Goal: Task Accomplishment & Management: Manage account settings

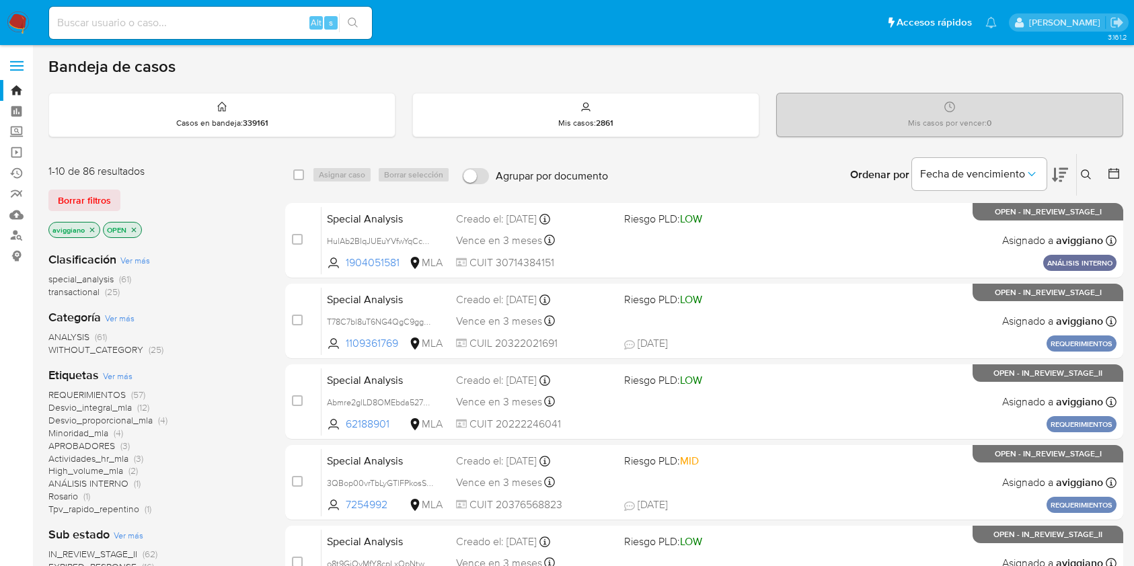
scroll to position [89, 0]
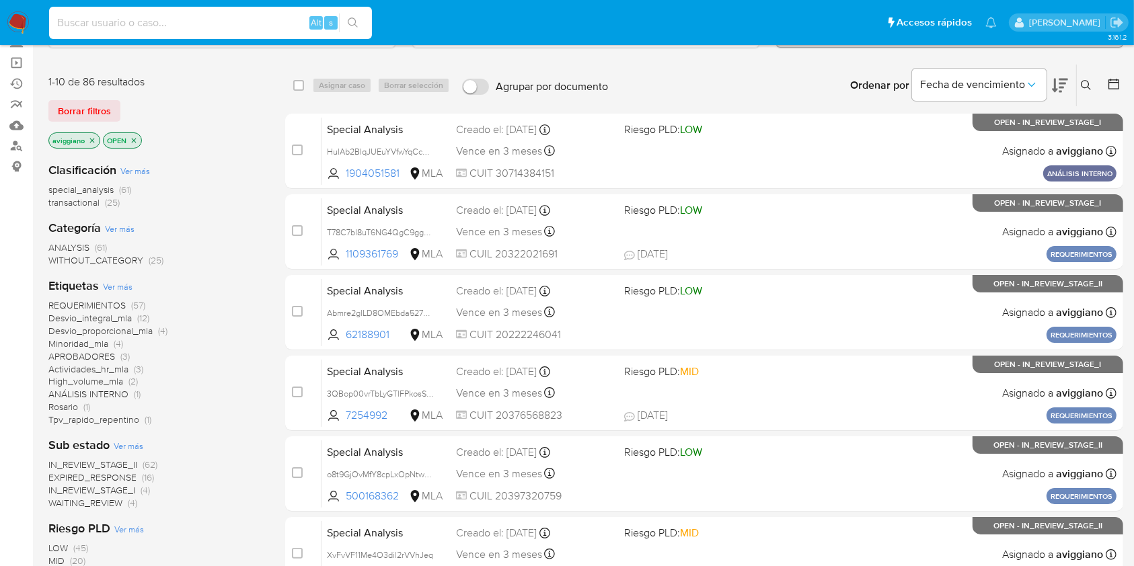
paste input "cbLg33pqVb6RysGPQCe5v4LU"
type input "cbLg33pqVb6RysGPQCe5v4LU"
click at [359, 19] on button "search-icon" at bounding box center [353, 22] width 28 height 19
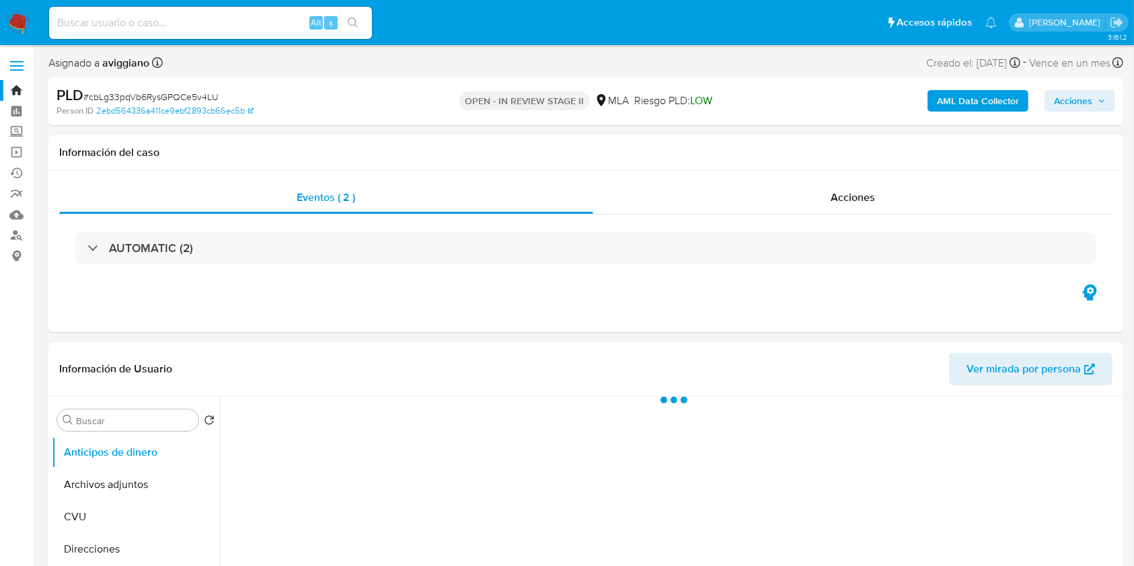
select select "10"
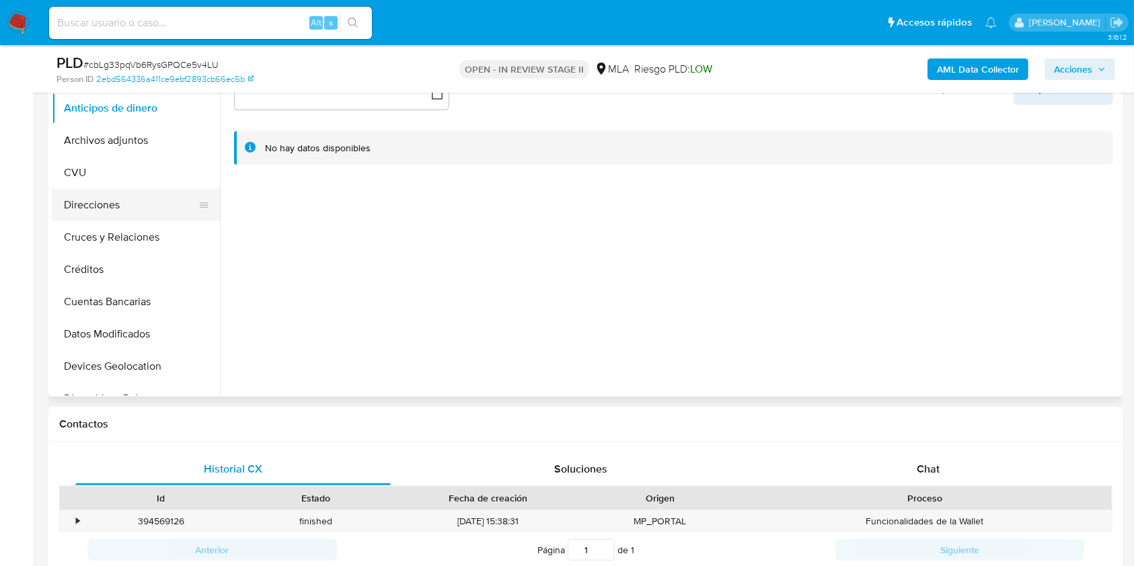
scroll to position [269, 0]
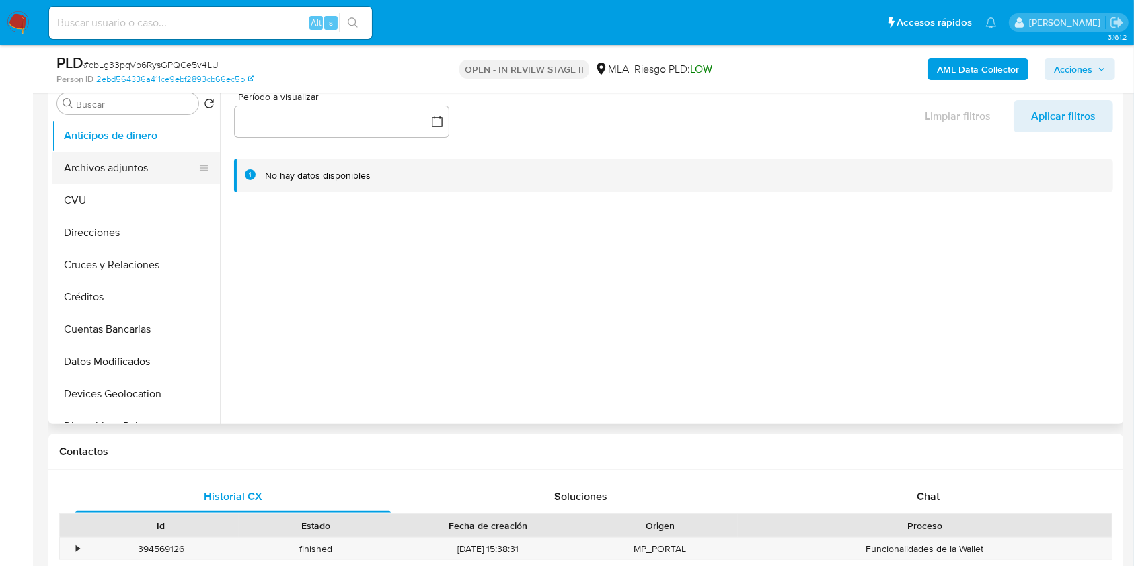
click at [124, 180] on button "Archivos adjuntos" at bounding box center [130, 168] width 157 height 32
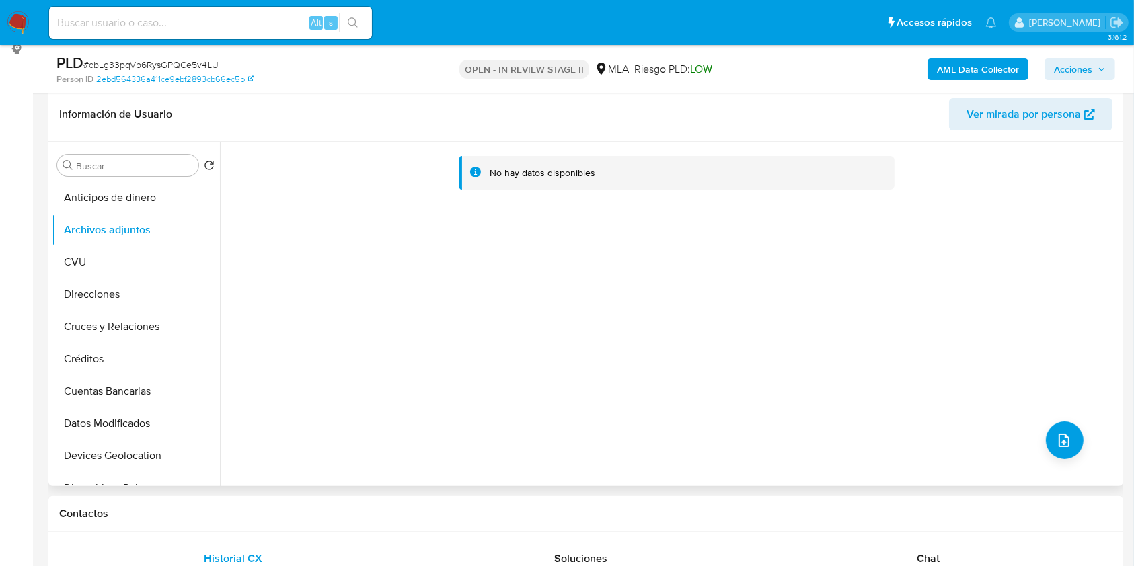
scroll to position [179, 0]
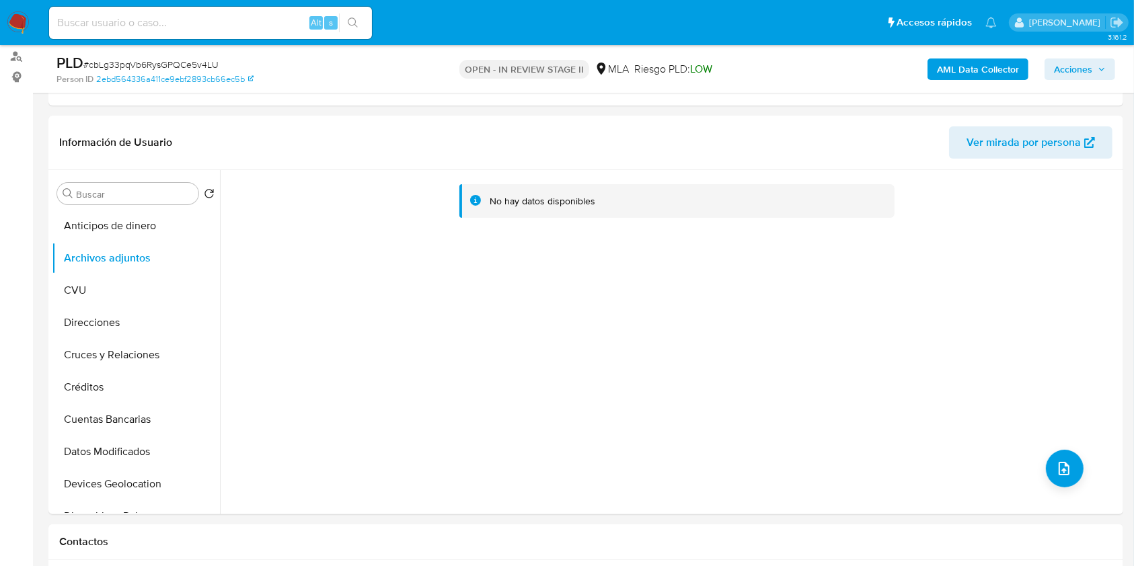
click at [979, 72] on b "AML Data Collector" at bounding box center [978, 70] width 82 height 22
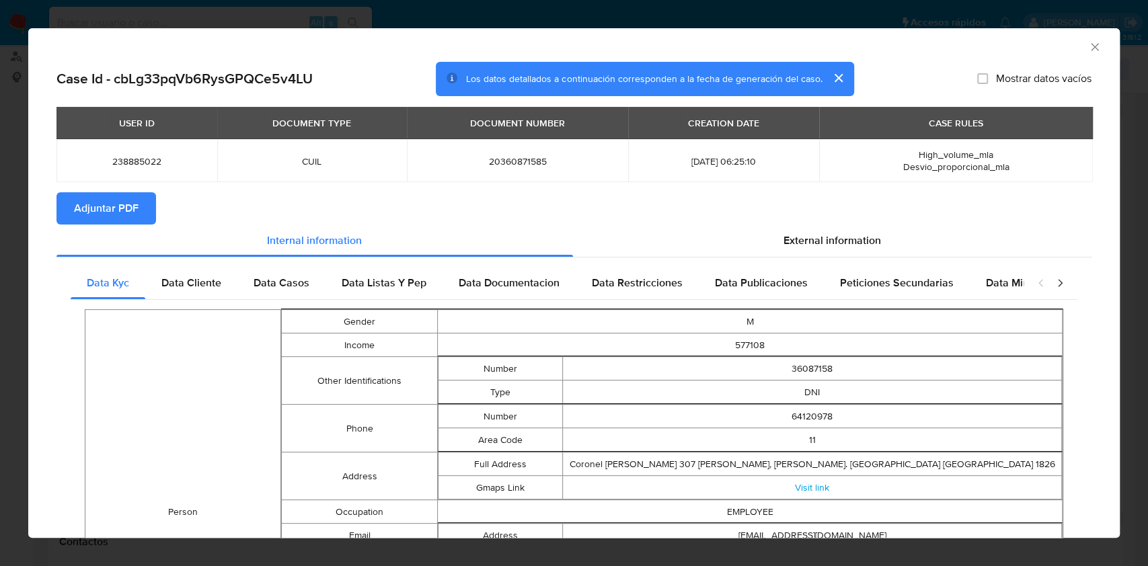
click at [129, 213] on span "Adjuntar PDF" at bounding box center [106, 209] width 65 height 30
click at [1088, 48] on icon "Cerrar ventana" at bounding box center [1094, 46] width 13 height 13
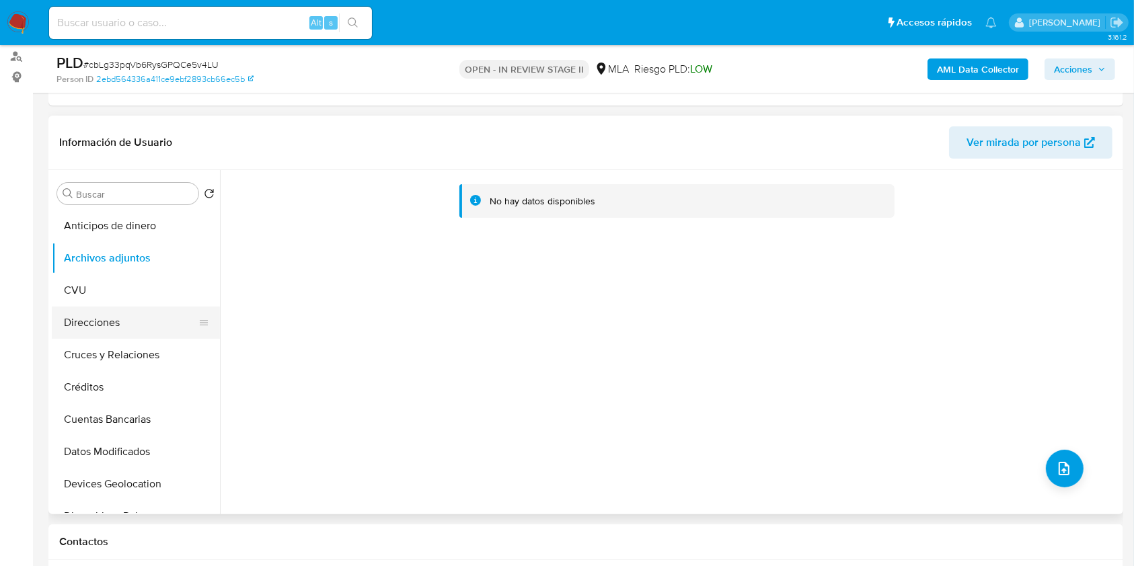
click at [86, 309] on button "Direcciones" at bounding box center [130, 323] width 157 height 32
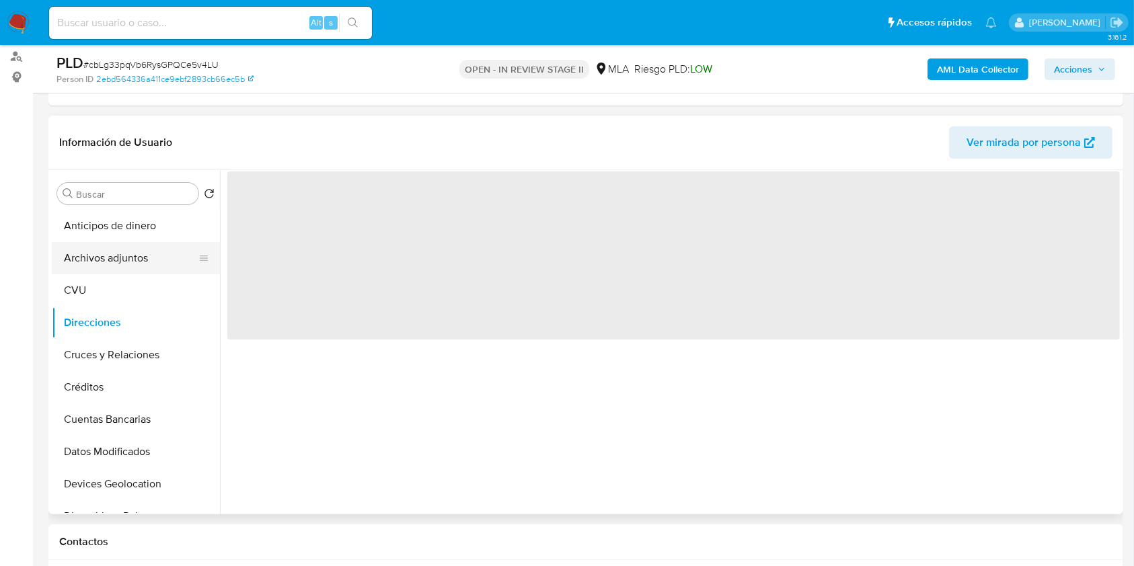
click at [109, 242] on button "Archivos adjuntos" at bounding box center [130, 258] width 157 height 32
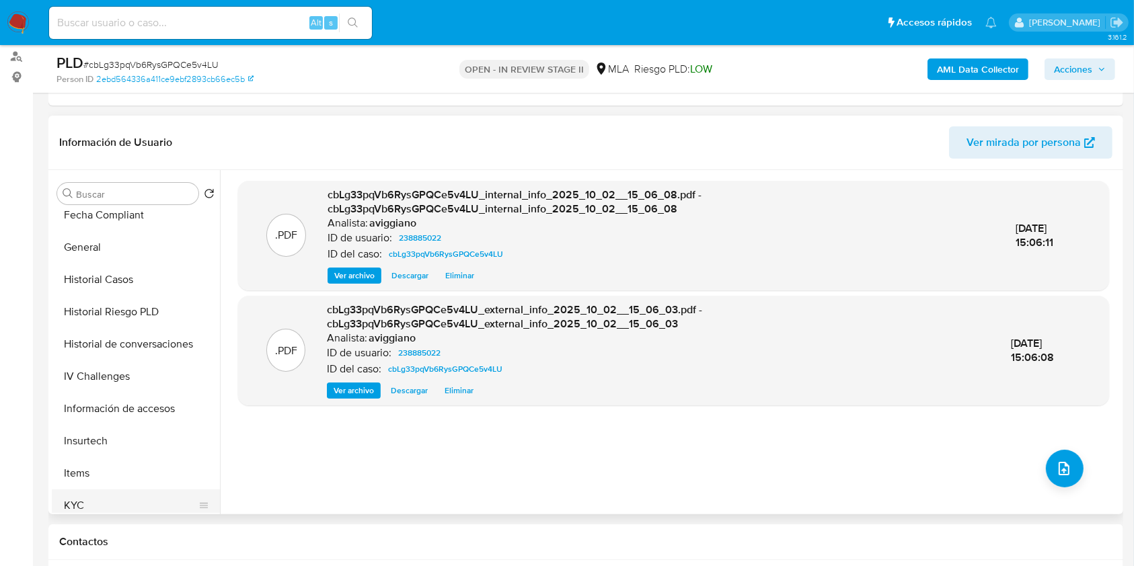
scroll to position [538, 0]
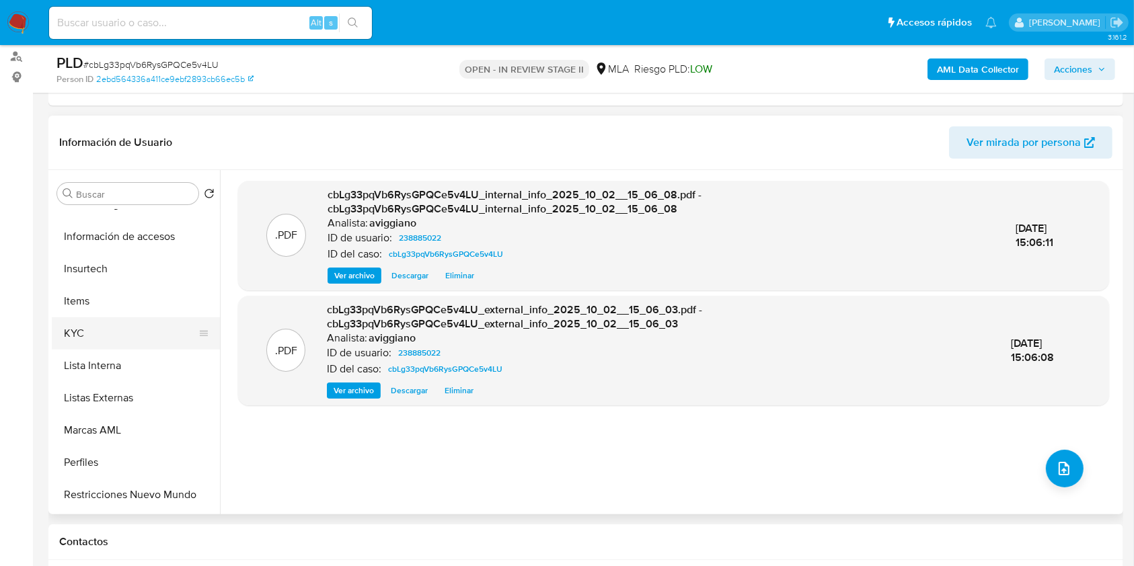
click at [138, 326] on button "KYC" at bounding box center [130, 333] width 157 height 32
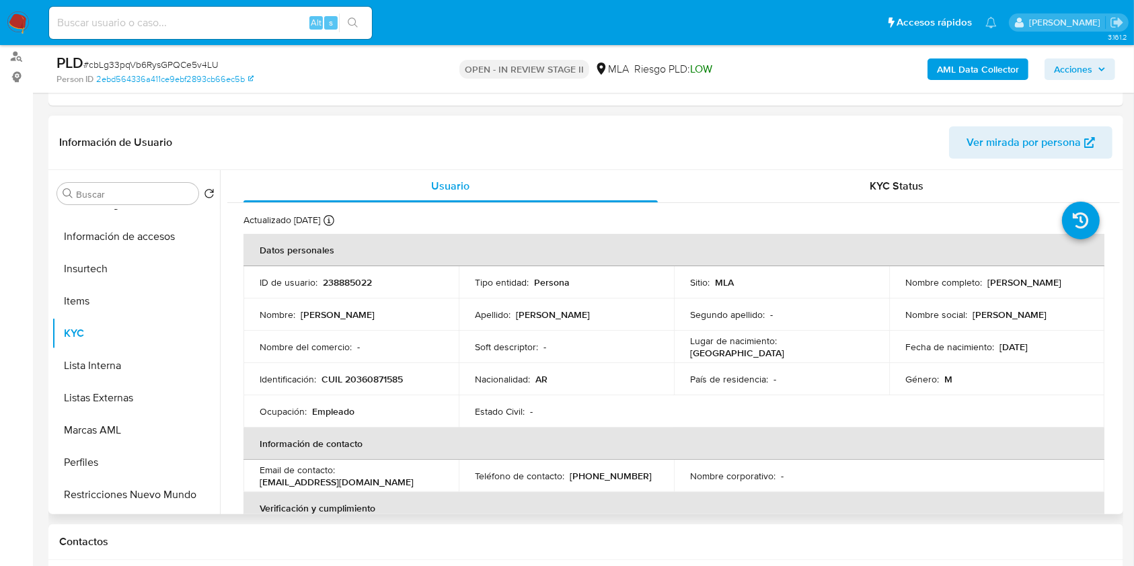
click at [358, 371] on td "Identificación : CUIL 20360871585" at bounding box center [350, 379] width 215 height 32
click at [359, 377] on p "CUIL 20360871585" at bounding box center [362, 379] width 81 height 12
copy p "20360871585"
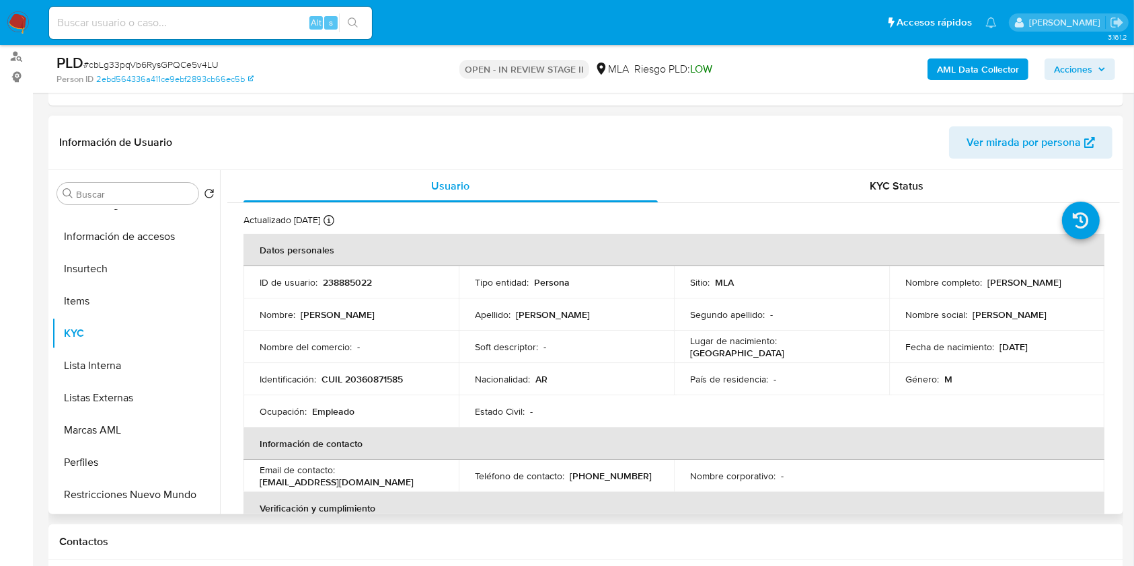
click at [336, 279] on p "238885022" at bounding box center [347, 282] width 49 height 12
copy p "238885022"
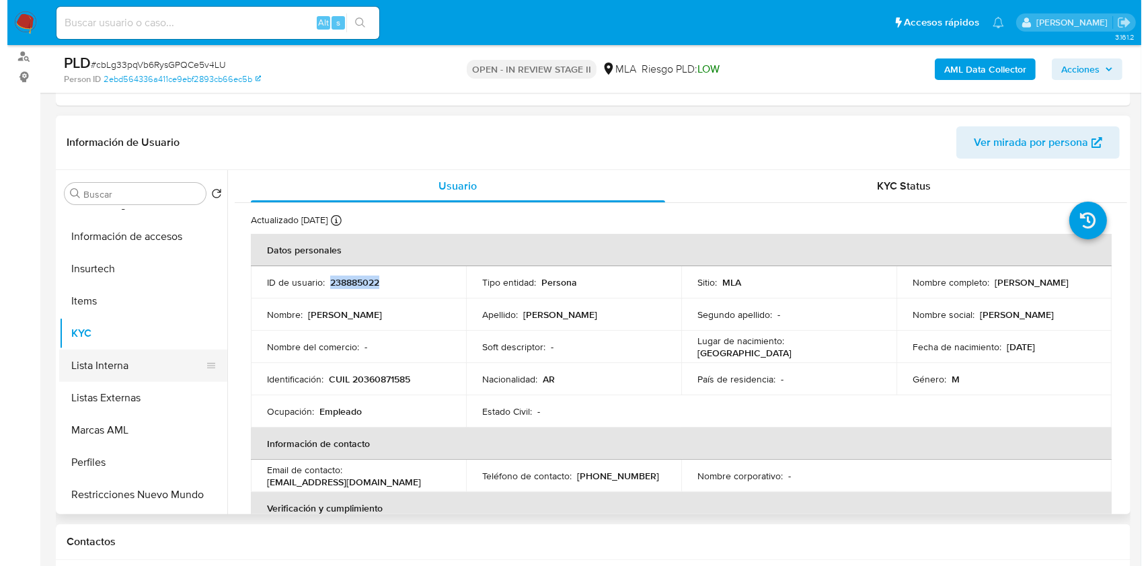
scroll to position [0, 0]
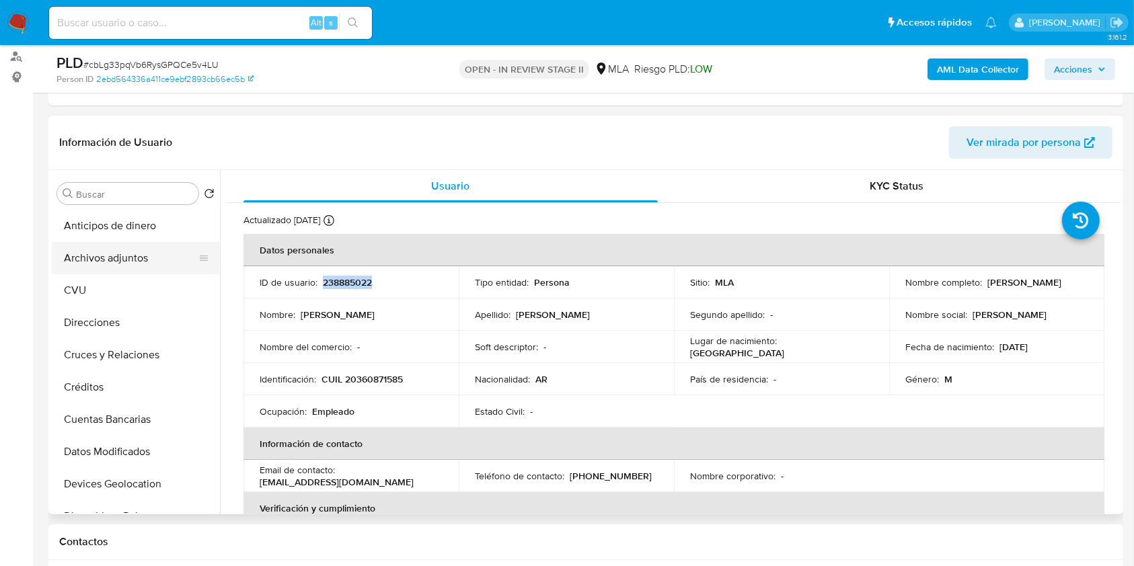
click at [135, 248] on button "Archivos adjuntos" at bounding box center [130, 258] width 157 height 32
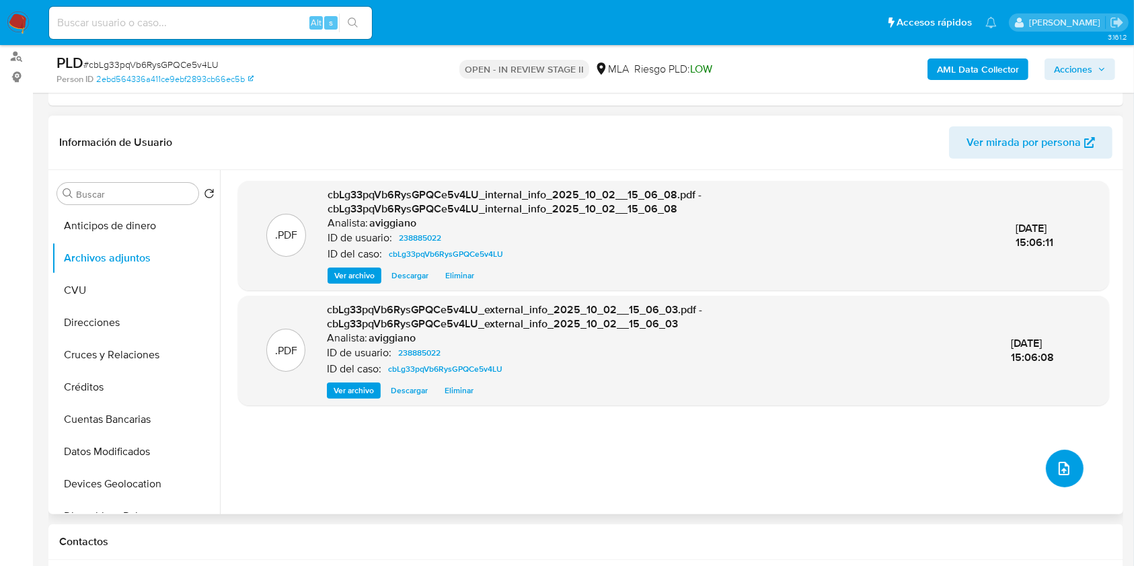
click at [1062, 471] on icon "upload-file" at bounding box center [1064, 468] width 11 height 13
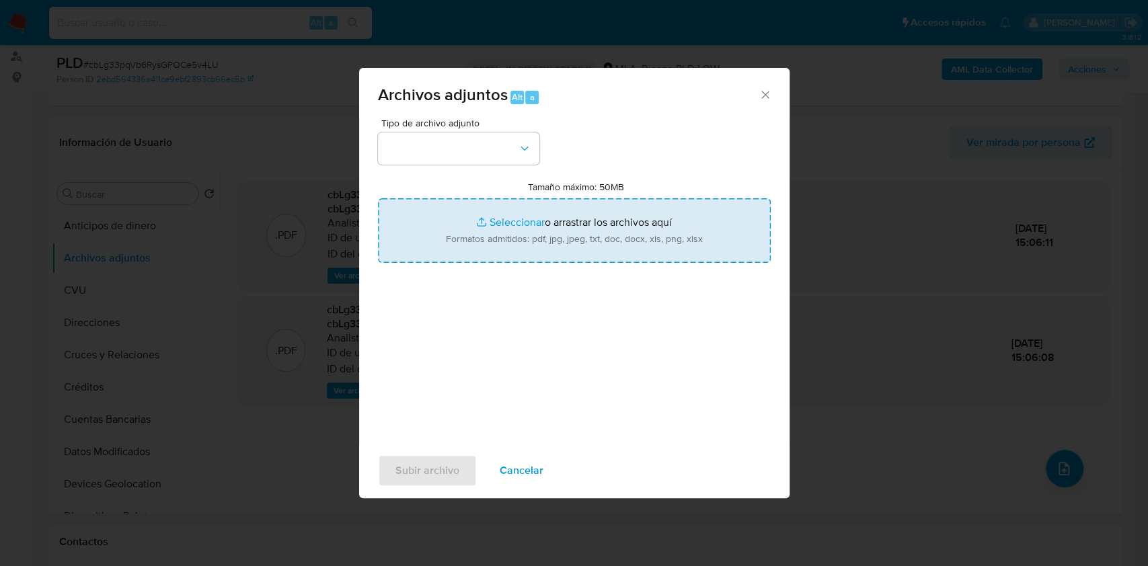
click at [543, 239] on input "Tamaño máximo: 50MB Seleccionar archivos" at bounding box center [574, 230] width 393 height 65
type input "C:\fakepath\Nosis - 238885022.pdf"
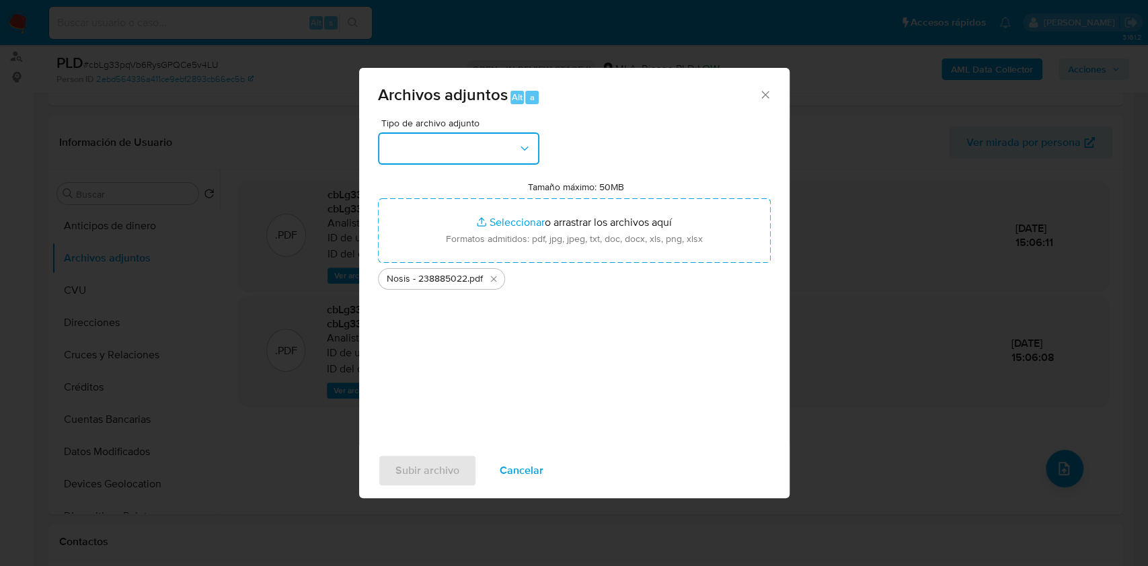
click at [447, 157] on button "button" at bounding box center [458, 149] width 161 height 32
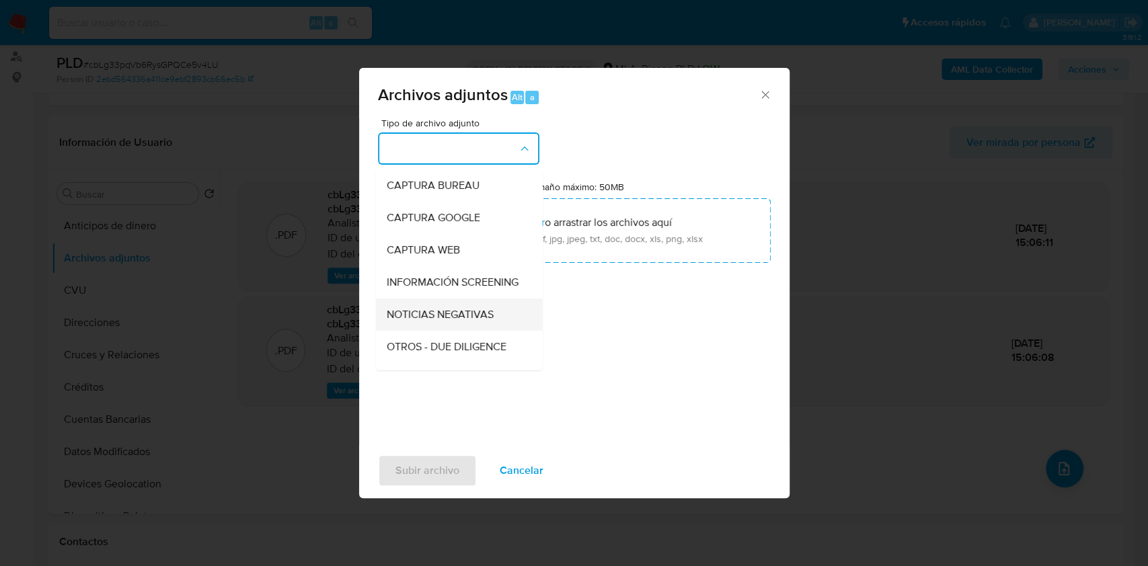
scroll to position [89, 0]
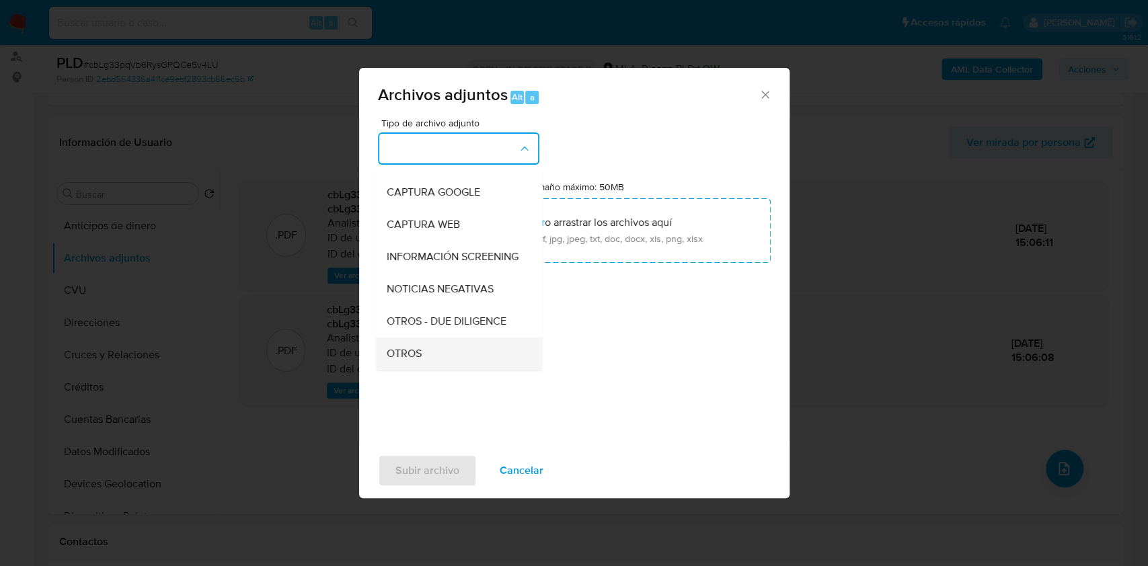
click at [418, 359] on span "OTROS" at bounding box center [403, 353] width 35 height 13
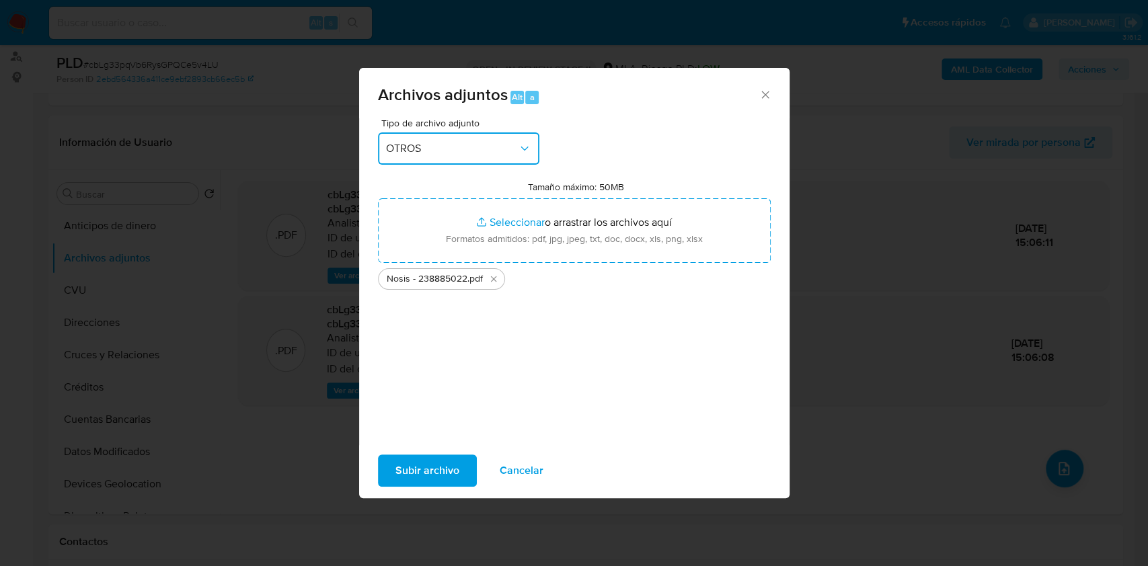
click at [393, 499] on div "Archivos adjuntos Alt a Tipo de archivo adjunto OTROS Tamaño máximo: 50MB Selec…" at bounding box center [574, 283] width 1148 height 566
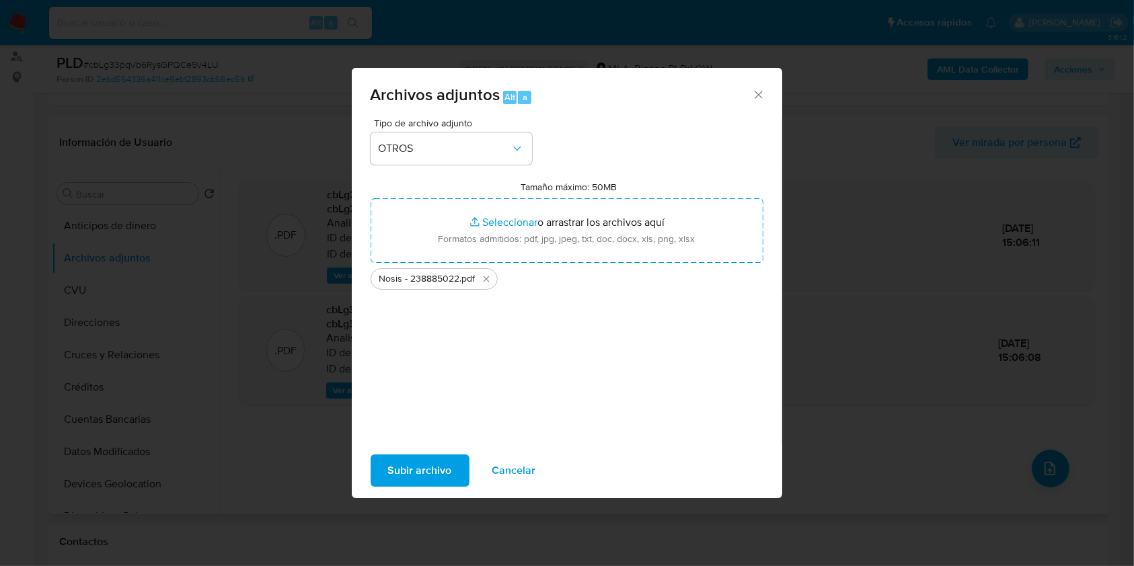
click at [404, 470] on div ".PDF cbLg33pqVb6RysGPQCe5v4LU_internal_info_2025_10_02__15_06_08.pdf - cbLg33pq…" at bounding box center [666, 342] width 857 height 323
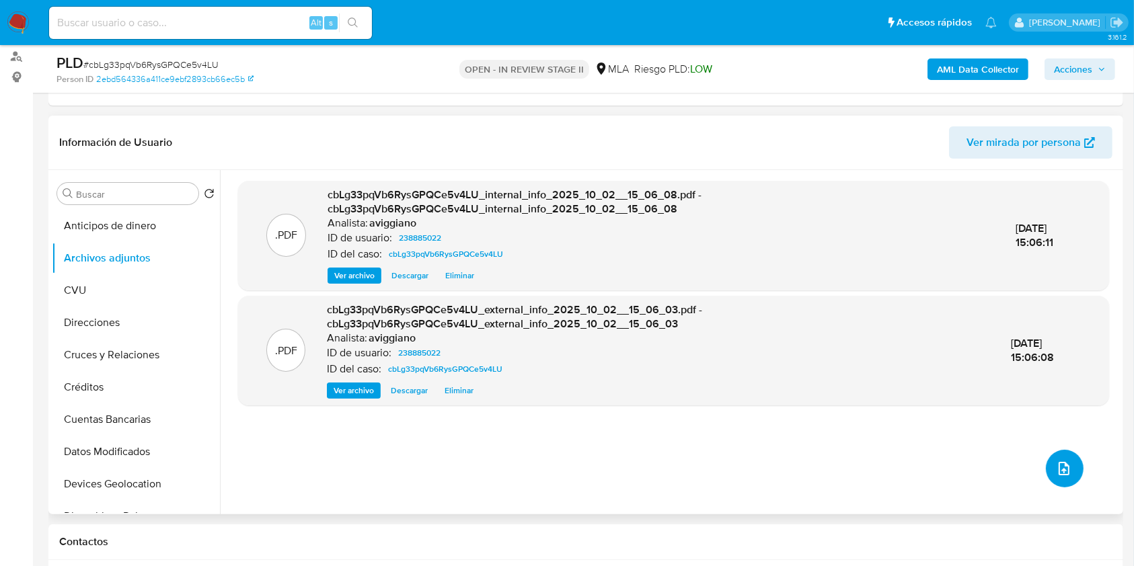
click at [1063, 478] on button "upload-file" at bounding box center [1065, 469] width 38 height 38
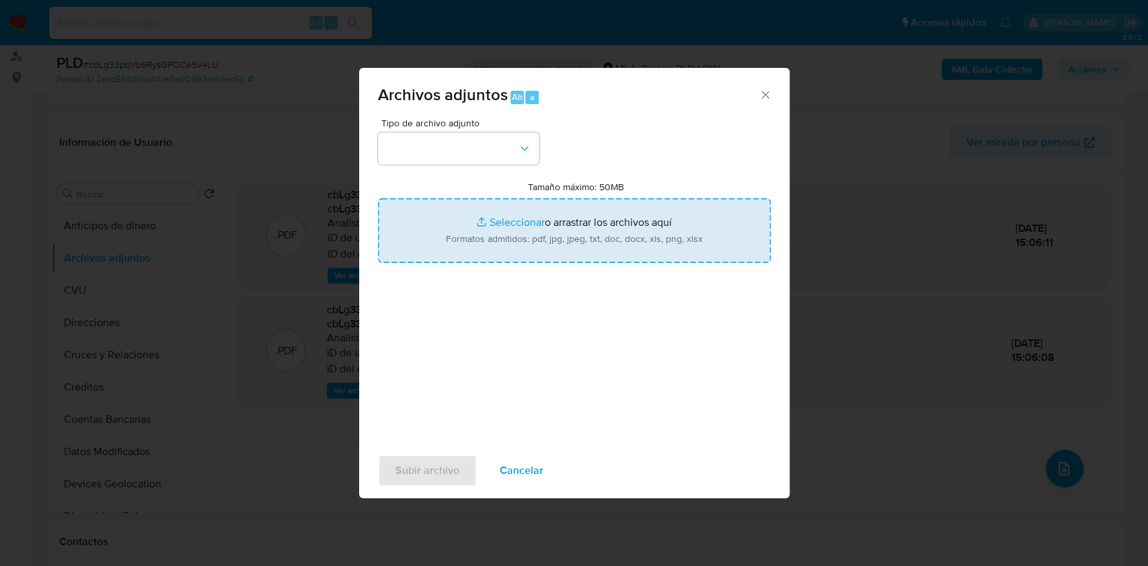
click at [484, 218] on input "Tamaño máximo: 50MB Seleccionar archivos" at bounding box center [574, 230] width 393 height 65
type input "C:\fakepath\Nosis - 238885022.pdf"
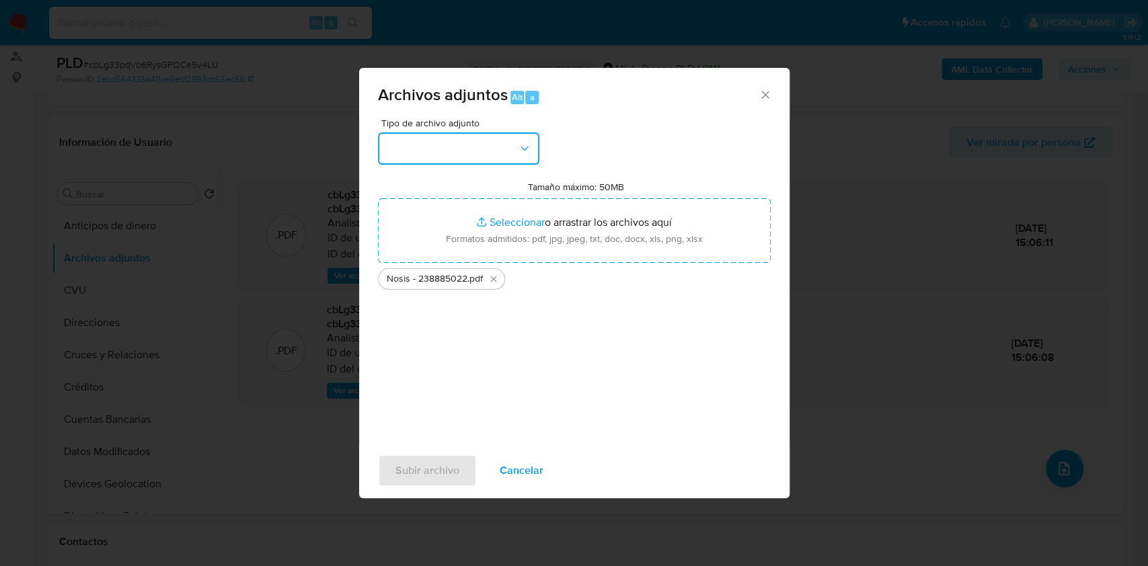
click at [493, 151] on button "button" at bounding box center [458, 149] width 161 height 32
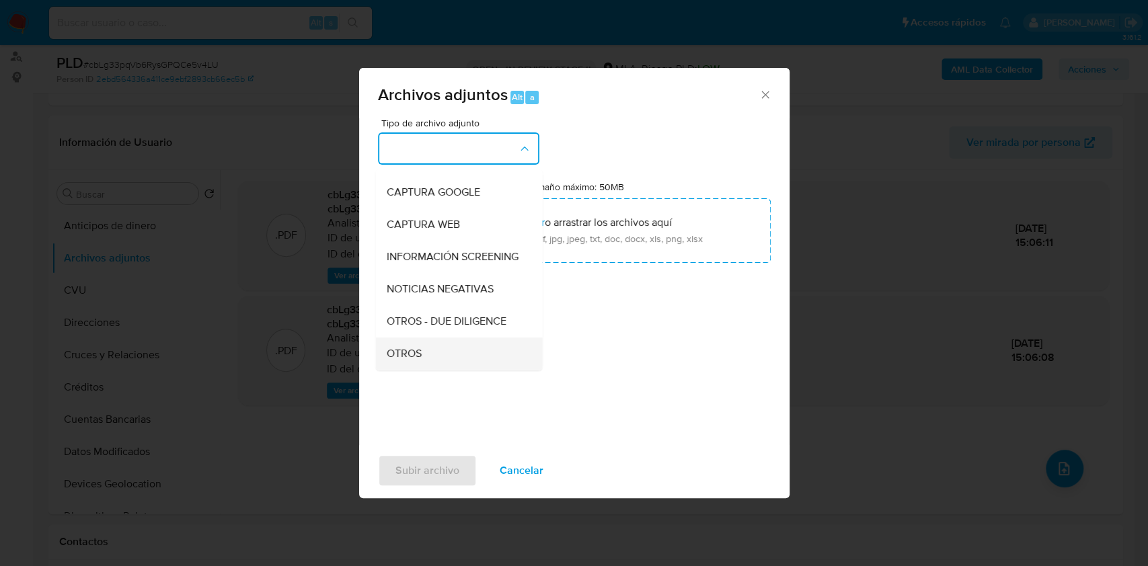
click at [396, 361] on span "OTROS" at bounding box center [403, 353] width 35 height 13
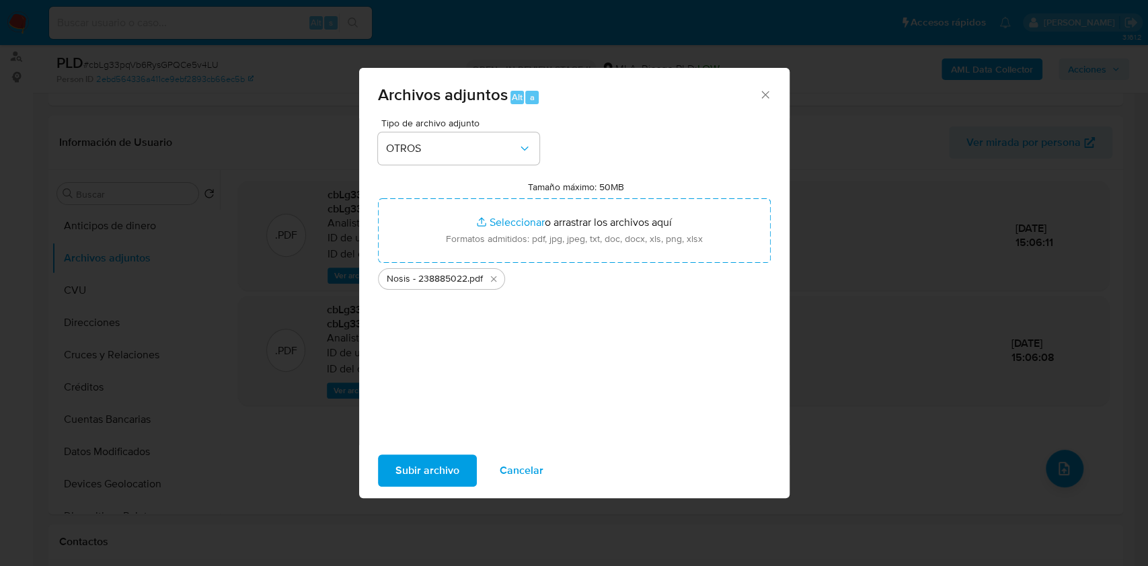
click at [423, 456] on span "Subir archivo" at bounding box center [427, 471] width 64 height 30
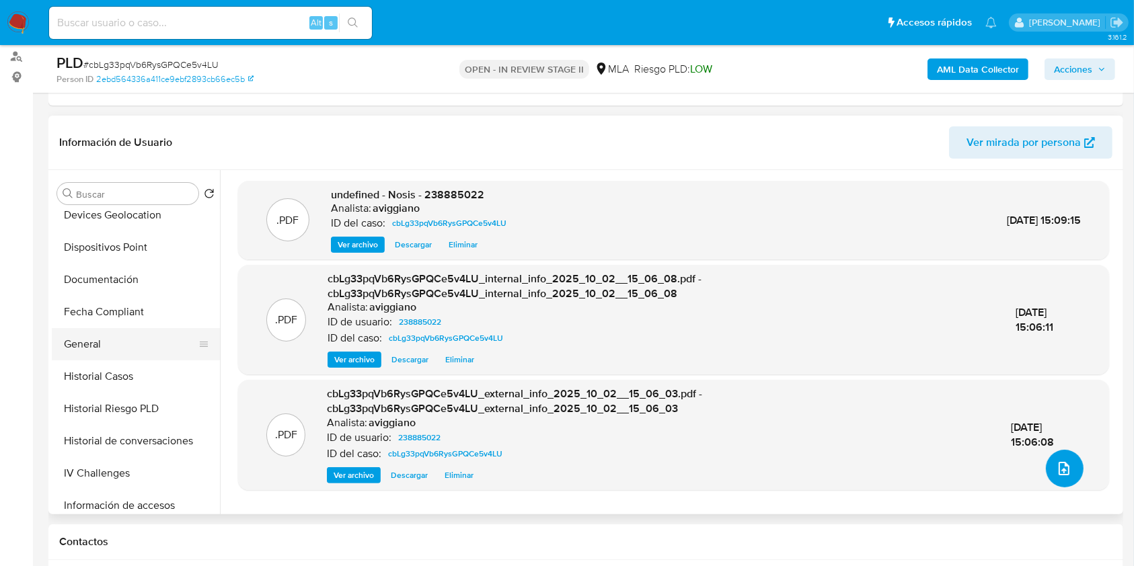
scroll to position [538, 0]
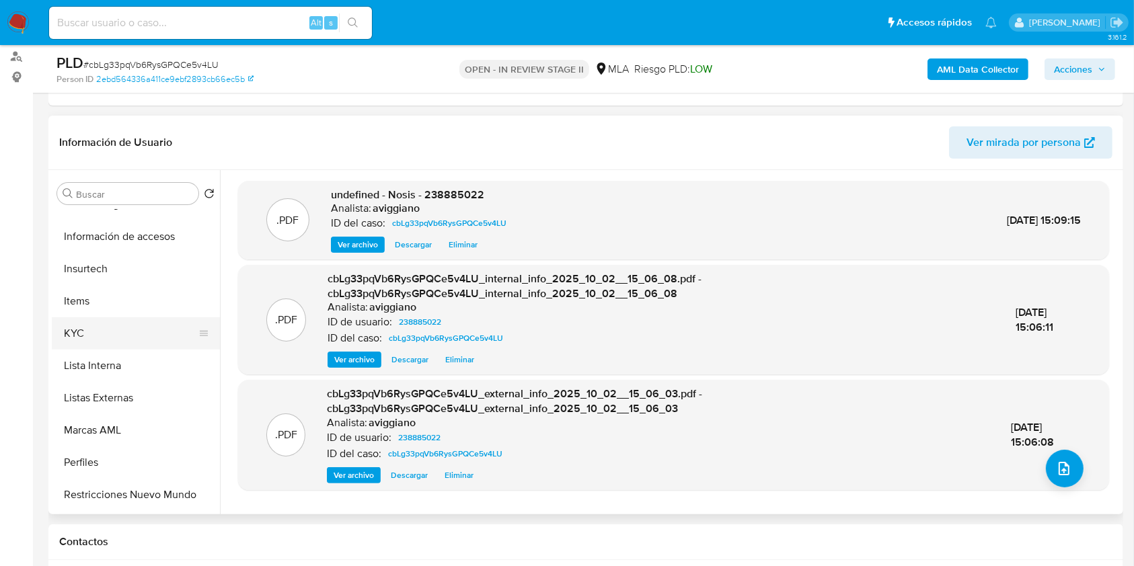
click at [130, 328] on button "KYC" at bounding box center [130, 333] width 157 height 32
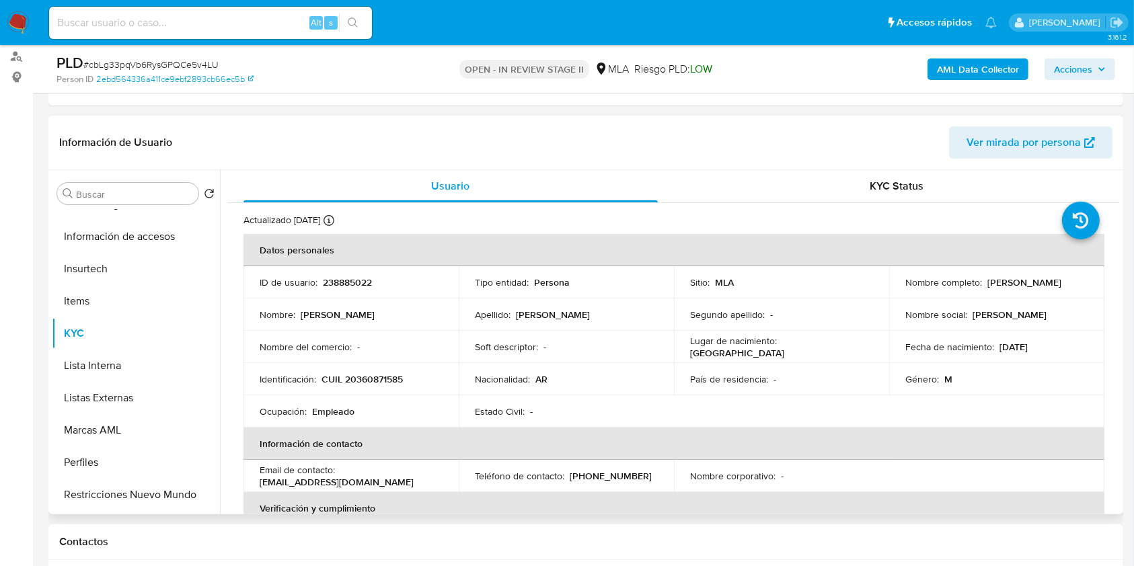
drag, startPoint x: 982, startPoint y: 285, endPoint x: 1082, endPoint y: 281, distance: 100.3
click at [1082, 281] on div "Nombre completo : Martin Hector Angelini" at bounding box center [996, 282] width 183 height 12
copy p "Martin Hector Angelini"
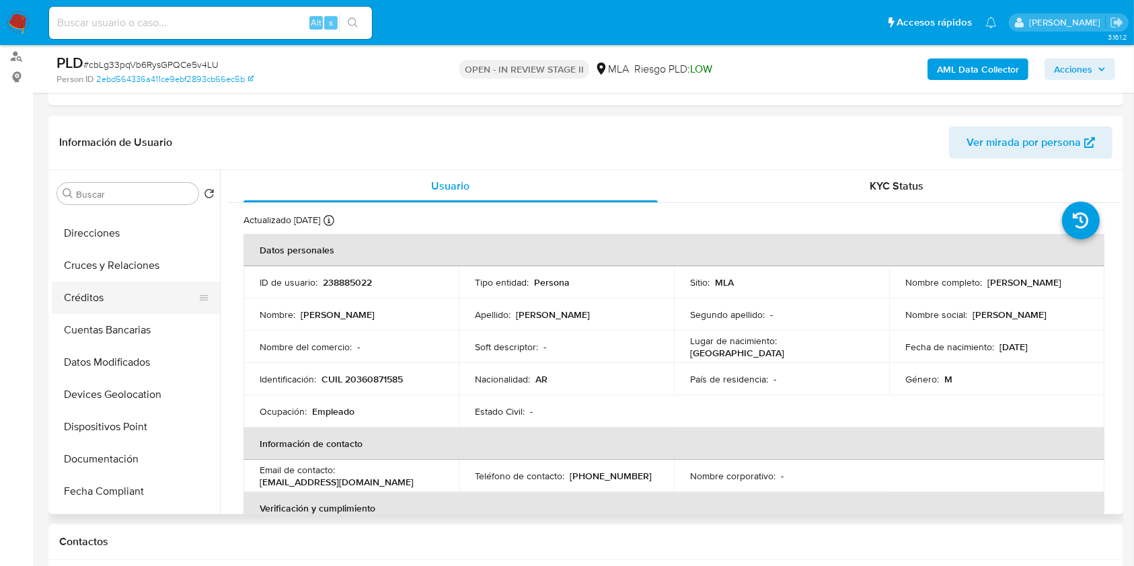
click at [134, 284] on button "Créditos" at bounding box center [130, 298] width 157 height 32
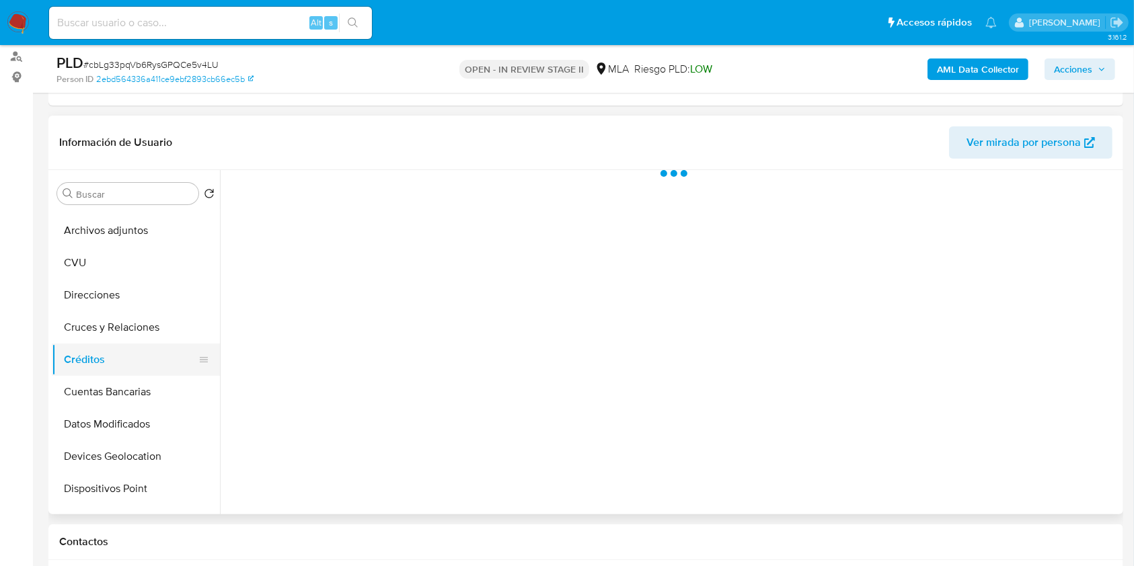
scroll to position [0, 0]
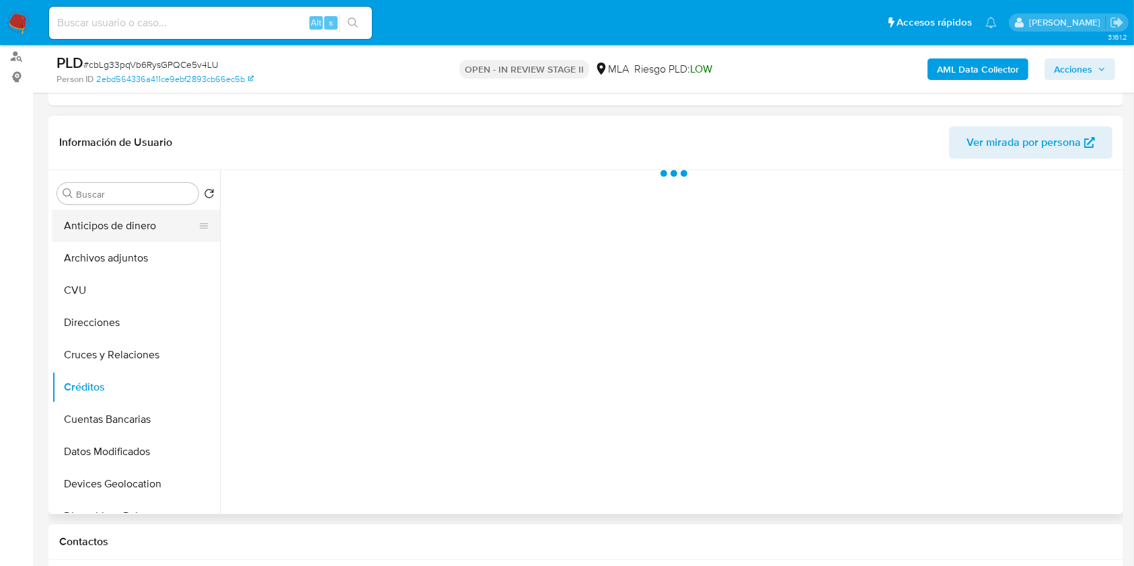
click at [134, 238] on button "Anticipos de dinero" at bounding box center [130, 226] width 157 height 32
click at [144, 254] on button "Archivos adjuntos" at bounding box center [130, 258] width 157 height 32
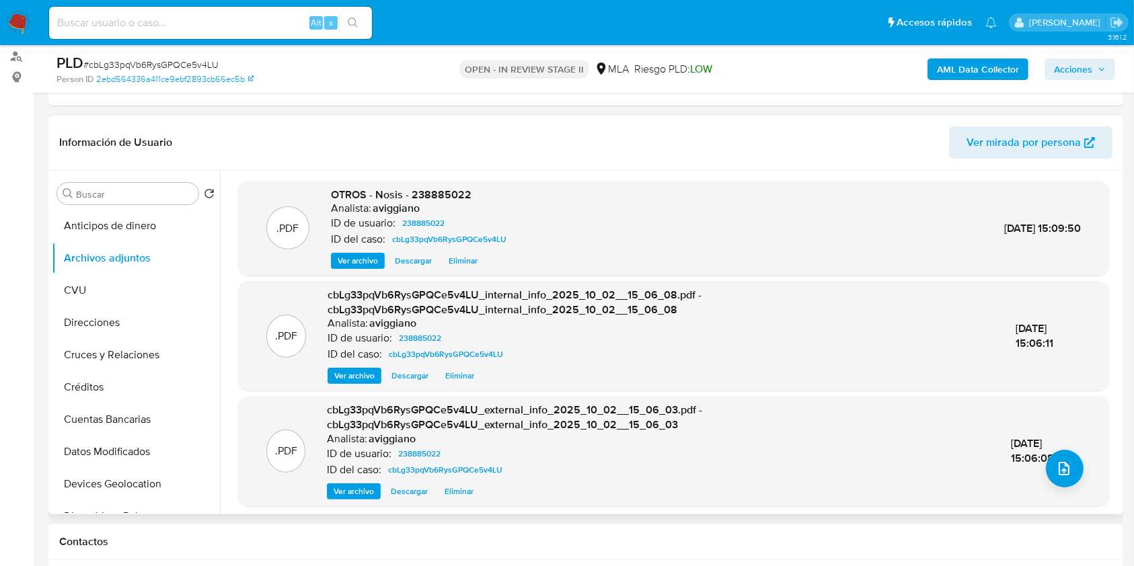
click at [426, 200] on span "OTROS - Nosis - 238885022" at bounding box center [401, 194] width 141 height 15
click at [427, 200] on span "OTROS - Nosis - 238885022" at bounding box center [401, 194] width 141 height 15
copy span "238885022"
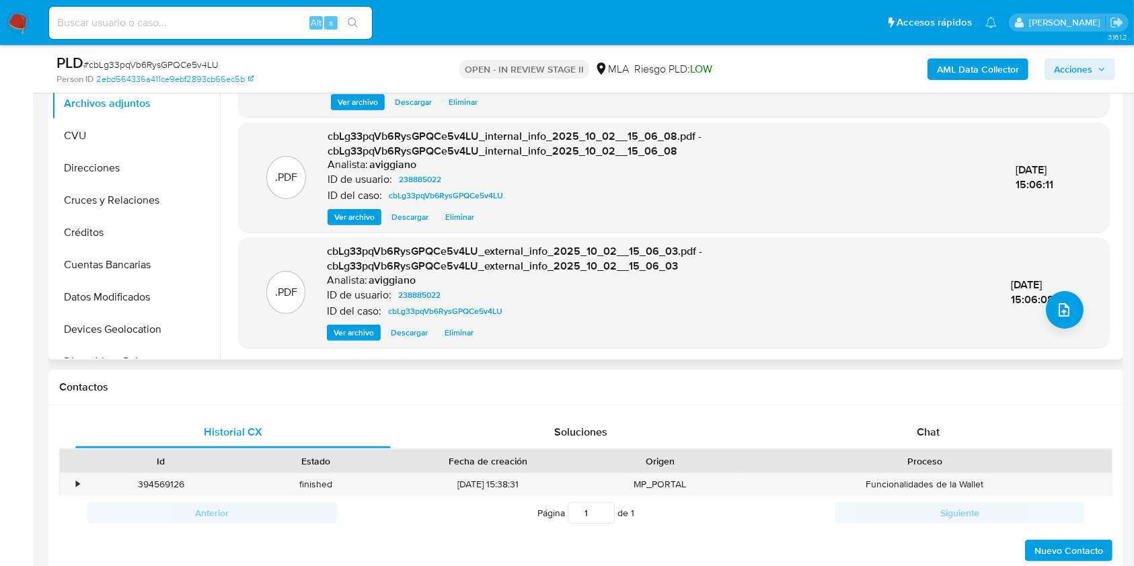
scroll to position [448, 0]
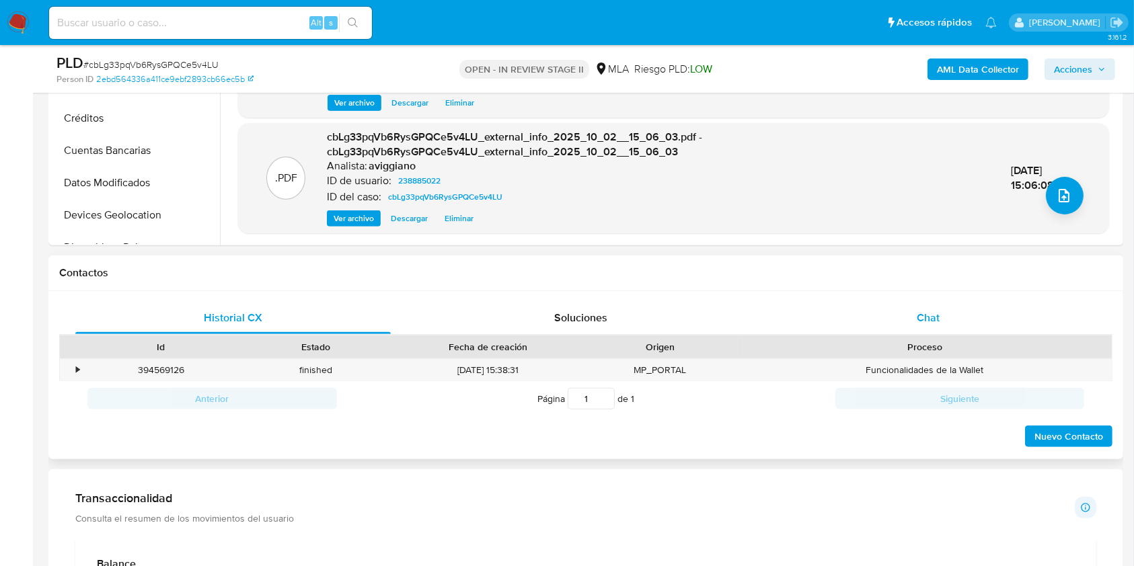
click at [946, 317] on div "Chat" at bounding box center [928, 318] width 315 height 32
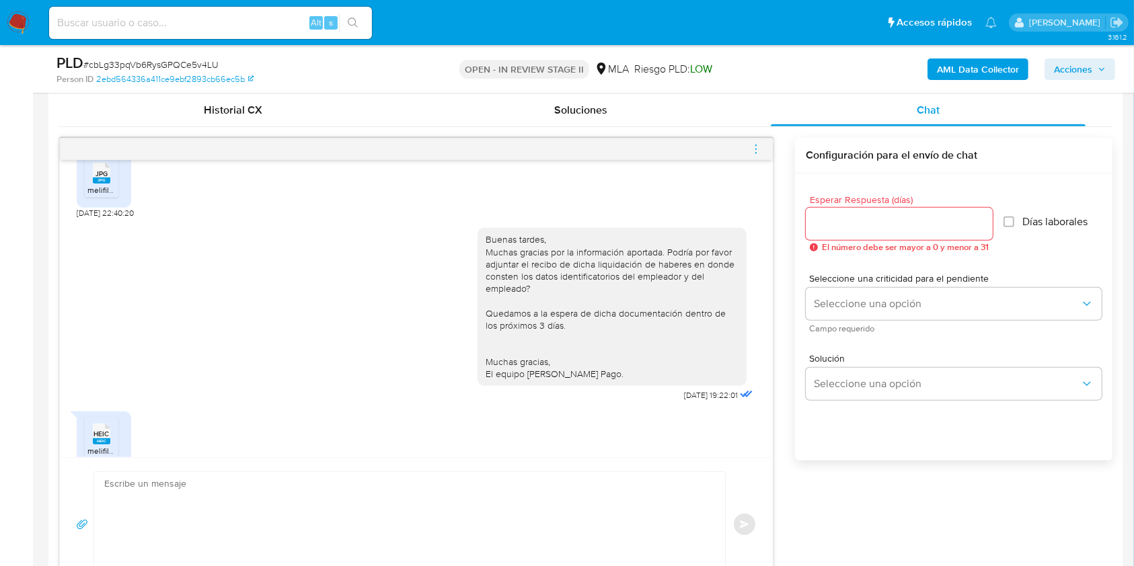
scroll to position [628, 0]
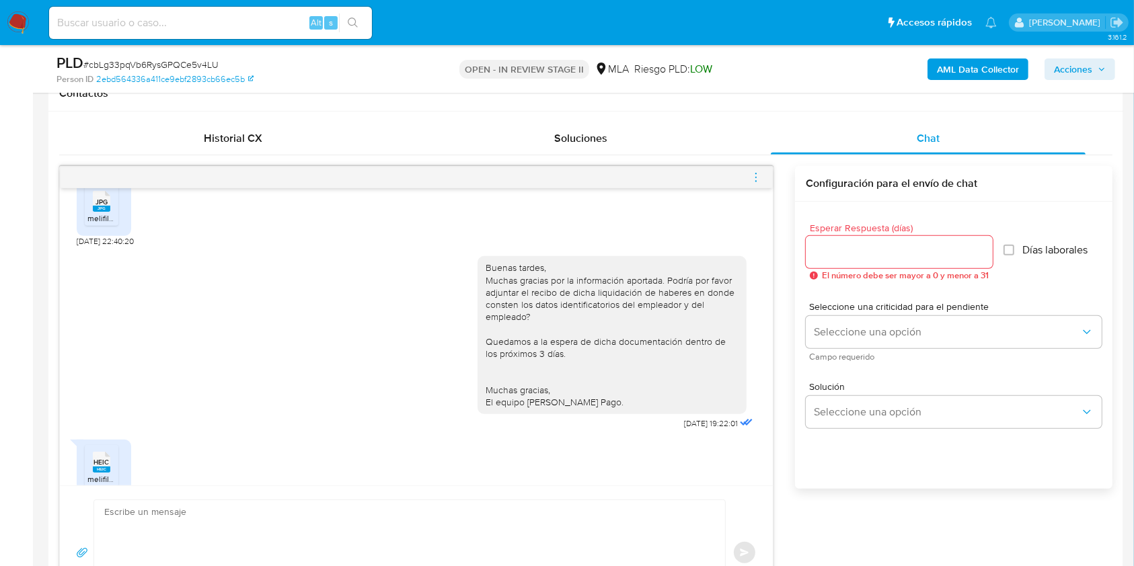
click at [757, 175] on icon "menu-action" at bounding box center [756, 178] width 12 height 12
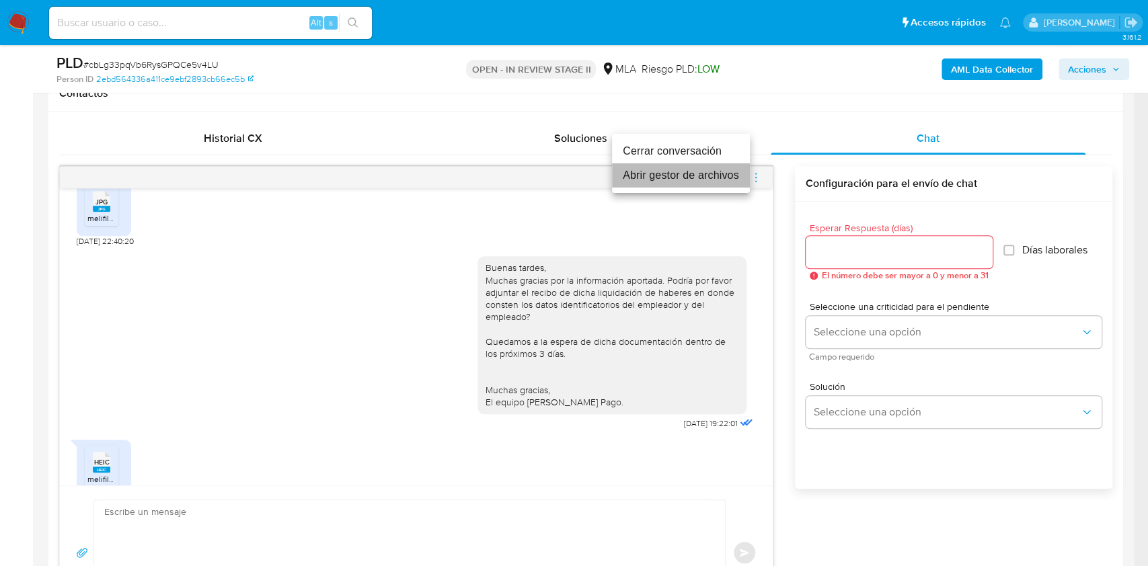
click at [678, 172] on li "Abrir gestor de archivos" at bounding box center [681, 175] width 138 height 24
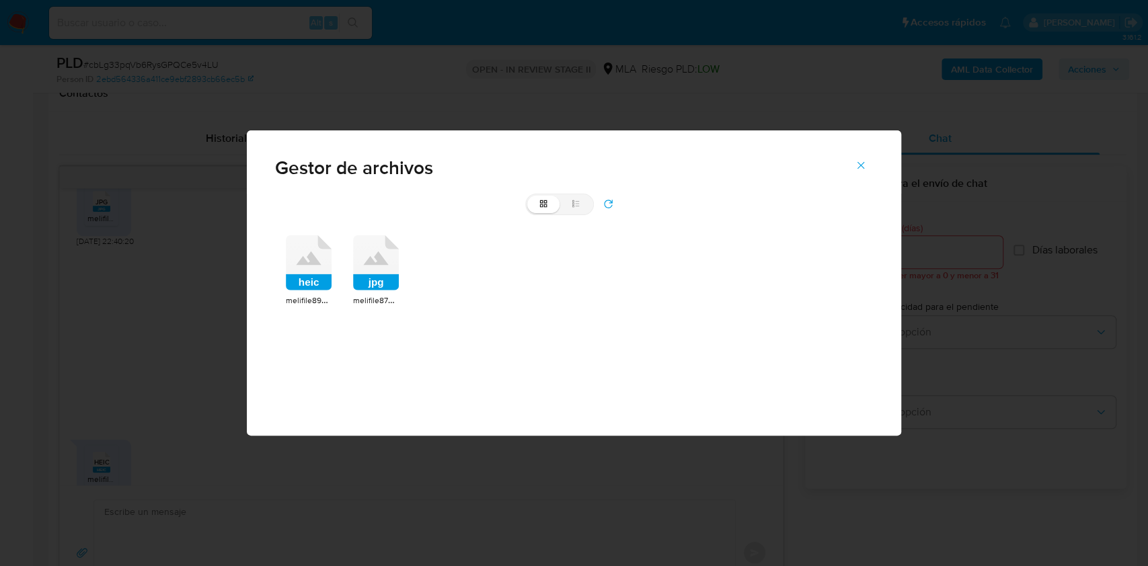
click at [289, 270] on icon at bounding box center [309, 262] width 46 height 55
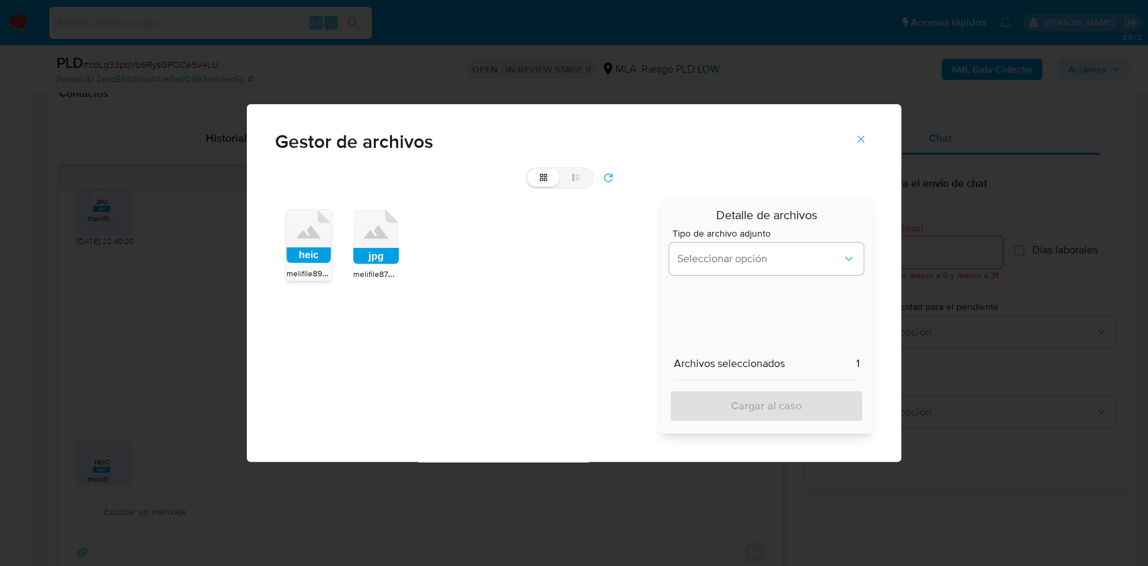
click at [371, 242] on icon at bounding box center [376, 236] width 46 height 55
click at [726, 241] on div "Tipo de archivo adjunto Seleccionar opción" at bounding box center [766, 255] width 195 height 52
click at [738, 270] on button "Seleccionar opción" at bounding box center [766, 259] width 195 height 32
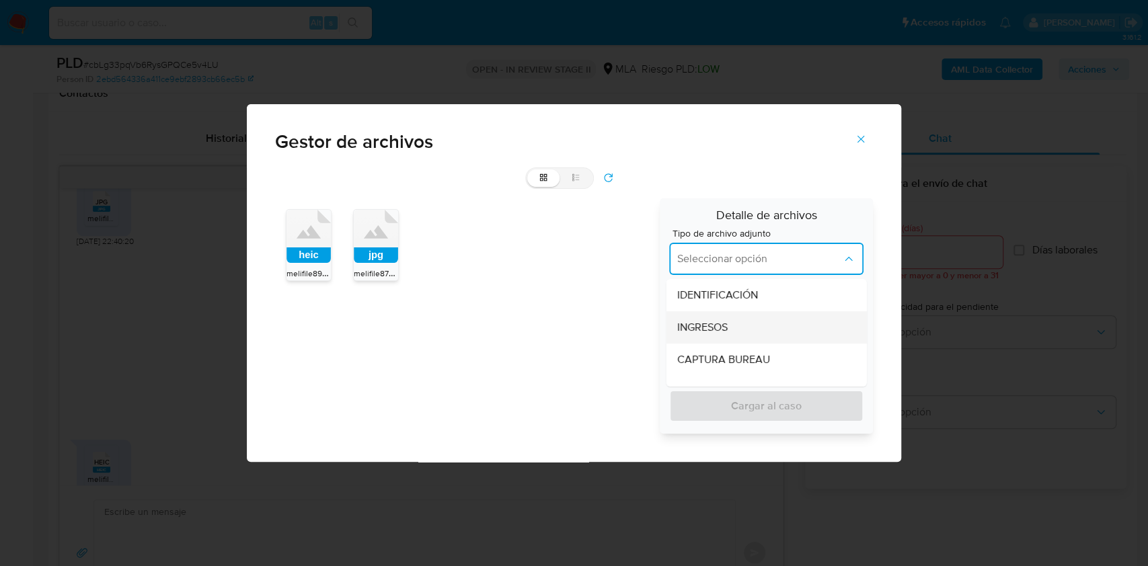
click at [716, 324] on span "INGRESOS" at bounding box center [702, 327] width 50 height 13
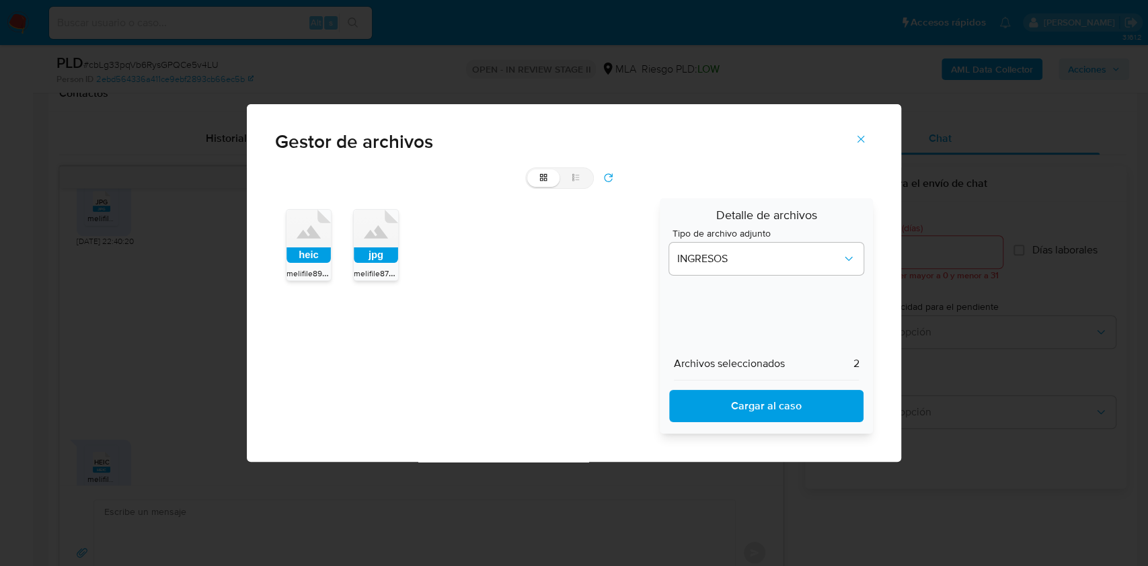
click at [737, 402] on span "Cargar al caso" at bounding box center [767, 406] width 160 height 30
click at [862, 144] on icon "Cerrar" at bounding box center [861, 139] width 12 height 12
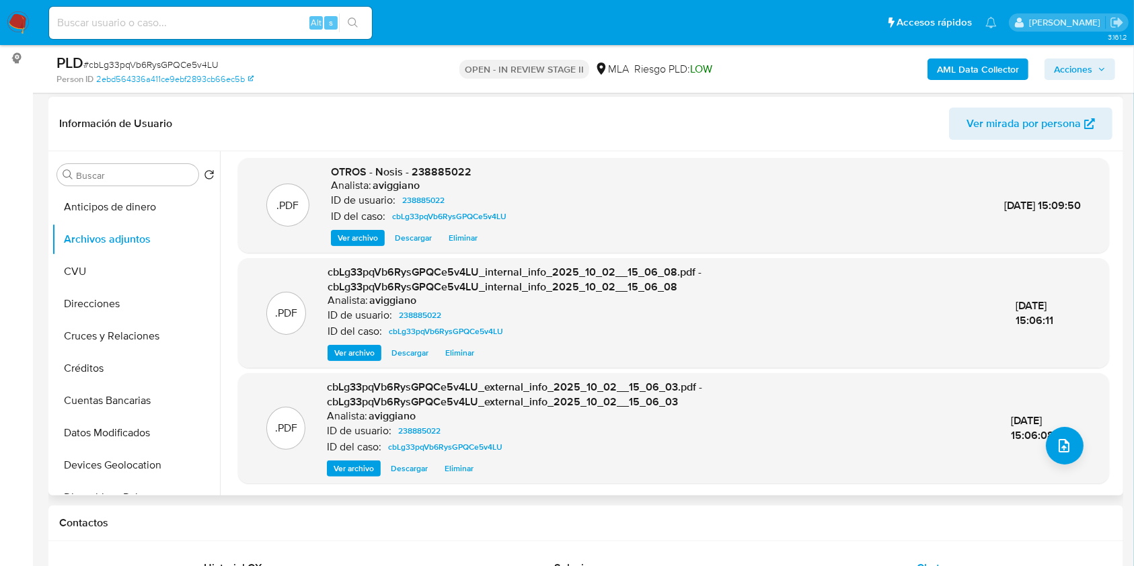
scroll to position [179, 0]
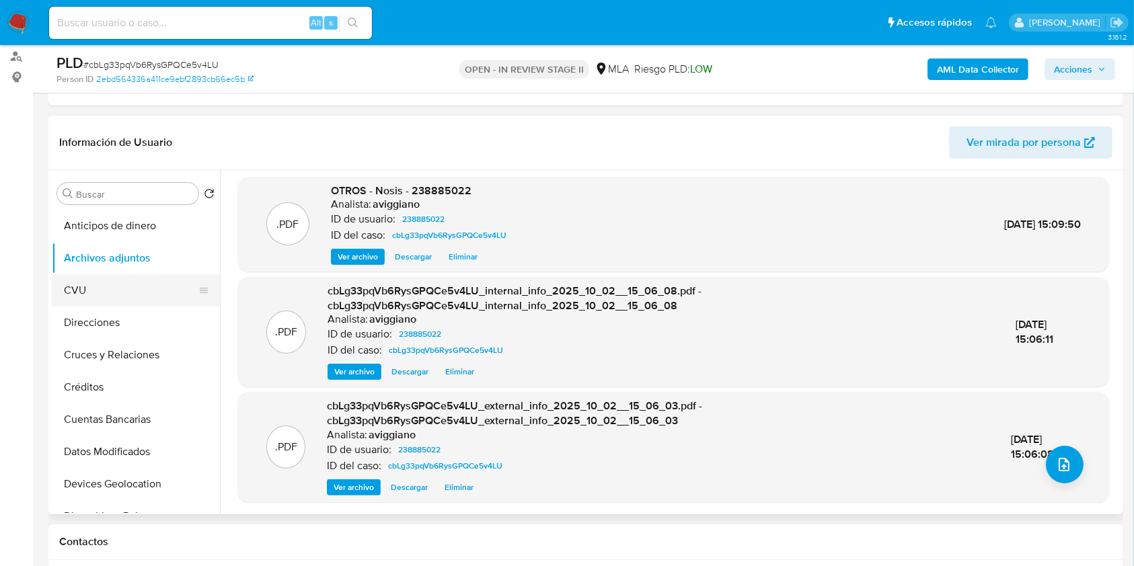
click at [129, 303] on button "CVU" at bounding box center [130, 290] width 157 height 32
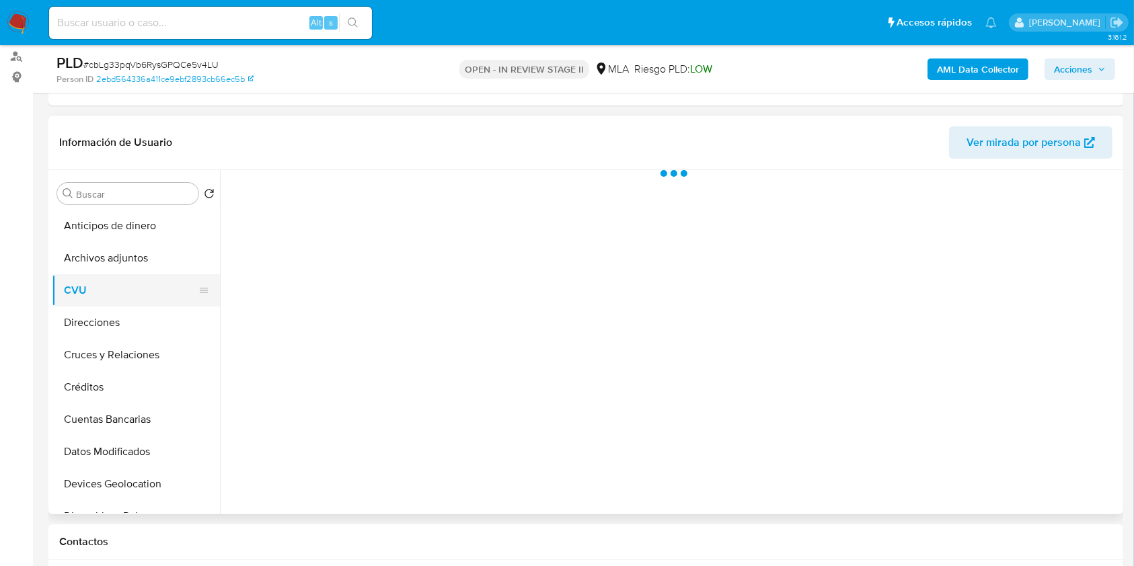
scroll to position [0, 0]
click at [130, 272] on button "Archivos adjuntos" at bounding box center [130, 258] width 157 height 32
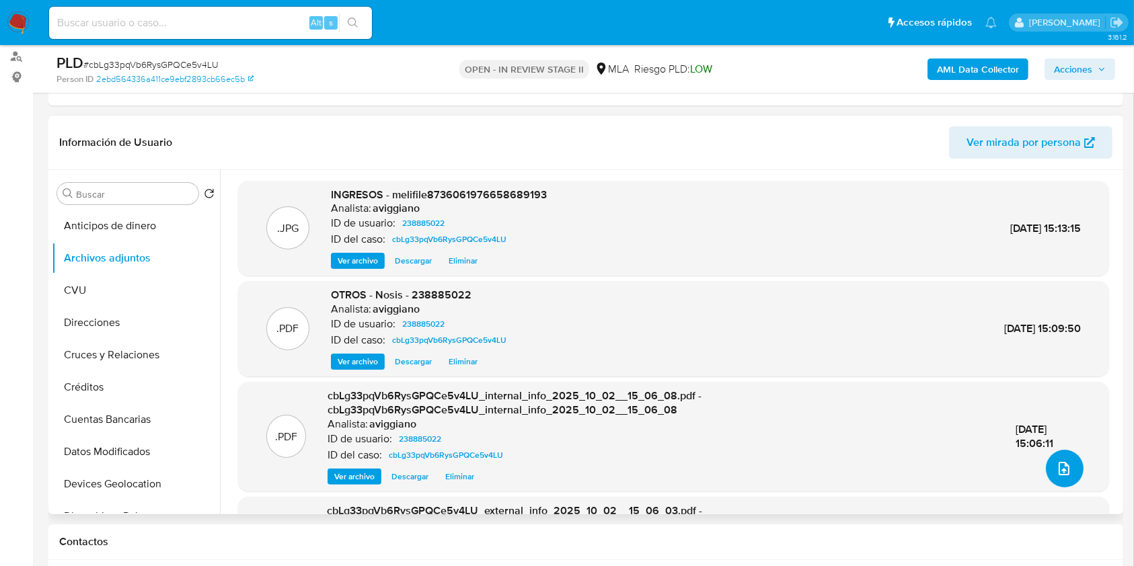
click at [1069, 460] on button "upload-file" at bounding box center [1065, 469] width 38 height 38
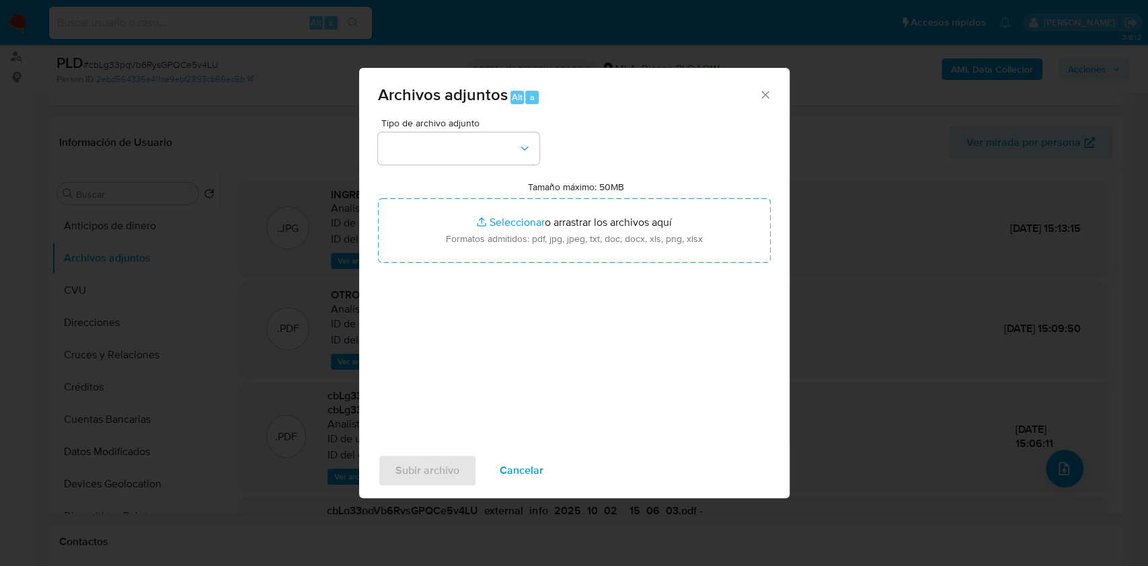
click at [770, 94] on icon "Cerrar" at bounding box center [765, 94] width 13 height 13
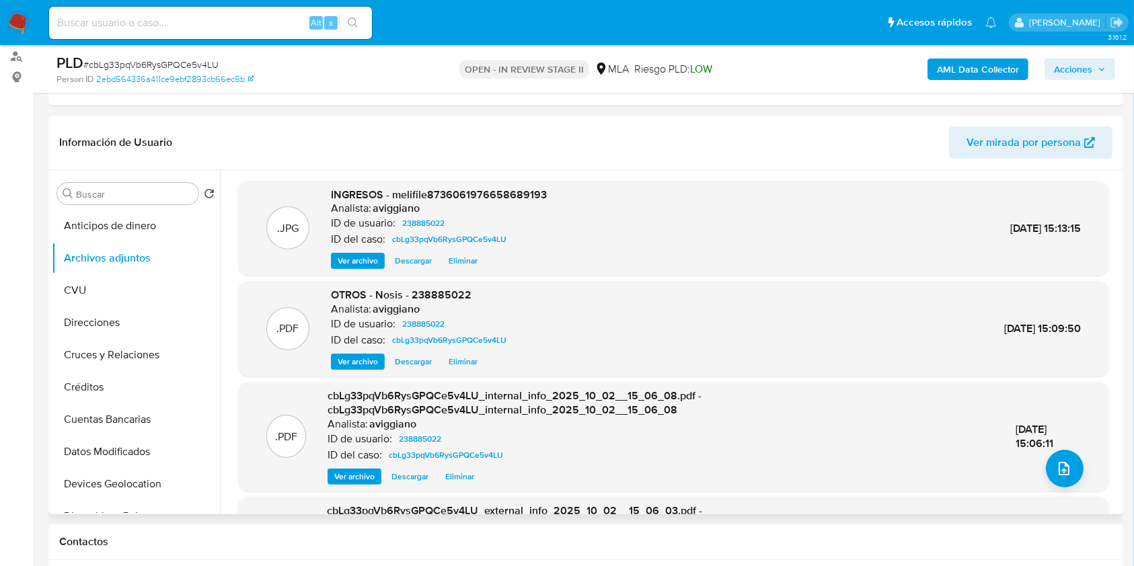
click at [373, 262] on span "Ver archivo" at bounding box center [358, 260] width 40 height 13
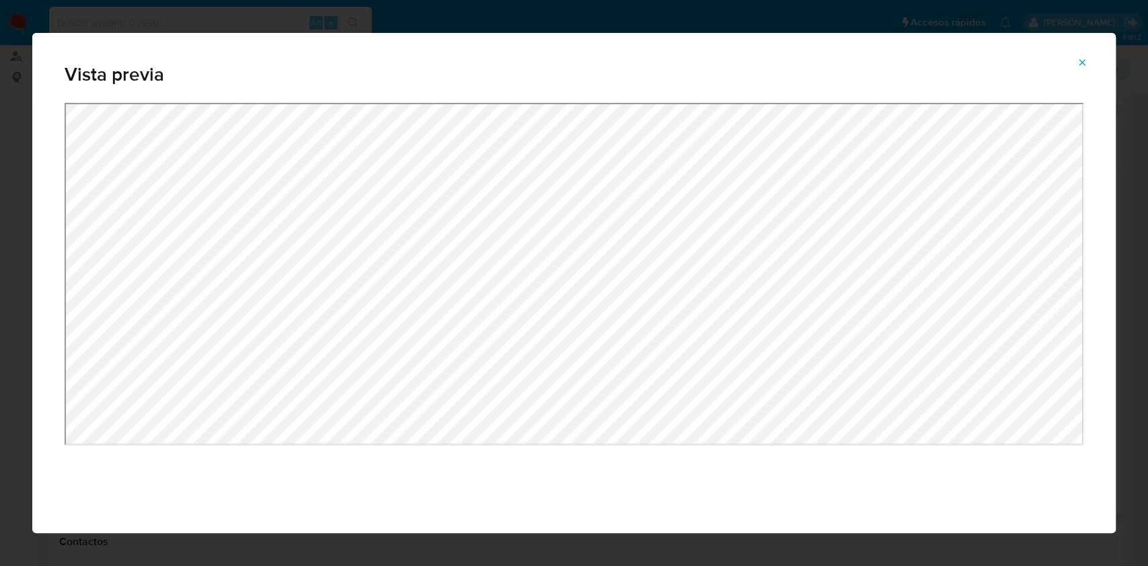
click at [436, 6] on div "Vista previa" at bounding box center [574, 283] width 1148 height 566
click at [1077, 60] on icon "Attachment preview" at bounding box center [1082, 62] width 11 height 11
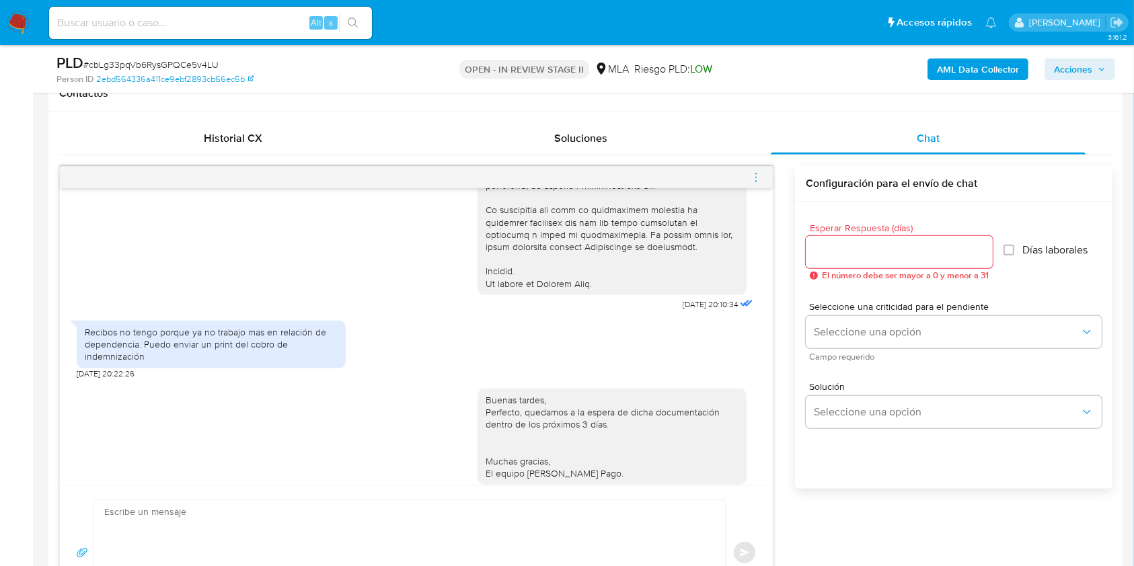
scroll to position [1766, 0]
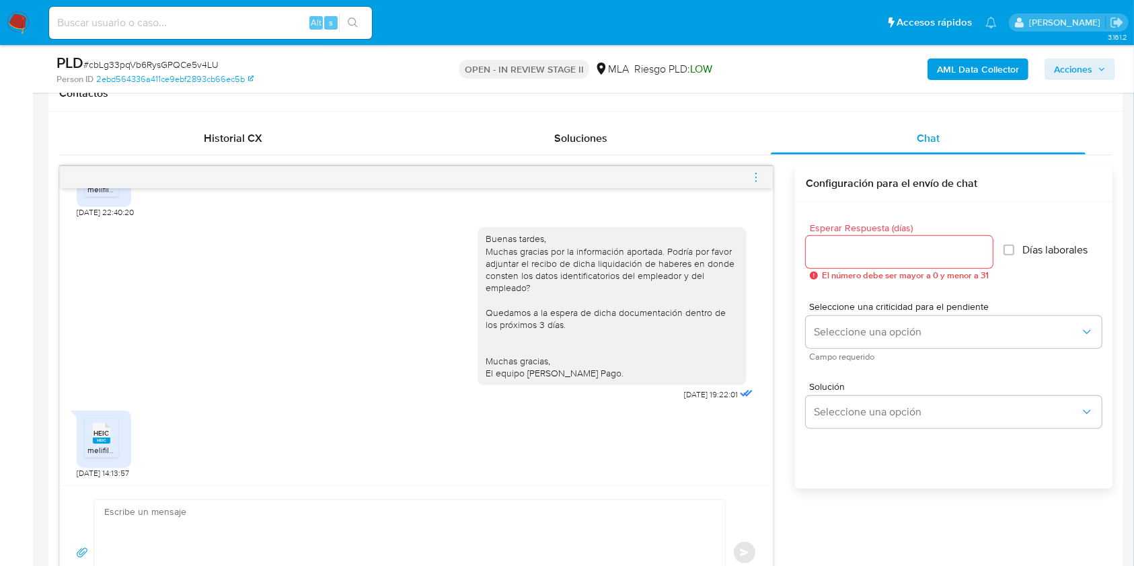
click at [755, 179] on icon "menu-action" at bounding box center [756, 178] width 12 height 12
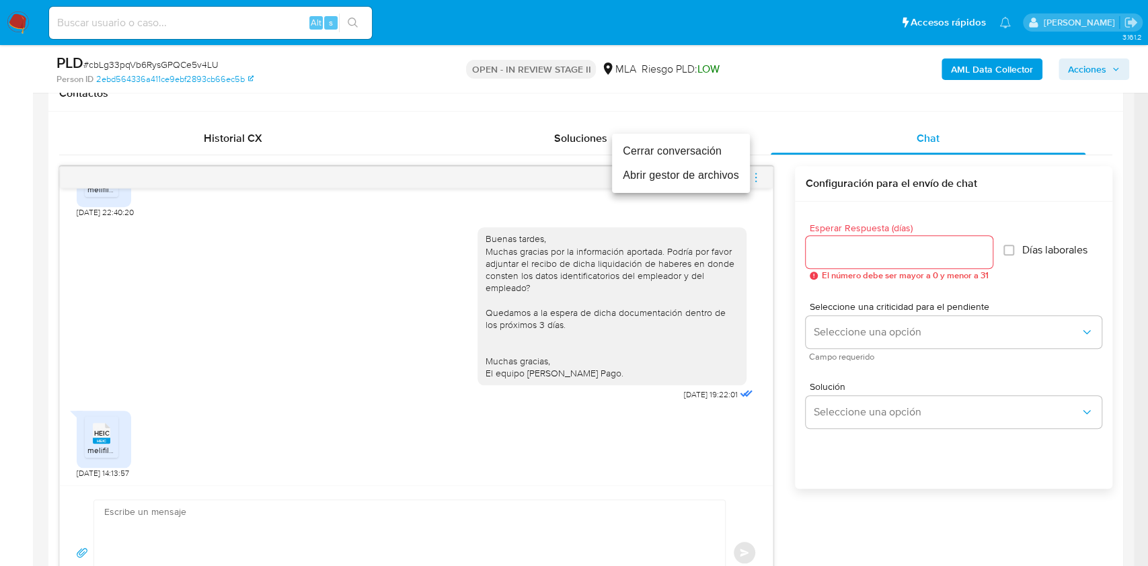
click at [711, 166] on li "Abrir gestor de archivos" at bounding box center [681, 175] width 138 height 24
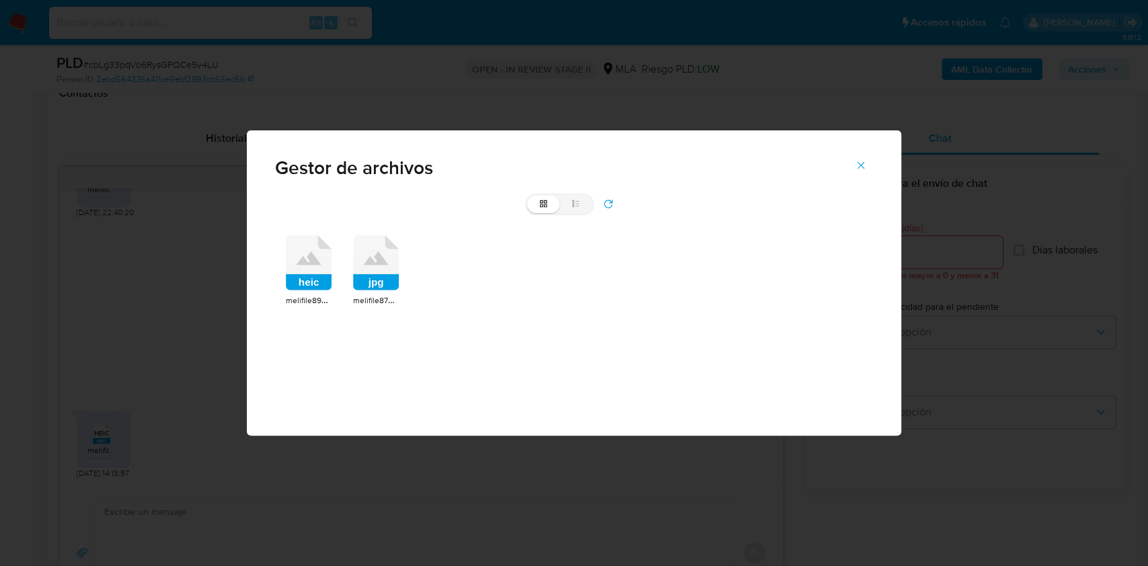
click at [398, 280] on rect at bounding box center [376, 282] width 46 height 16
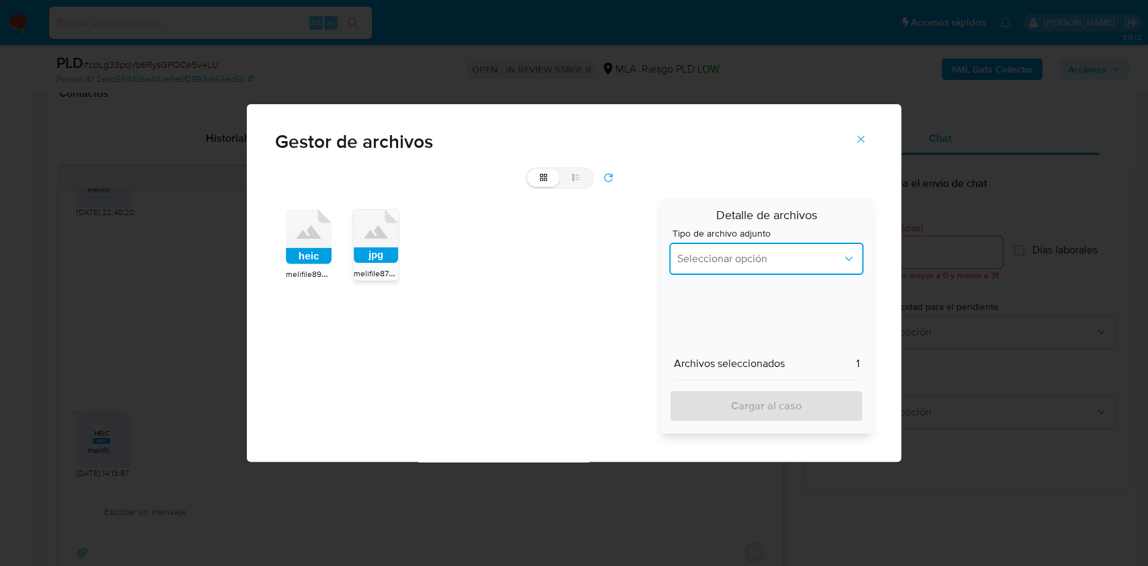
click at [777, 274] on button "Seleccionar opción" at bounding box center [766, 259] width 195 height 32
click at [749, 320] on div "INGRESOS" at bounding box center [762, 327] width 171 height 32
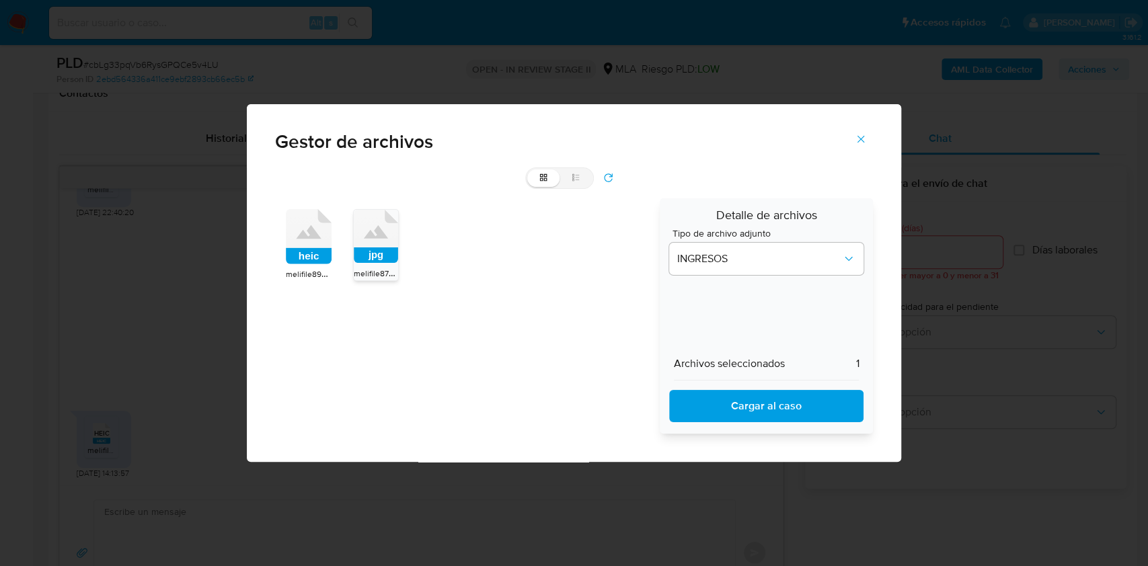
click at [737, 410] on span "Cargar al caso" at bounding box center [767, 406] width 160 height 30
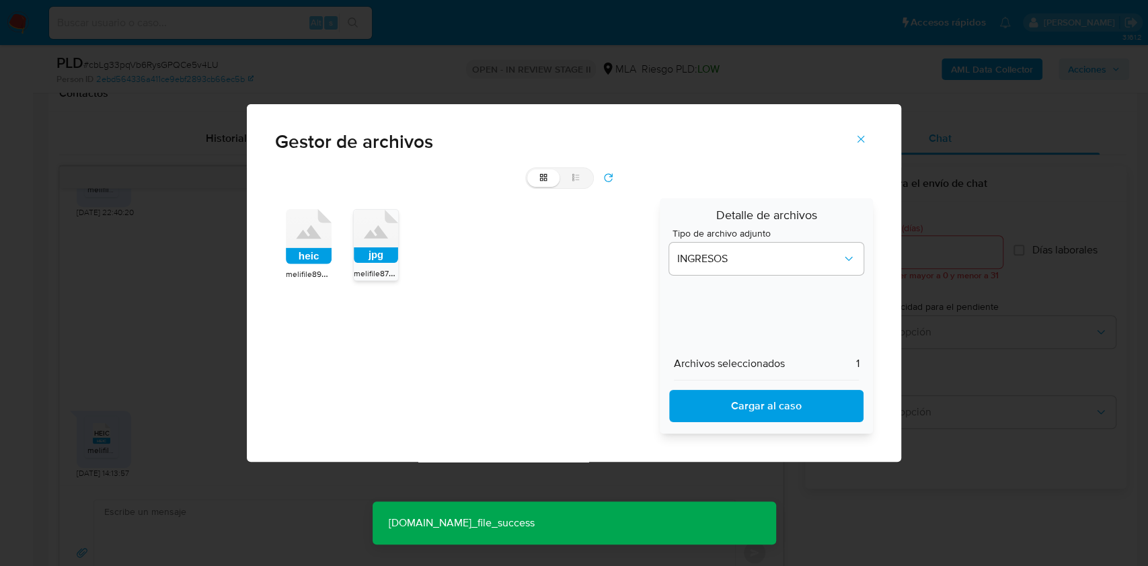
click at [860, 141] on icon "Cerrar" at bounding box center [861, 139] width 12 height 12
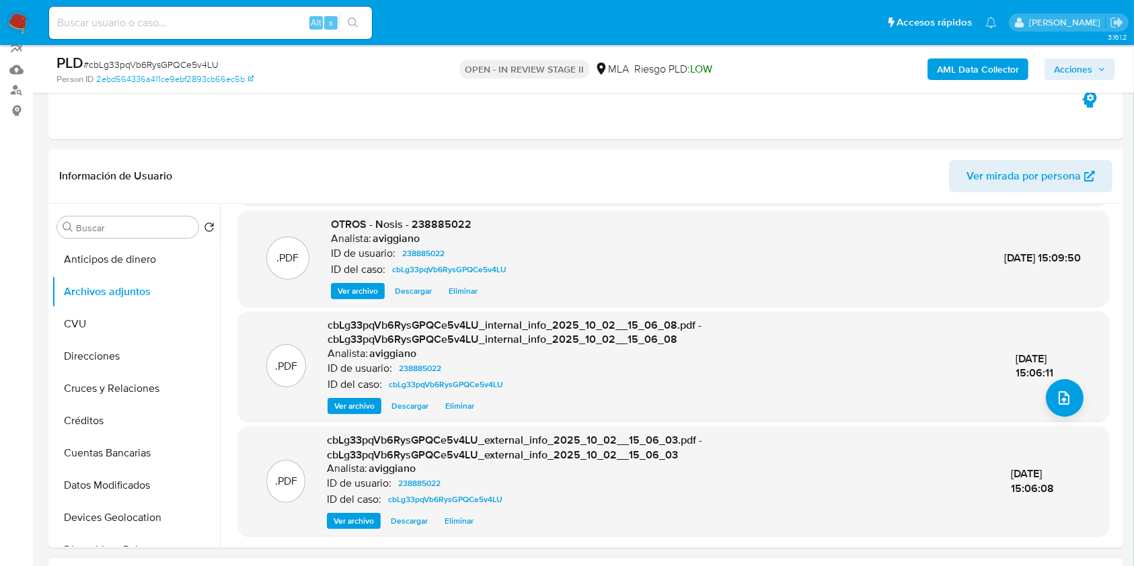
scroll to position [89, 0]
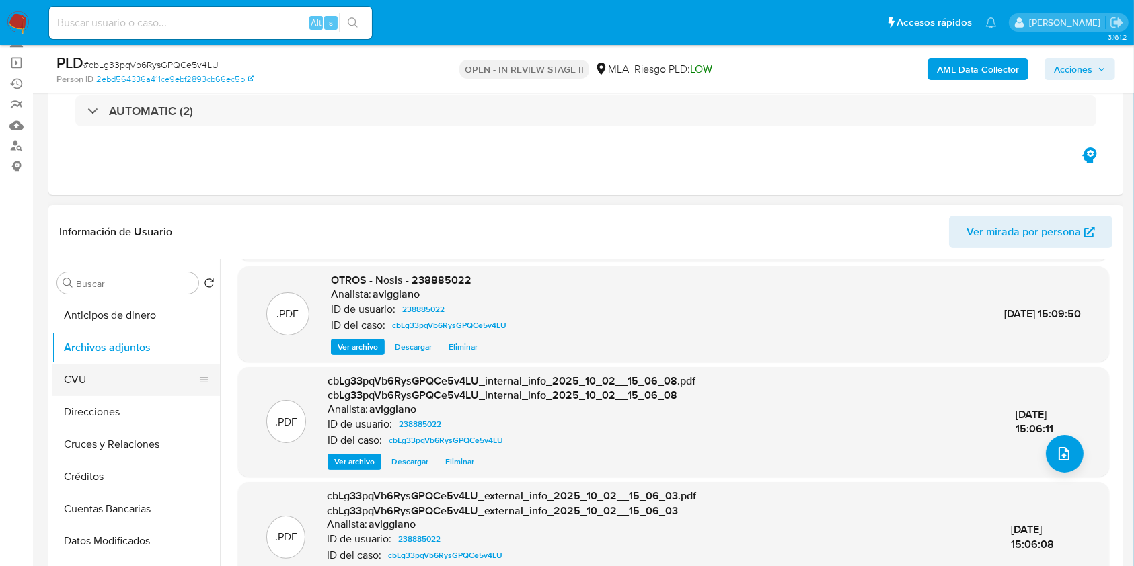
drag, startPoint x: 84, startPoint y: 379, endPoint x: 91, endPoint y: 367, distance: 14.8
click at [84, 379] on button "CVU" at bounding box center [130, 380] width 157 height 32
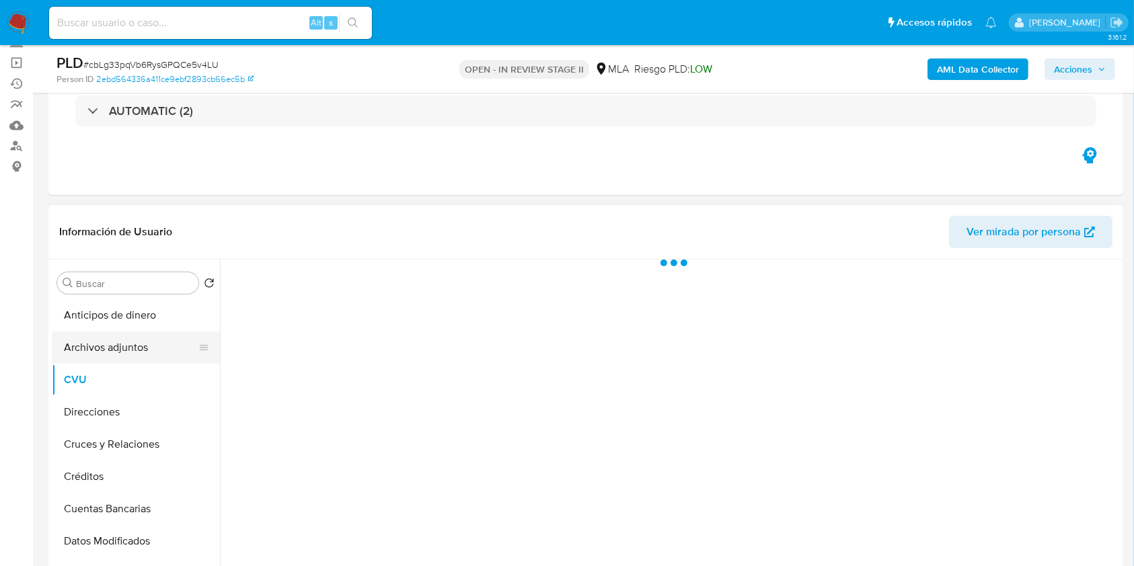
scroll to position [0, 0]
click at [102, 354] on button "Archivos adjuntos" at bounding box center [130, 348] width 157 height 32
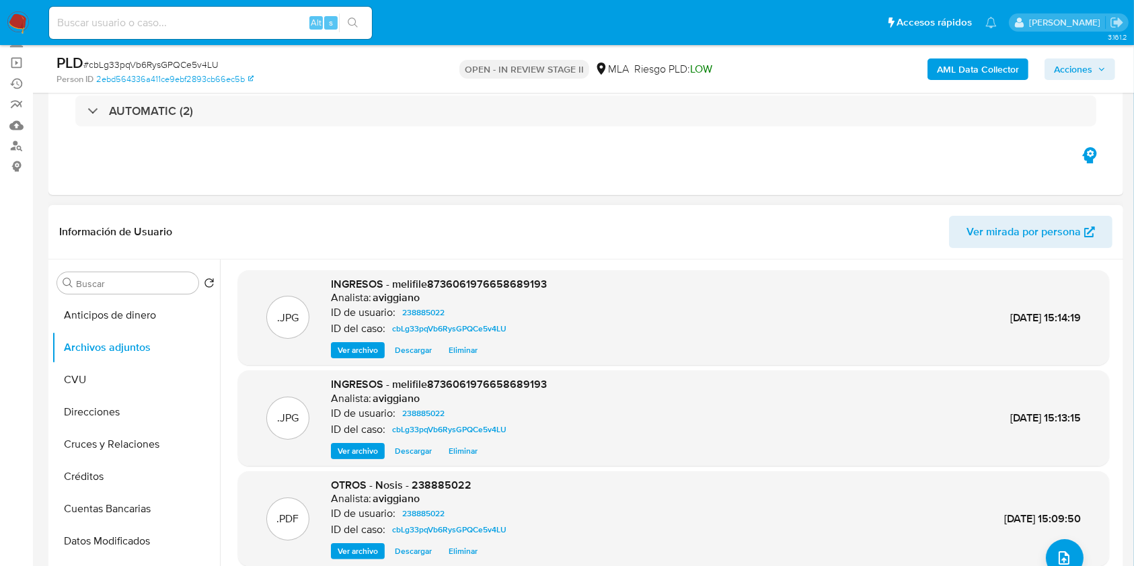
click at [376, 354] on span "Ver archivo" at bounding box center [358, 350] width 40 height 13
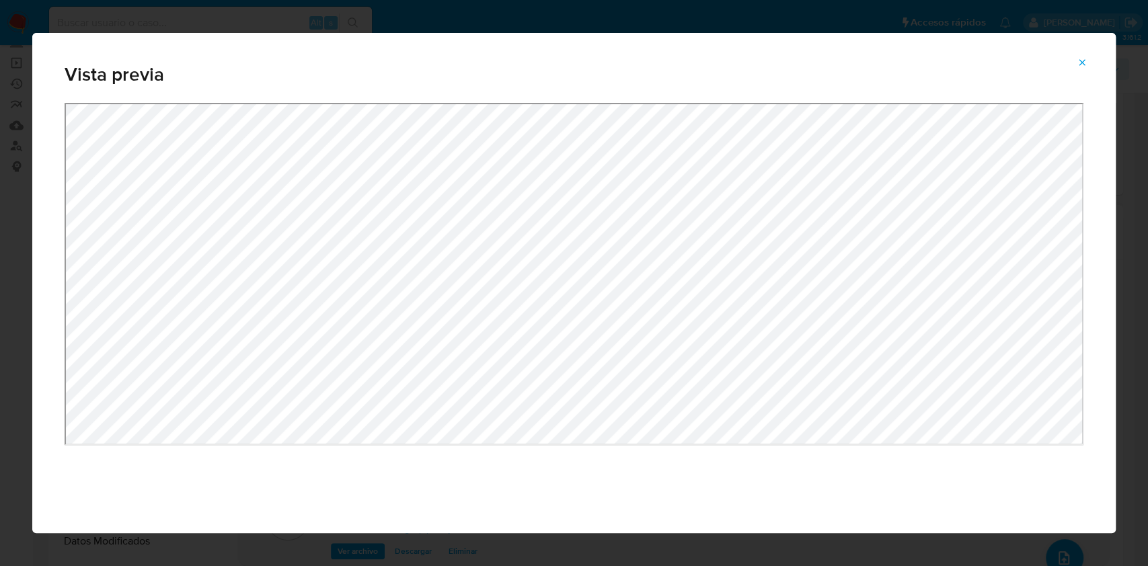
click at [1088, 48] on div "Vista previa" at bounding box center [574, 68] width 1084 height 70
click at [1087, 52] on button "Attachment preview" at bounding box center [1082, 63] width 30 height 22
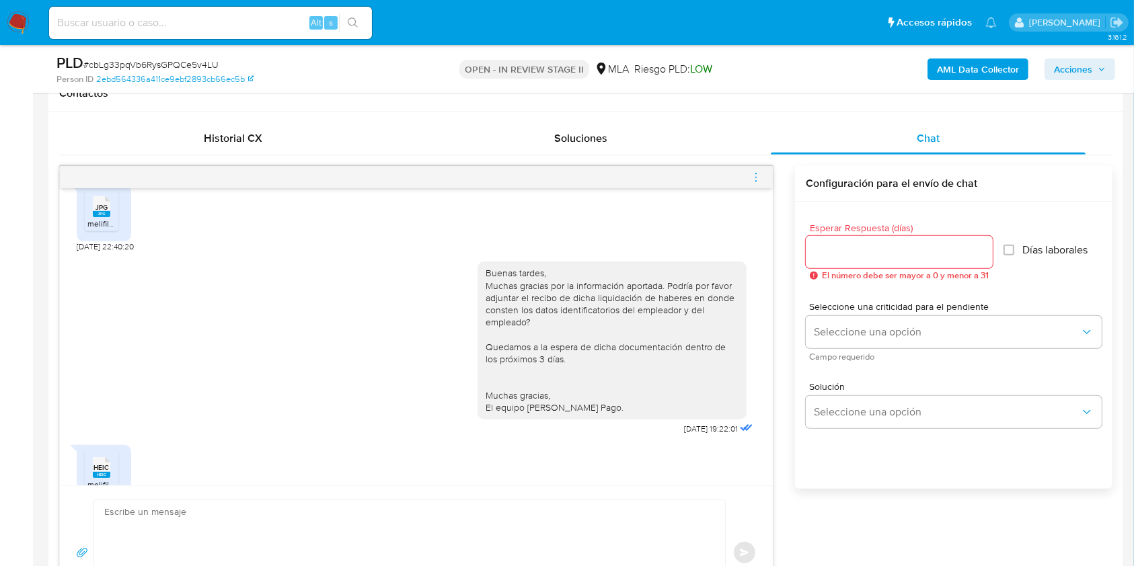
scroll to position [1766, 0]
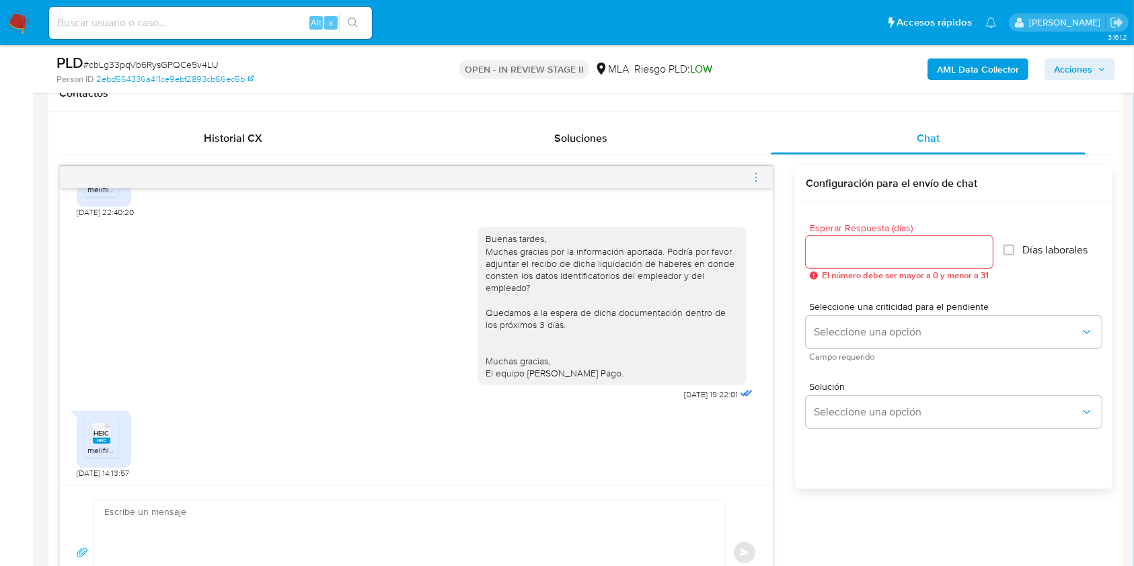
click at [94, 422] on icon "HEIC" at bounding box center [101, 434] width 17 height 24
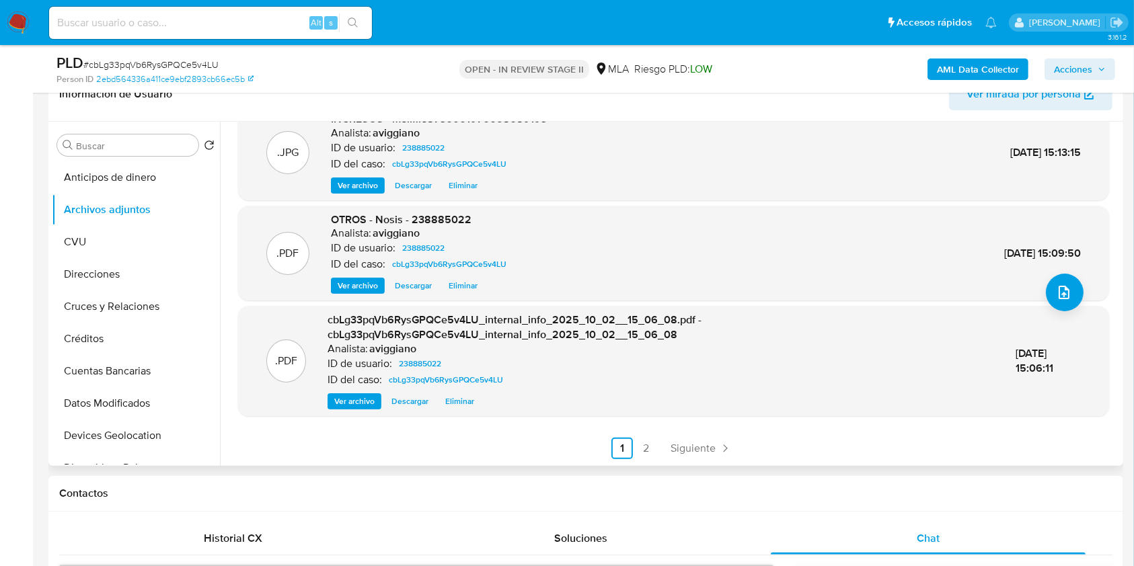
scroll to position [179, 0]
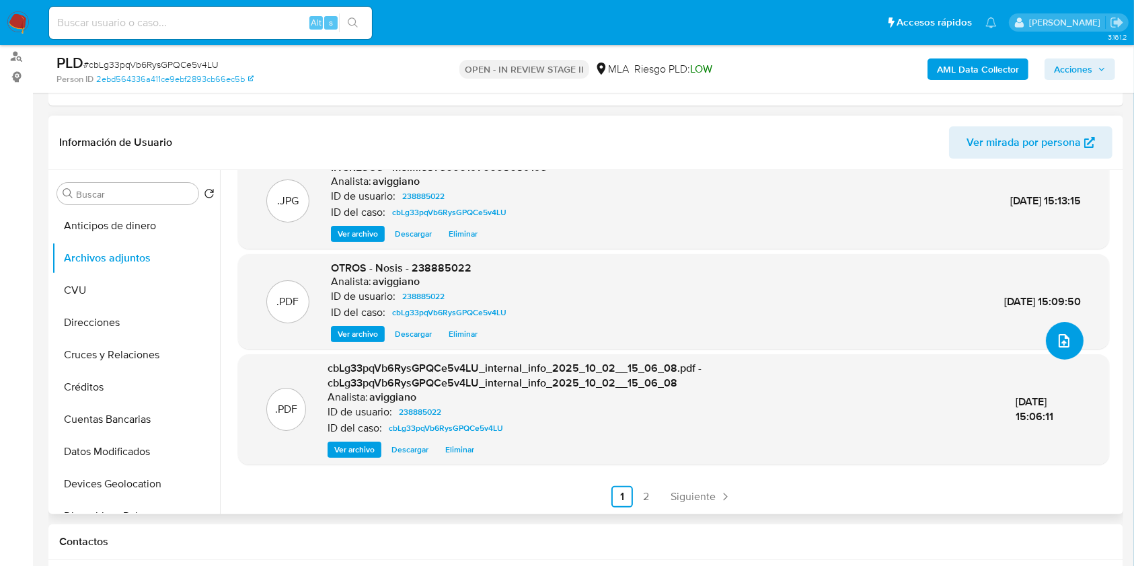
click at [1061, 350] on button "upload-file" at bounding box center [1065, 341] width 38 height 38
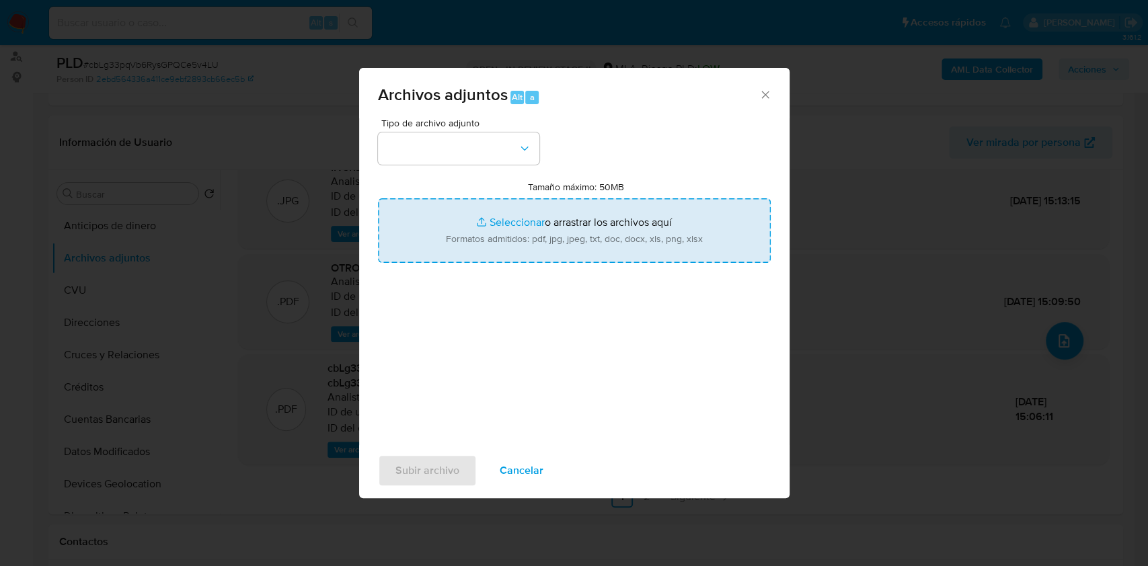
click at [612, 234] on input "Tamaño máximo: 50MB Seleccionar archivos" at bounding box center [574, 230] width 393 height 65
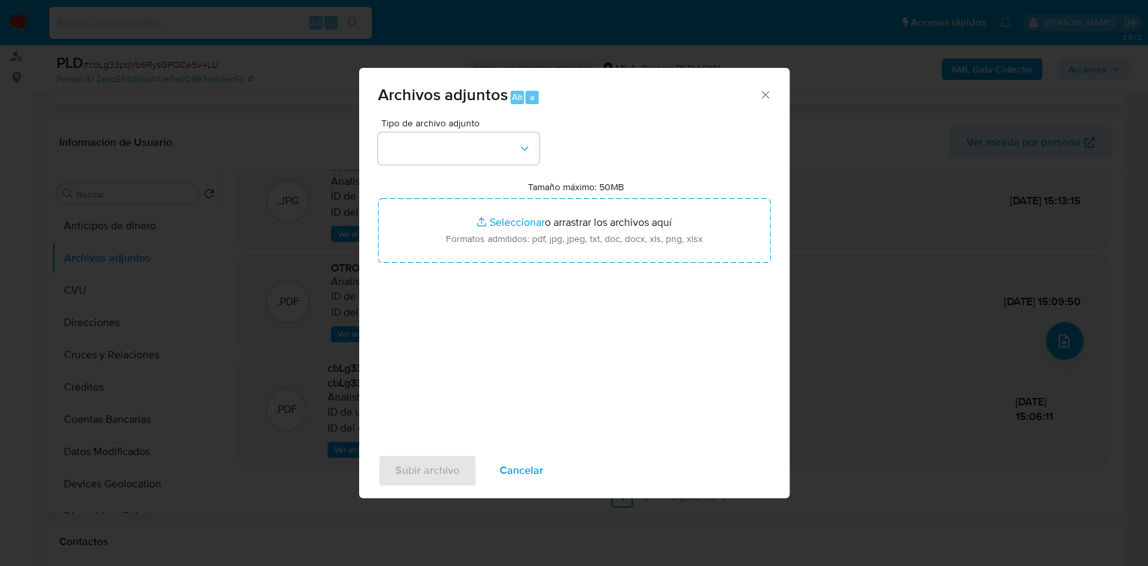
click at [763, 100] on icon "Cerrar" at bounding box center [765, 94] width 13 height 13
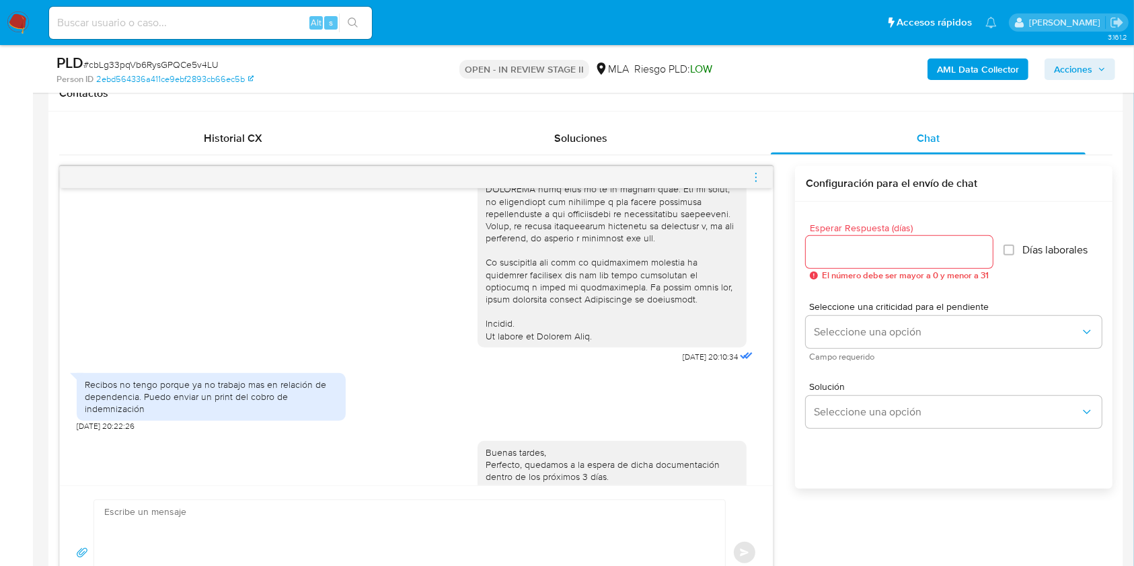
scroll to position [1497, 0]
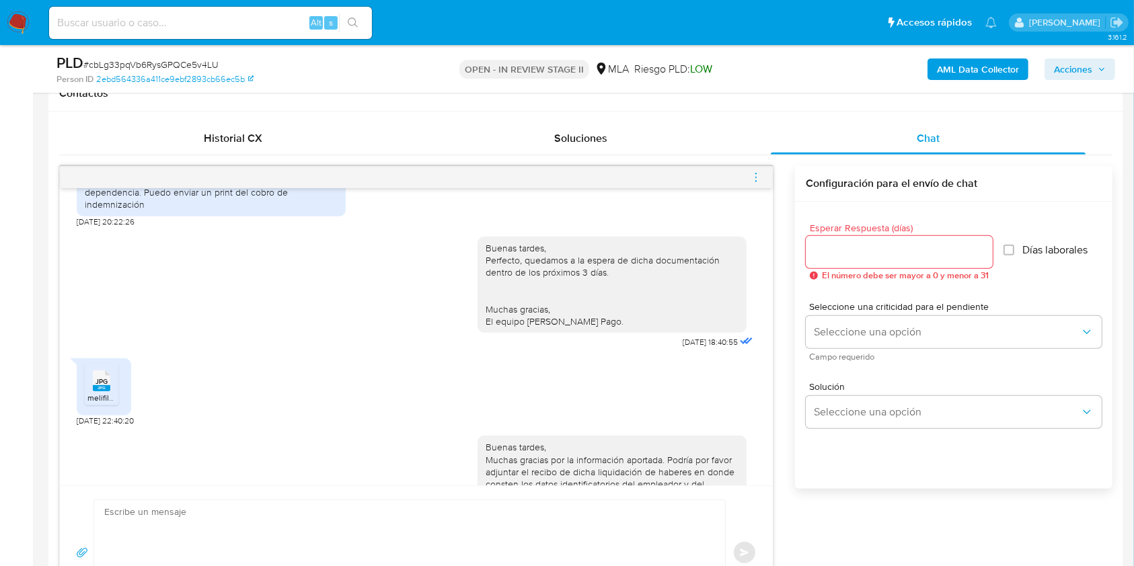
click at [116, 406] on li "JPG JPG melifile8736061976658689193.jpg" at bounding box center [102, 385] width 34 height 42
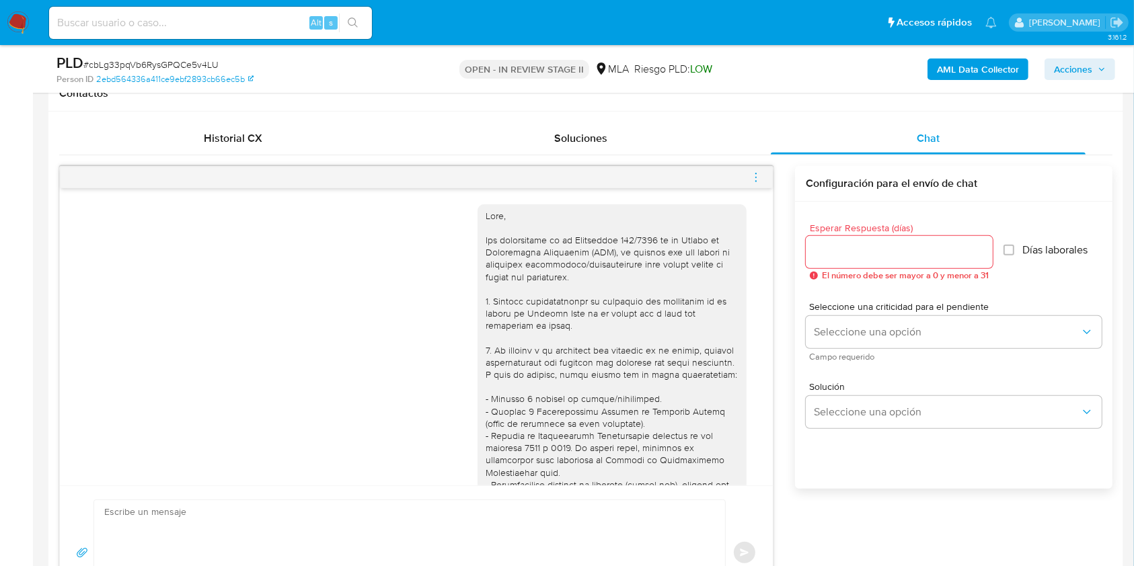
scroll to position [89, 0]
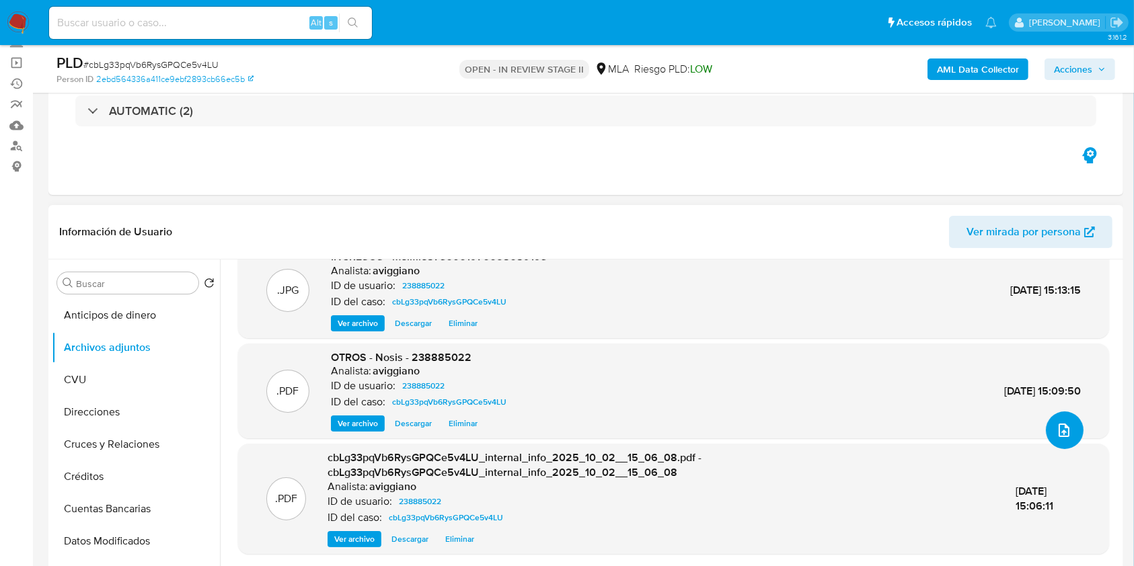
click at [1065, 439] on button "upload-file" at bounding box center [1065, 431] width 38 height 38
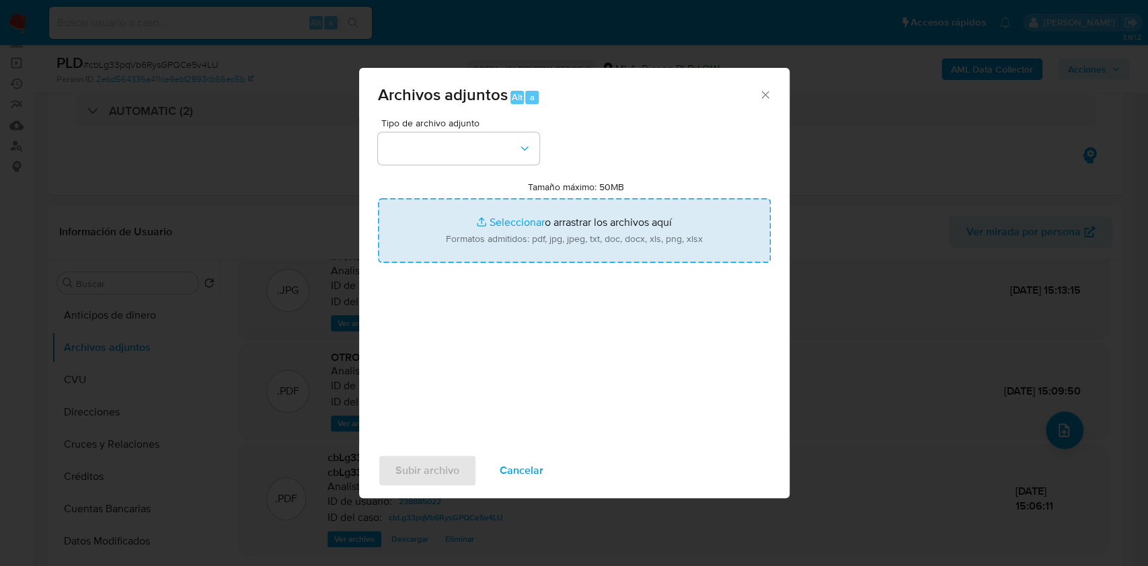
click at [579, 244] on input "Tamaño máximo: 50MB Seleccionar archivos" at bounding box center [574, 230] width 393 height 65
click at [661, 234] on input "Tamaño máximo: 50MB Seleccionar archivos" at bounding box center [574, 230] width 393 height 65
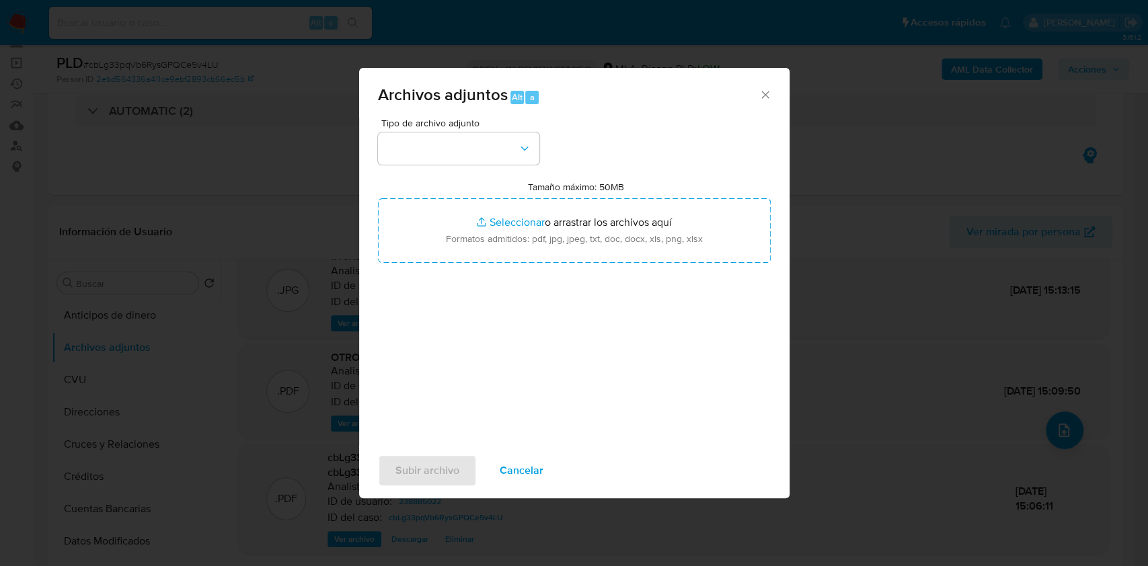
click at [771, 91] on icon "Cerrar" at bounding box center [765, 94] width 13 height 13
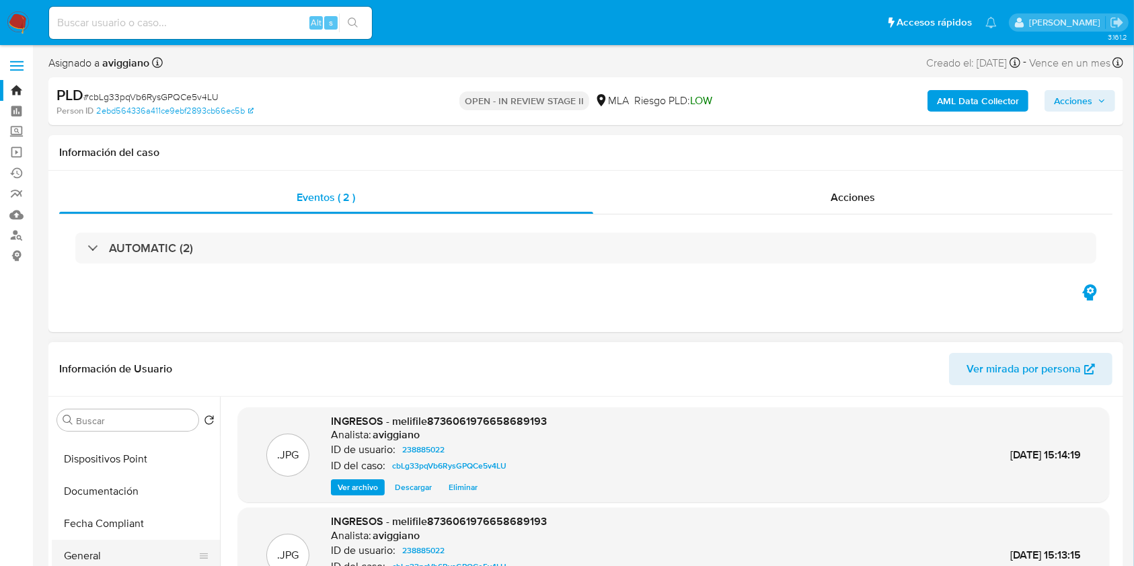
scroll to position [359, 0]
click at [81, 492] on button "General" at bounding box center [130, 481] width 157 height 32
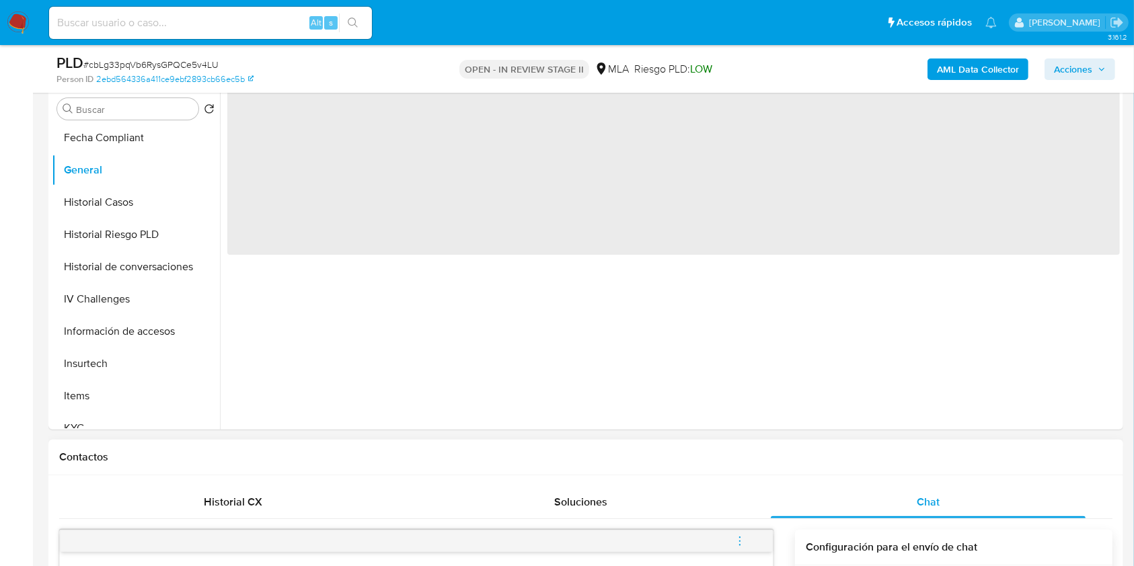
scroll to position [179, 0]
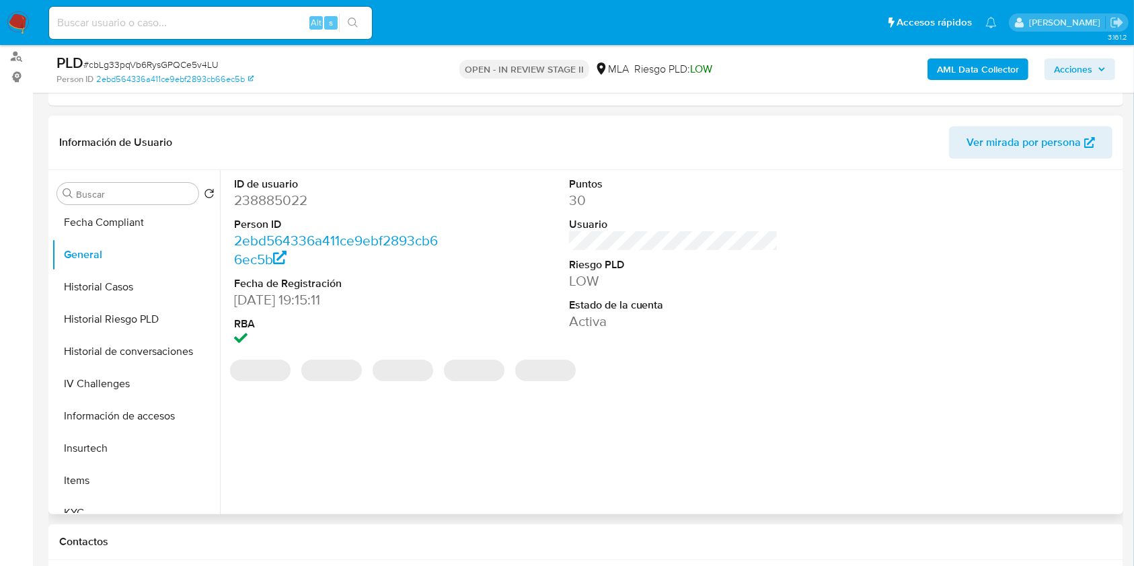
click at [282, 206] on dd "238885022" at bounding box center [339, 200] width 210 height 19
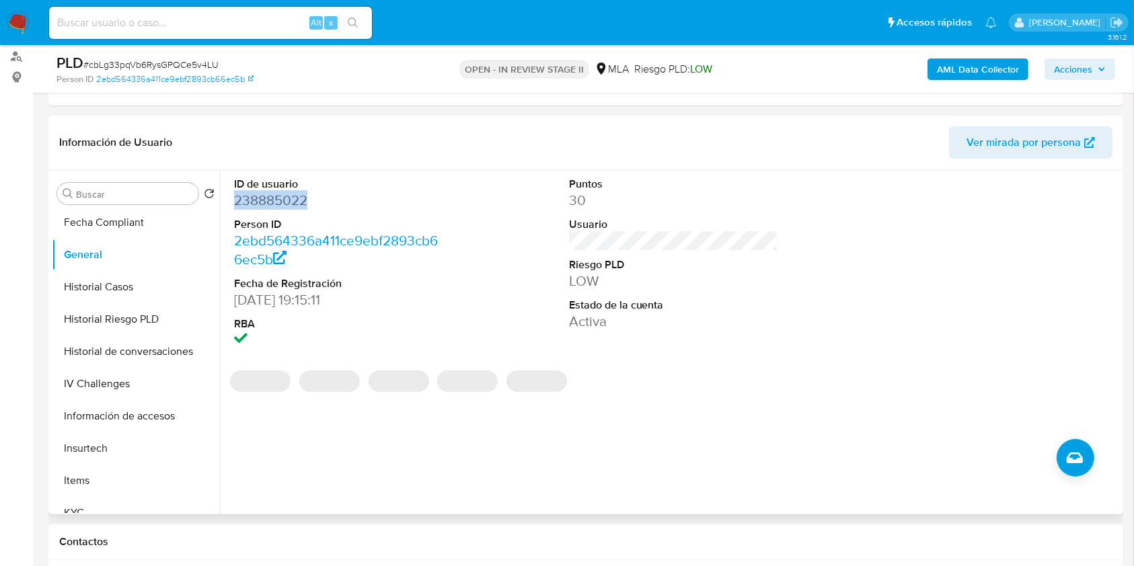
copy dd "238885022"
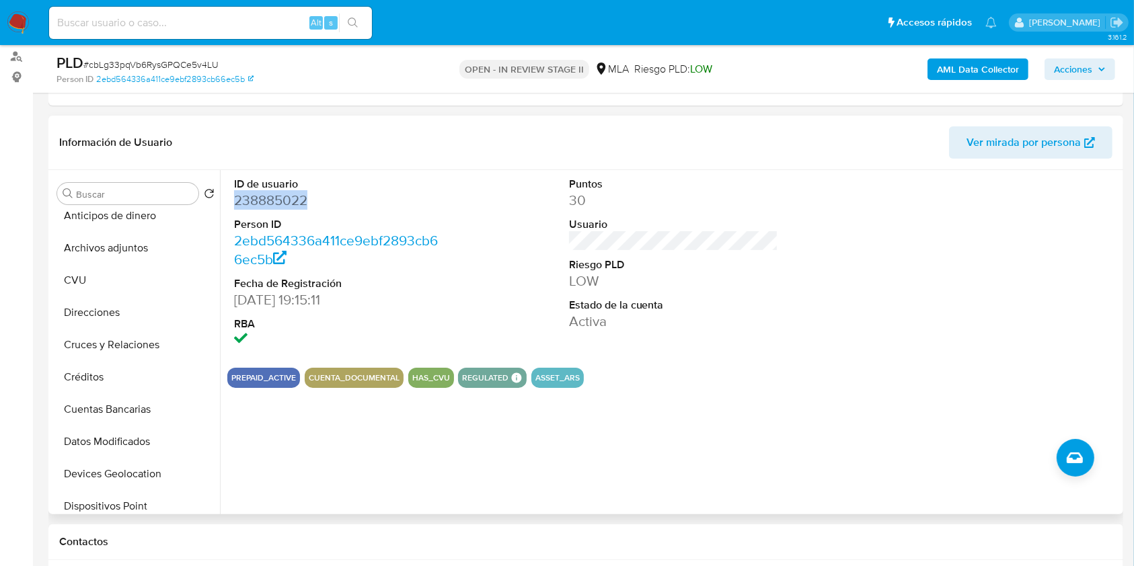
scroll to position [0, 0]
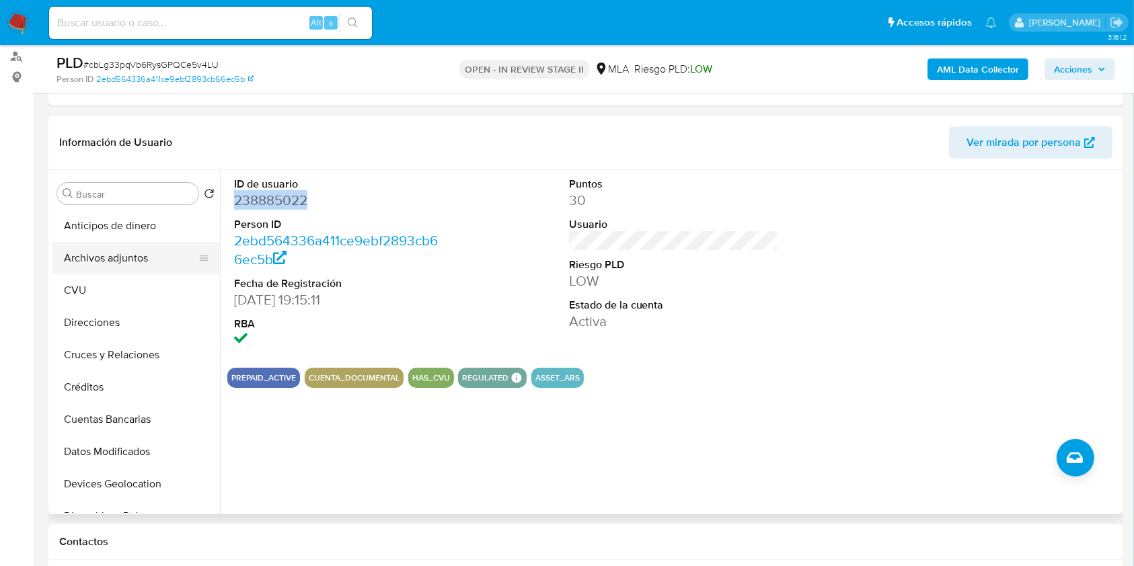
click at [131, 272] on button "Archivos adjuntos" at bounding box center [130, 258] width 157 height 32
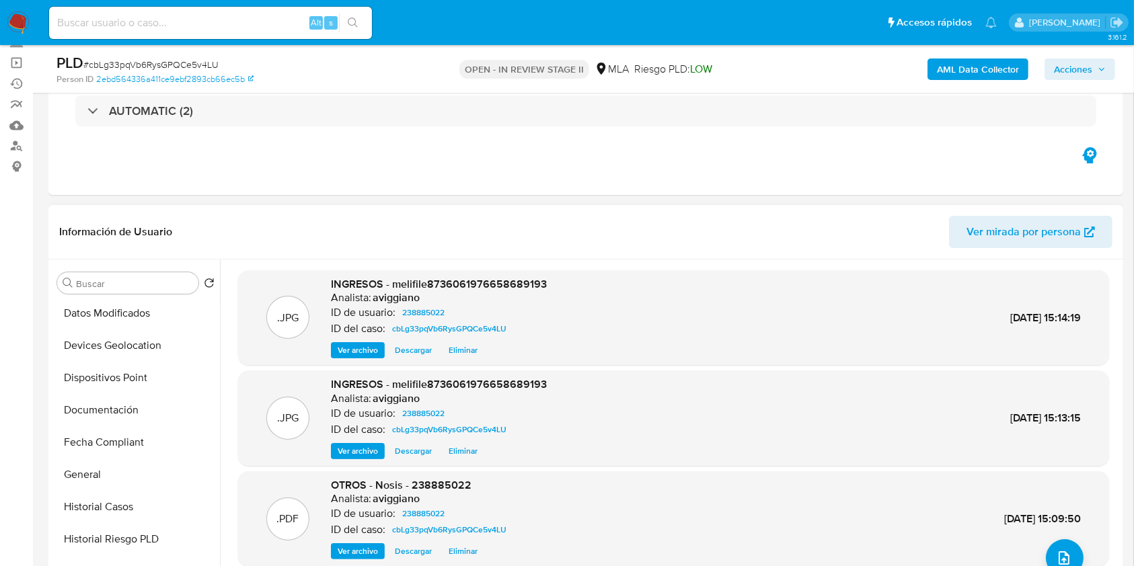
scroll to position [269, 0]
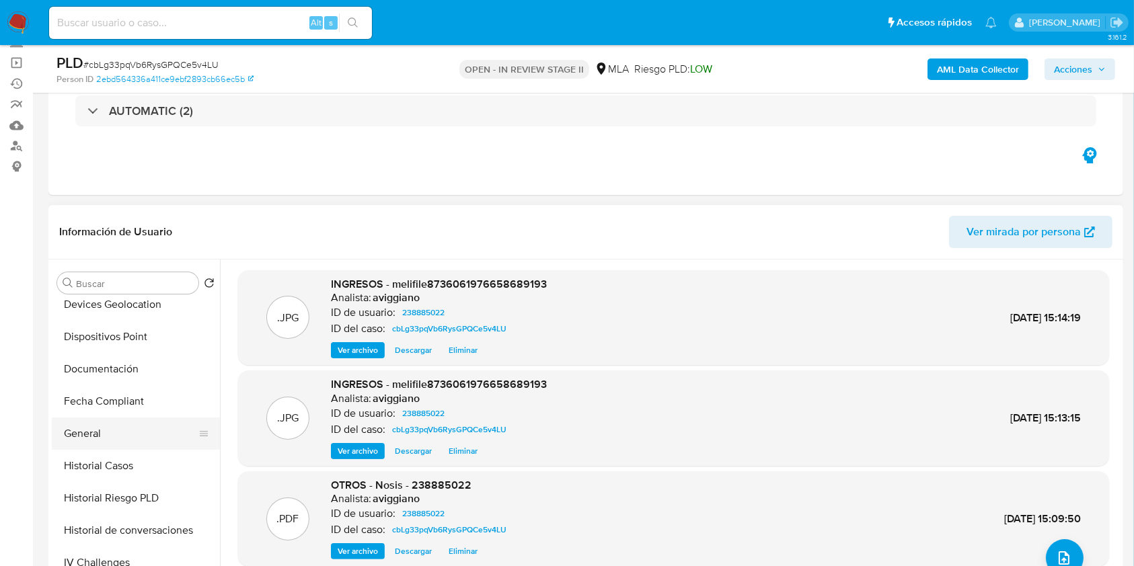
click at [128, 424] on button "General" at bounding box center [130, 434] width 157 height 32
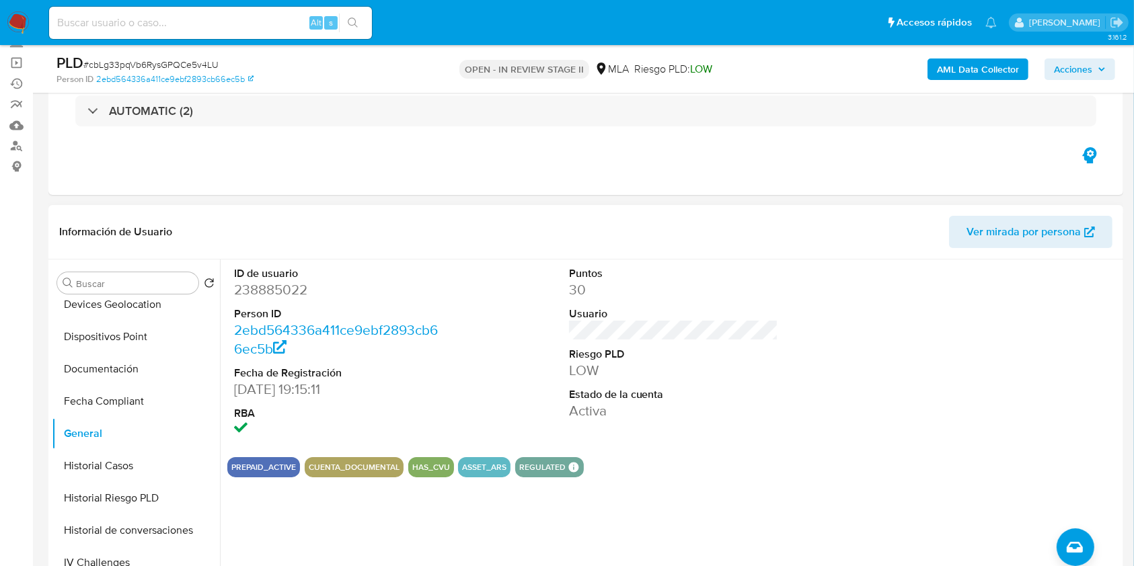
click at [281, 287] on dd "238885022" at bounding box center [339, 289] width 210 height 19
copy dd "238885022"
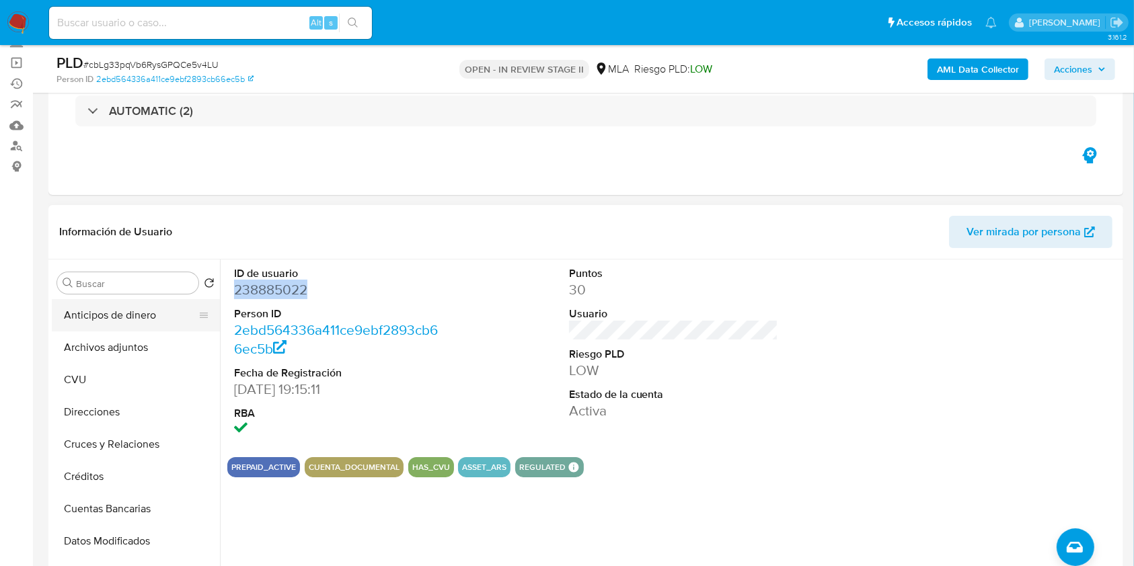
click at [147, 330] on button "Anticipos de dinero" at bounding box center [130, 315] width 157 height 32
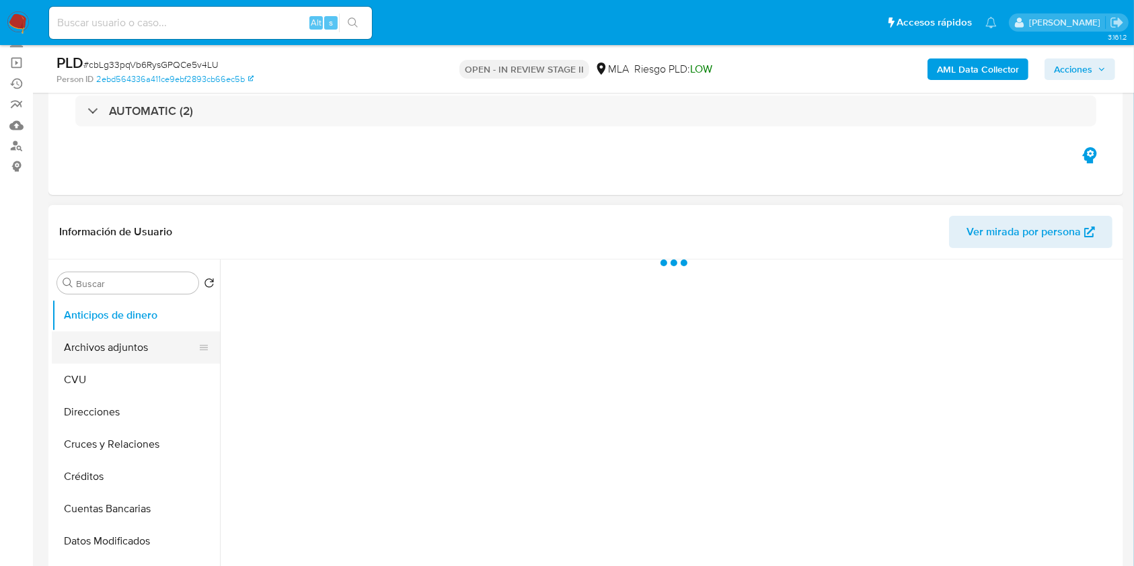
click at [145, 344] on button "Archivos adjuntos" at bounding box center [130, 348] width 157 height 32
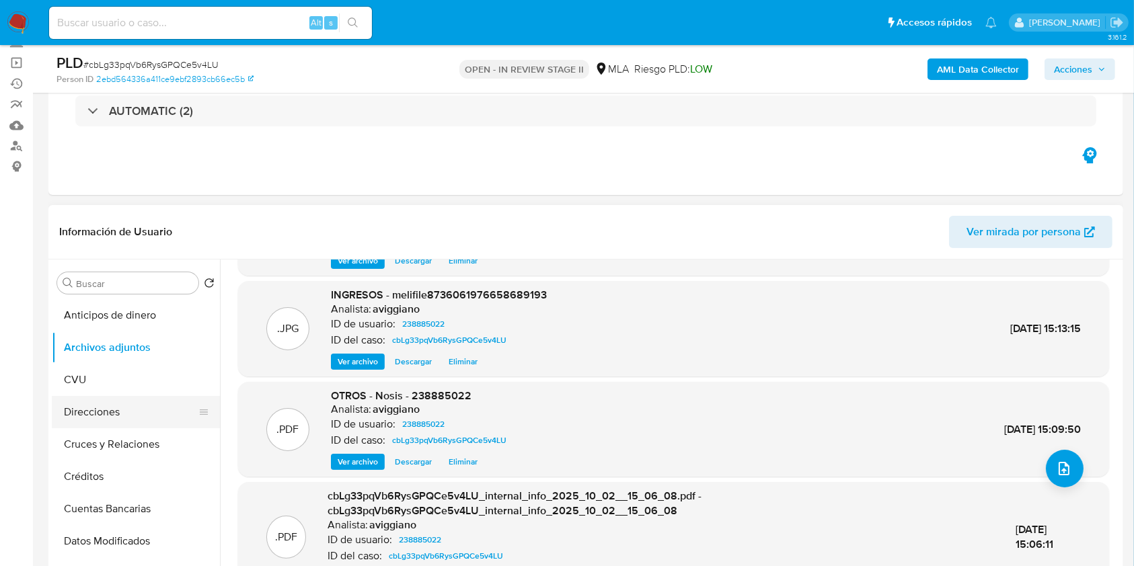
scroll to position [269, 0]
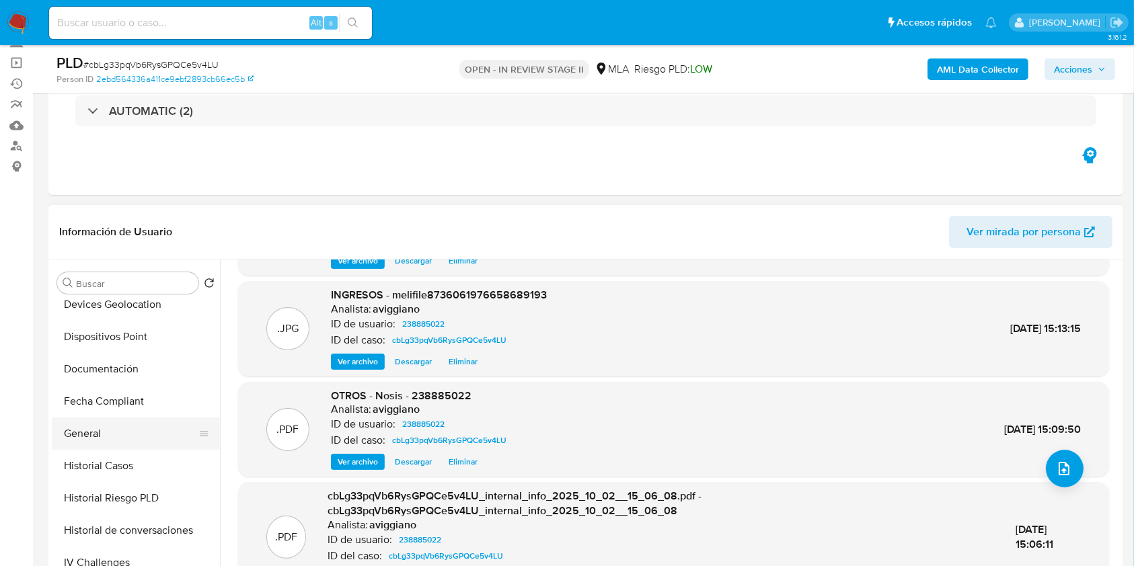
click at [102, 437] on button "General" at bounding box center [130, 434] width 157 height 32
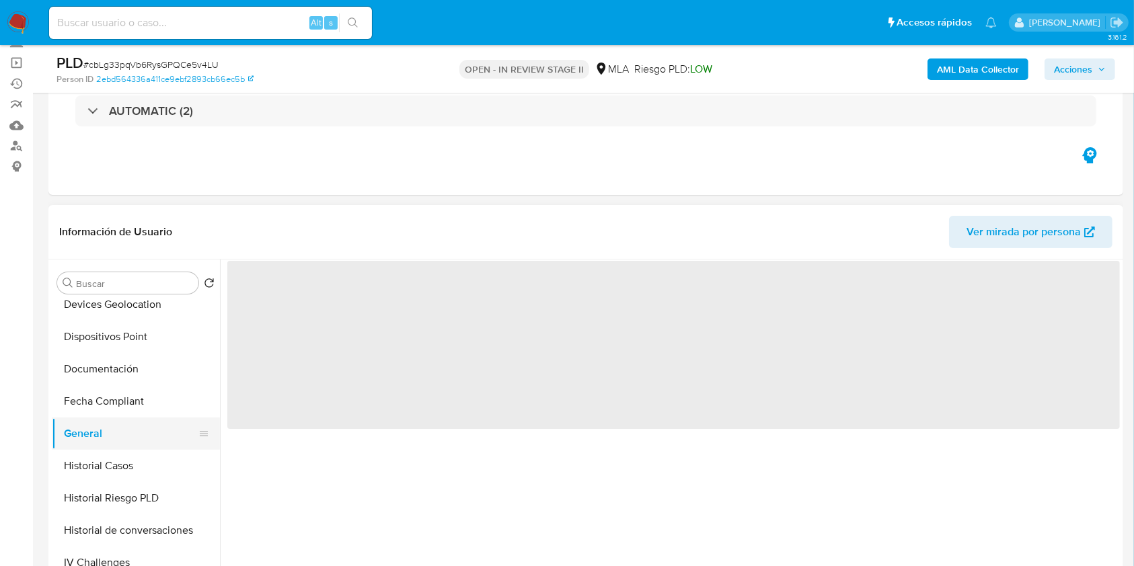
scroll to position [0, 0]
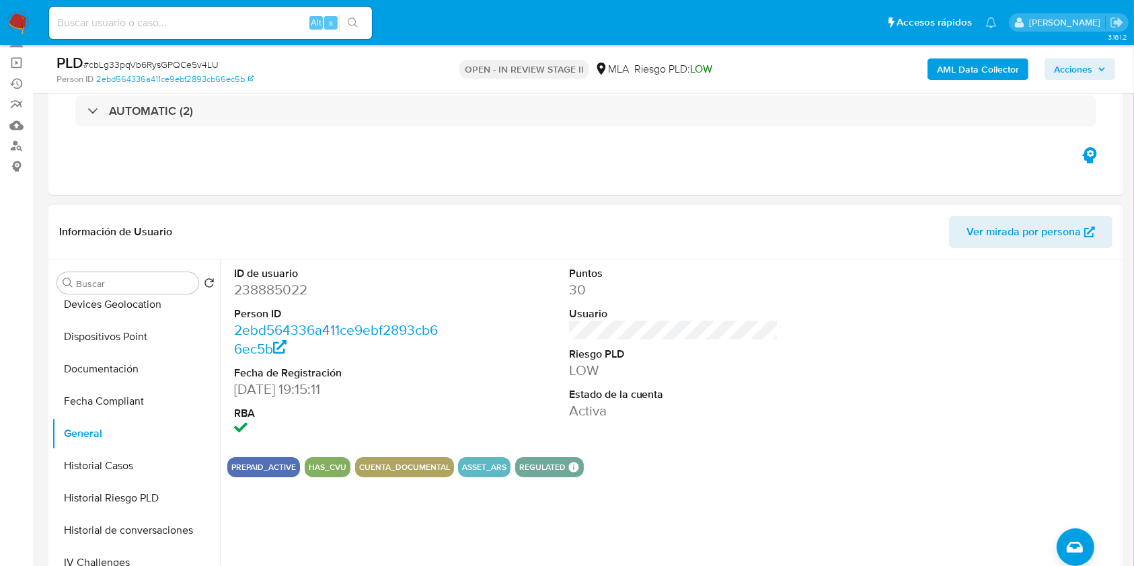
click at [284, 289] on dd "238885022" at bounding box center [339, 289] width 210 height 19
copy dd "238885022"
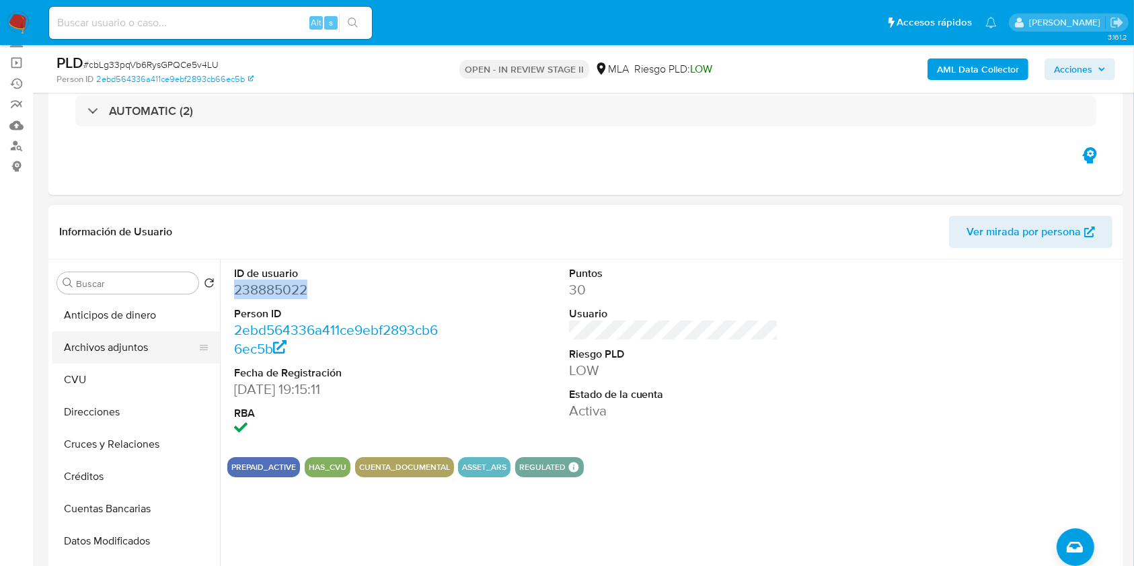
click at [151, 355] on button "Archivos adjuntos" at bounding box center [130, 348] width 157 height 32
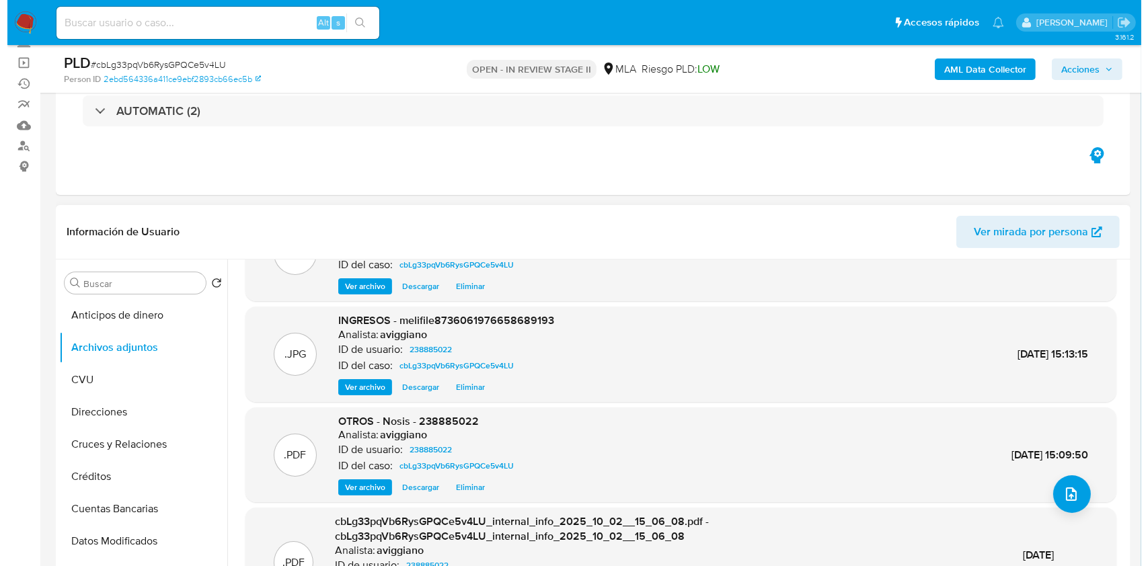
scroll to position [128, 0]
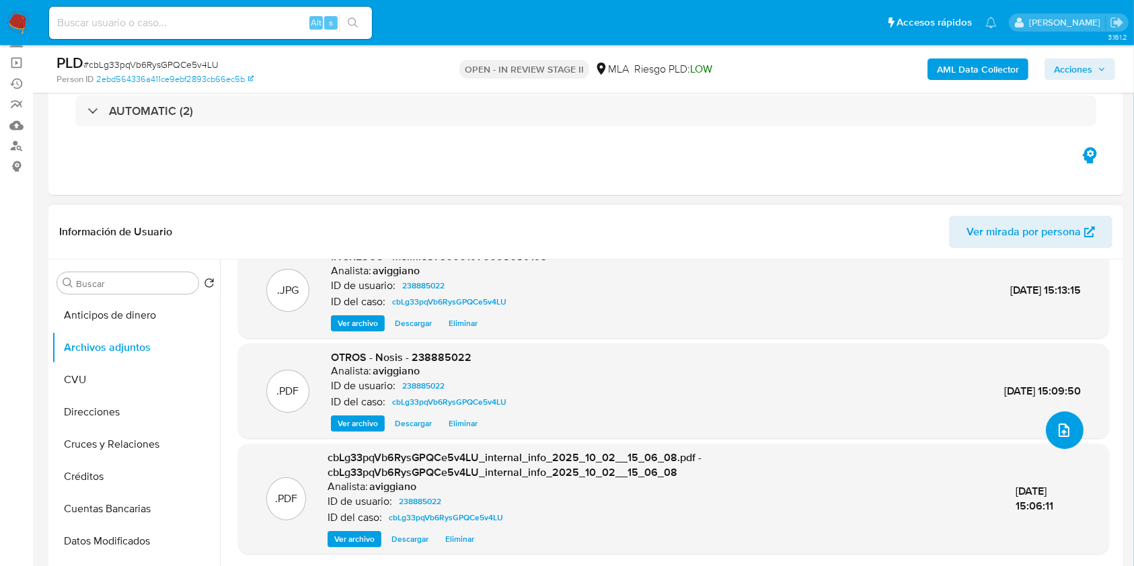
click at [1060, 419] on button "upload-file" at bounding box center [1065, 431] width 38 height 38
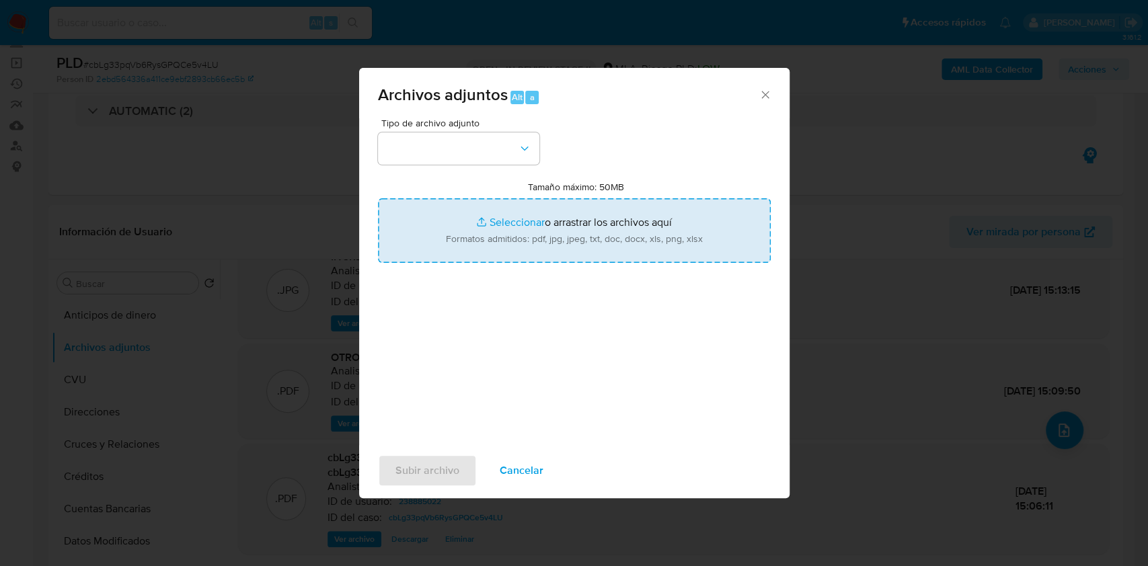
click at [589, 202] on input "Tamaño máximo: 50MB Seleccionar archivos" at bounding box center [574, 230] width 393 height 65
type input "C:\fakepath\Movimientos-Aladdin-v10_1 - 238885022 - .xlsx"
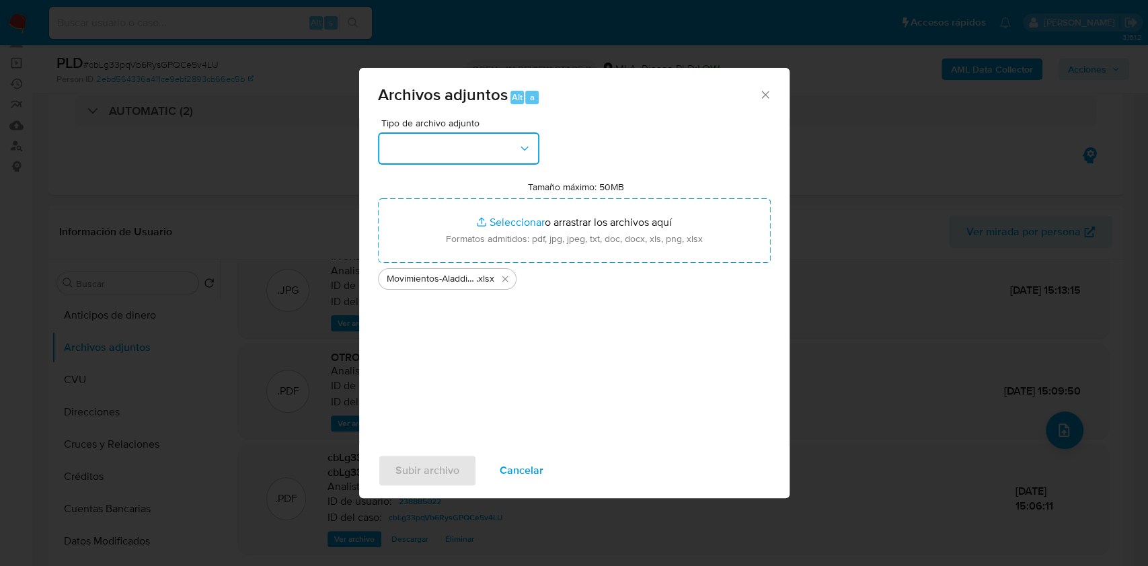
click at [464, 153] on button "button" at bounding box center [458, 149] width 161 height 32
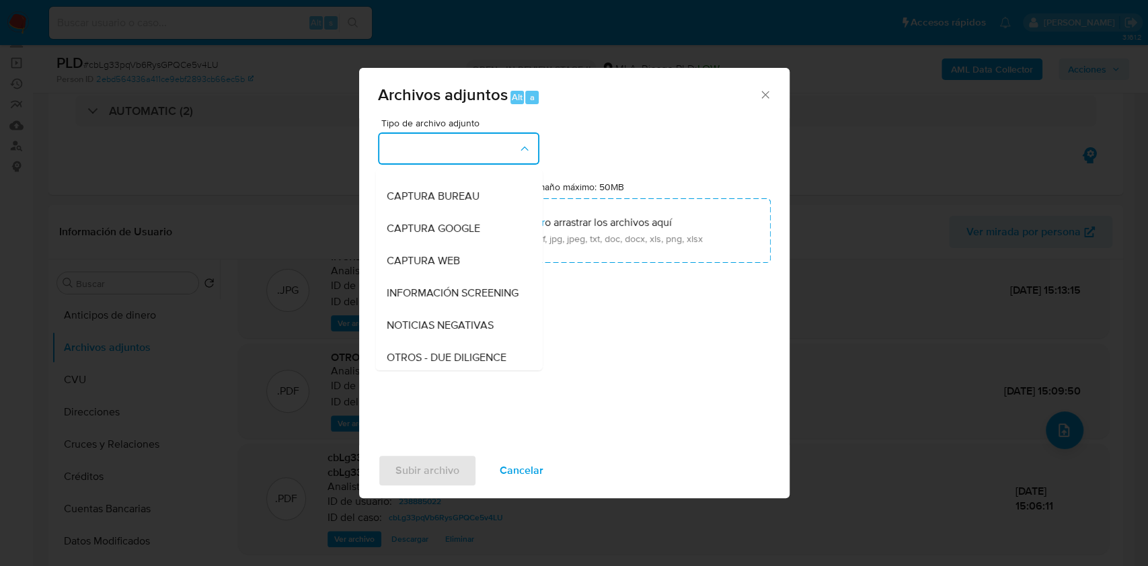
scroll to position [179, 0]
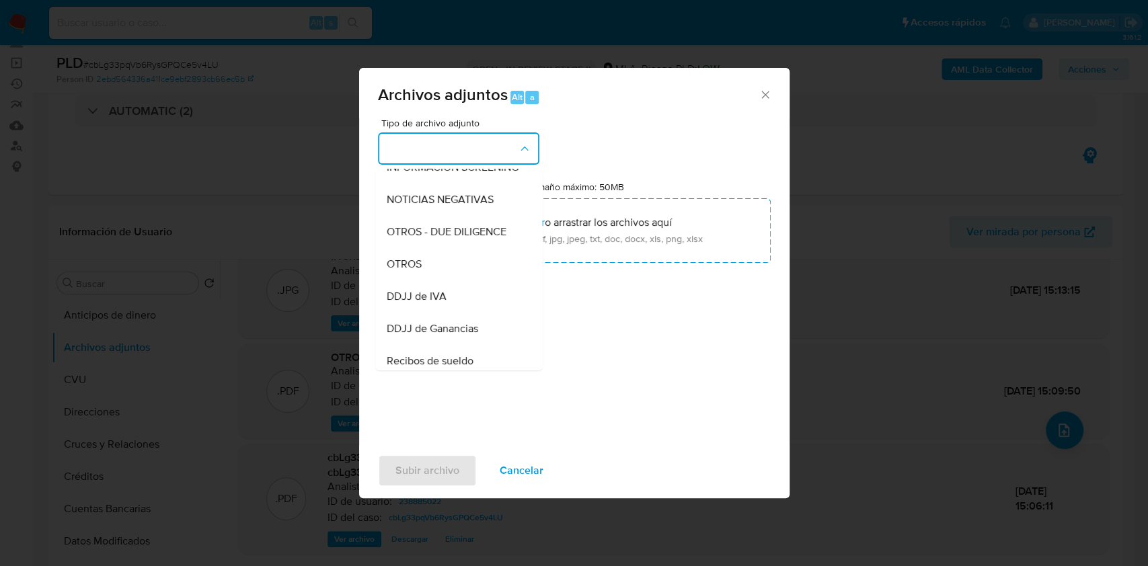
click at [438, 275] on div "OTROS" at bounding box center [454, 264] width 137 height 32
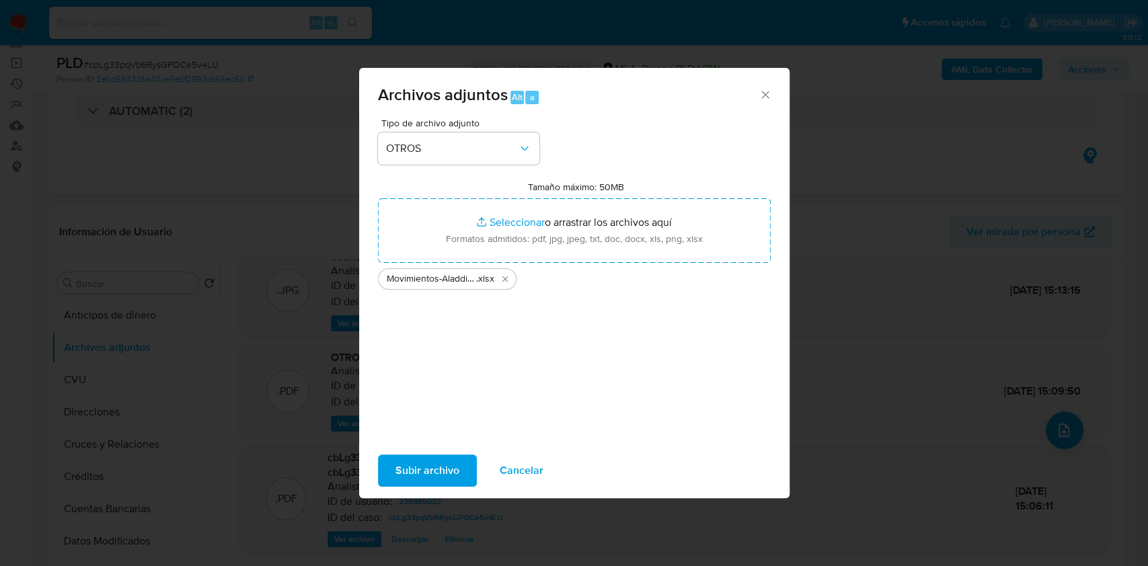
click at [434, 476] on span "Subir archivo" at bounding box center [427, 471] width 64 height 30
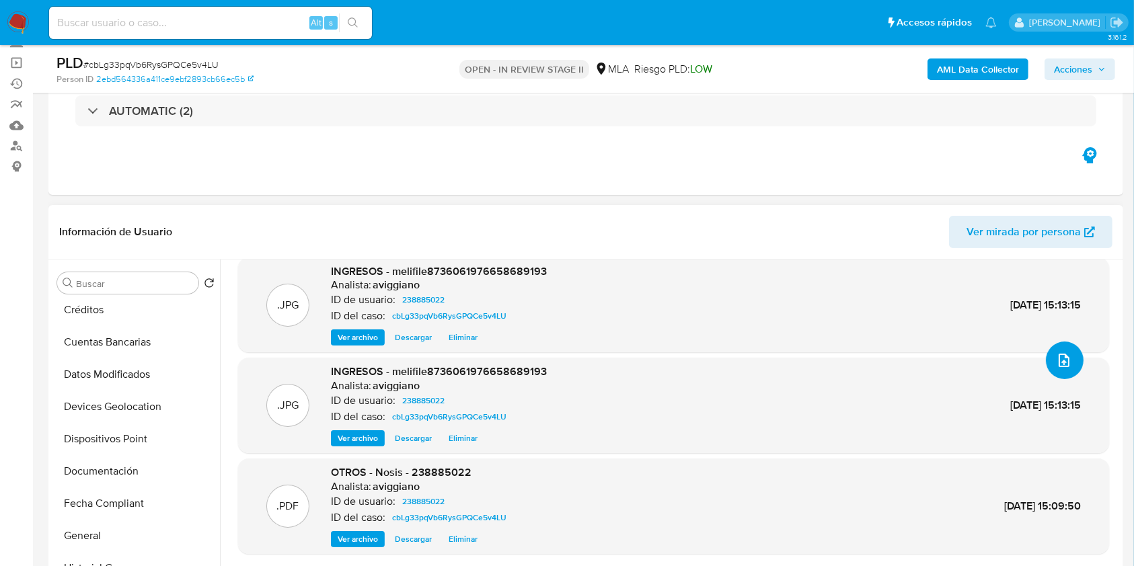
scroll to position [269, 0]
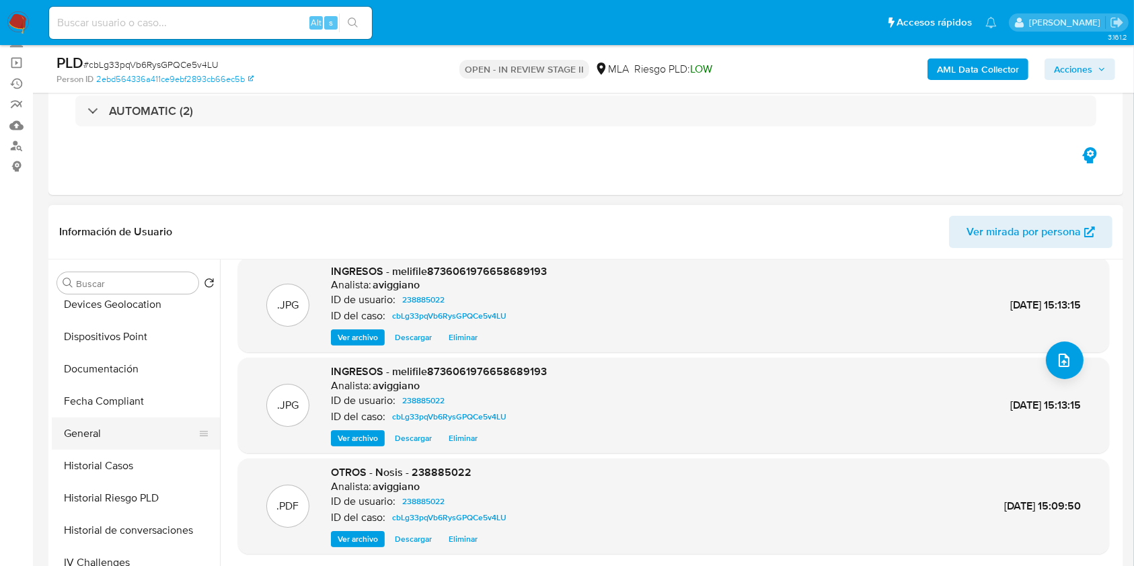
click at [114, 425] on button "General" at bounding box center [130, 434] width 157 height 32
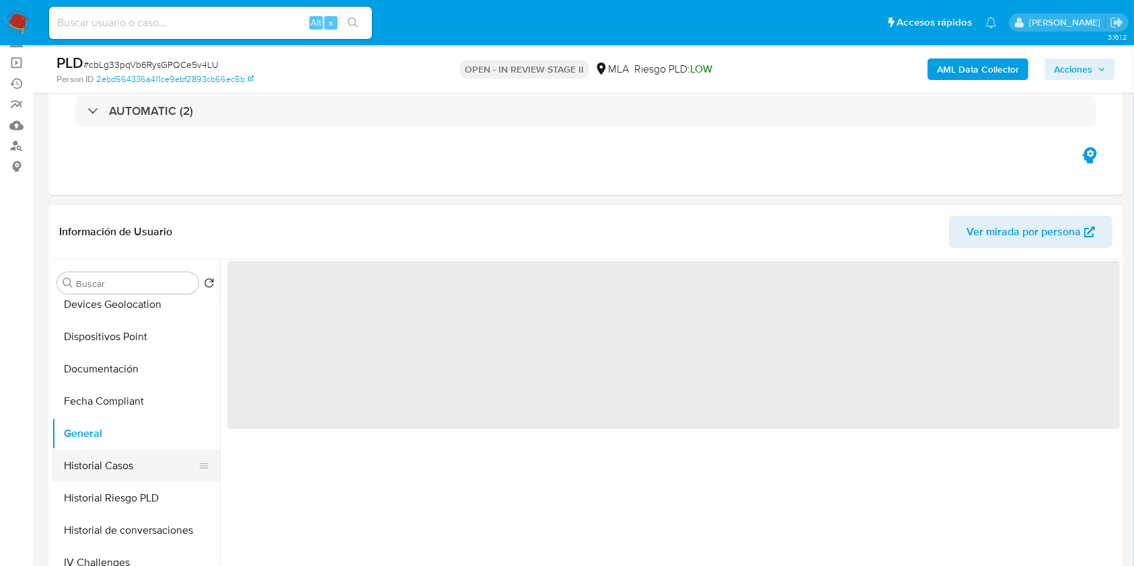
click at [131, 457] on button "Historial Casos" at bounding box center [130, 466] width 157 height 32
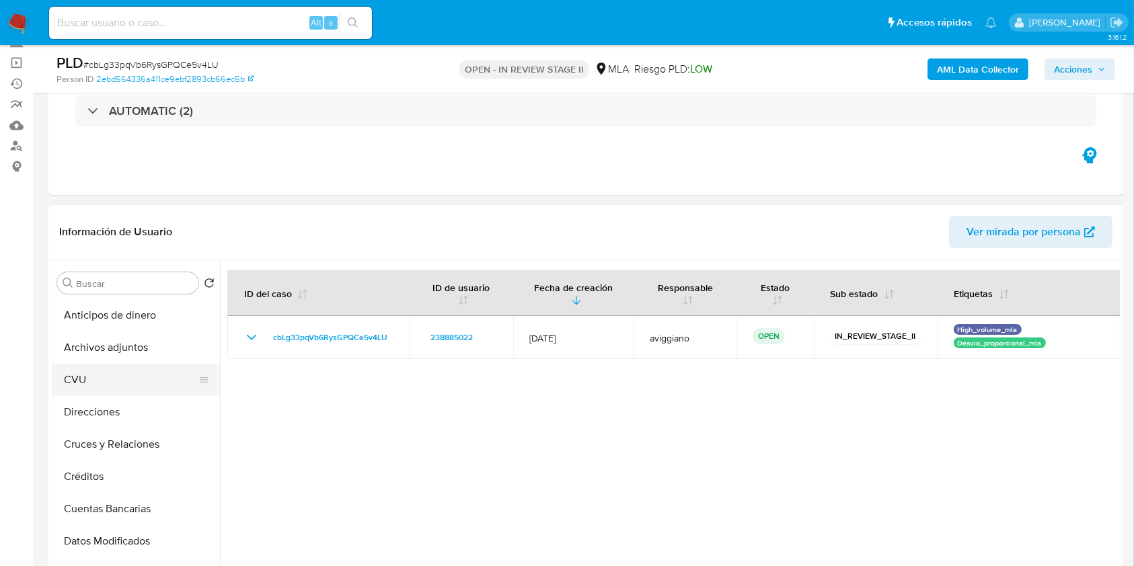
click at [142, 365] on button "CVU" at bounding box center [130, 380] width 157 height 32
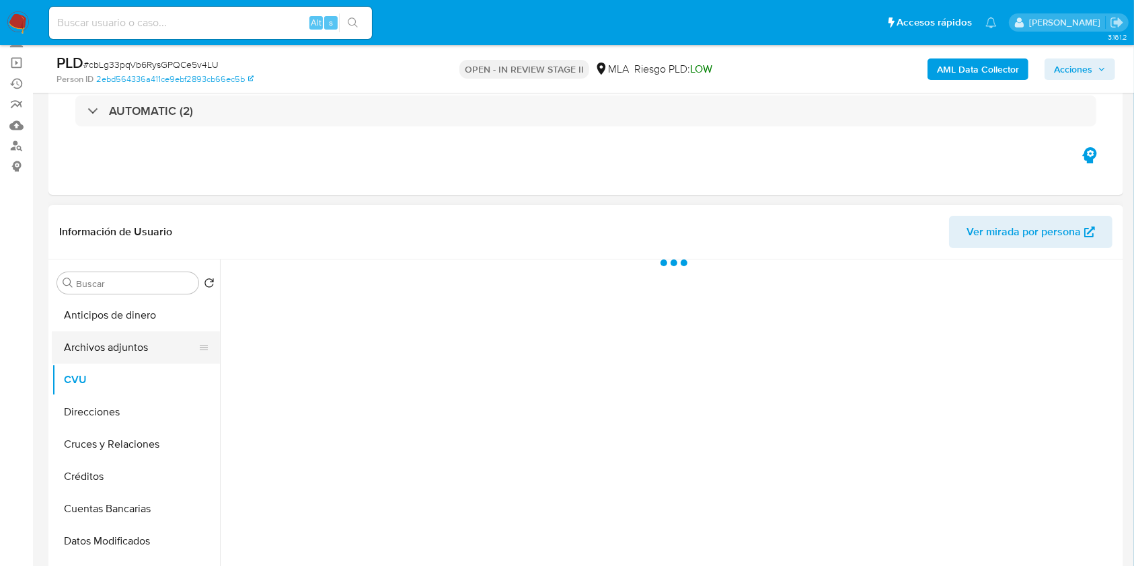
click at [145, 352] on button "Archivos adjuntos" at bounding box center [130, 348] width 157 height 32
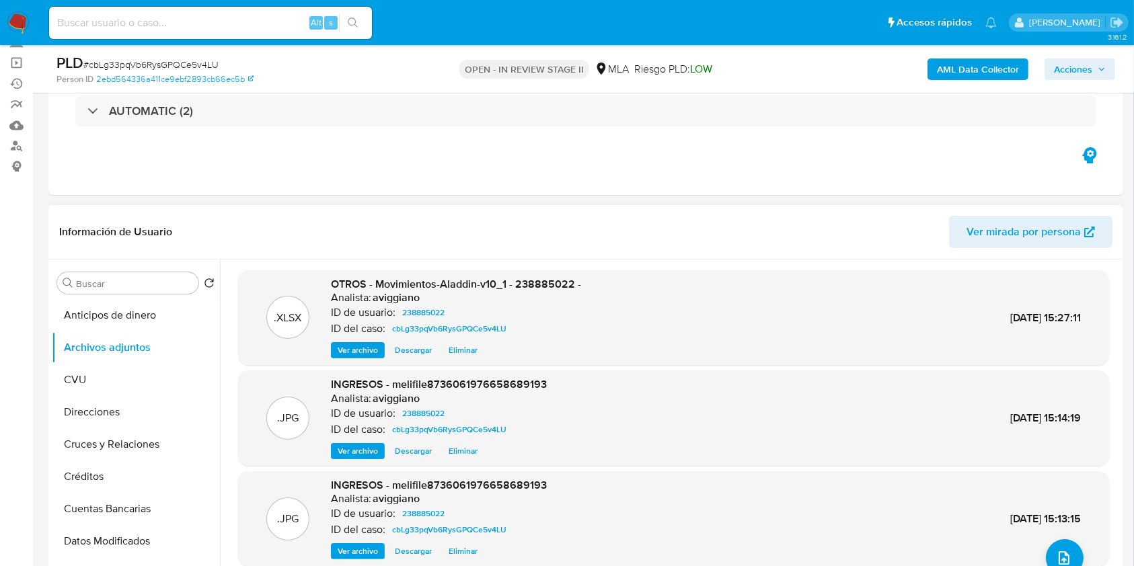
click at [763, 208] on div "Información de Usuario Ver mirada por persona" at bounding box center [585, 232] width 1075 height 54
click at [551, 287] on span "OTROS - Movimientos-Aladdin-v10_1 - 238885022 -" at bounding box center [456, 283] width 250 height 15
click at [550, 287] on span "OTROS - Movimientos-Aladdin-v10_1 - 238885022 -" at bounding box center [456, 283] width 250 height 15
copy span "238885022"
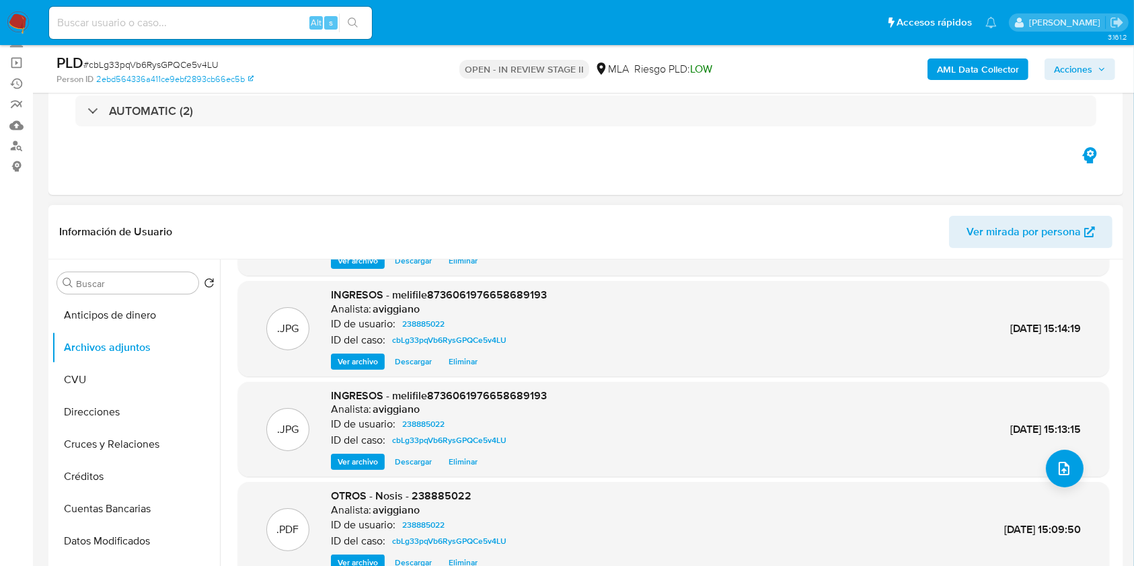
click at [363, 467] on span "Ver archivo" at bounding box center [358, 461] width 40 height 13
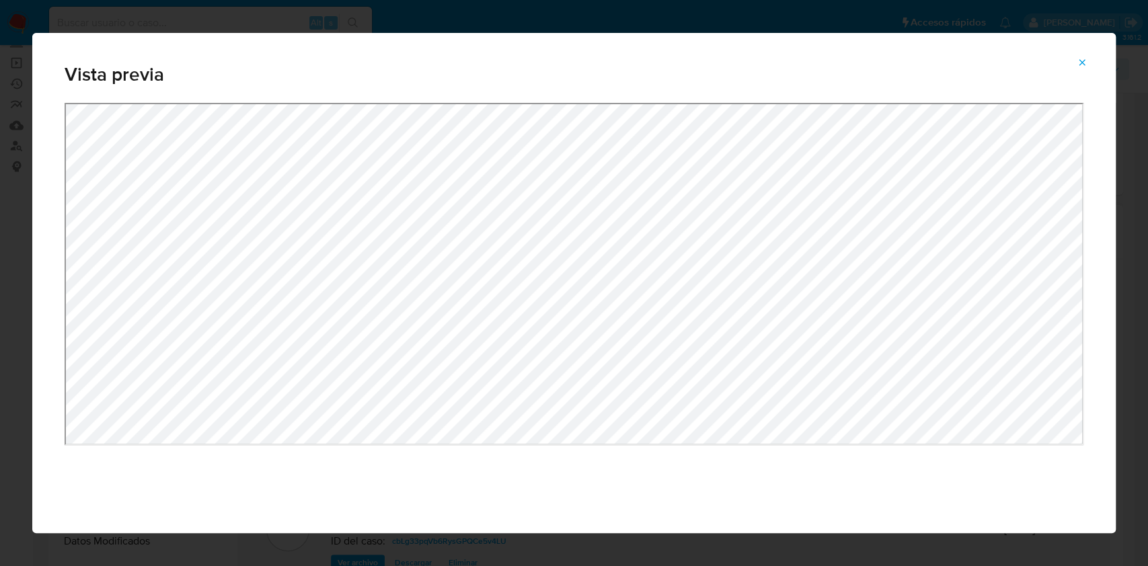
click at [1086, 65] on icon "Attachment preview" at bounding box center [1082, 62] width 11 height 11
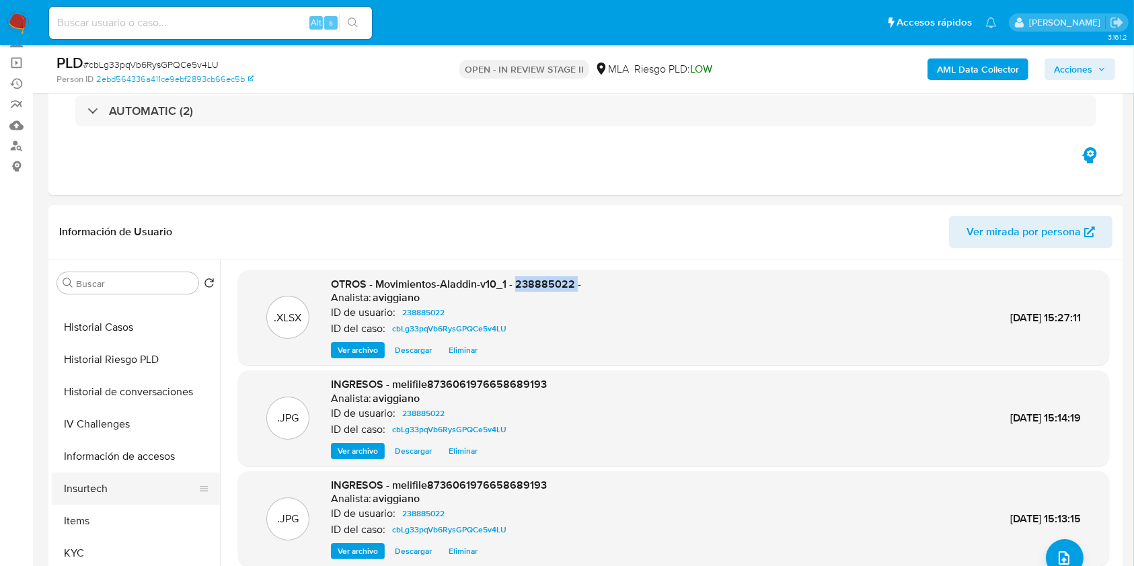
scroll to position [448, 0]
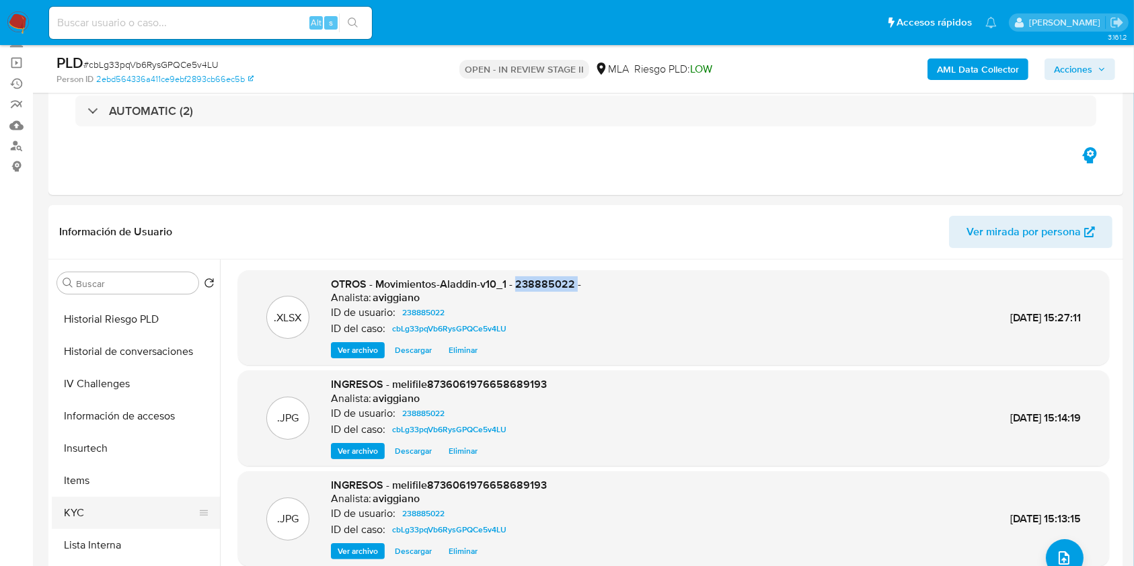
click at [61, 503] on button "KYC" at bounding box center [130, 513] width 157 height 32
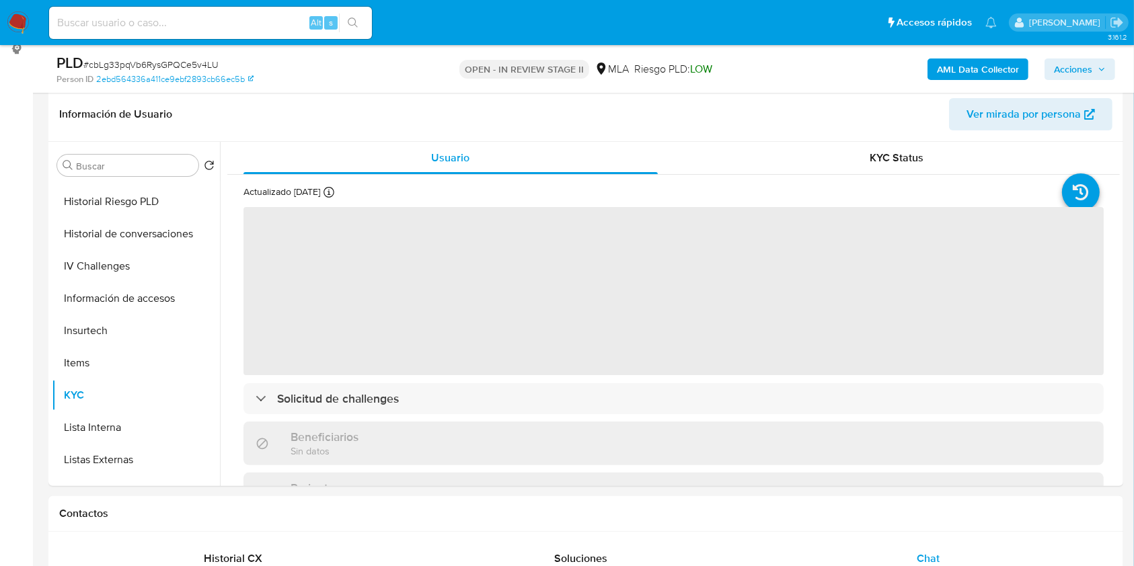
scroll to position [179, 0]
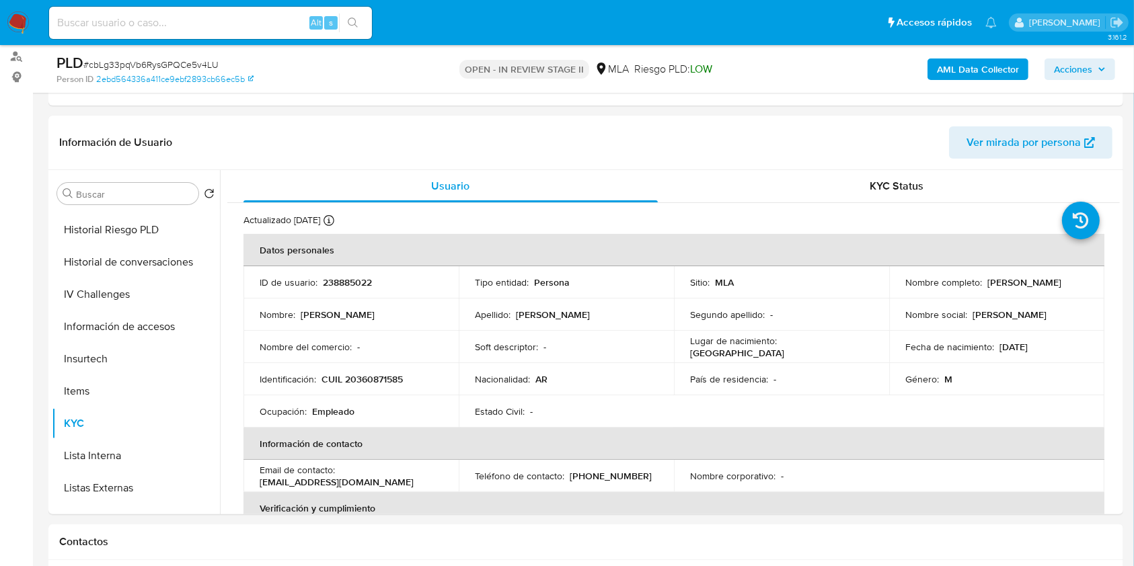
click at [385, 380] on p "CUIL 20360871585" at bounding box center [362, 379] width 81 height 12
drag, startPoint x: 985, startPoint y: 280, endPoint x: 1096, endPoint y: 282, distance: 110.3
click at [1096, 282] on td "Nombre completo : Martin Hector Angelini" at bounding box center [996, 282] width 215 height 32
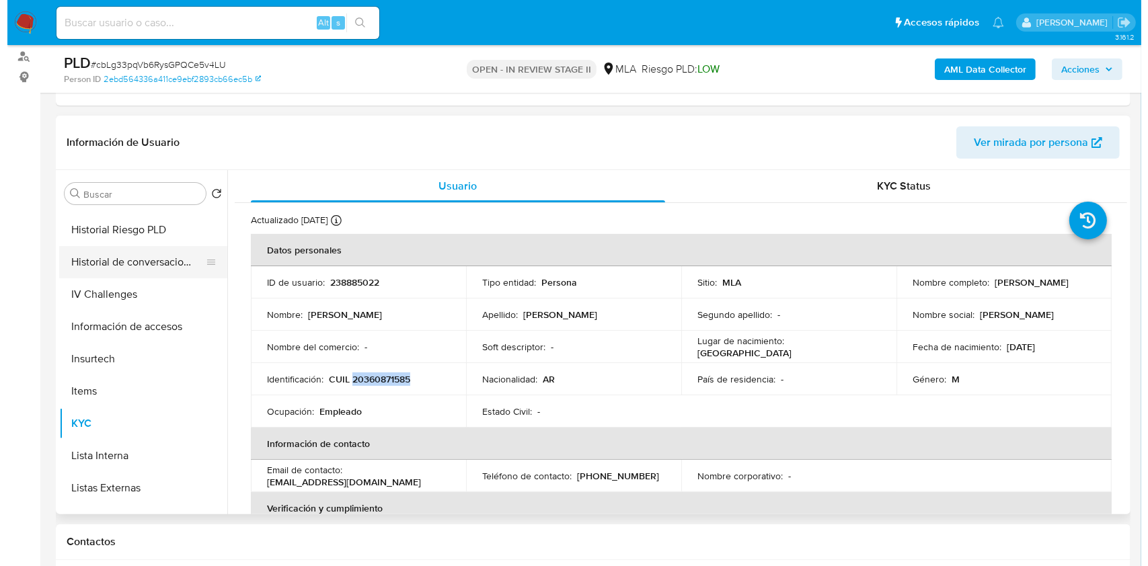
scroll to position [0, 0]
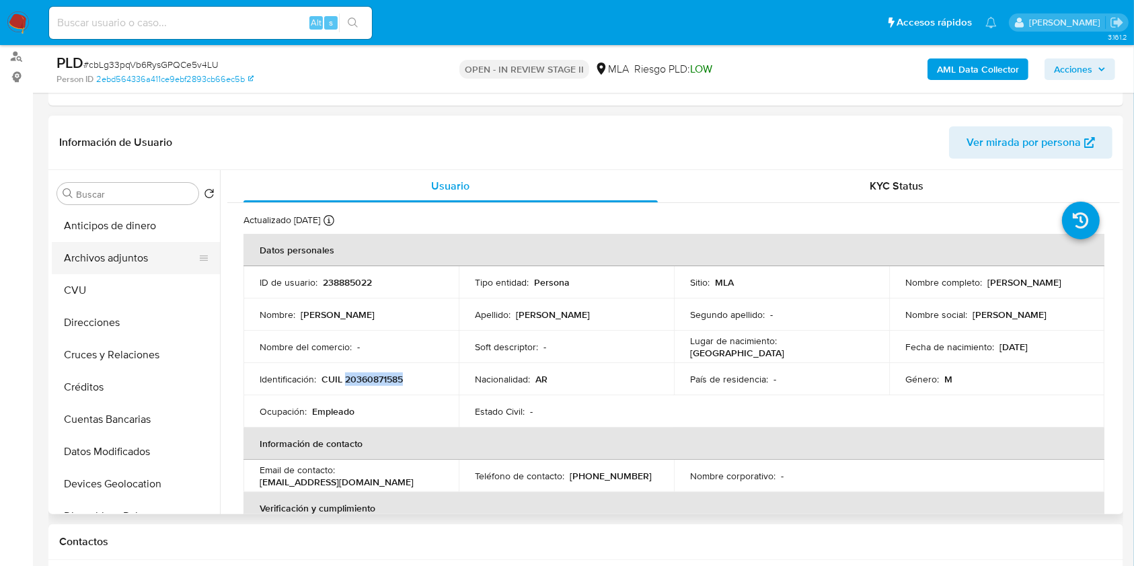
click at [146, 256] on button "Archivos adjuntos" at bounding box center [130, 258] width 157 height 32
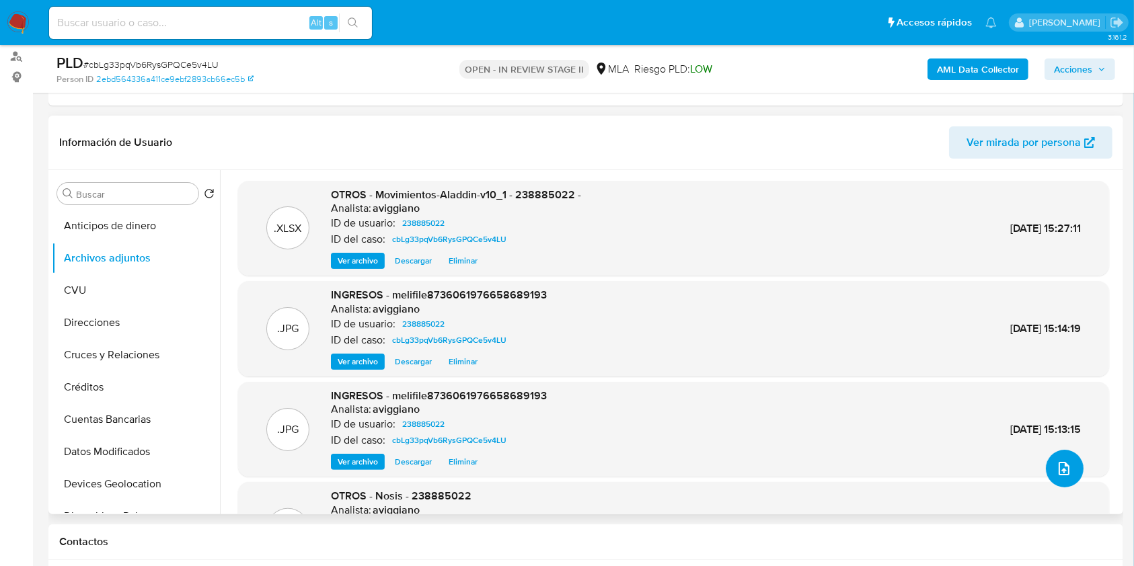
click at [1056, 467] on icon "upload-file" at bounding box center [1064, 469] width 16 height 16
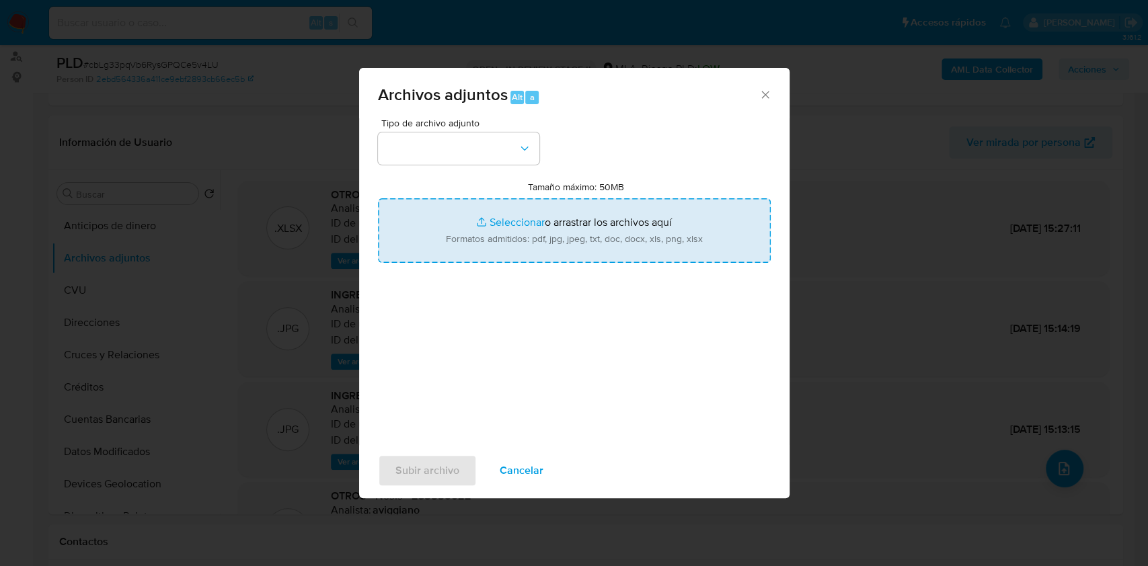
click at [587, 241] on input "Tamaño máximo: 50MB Seleccionar archivos" at bounding box center [574, 230] width 393 height 65
type input "C:\fakepath\Caselog cbLg33pqVb6RysGPQCe5v4LU_2025_09_17_16_14_23.docx"
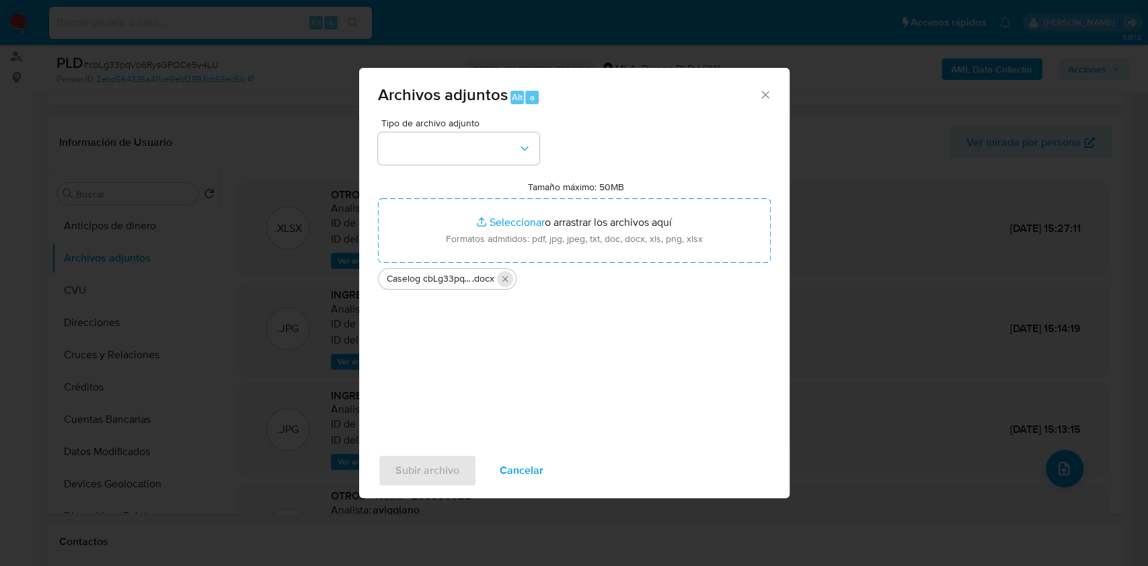
click at [506, 275] on icon "Eliminar Caselog cbLg33pqVb6RysGPQCe5v4LU_2025_09_17_16_14_23.docx" at bounding box center [505, 279] width 11 height 11
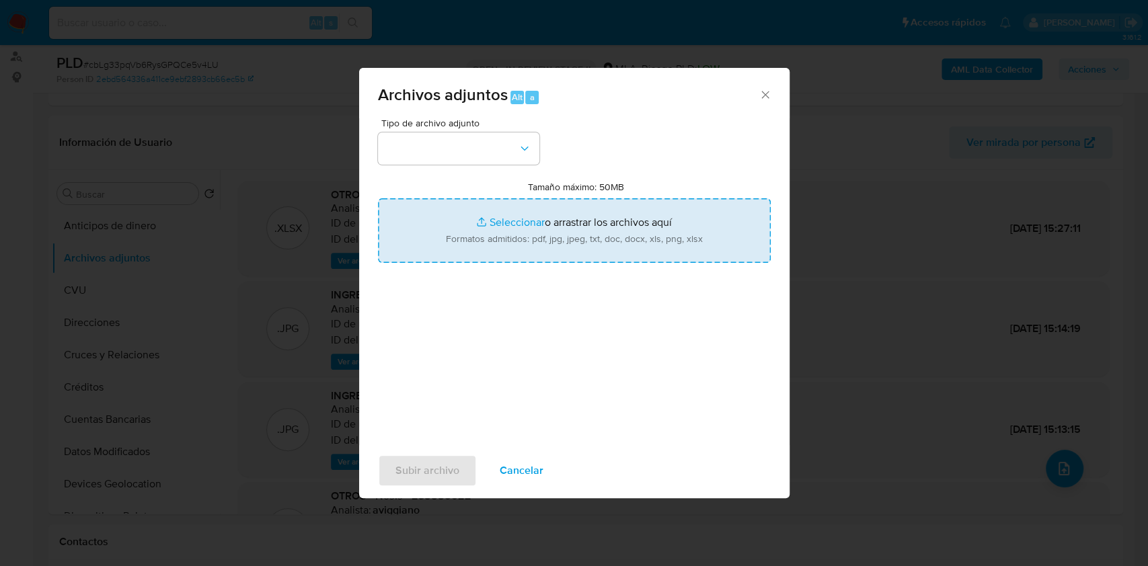
click at [496, 239] on input "Tamaño máximo: 50MB Seleccionar archivos" at bounding box center [574, 230] width 393 height 65
type input "C:\fakepath\Caselog cbLg33pqVb6RysGPQCe5v4LU_2025_09_17_16_14_23 (1).docx"
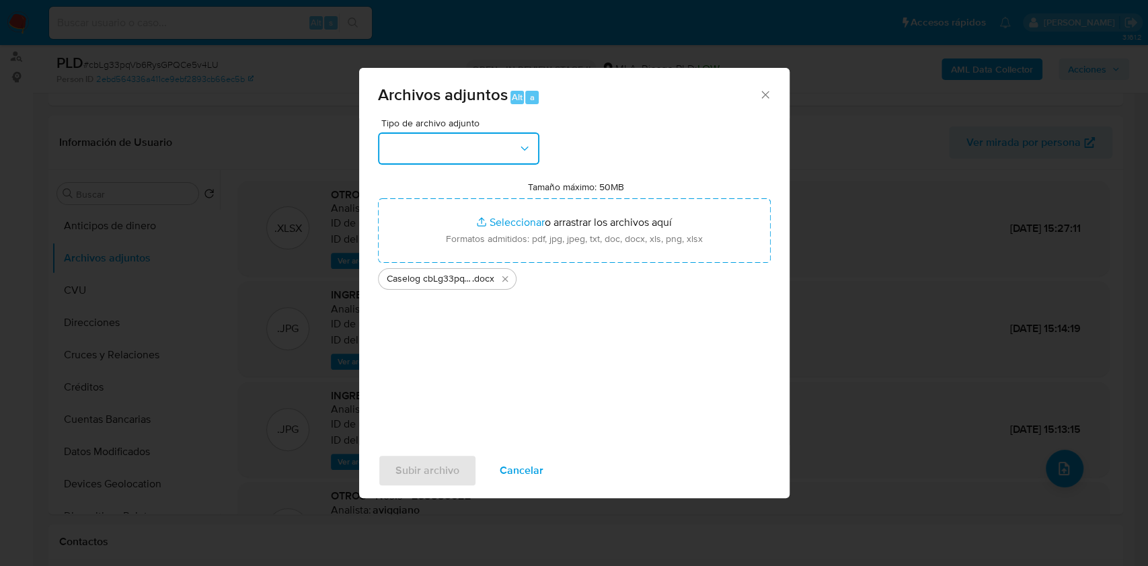
click at [521, 142] on icon "button" at bounding box center [524, 148] width 13 height 13
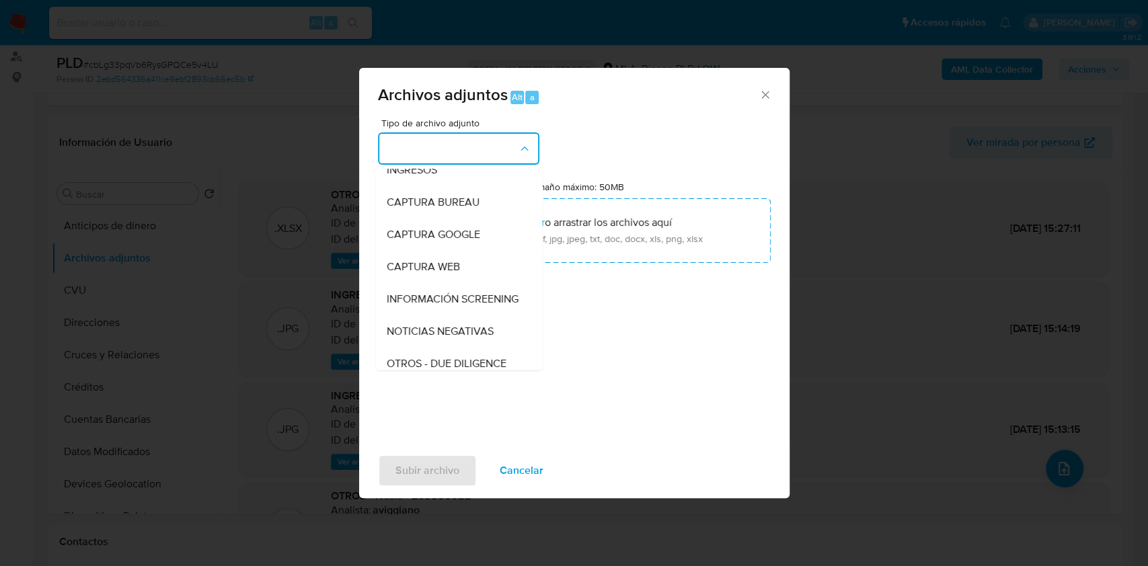
scroll to position [179, 0]
click at [448, 294] on div "DDJJ de IVA" at bounding box center [454, 296] width 137 height 32
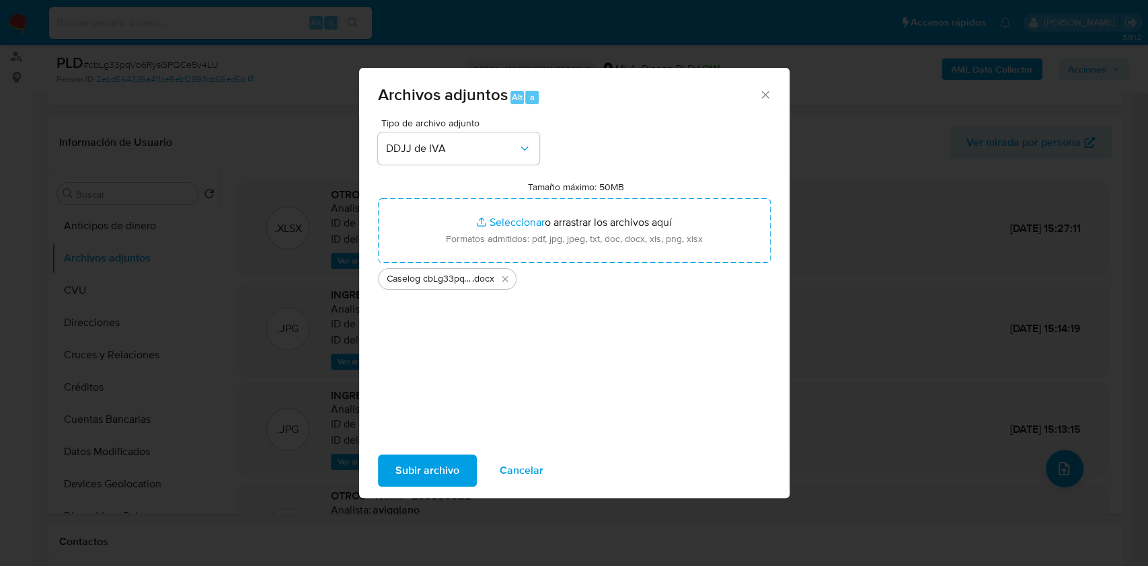
click at [465, 172] on div "Tipo de archivo adjunto DDJJ de IVA Tamaño máximo: 50MB Seleccionar archivos Se…" at bounding box center [574, 276] width 393 height 317
click at [465, 153] on span "DDJJ de IVA" at bounding box center [452, 148] width 132 height 13
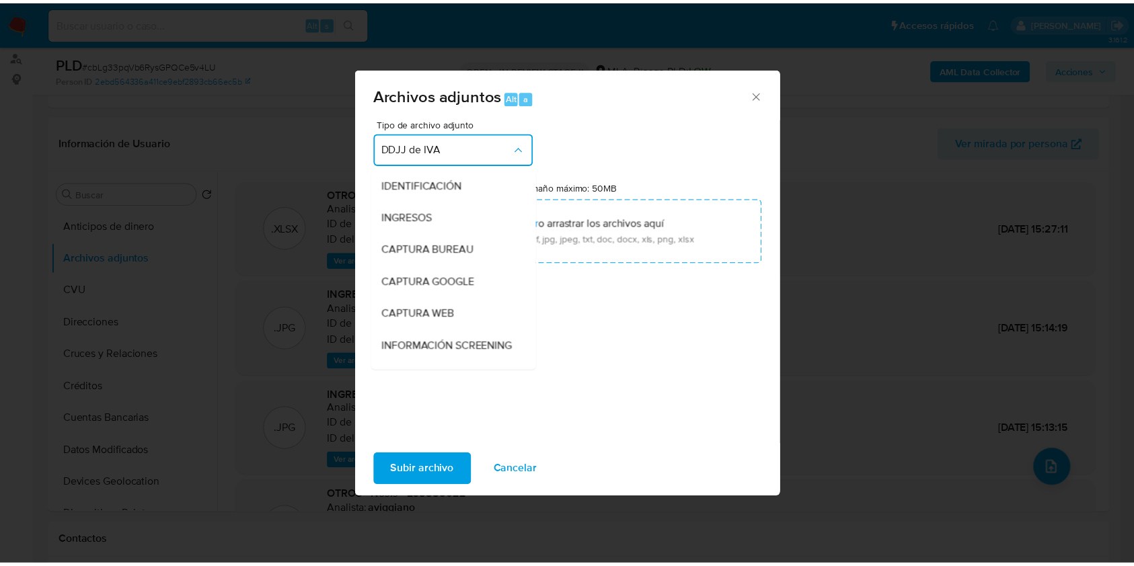
scroll to position [219, 0]
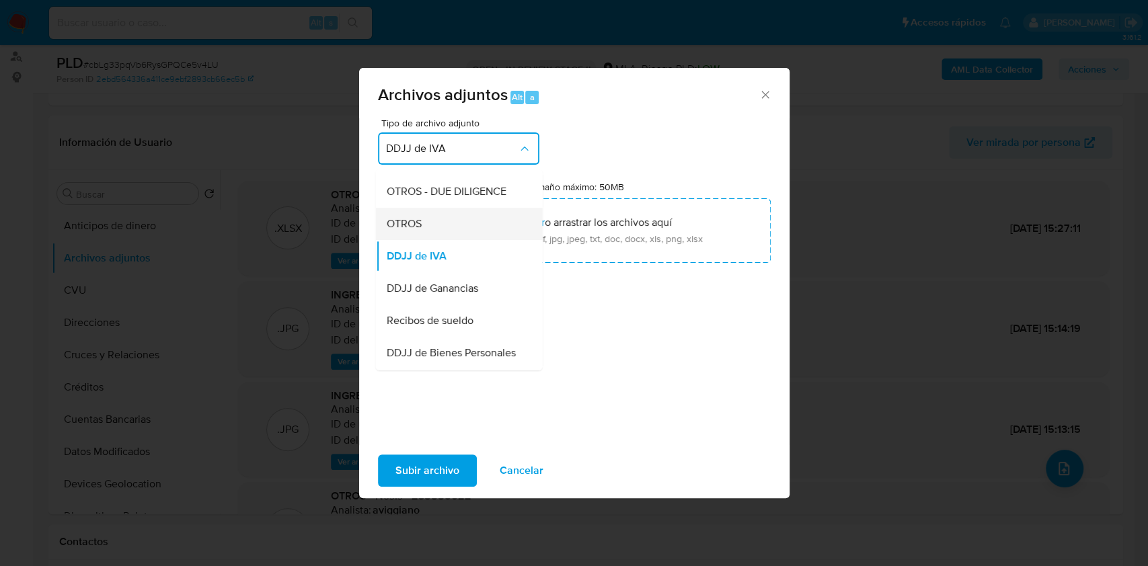
click at [428, 240] on div "OTROS" at bounding box center [454, 224] width 137 height 32
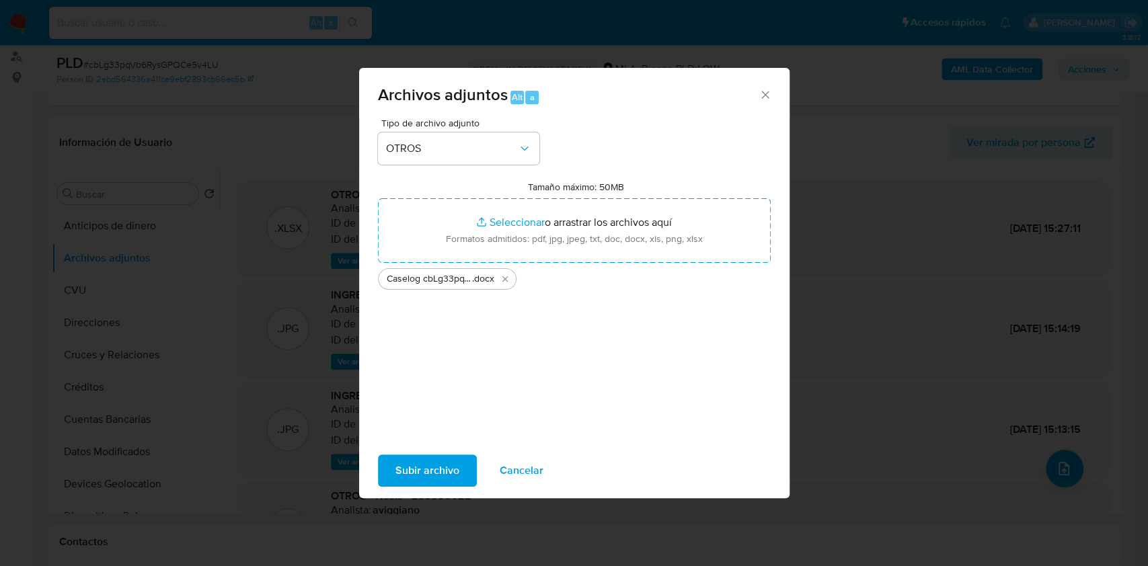
click at [430, 472] on span "Subir archivo" at bounding box center [427, 471] width 64 height 30
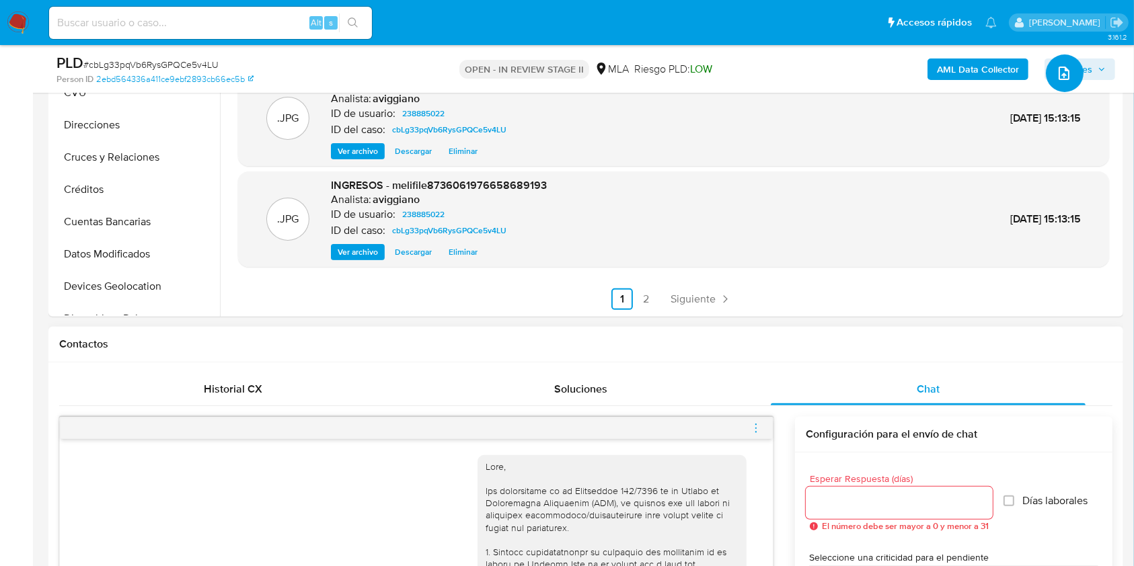
scroll to position [538, 0]
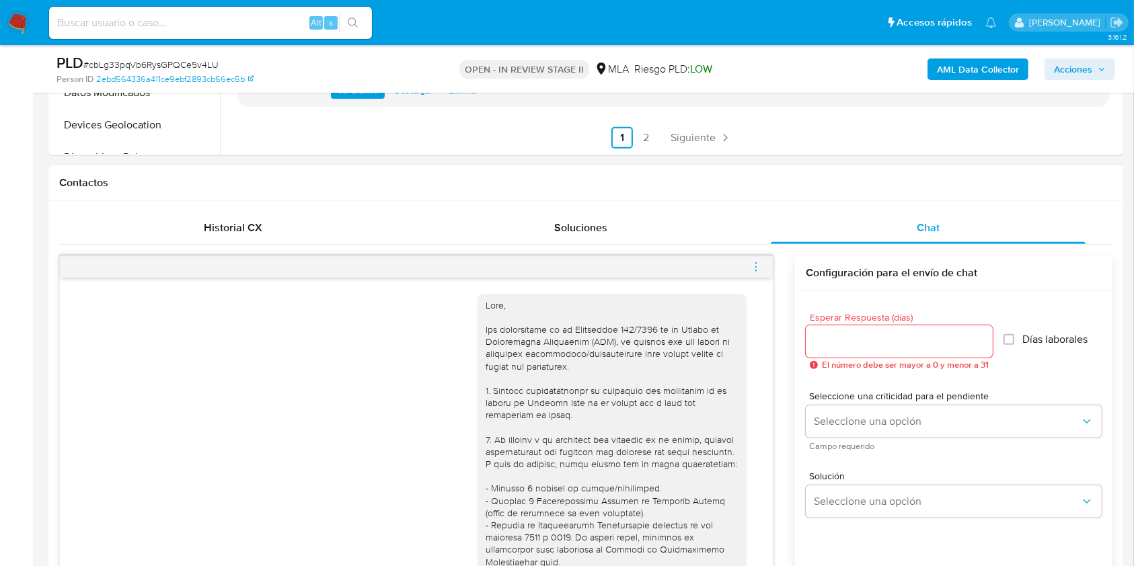
click at [759, 266] on icon "menu-action" at bounding box center [756, 267] width 12 height 12
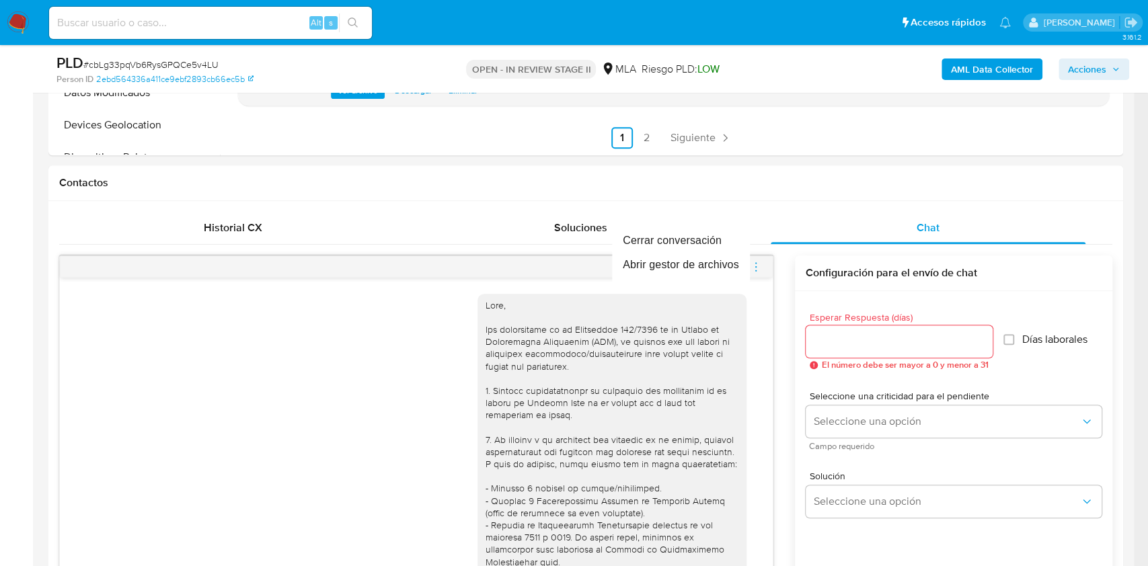
click at [409, 383] on div at bounding box center [574, 283] width 1148 height 566
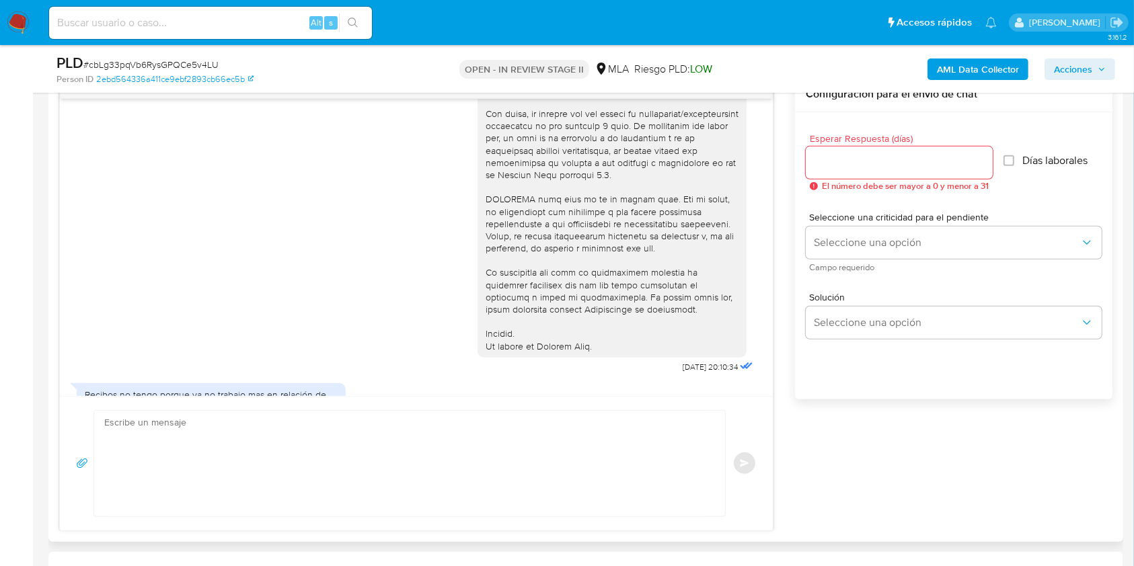
scroll to position [1766, 0]
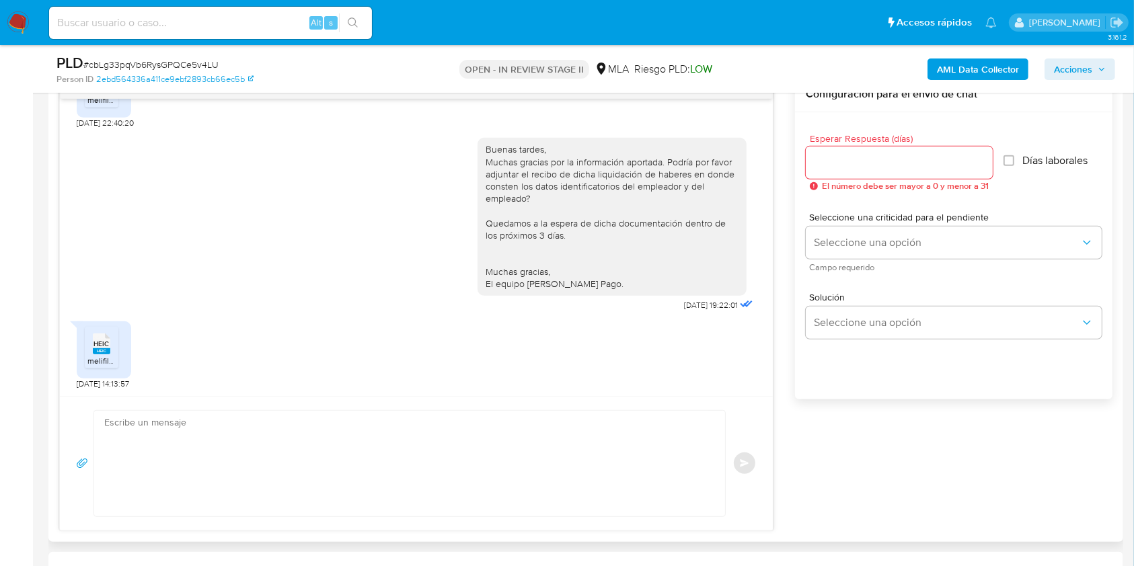
click at [484, 449] on textarea at bounding box center [406, 464] width 604 height 106
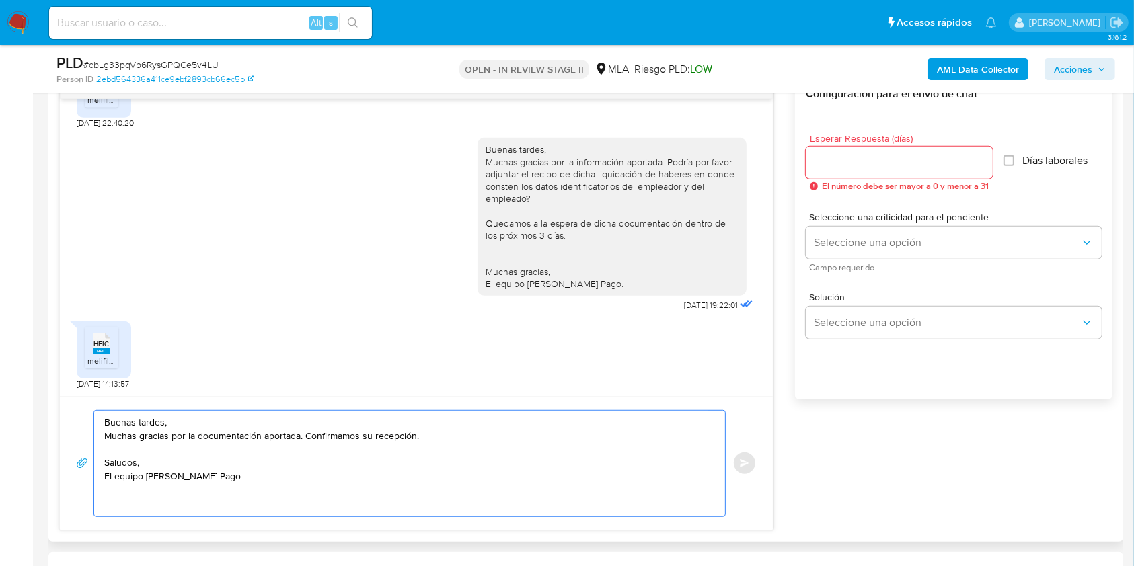
type textarea "Buenas tardes, Muchas gracias por la documentación aportada. Confirmamos su rec…"
click at [942, 158] on input "Esperar Respuesta (días)" at bounding box center [899, 162] width 187 height 17
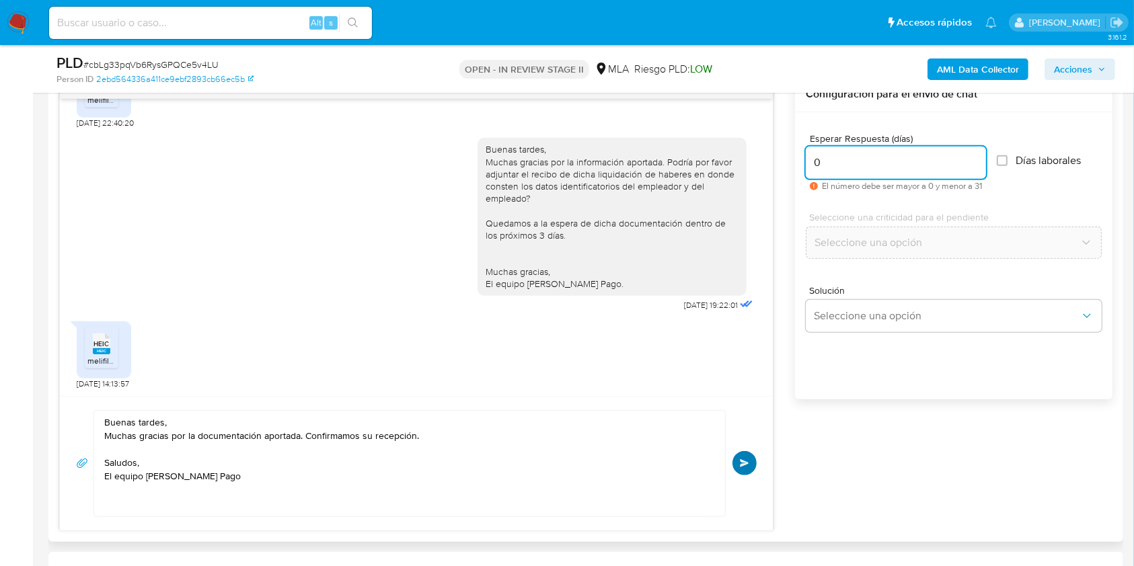
type input "0"
click at [739, 454] on button "Enviar" at bounding box center [744, 463] width 24 height 24
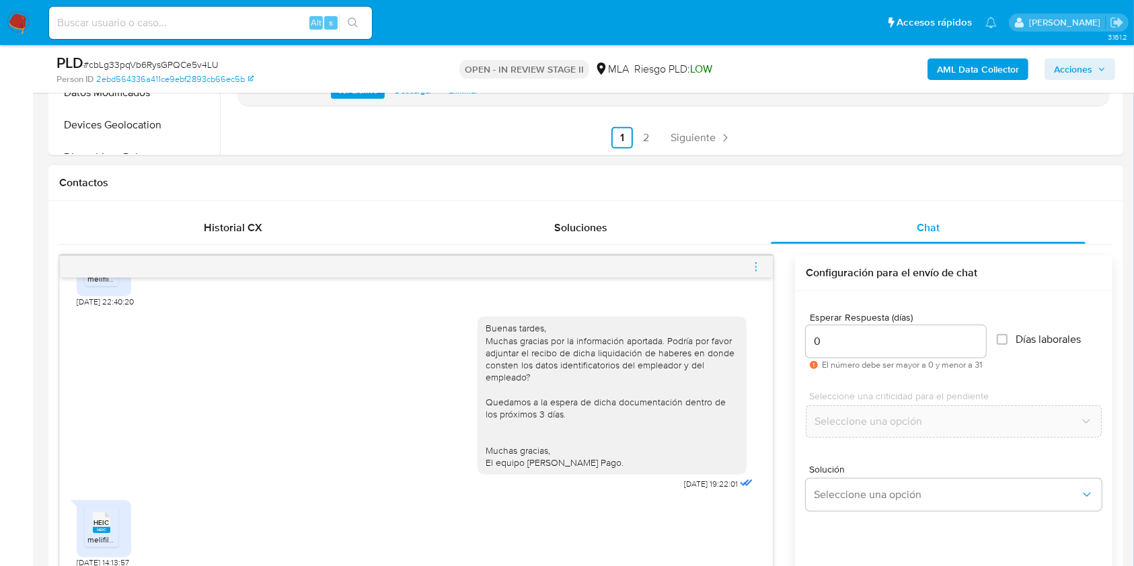
scroll to position [1879, 0]
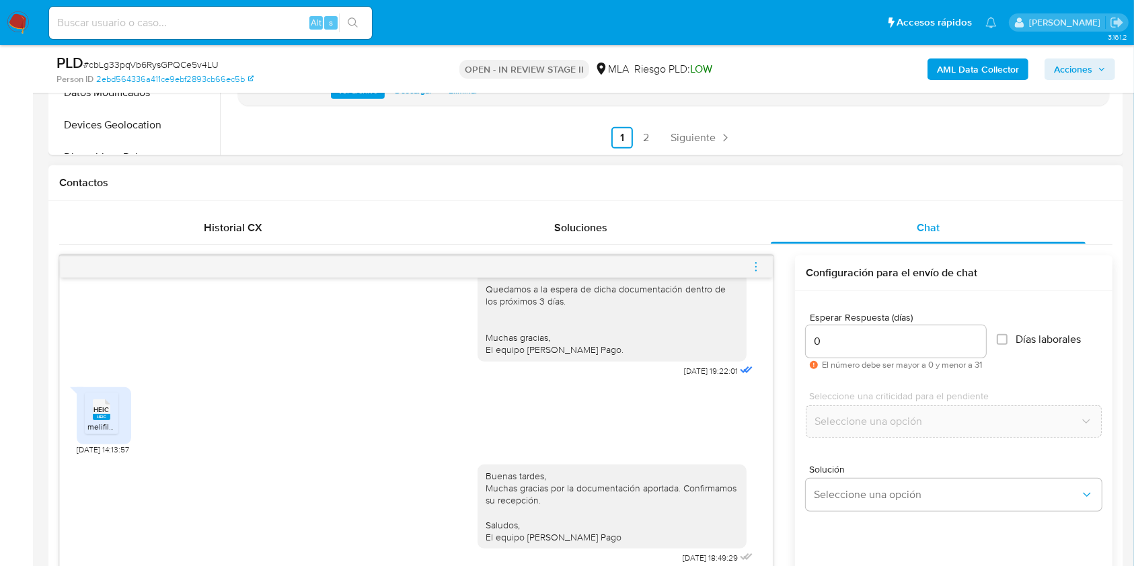
click at [758, 272] on span "menu-action" at bounding box center [756, 267] width 12 height 32
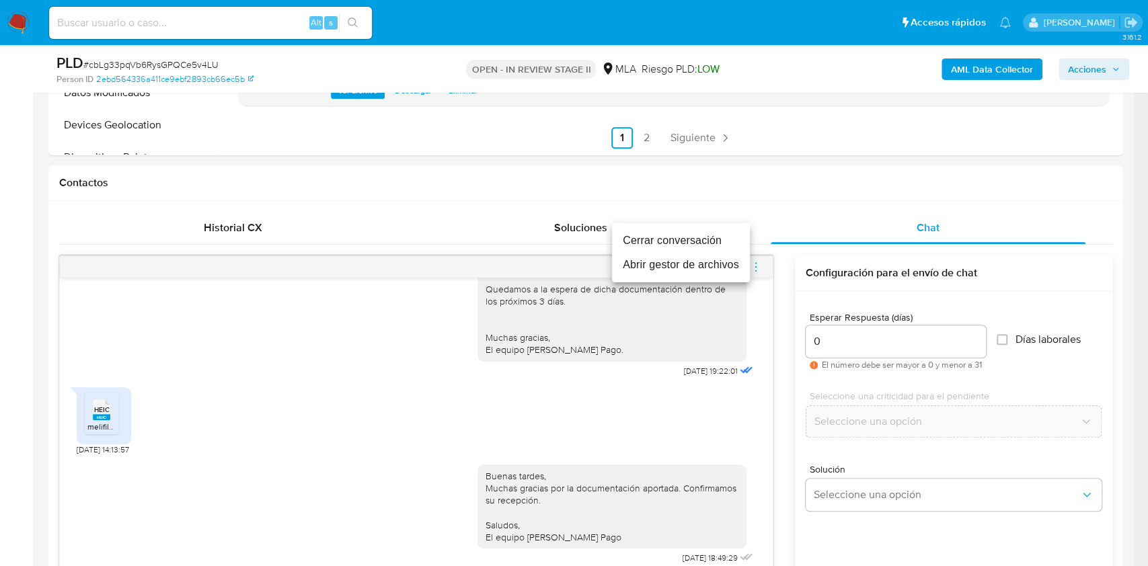
click at [665, 243] on li "Cerrar conversación" at bounding box center [681, 241] width 138 height 24
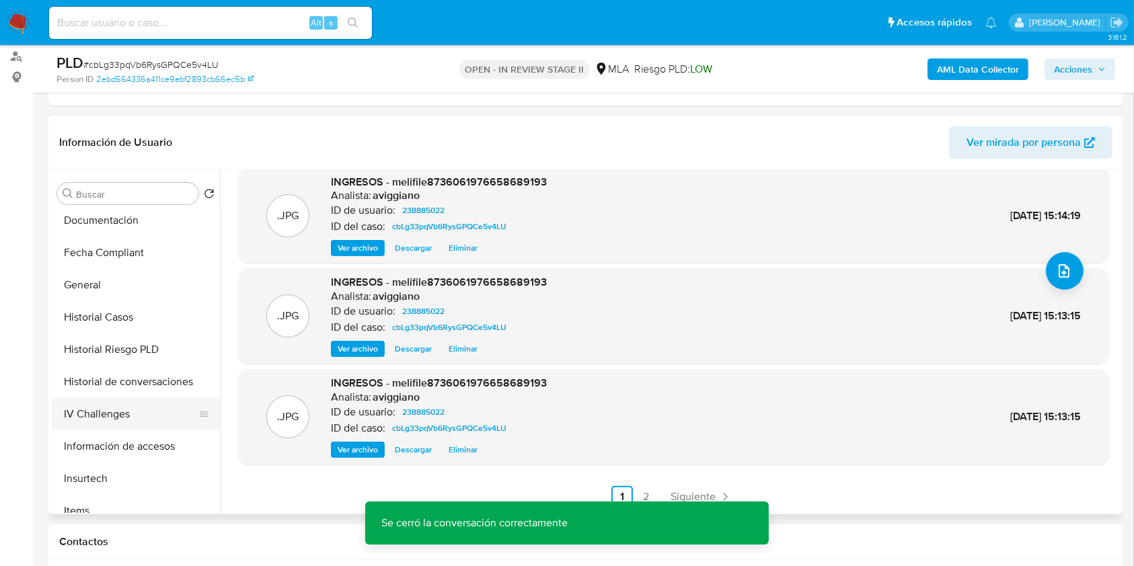
scroll to position [359, 0]
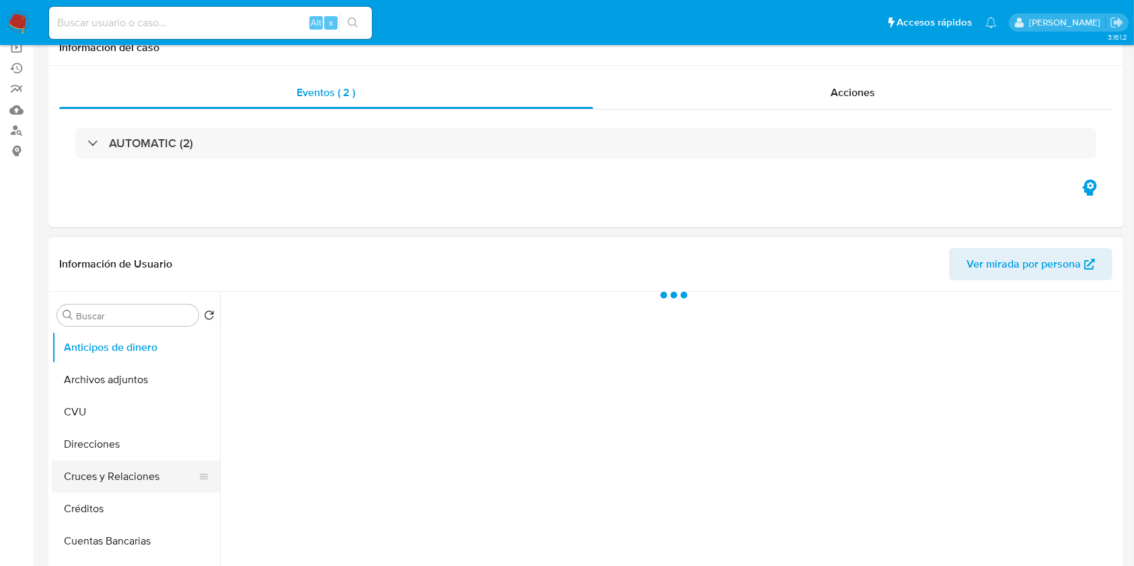
select select "10"
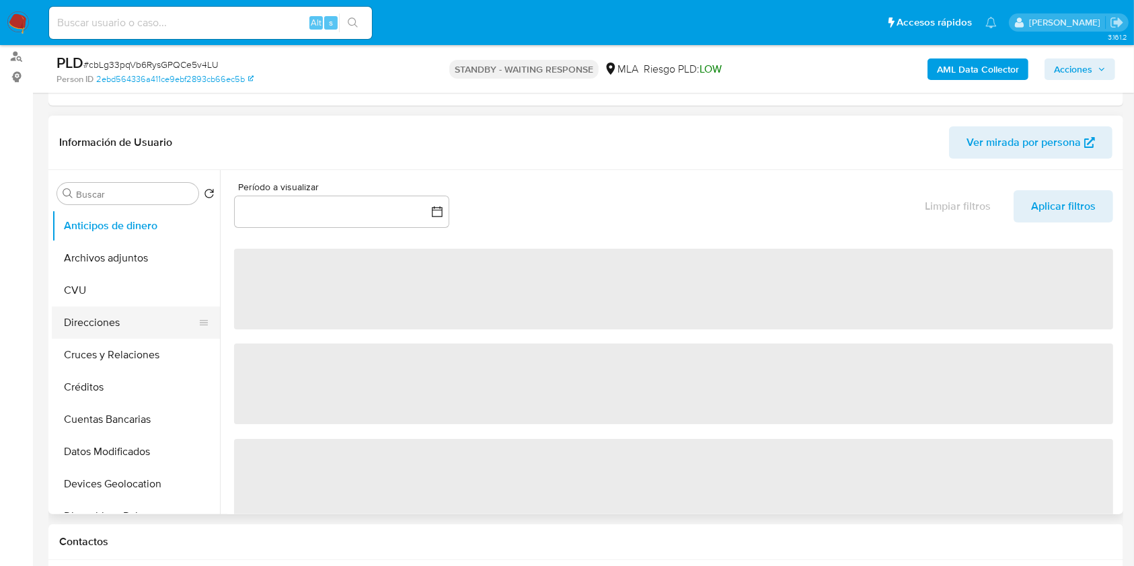
scroll to position [269, 0]
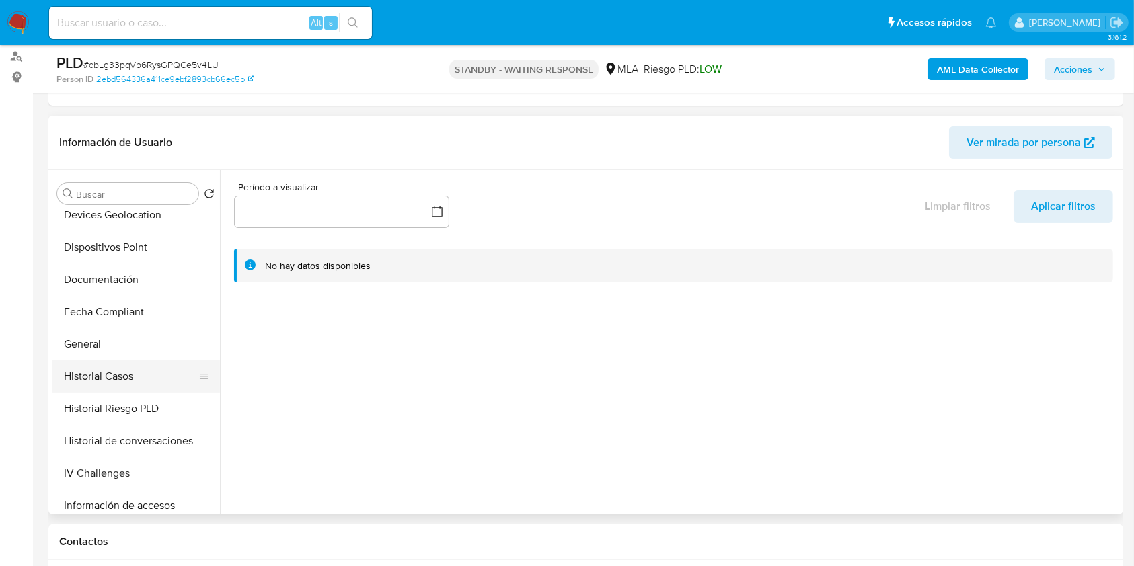
click at [106, 375] on button "Historial Casos" at bounding box center [130, 377] width 157 height 32
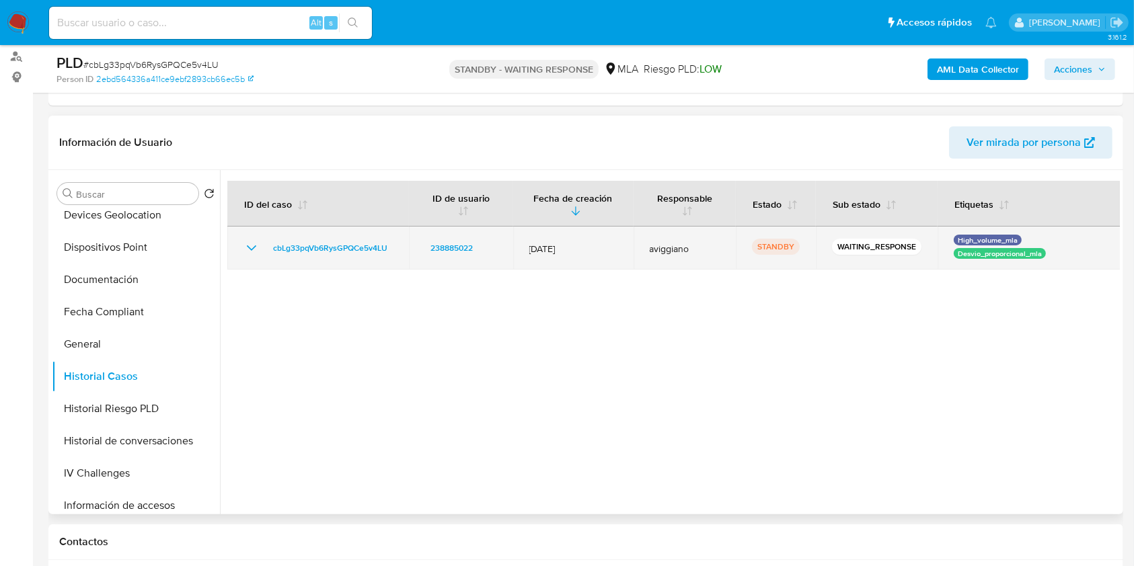
drag, startPoint x: 403, startPoint y: 239, endPoint x: 293, endPoint y: 235, distance: 109.7
click at [293, 235] on td "cbLg33pqVb6RysGPQCe5v4LU" at bounding box center [318, 248] width 182 height 43
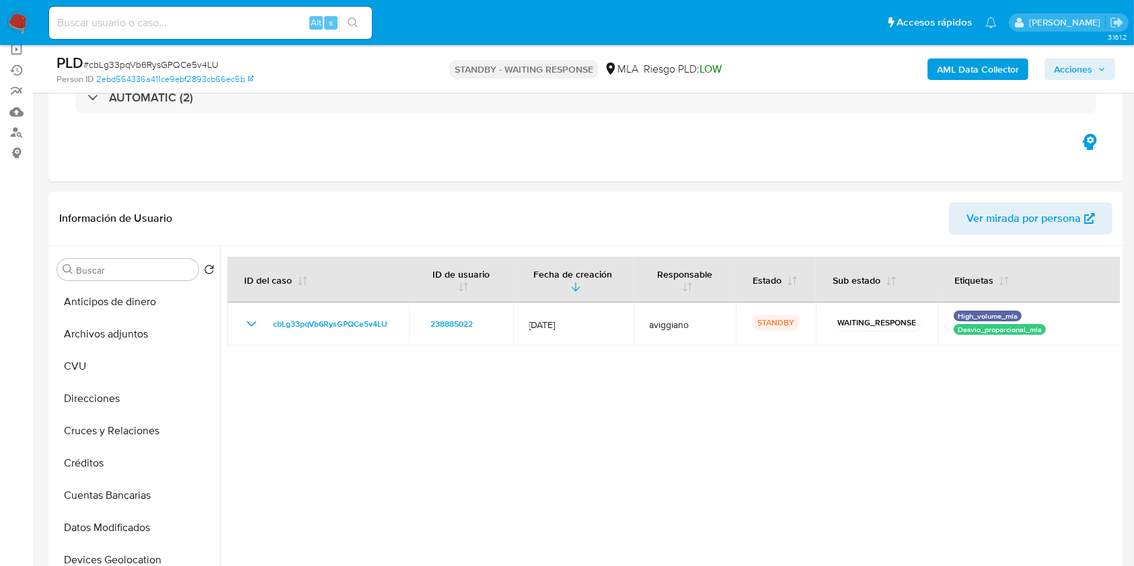
scroll to position [0, 0]
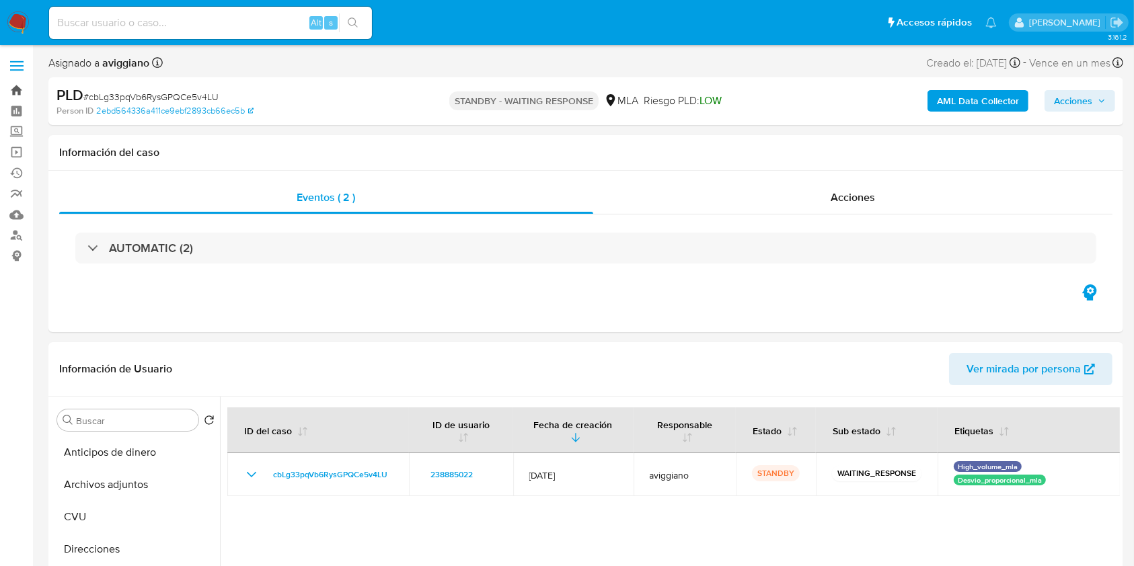
click at [22, 92] on link "Bandeja" at bounding box center [80, 90] width 160 height 21
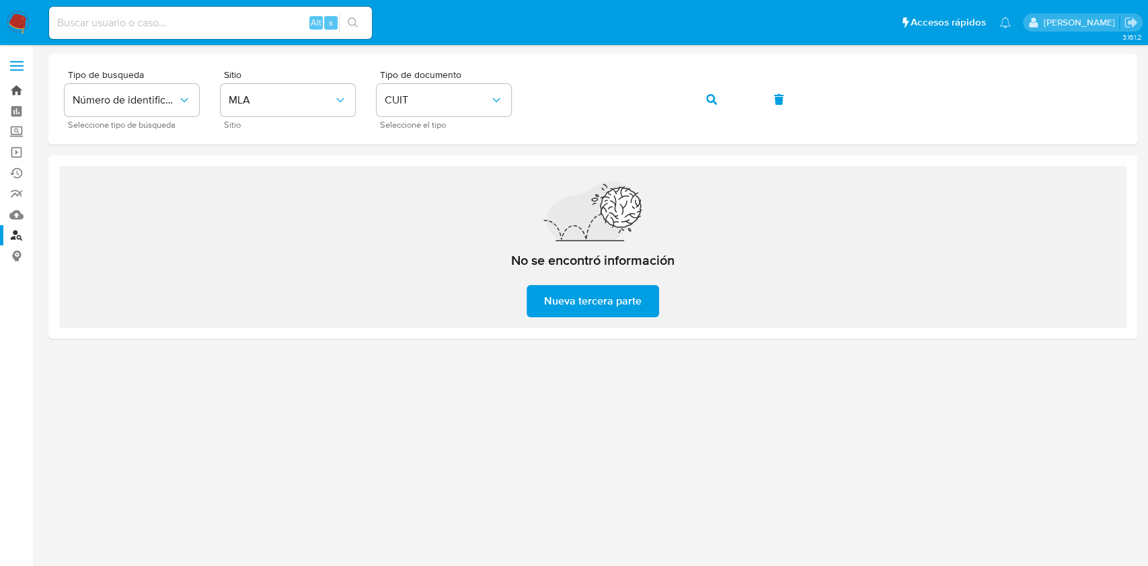
click at [11, 83] on link "Bandeja" at bounding box center [80, 90] width 160 height 21
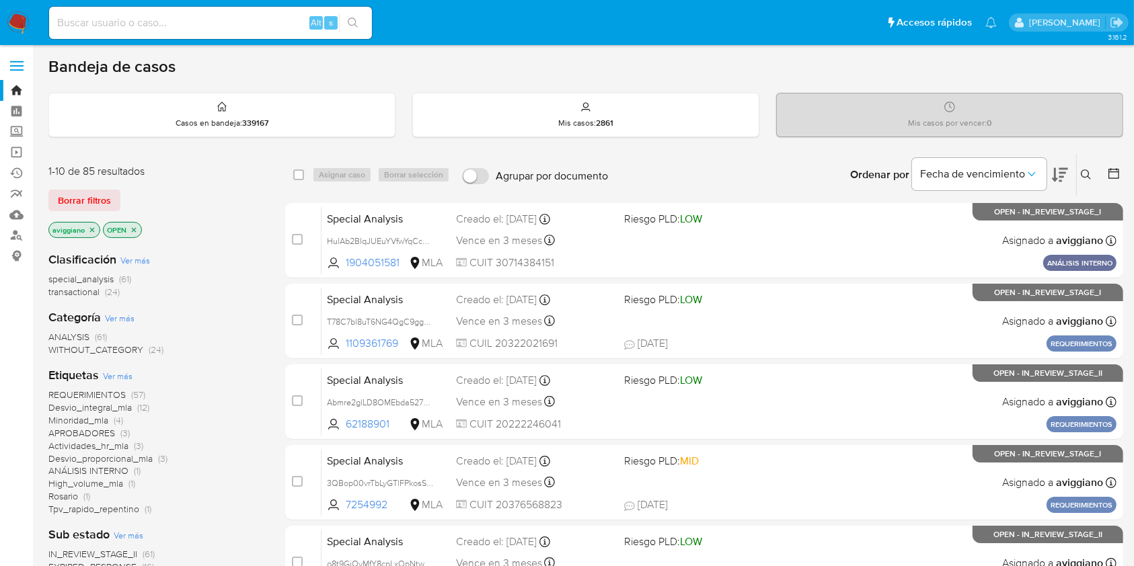
click at [1088, 178] on icon at bounding box center [1086, 174] width 11 height 11
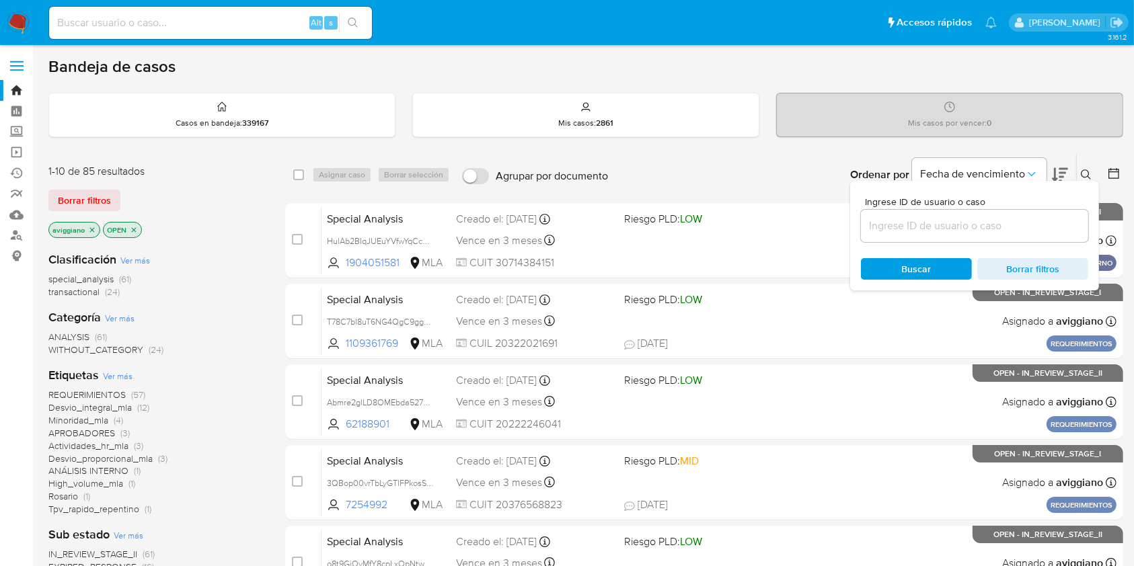
click at [1029, 224] on input at bounding box center [974, 225] width 227 height 17
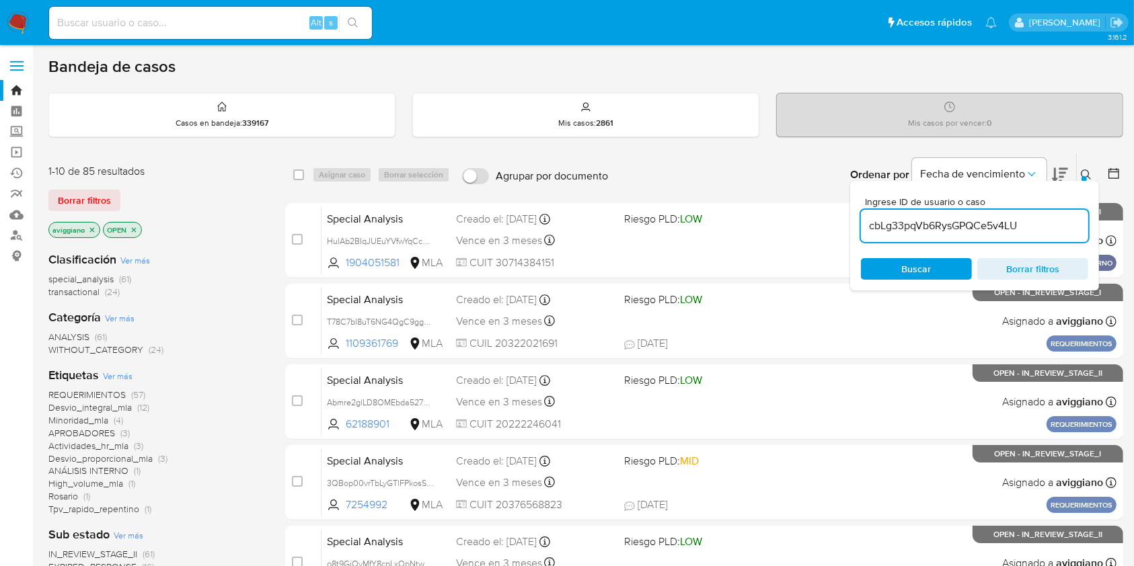
type input "cbLg33pqVb6RysGPQCe5v4LU"
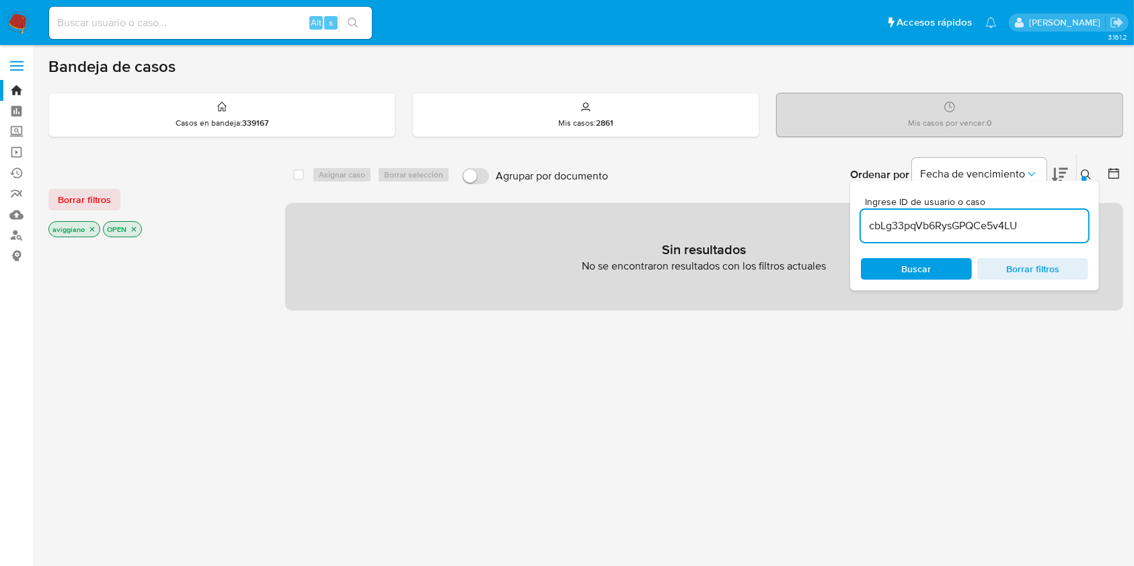
click at [87, 234] on p "aviggiano" at bounding box center [74, 229] width 50 height 15
click at [89, 229] on icon "close-filter" at bounding box center [92, 229] width 8 height 8
click at [81, 229] on icon "close-filter" at bounding box center [79, 229] width 8 height 8
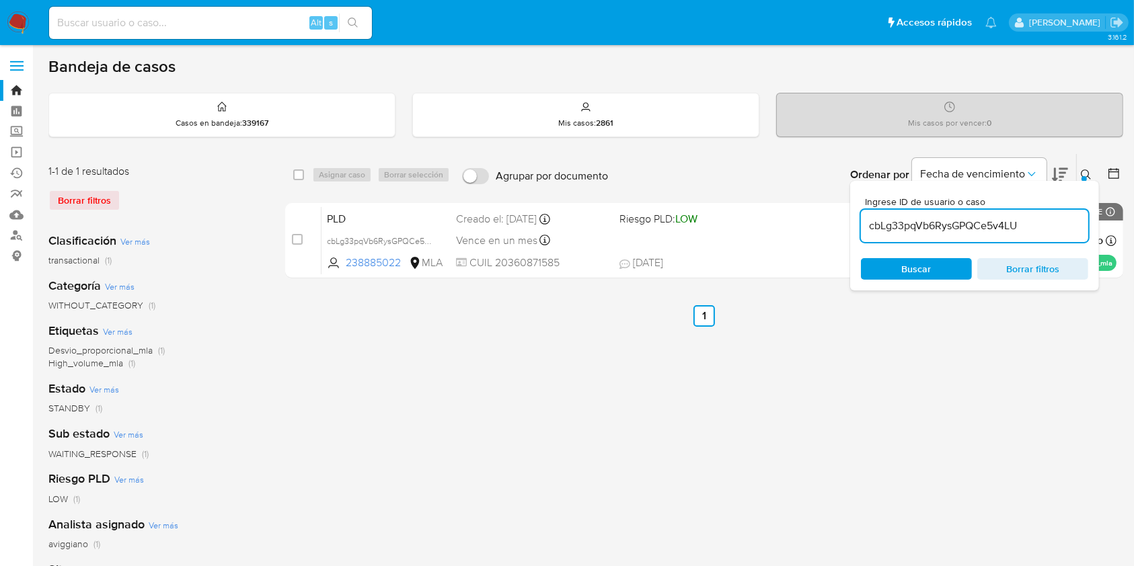
click at [293, 178] on span at bounding box center [298, 174] width 11 height 11
click at [303, 174] on input "checkbox" at bounding box center [298, 174] width 11 height 11
checkbox input "true"
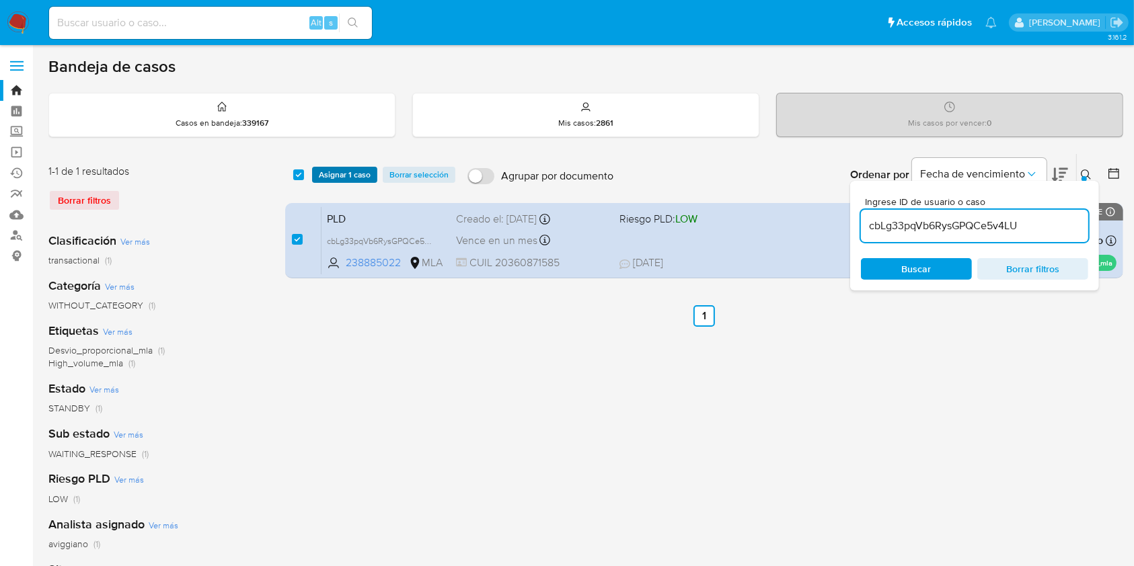
click at [327, 171] on span "Asignar 1 caso" at bounding box center [345, 174] width 52 height 13
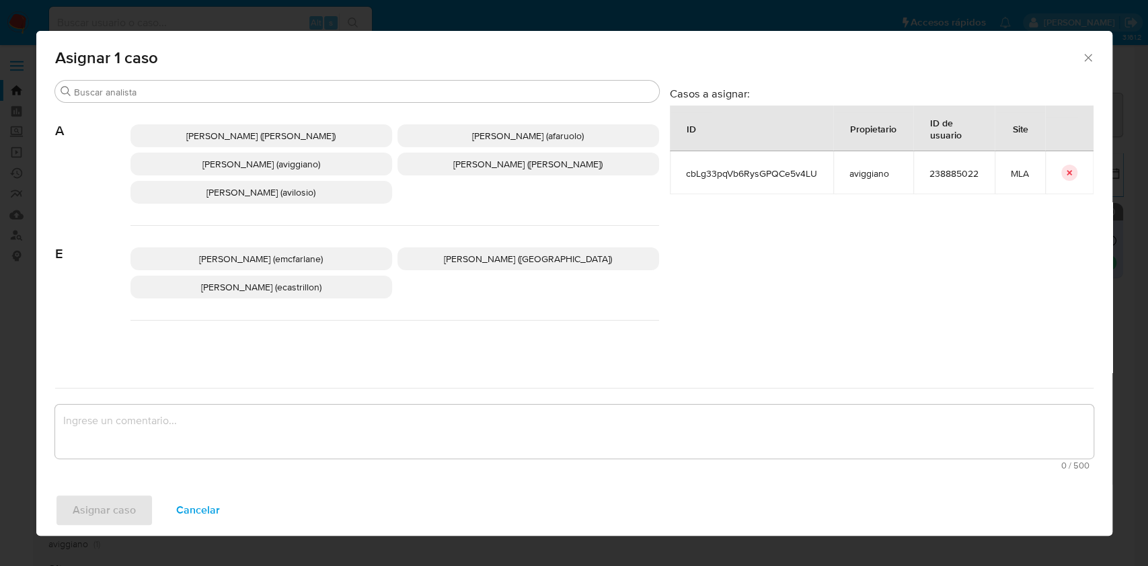
click at [302, 164] on span "Agustina Belen Viggiano (aviggiano)" at bounding box center [261, 163] width 118 height 13
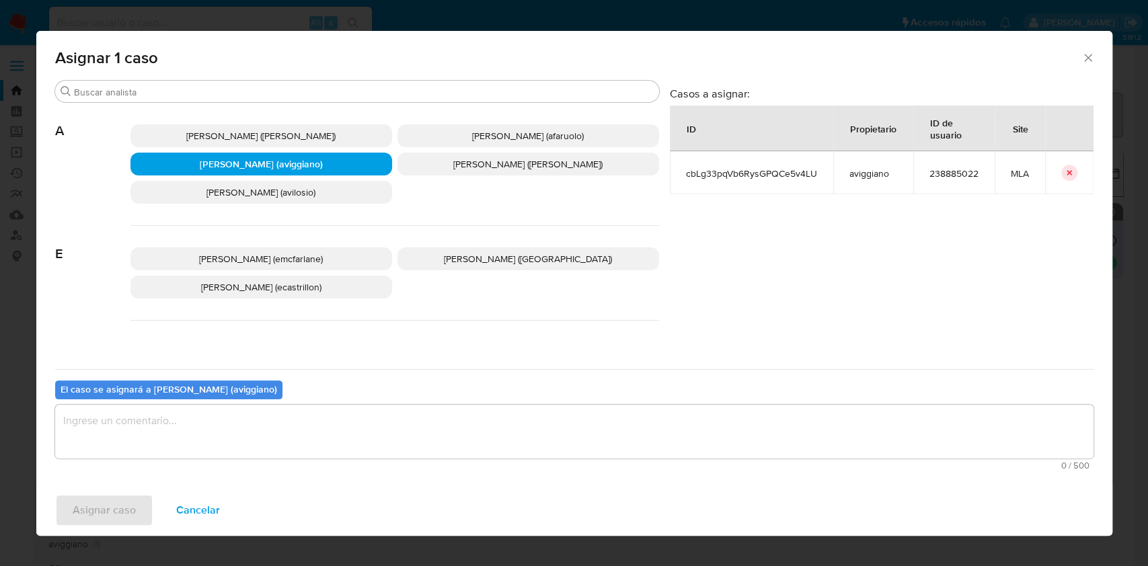
click at [214, 418] on textarea "assign-modal" at bounding box center [574, 432] width 1039 height 54
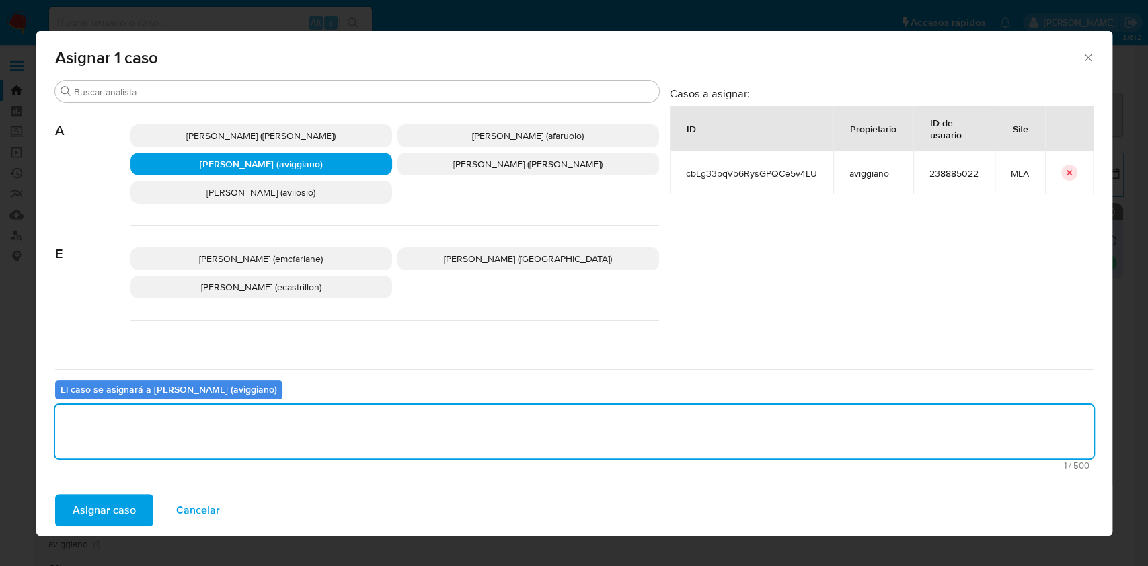
click at [102, 500] on span "Asignar caso" at bounding box center [104, 511] width 63 height 30
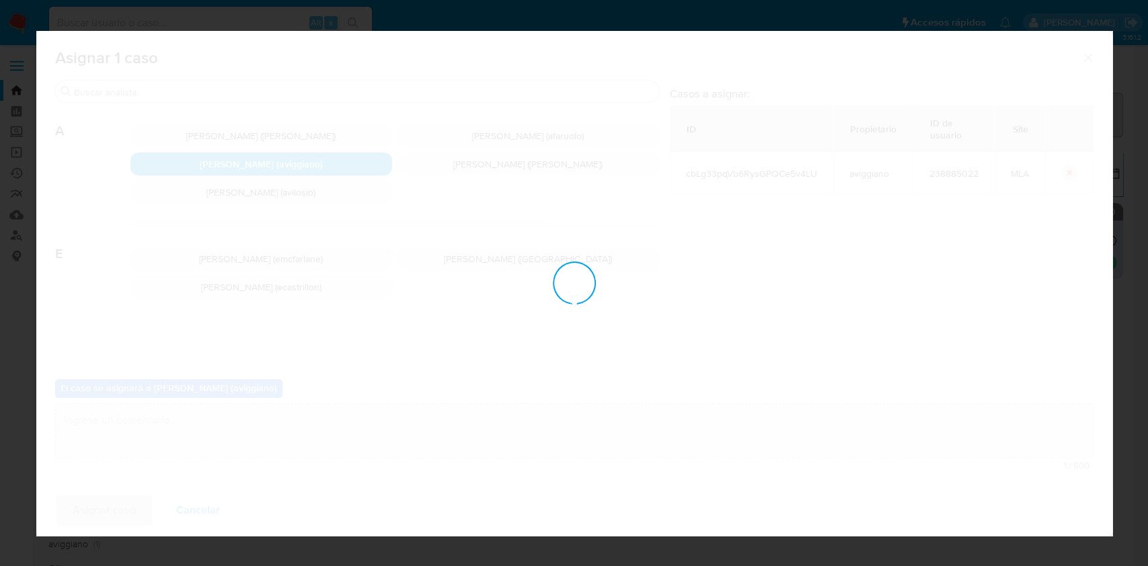
checkbox input "false"
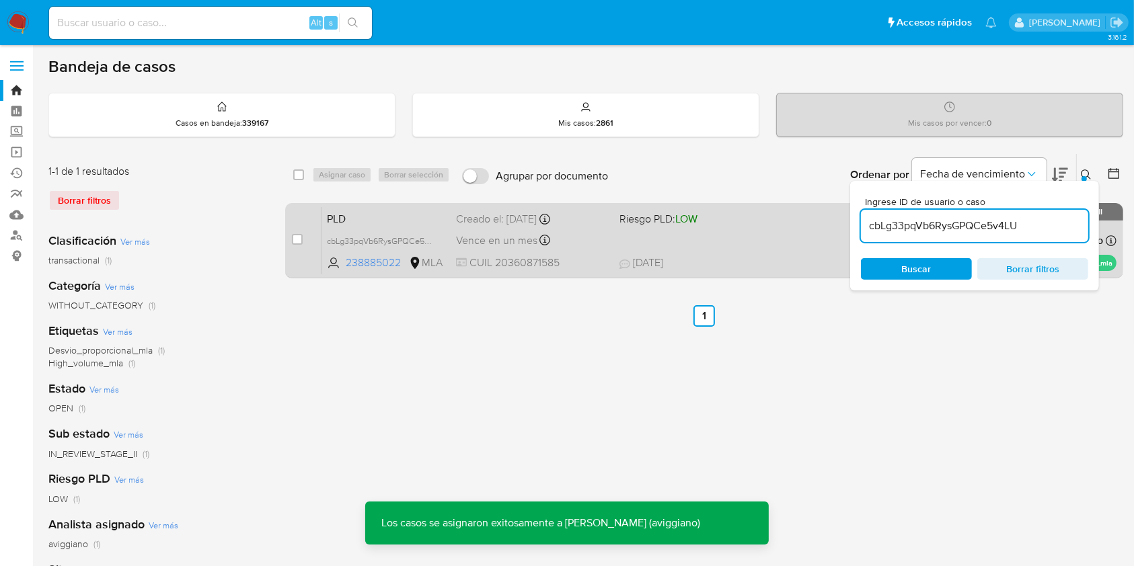
click at [671, 231] on div "PLD cbLg33pqVb6RysGPQCe5v4LU 238885022 MLA Riesgo PLD: LOW Creado el: 12/09/202…" at bounding box center [719, 240] width 795 height 68
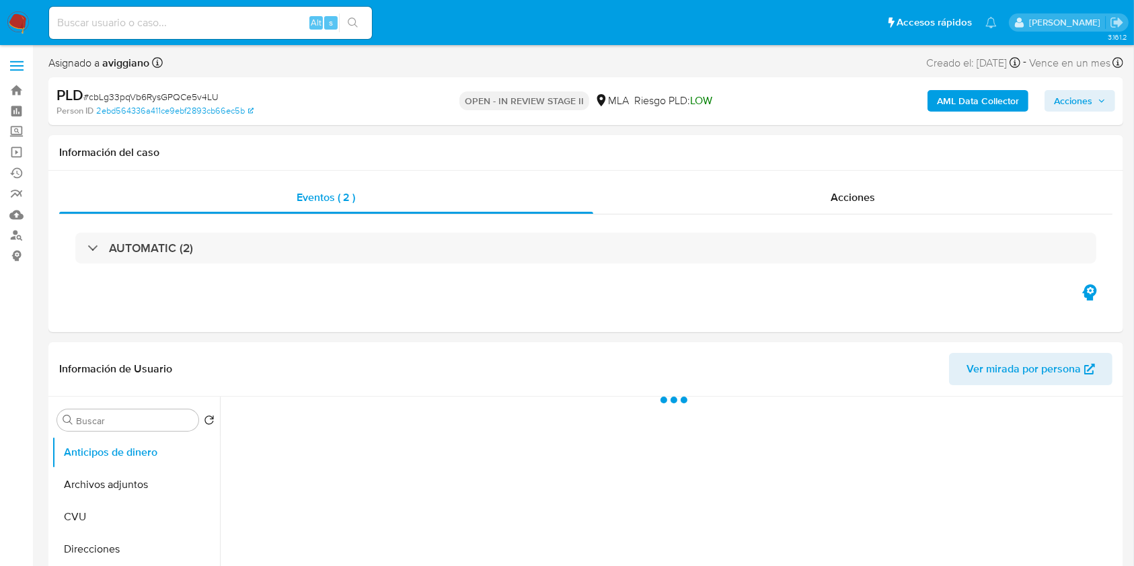
select select "10"
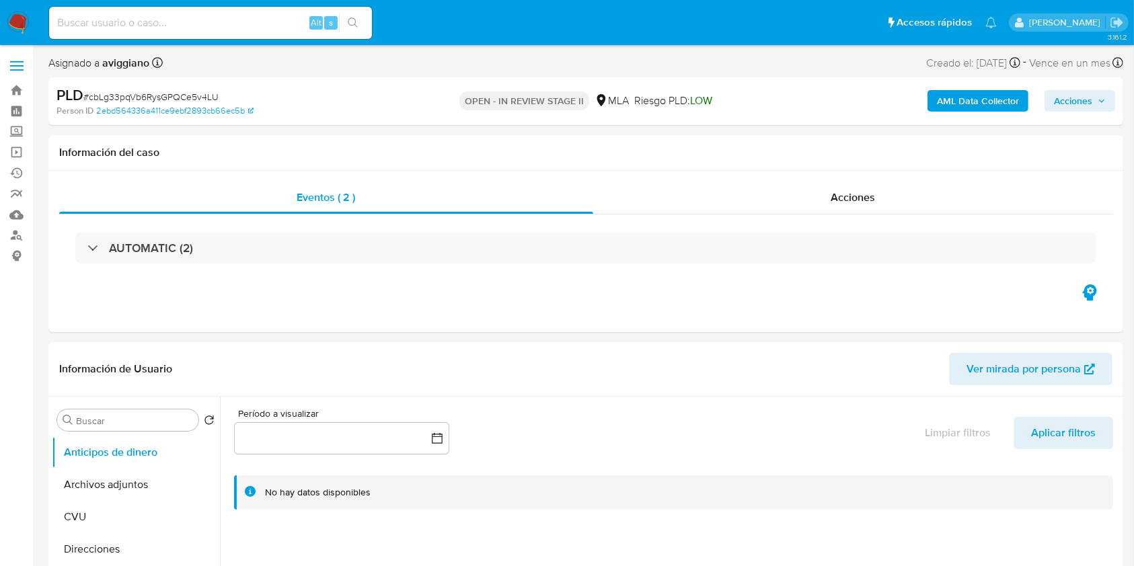
click at [1057, 100] on span "Acciones" at bounding box center [1073, 101] width 38 height 22
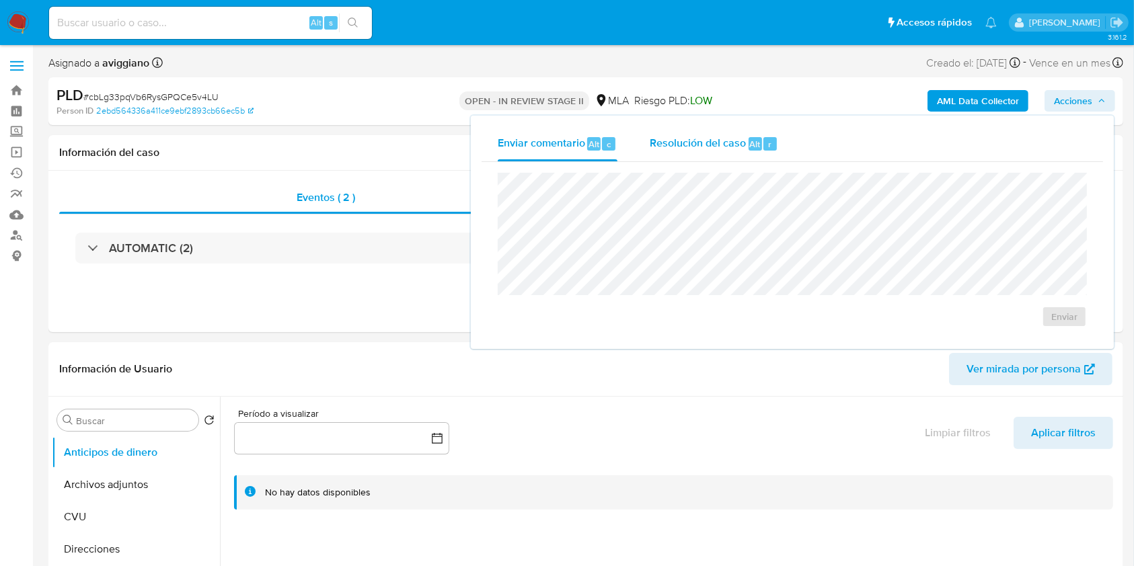
click at [735, 145] on span "Resolución del caso" at bounding box center [698, 143] width 96 height 15
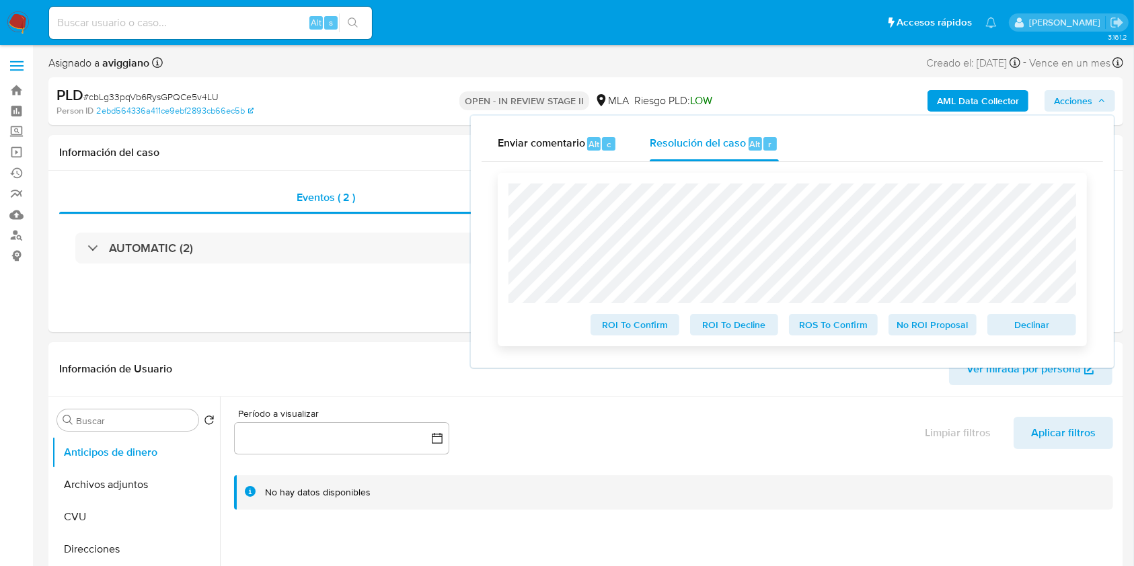
click at [1020, 317] on span "Declinar" at bounding box center [1032, 324] width 70 height 19
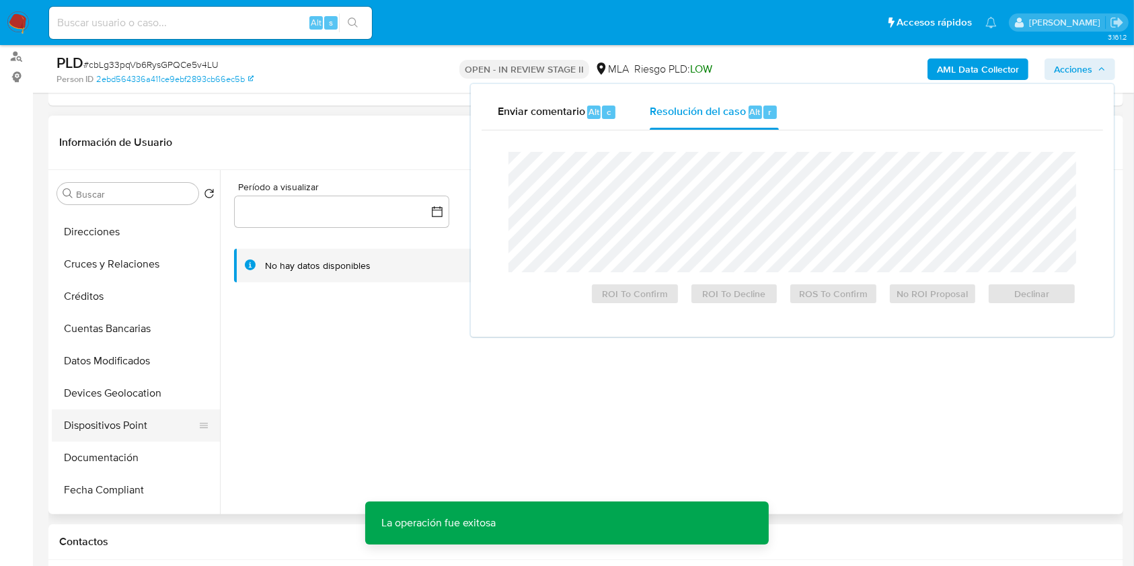
scroll to position [179, 0]
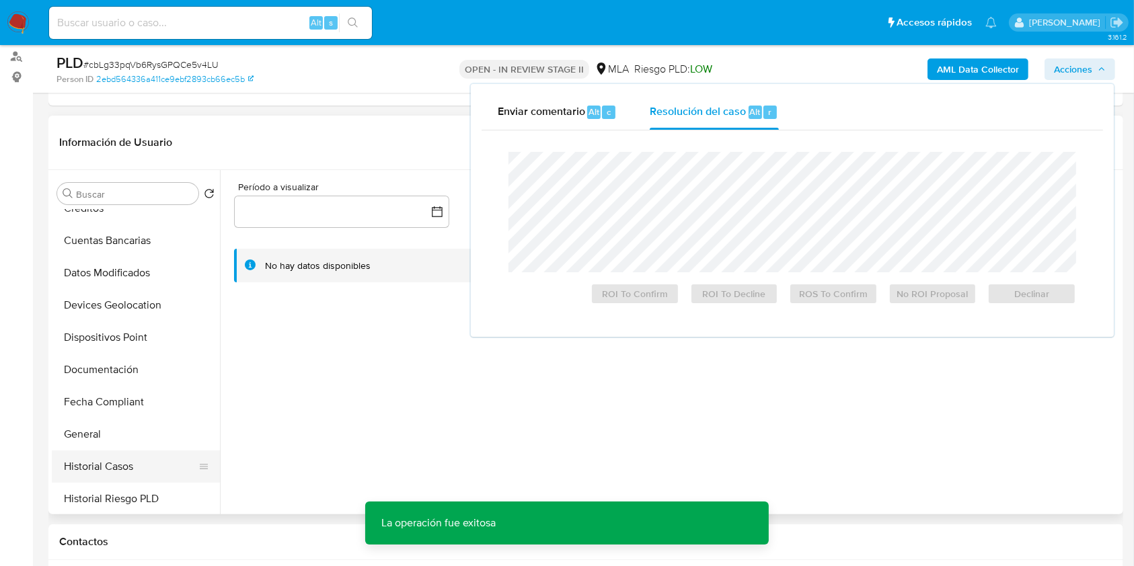
click at [88, 481] on button "Historial Casos" at bounding box center [130, 467] width 157 height 32
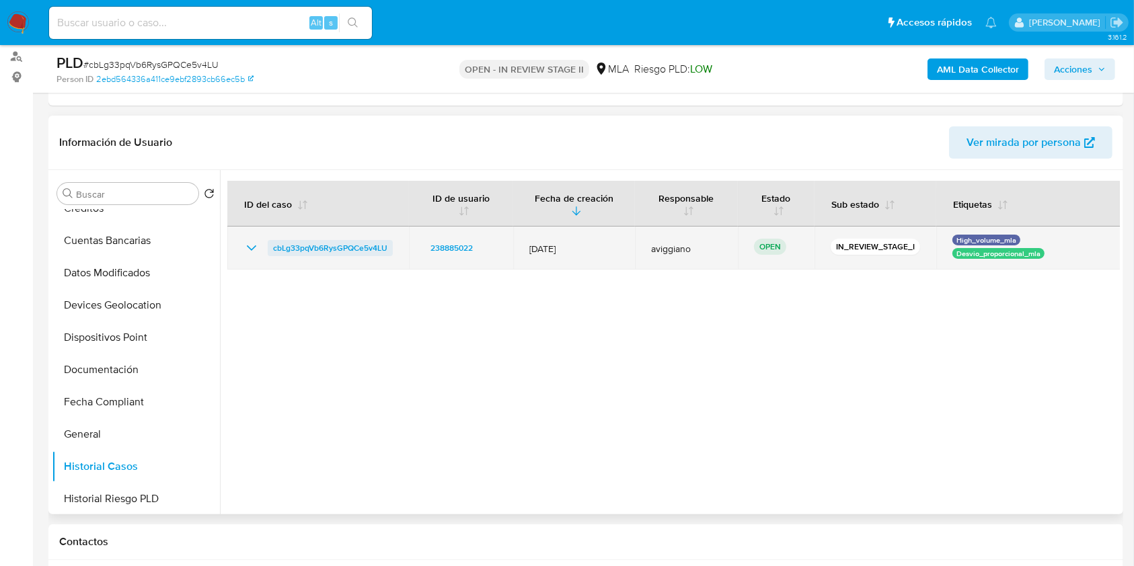
click at [340, 248] on span "cbLg33pqVb6RysGPQCe5v4LU" at bounding box center [330, 248] width 114 height 16
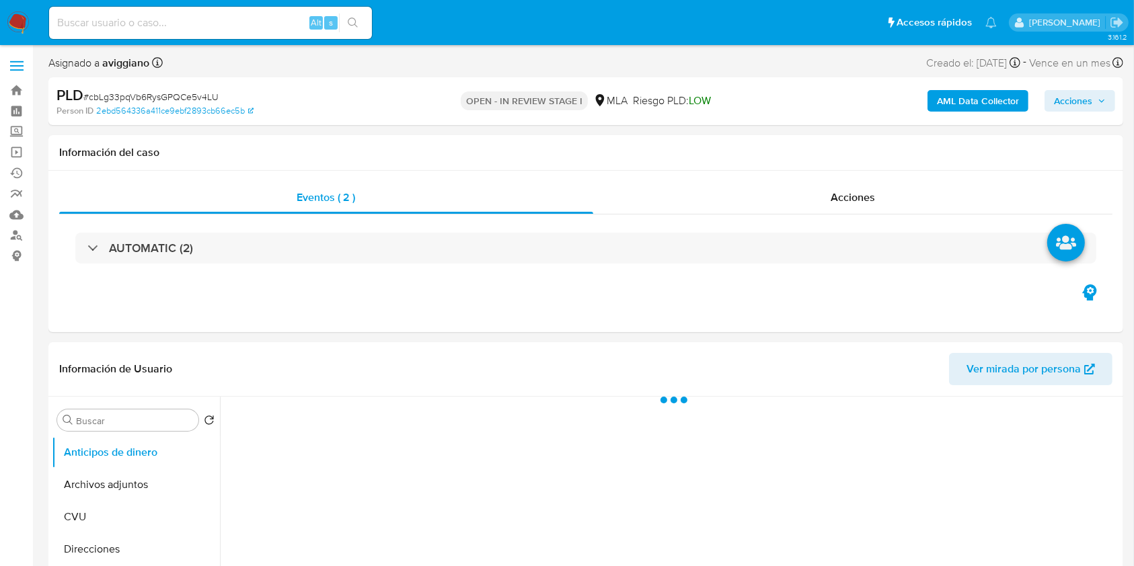
select select "10"
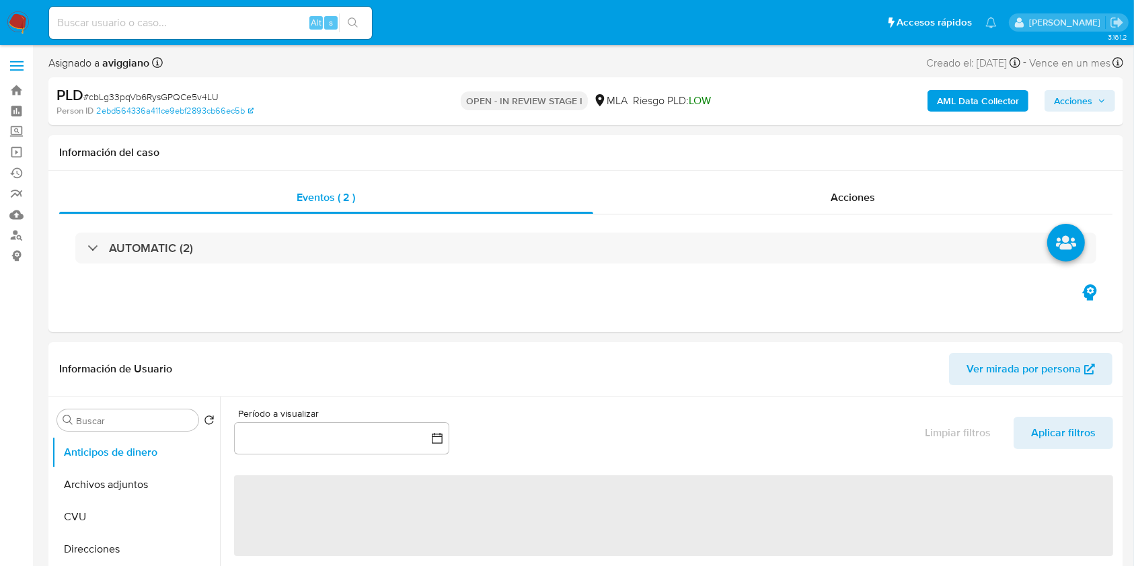
click at [1073, 121] on div "PLD # cbLg33pqVb6RysGPQCe5v4LU Person ID 2ebd564336a411ce9ebf2893cb66ec5b OPEN …" at bounding box center [585, 101] width 1075 height 48
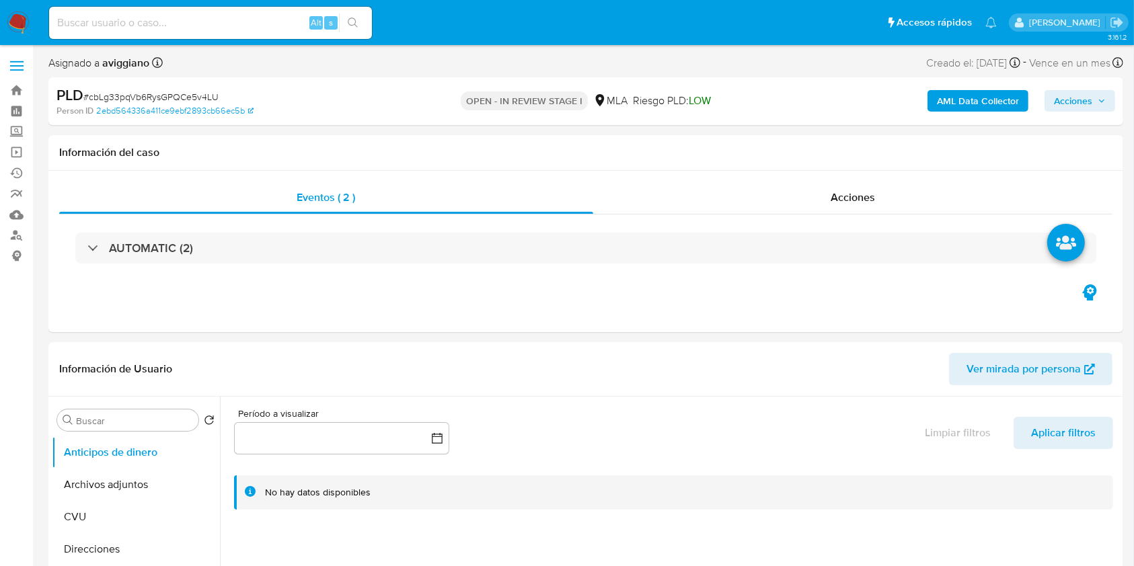
click at [1073, 103] on span "Acciones" at bounding box center [1073, 101] width 38 height 22
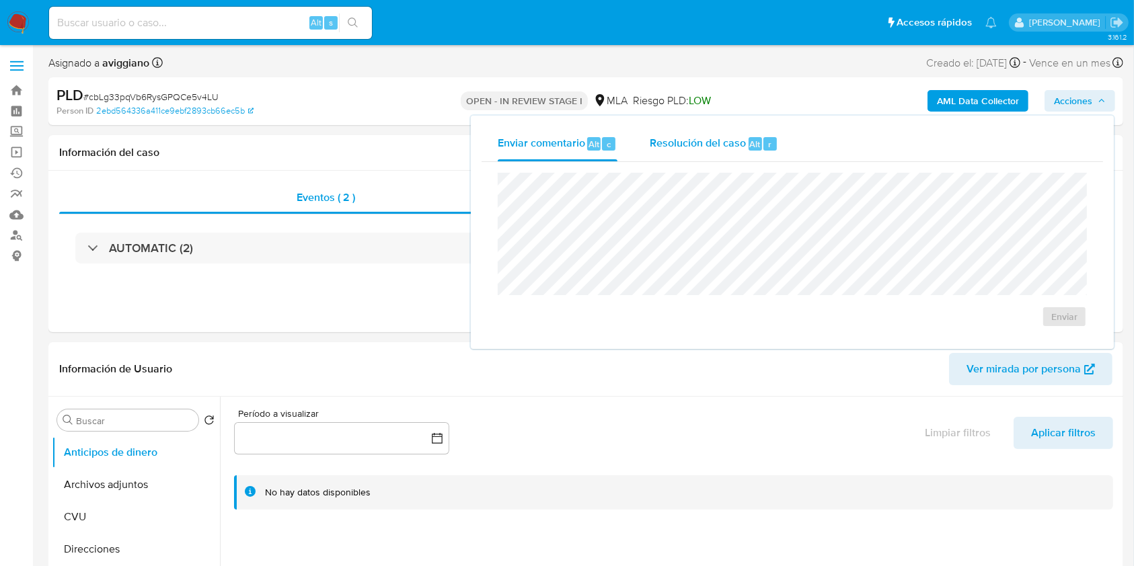
click at [693, 141] on span "Resolución del caso" at bounding box center [698, 143] width 96 height 15
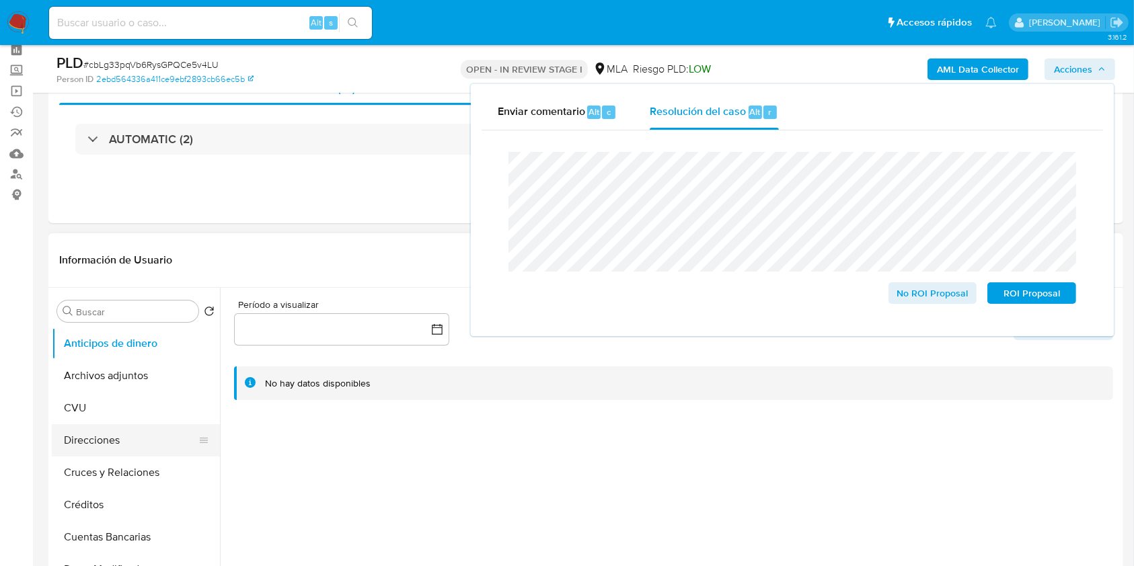
scroll to position [89, 0]
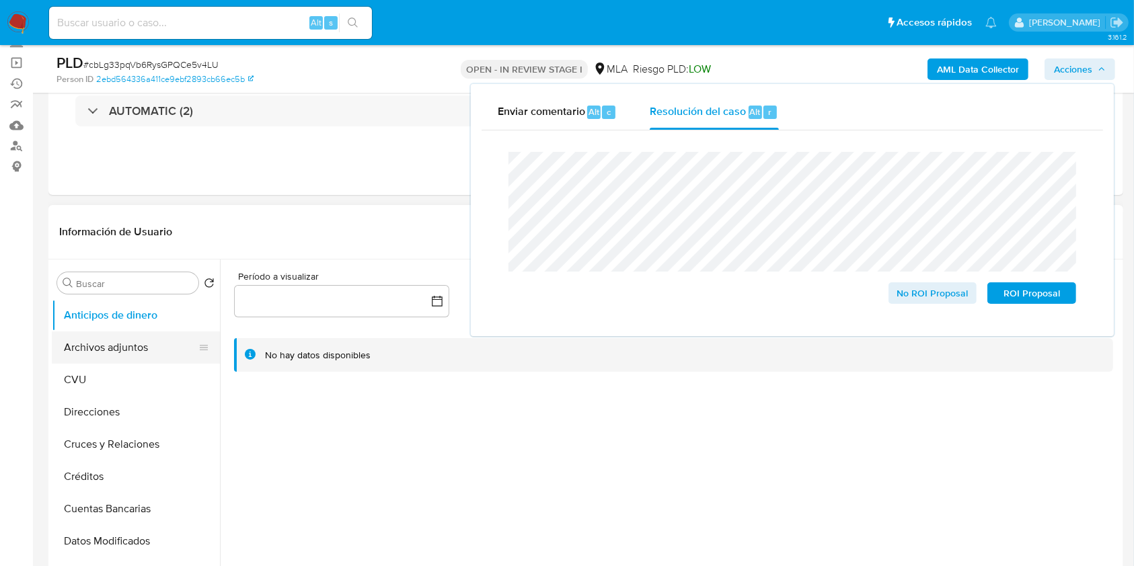
click at [128, 342] on button "Archivos adjuntos" at bounding box center [130, 348] width 157 height 32
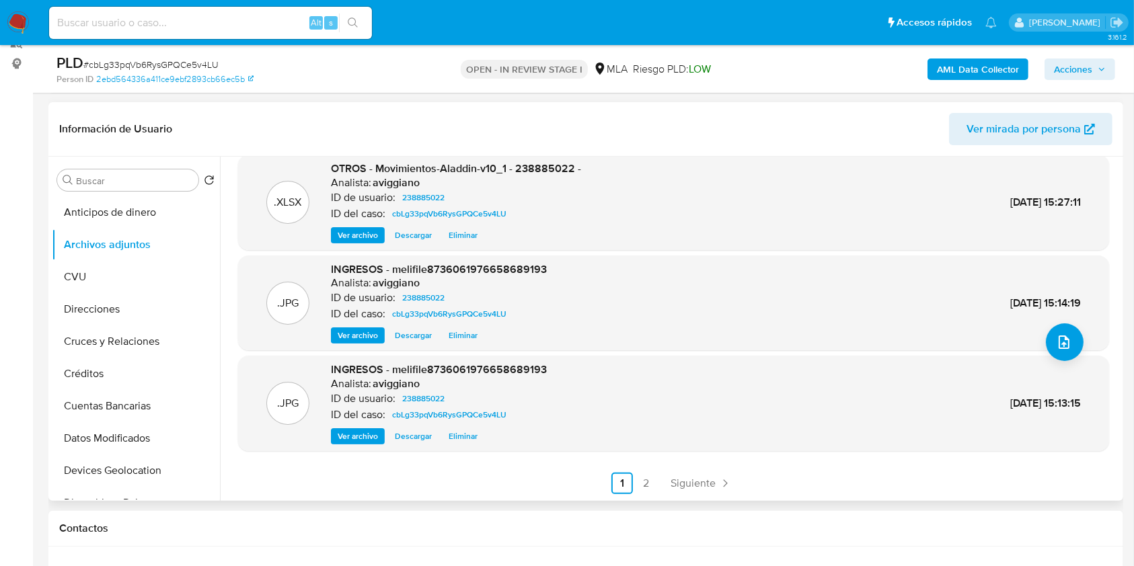
scroll to position [269, 0]
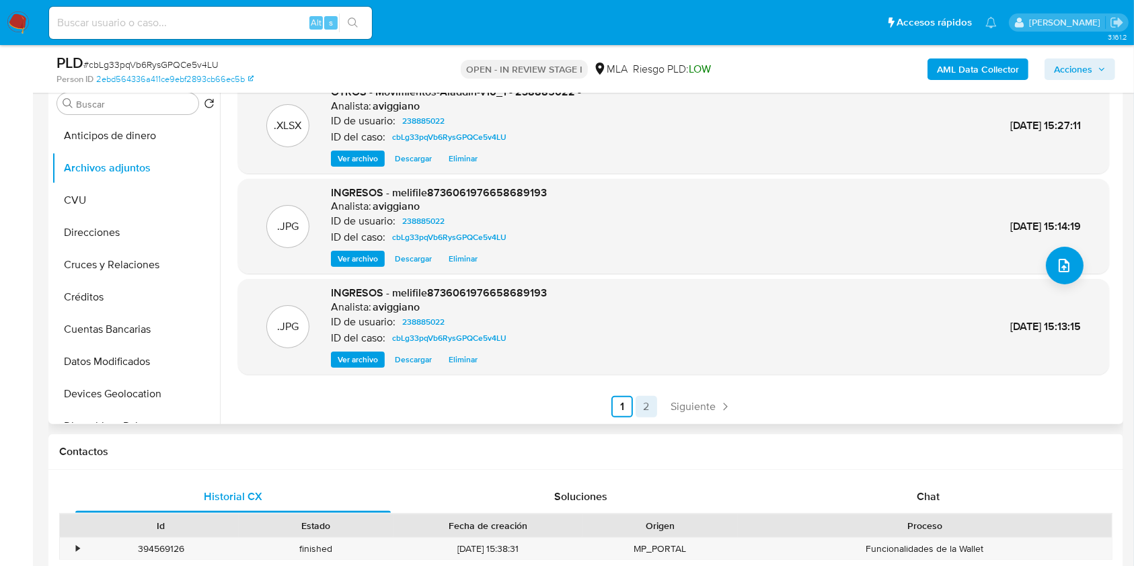
click at [640, 413] on link "2" at bounding box center [647, 407] width 22 height 22
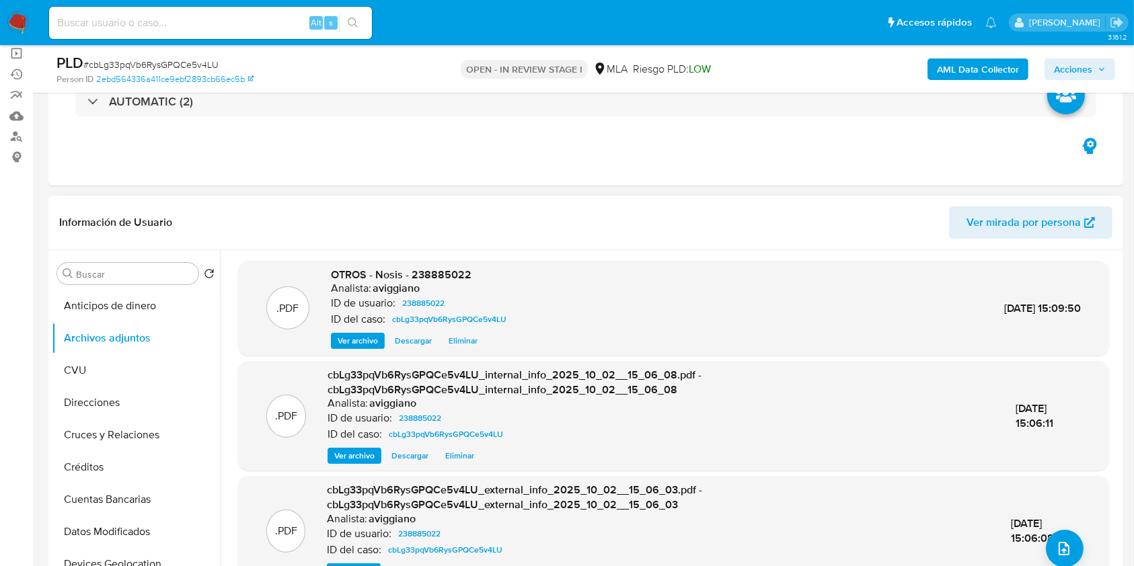
scroll to position [89, 0]
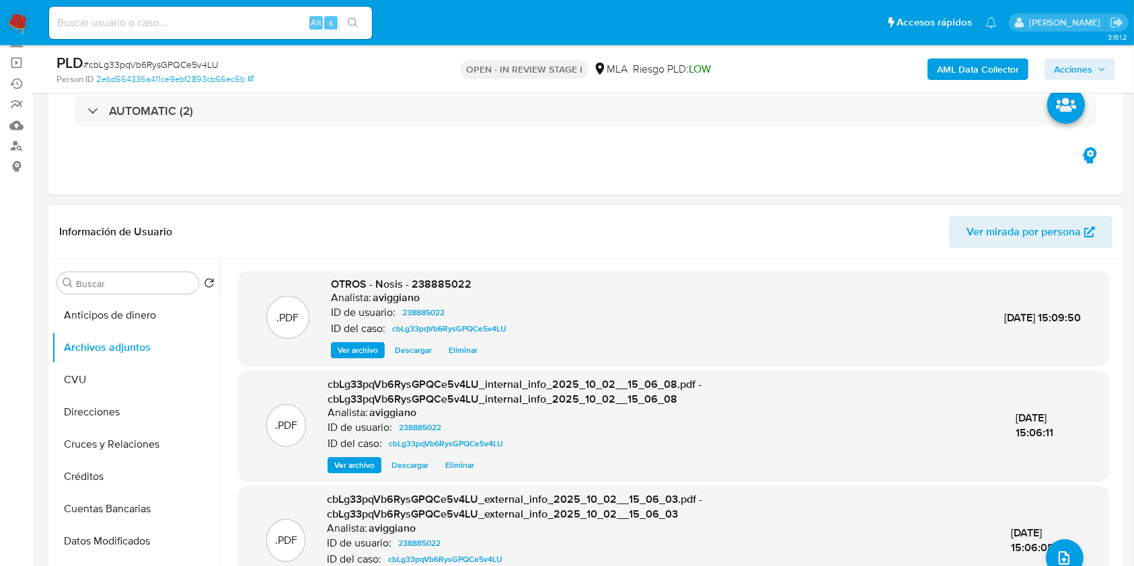
click at [1081, 70] on span "Acciones" at bounding box center [1073, 70] width 38 height 22
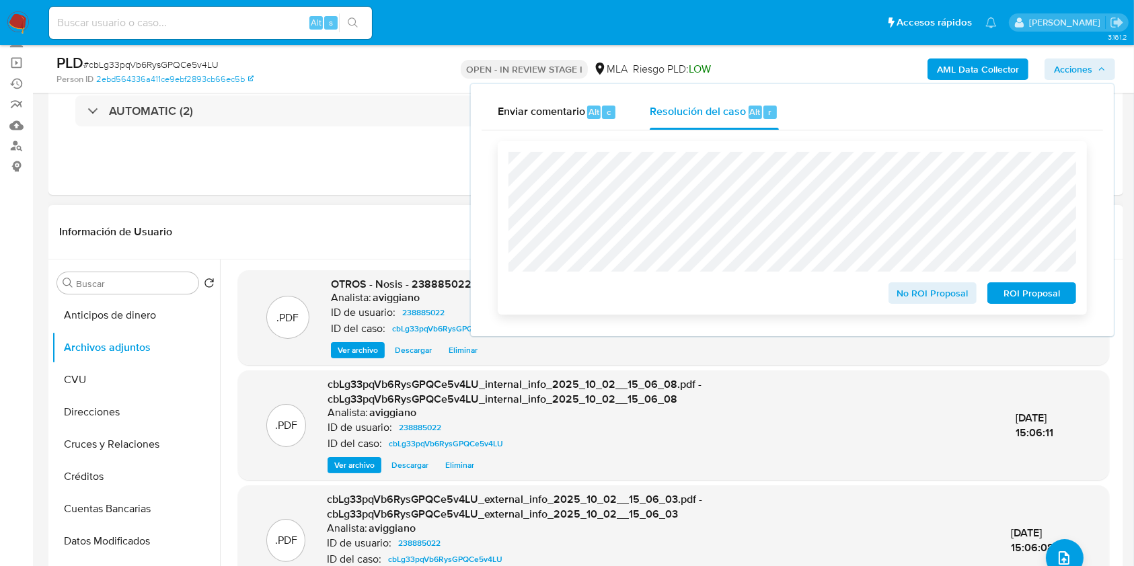
click at [936, 296] on span "No ROI Proposal" at bounding box center [933, 293] width 70 height 19
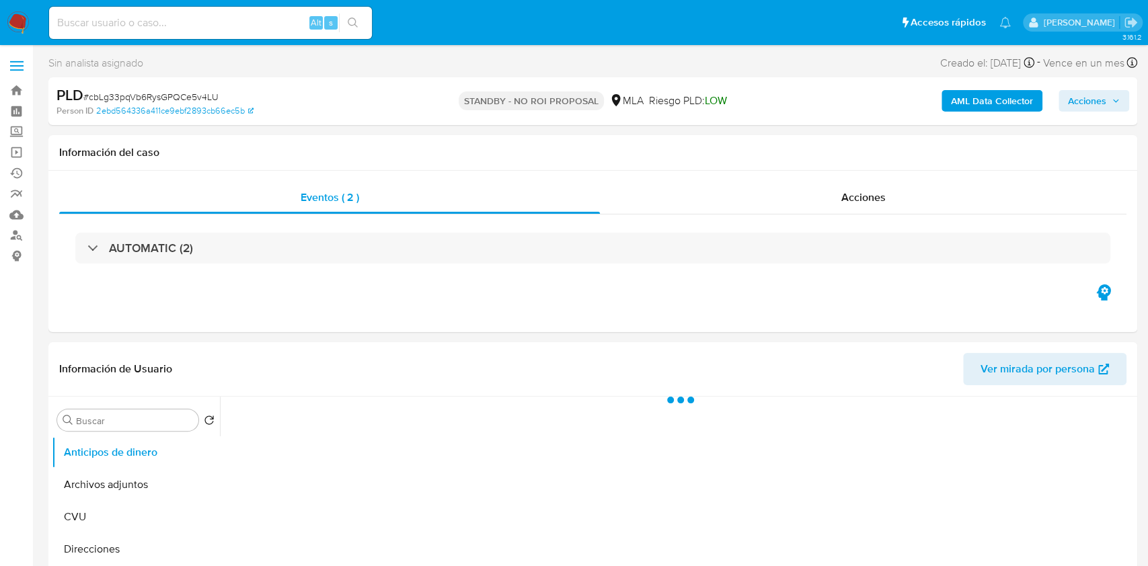
select select "10"
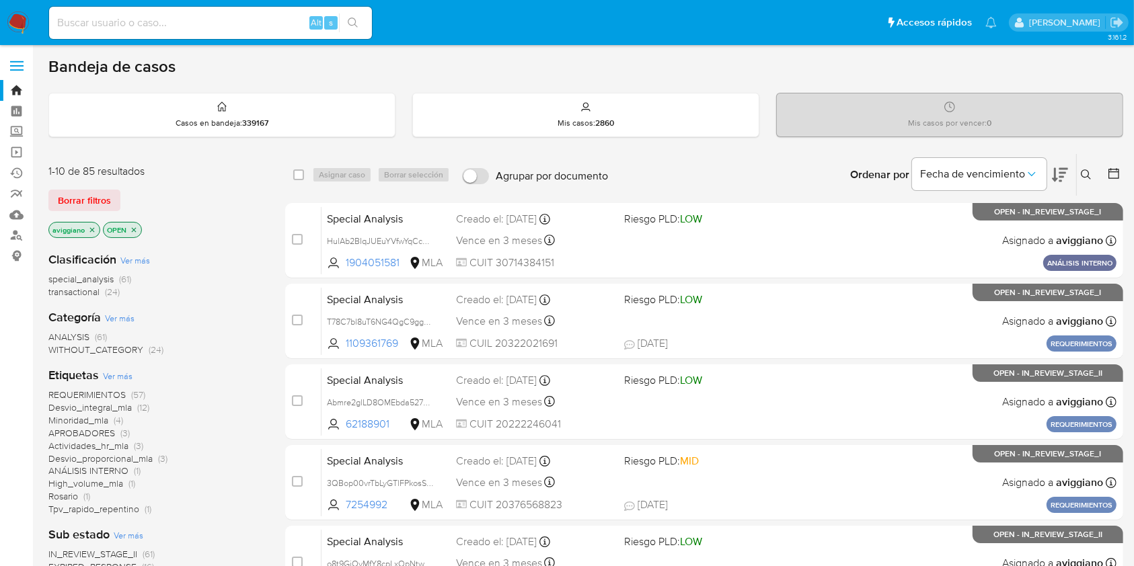
click at [89, 227] on icon "close-filter" at bounding box center [92, 230] width 8 height 8
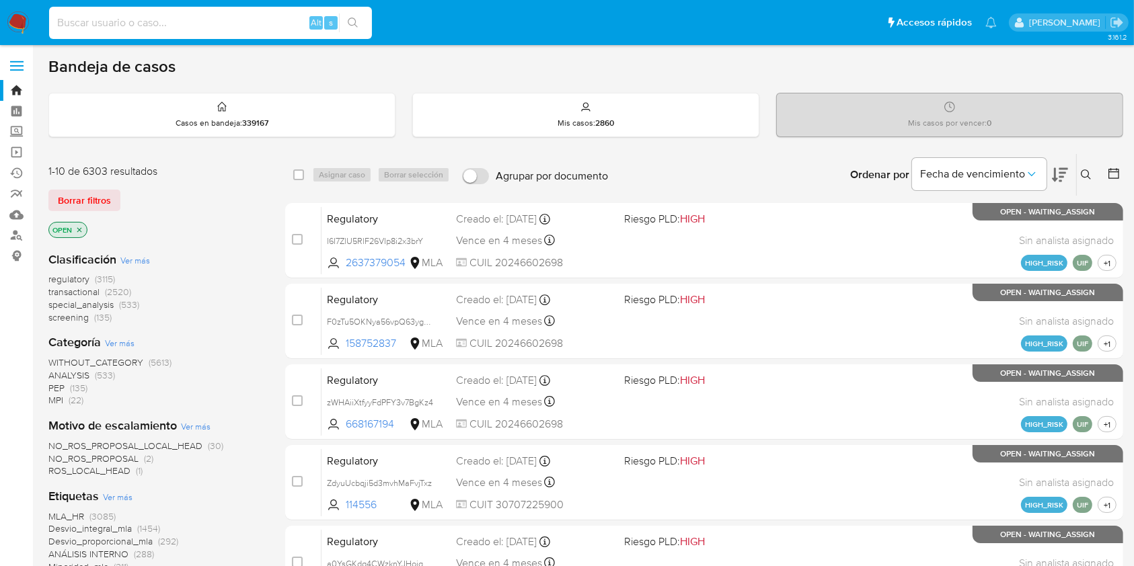
paste input "462211824"
type input "462211824"
click at [357, 22] on icon "search-icon" at bounding box center [353, 22] width 11 height 11
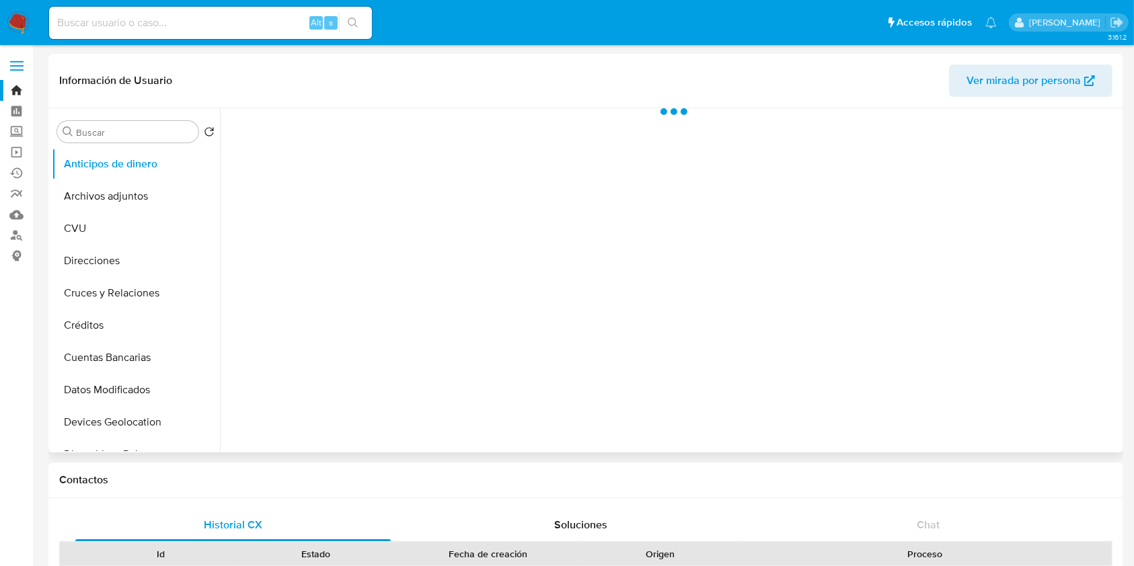
select select "10"
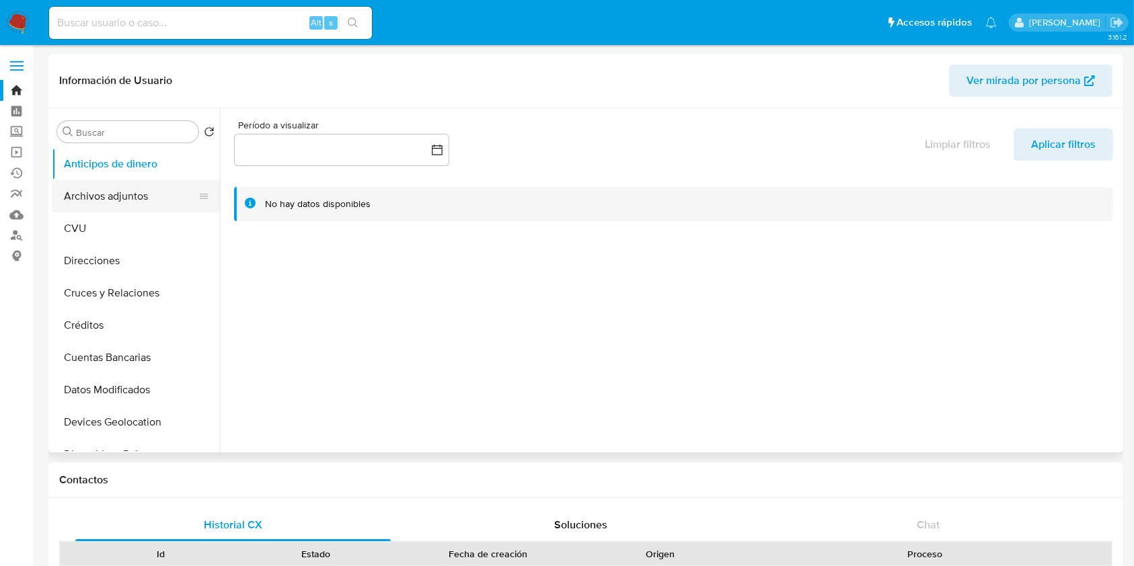
click at [152, 192] on button "Archivos adjuntos" at bounding box center [130, 196] width 157 height 32
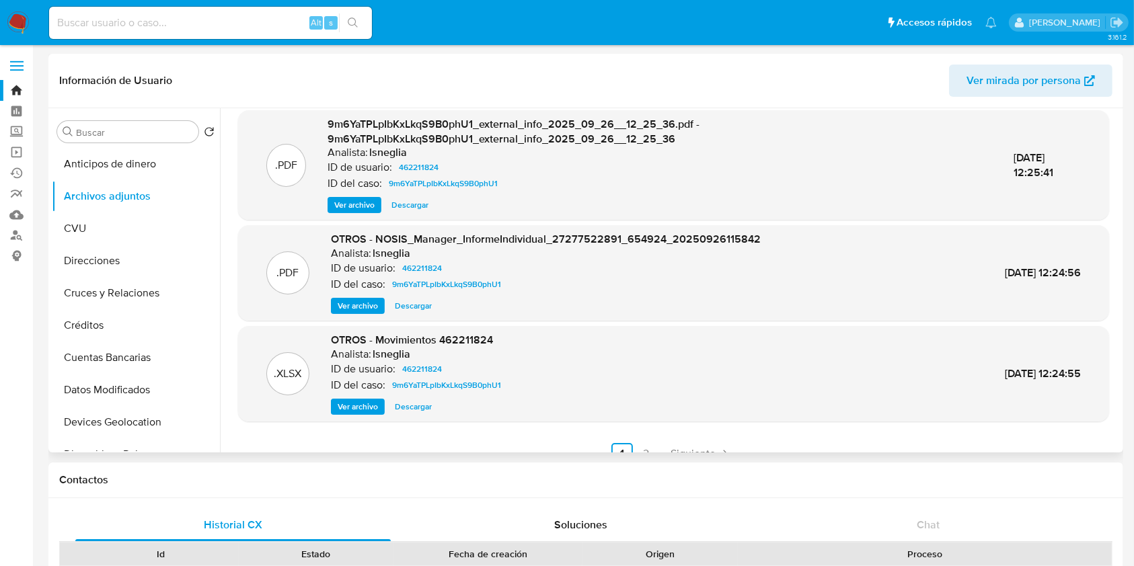
scroll to position [142, 0]
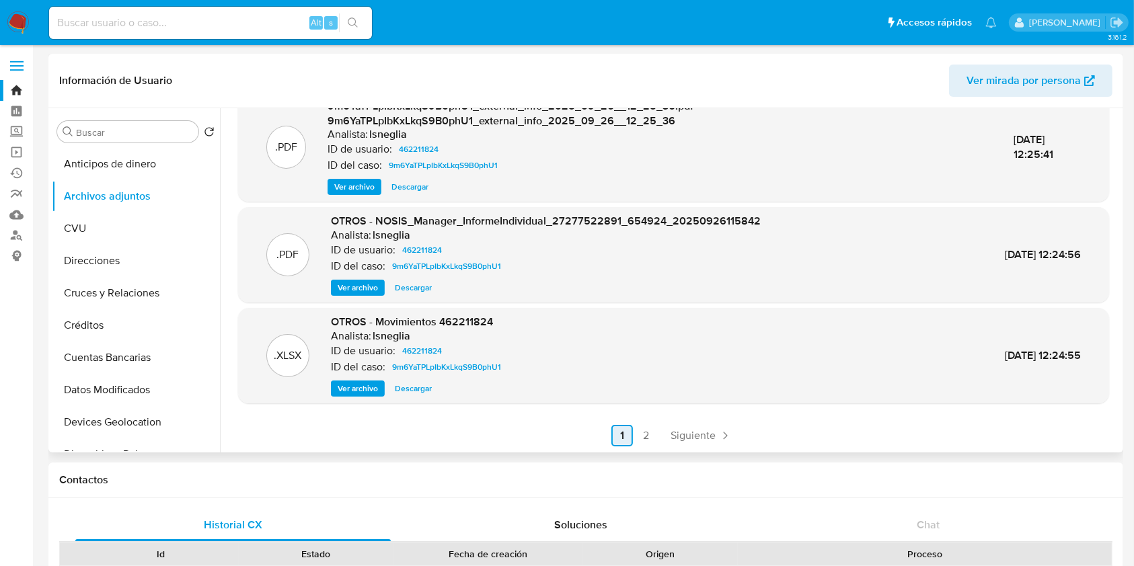
click at [626, 437] on link "1" at bounding box center [622, 436] width 22 height 22
click at [636, 439] on link "2" at bounding box center [647, 436] width 22 height 22
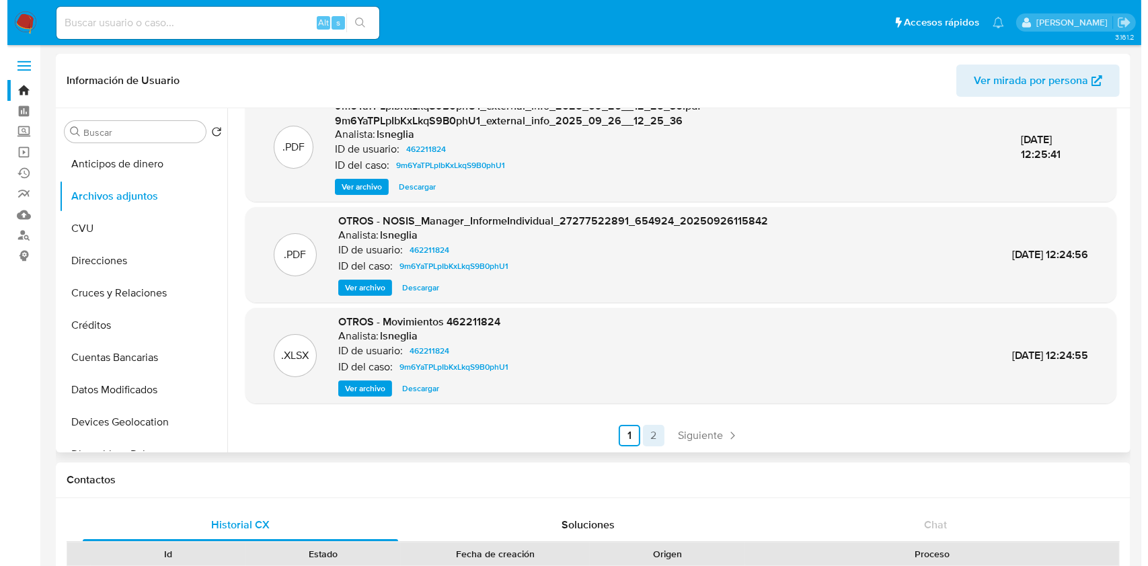
scroll to position [0, 0]
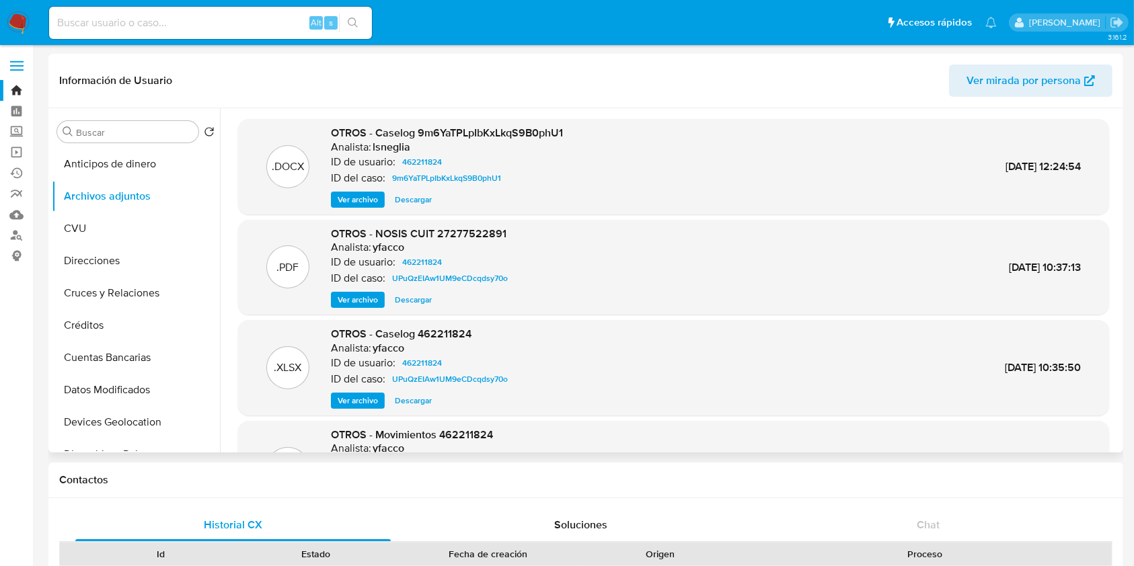
click at [377, 197] on span "Ver archivo" at bounding box center [358, 199] width 40 height 13
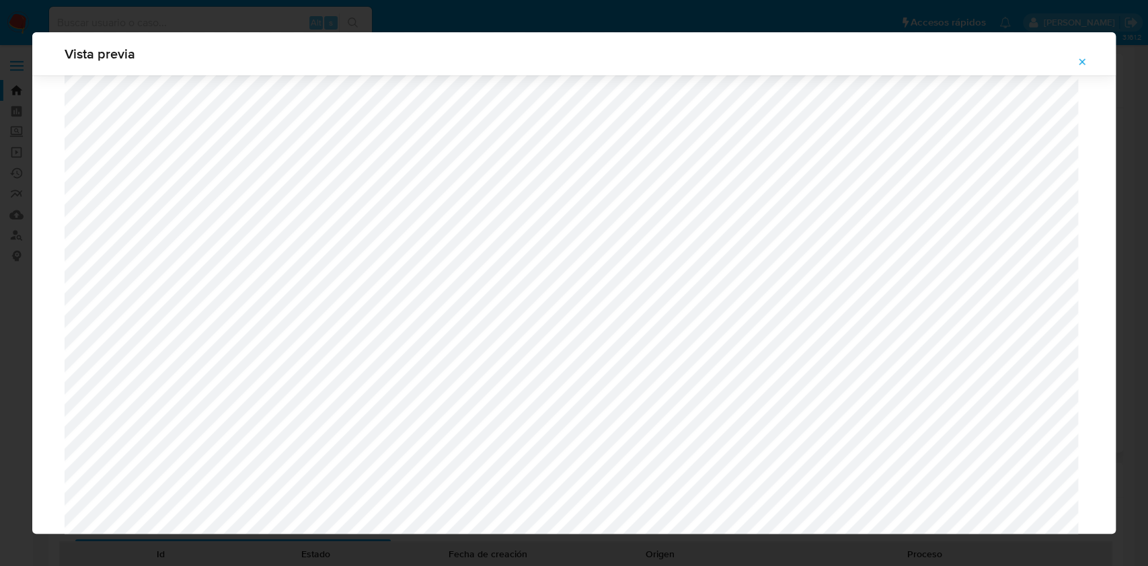
scroll to position [1049, 0]
click at [1091, 58] on button "Attachment preview" at bounding box center [1082, 62] width 30 height 22
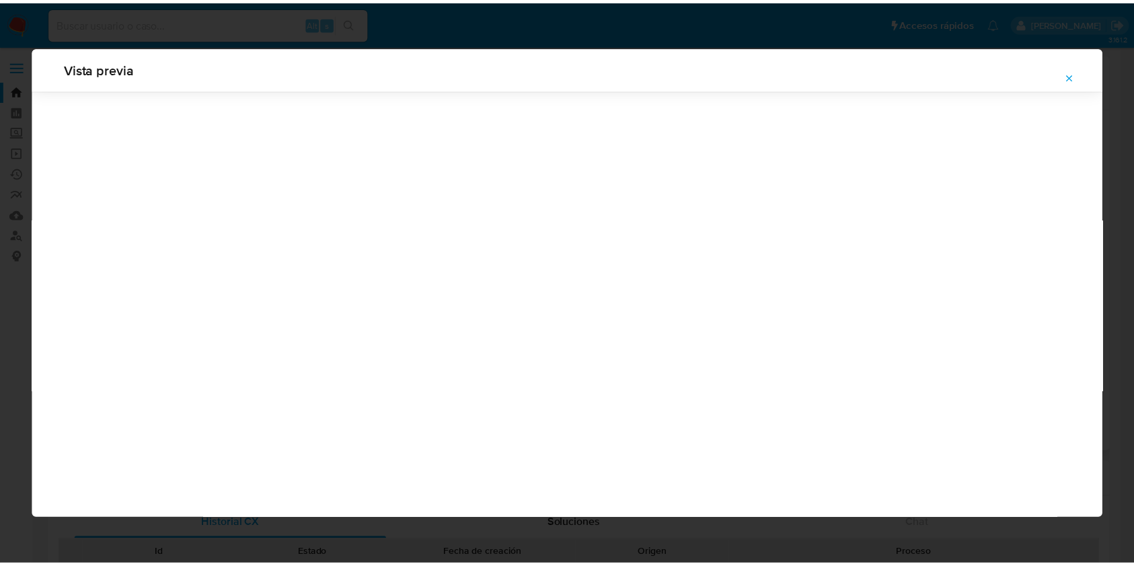
scroll to position [0, 0]
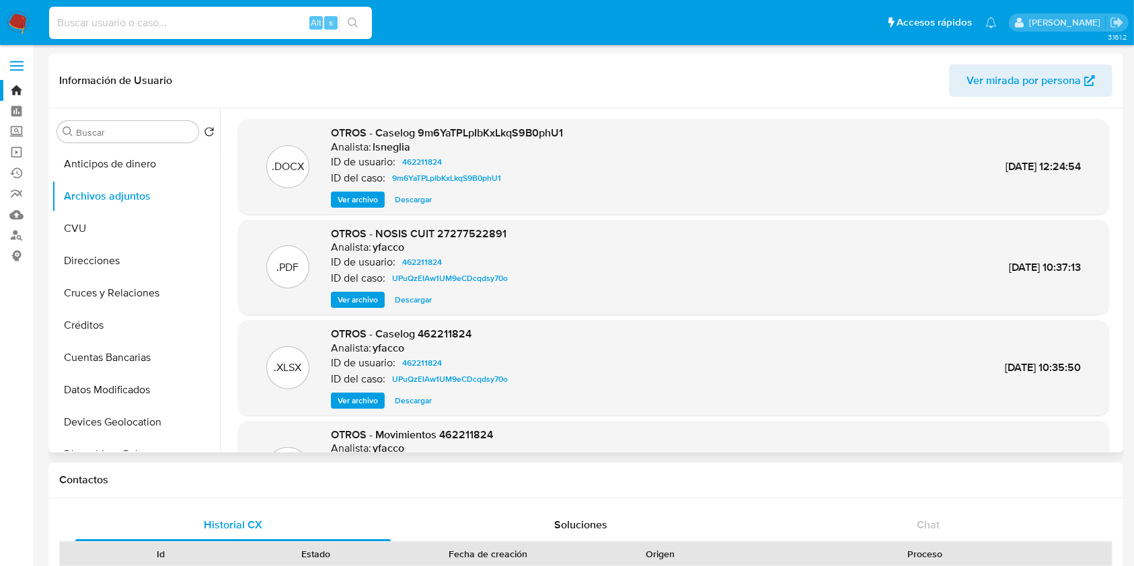
drag, startPoint x: 90, startPoint y: 40, endPoint x: 83, endPoint y: 15, distance: 25.1
paste input "397147074"
type input "397147074"
click at [359, 19] on button "search-icon" at bounding box center [353, 22] width 28 height 19
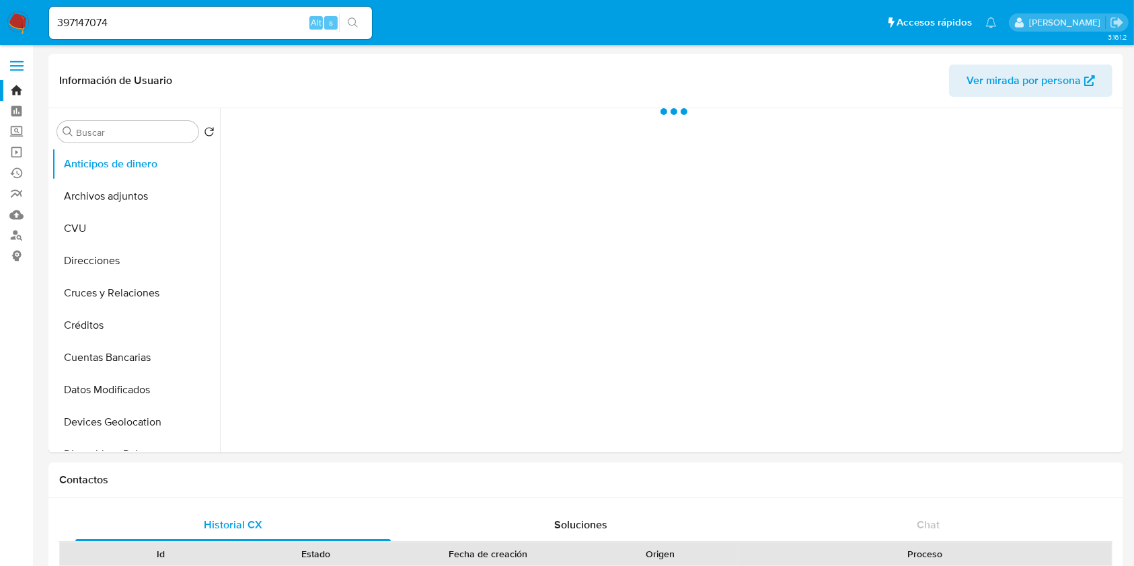
select select "10"
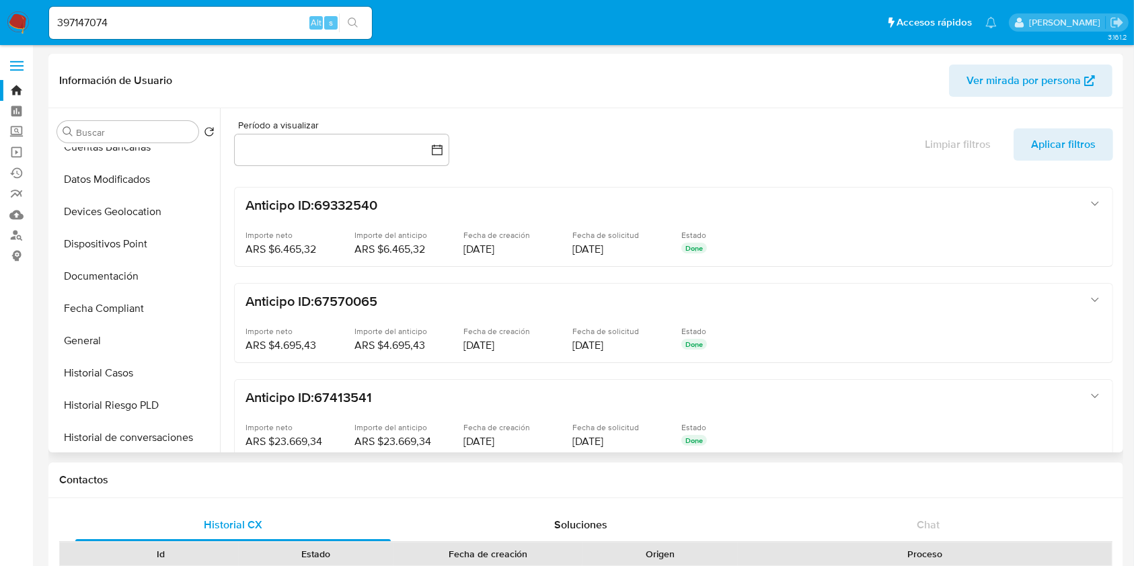
scroll to position [269, 0]
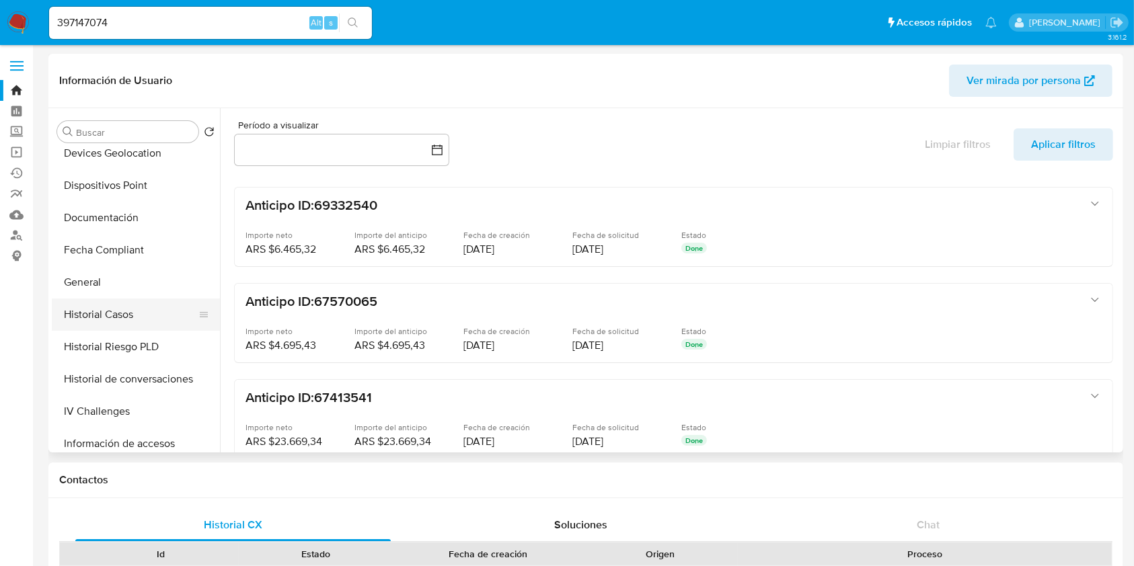
click at [120, 309] on button "Historial Casos" at bounding box center [130, 315] width 157 height 32
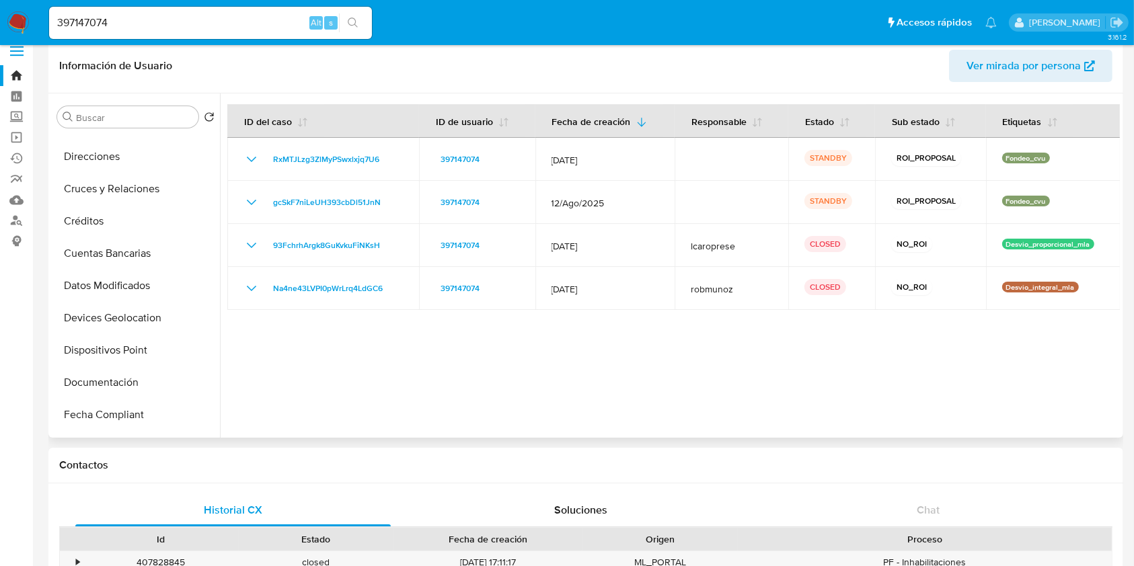
scroll to position [179, 0]
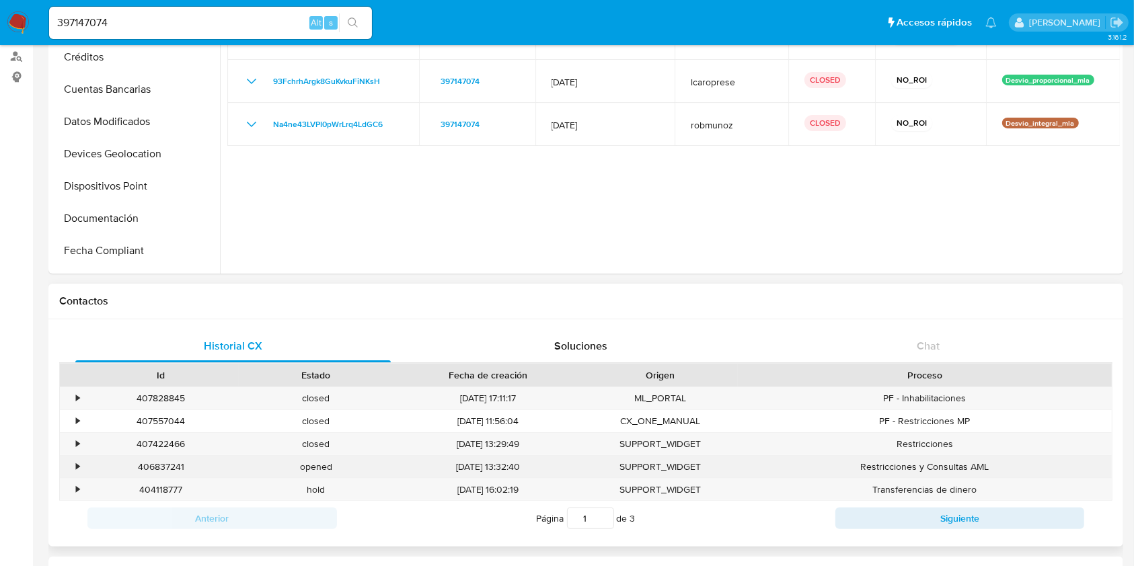
click at [168, 469] on div "406837241" at bounding box center [160, 467] width 155 height 22
copy div "406837241"
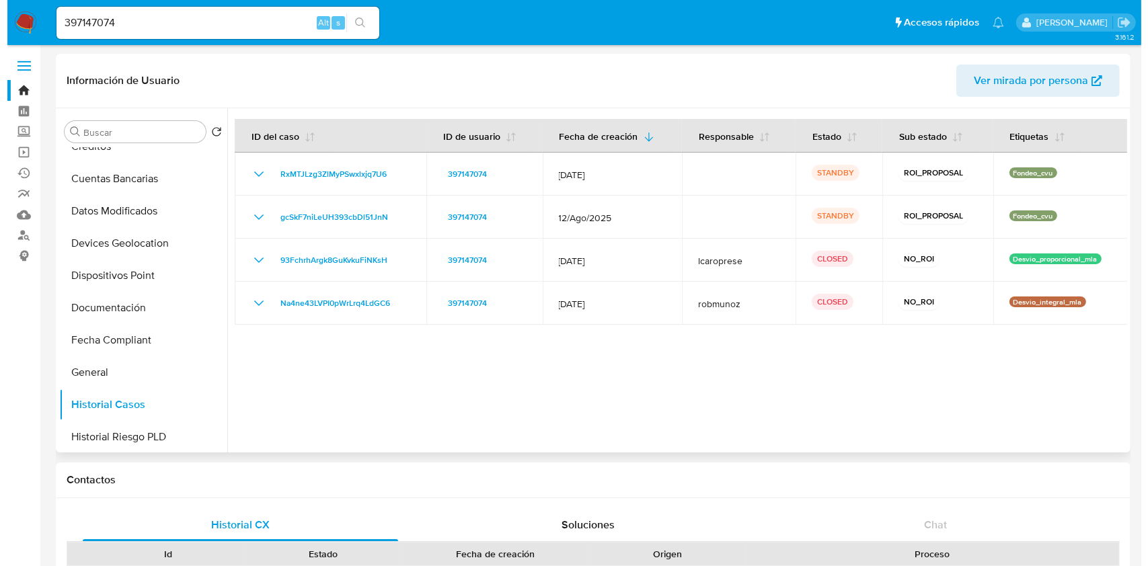
scroll to position [0, 0]
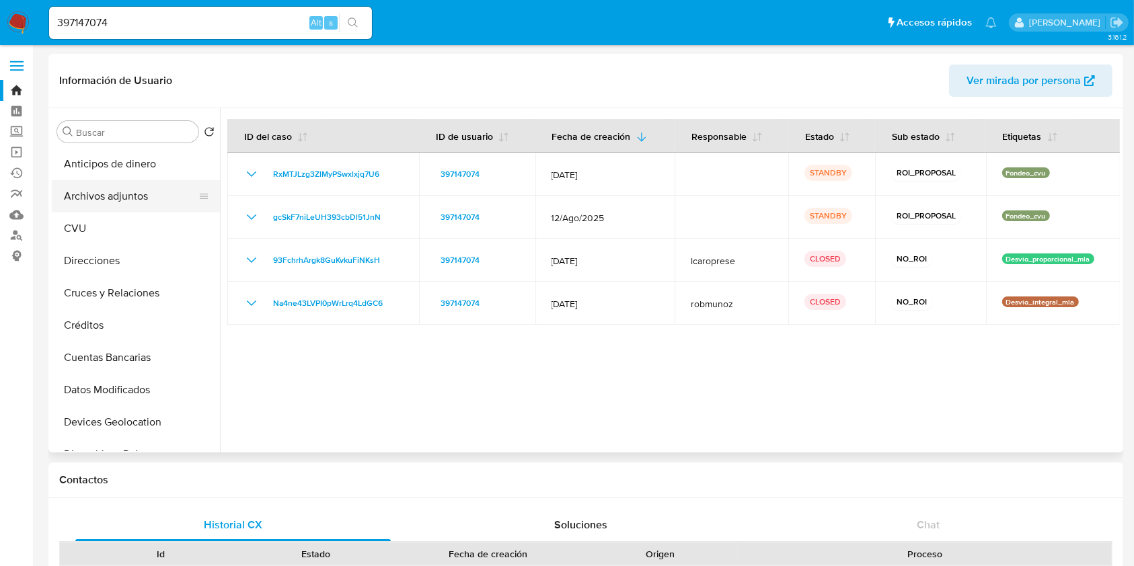
click at [135, 211] on button "Archivos adjuntos" at bounding box center [130, 196] width 157 height 32
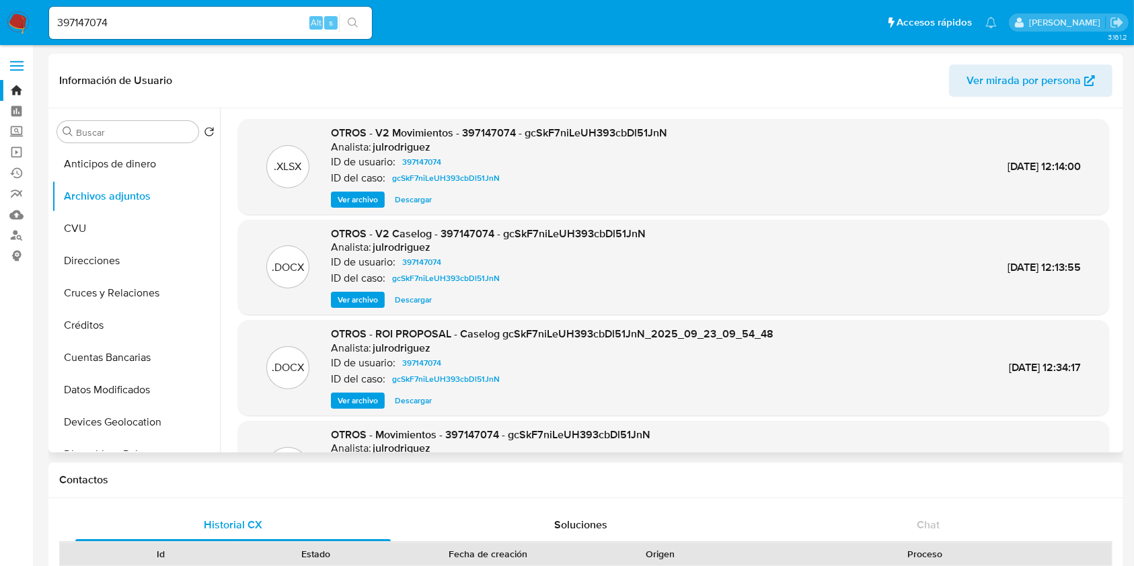
click at [366, 301] on span "Ver archivo" at bounding box center [358, 299] width 40 height 13
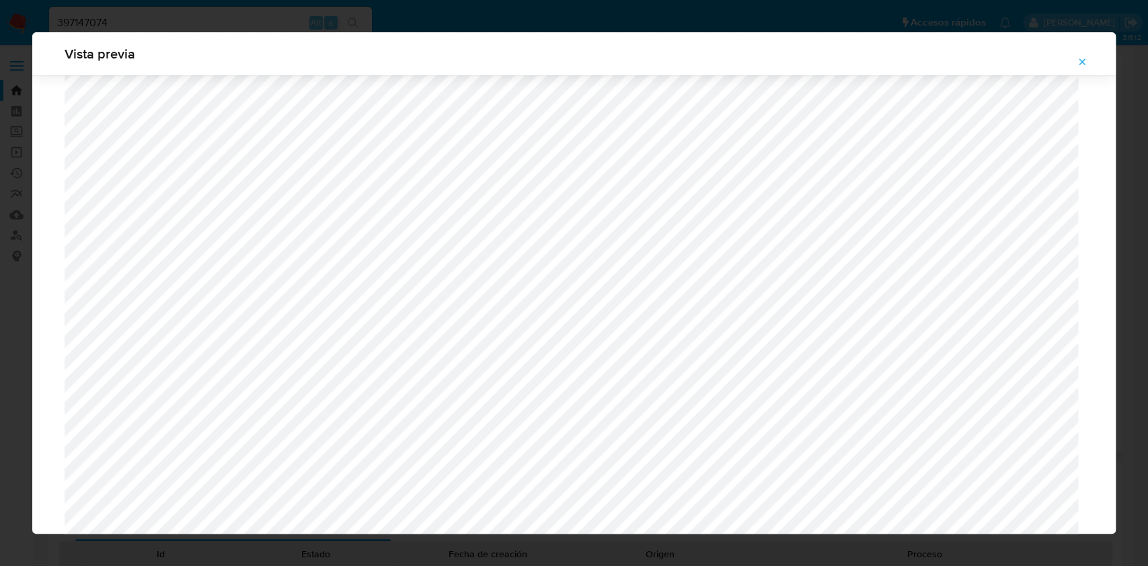
scroll to position [1049, 0]
click at [1083, 62] on icon "Attachment preview" at bounding box center [1082, 61] width 11 height 11
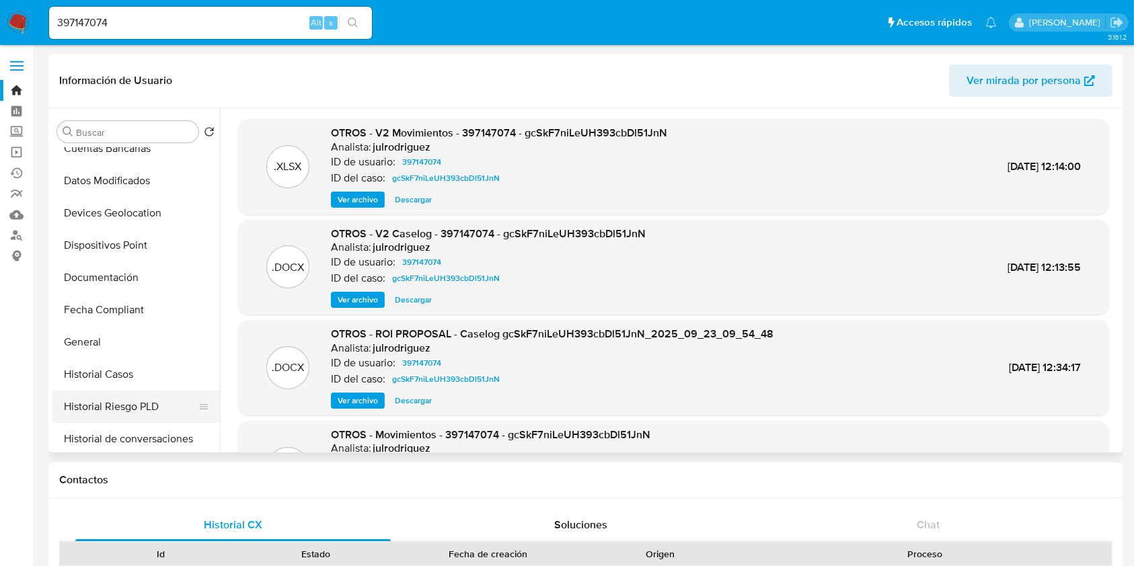
scroll to position [269, 0]
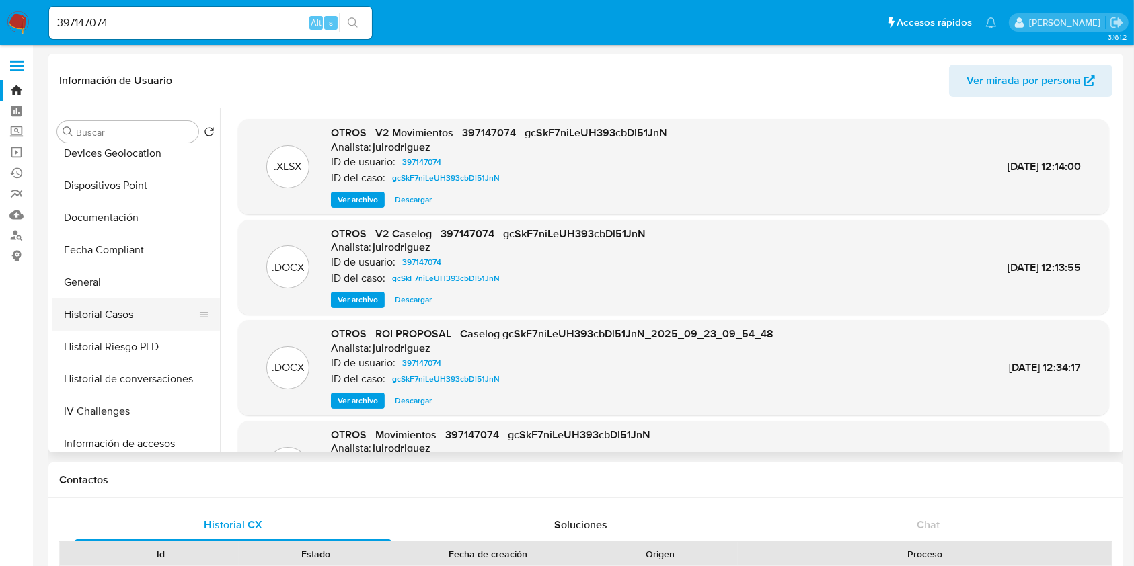
click at [137, 312] on button "Historial Casos" at bounding box center [130, 315] width 157 height 32
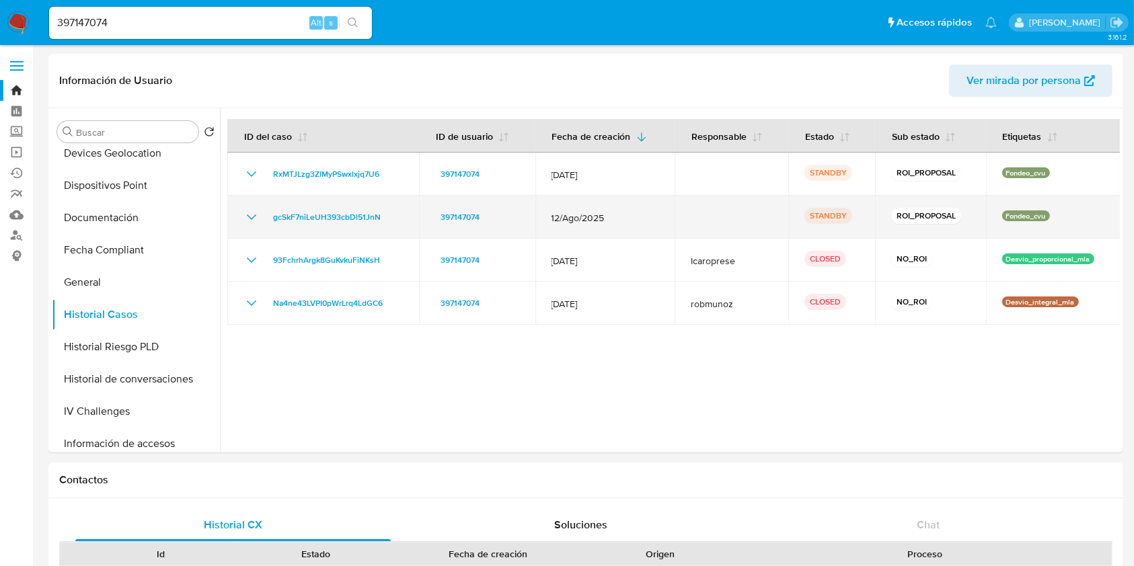
drag, startPoint x: 389, startPoint y: 215, endPoint x: 265, endPoint y: 221, distance: 123.9
click at [265, 221] on div "gcSkF7niLeUH393cbDl51JnN" at bounding box center [322, 217] width 159 height 16
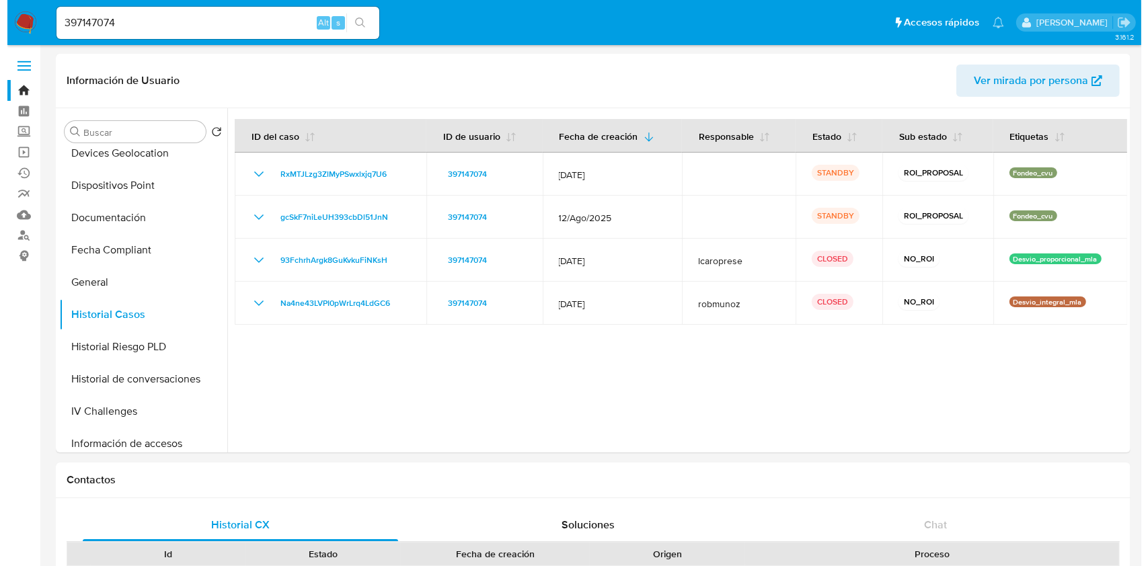
scroll to position [0, 0]
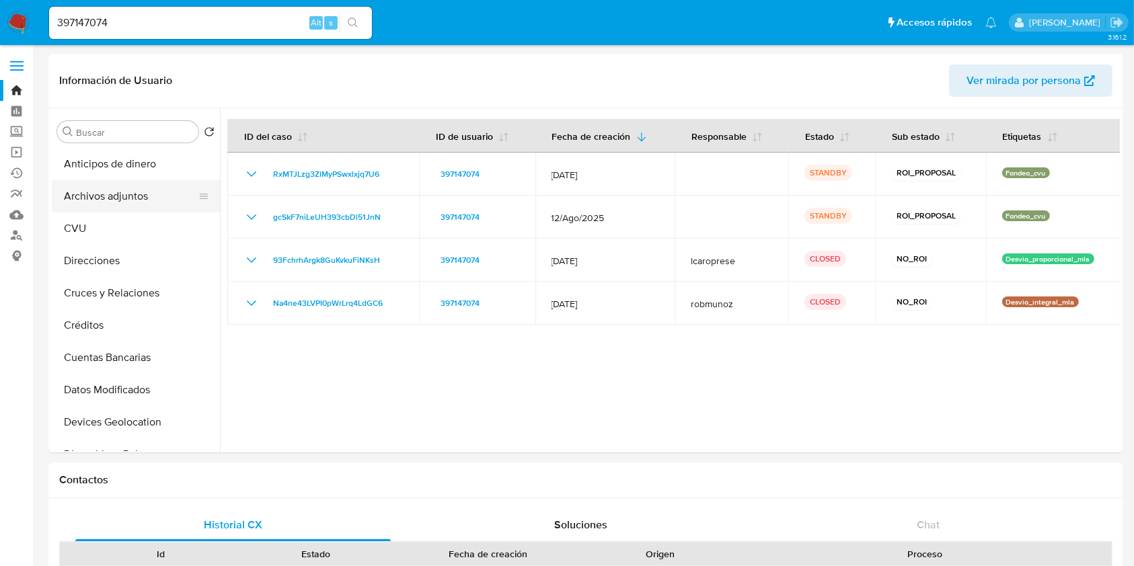
click at [102, 202] on button "Archivos adjuntos" at bounding box center [130, 196] width 157 height 32
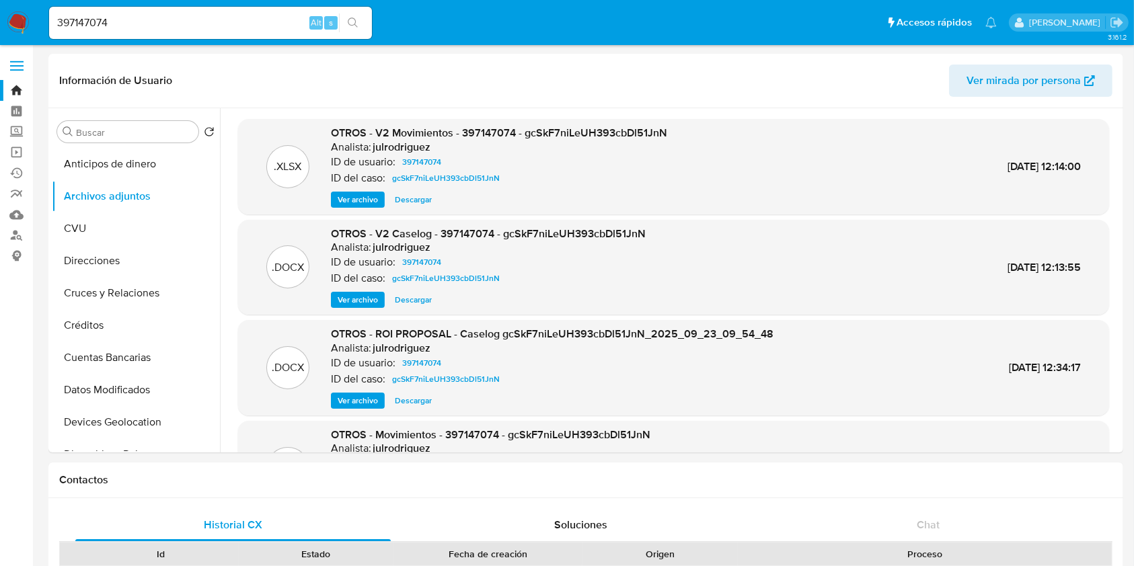
click at [365, 200] on span "Ver archivo" at bounding box center [358, 199] width 40 height 13
click at [363, 299] on span "Ver archivo" at bounding box center [358, 299] width 40 height 13
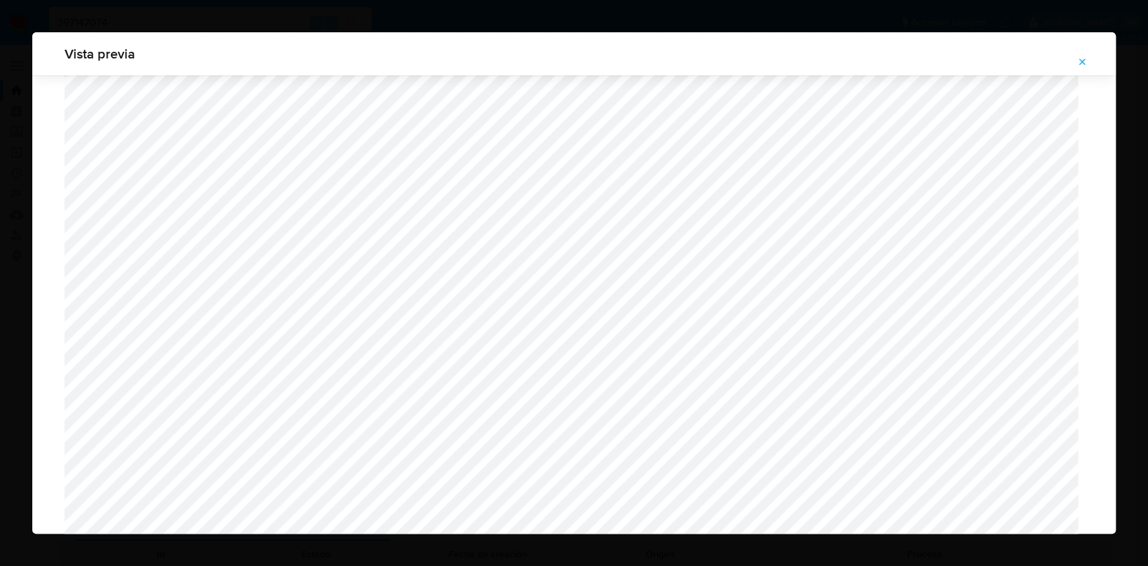
scroll to position [1071, 0]
click at [1084, 60] on icon "Attachment preview" at bounding box center [1083, 62] width 6 height 6
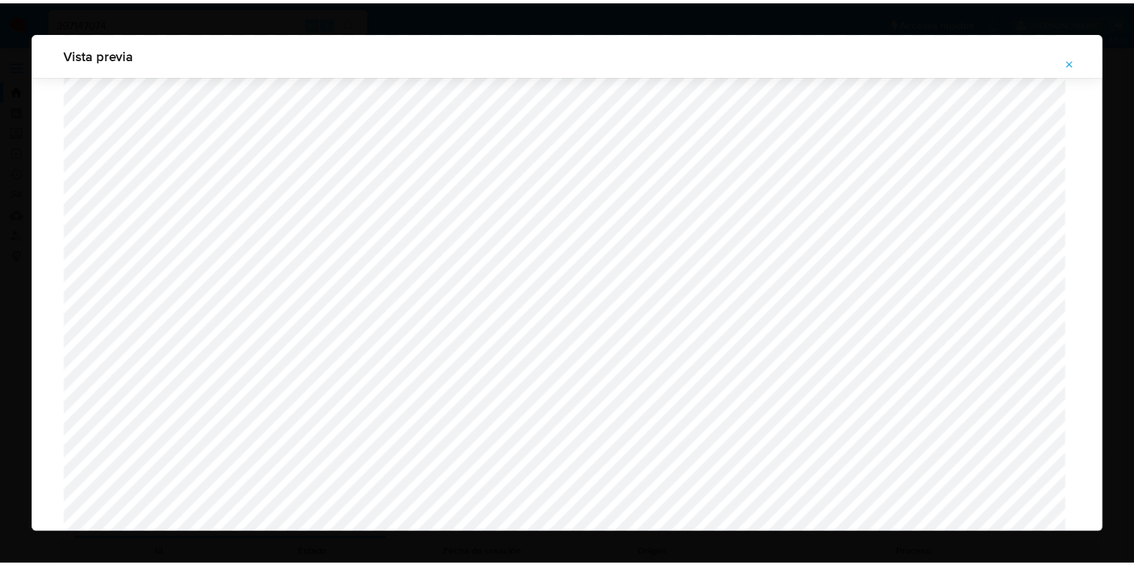
scroll to position [0, 0]
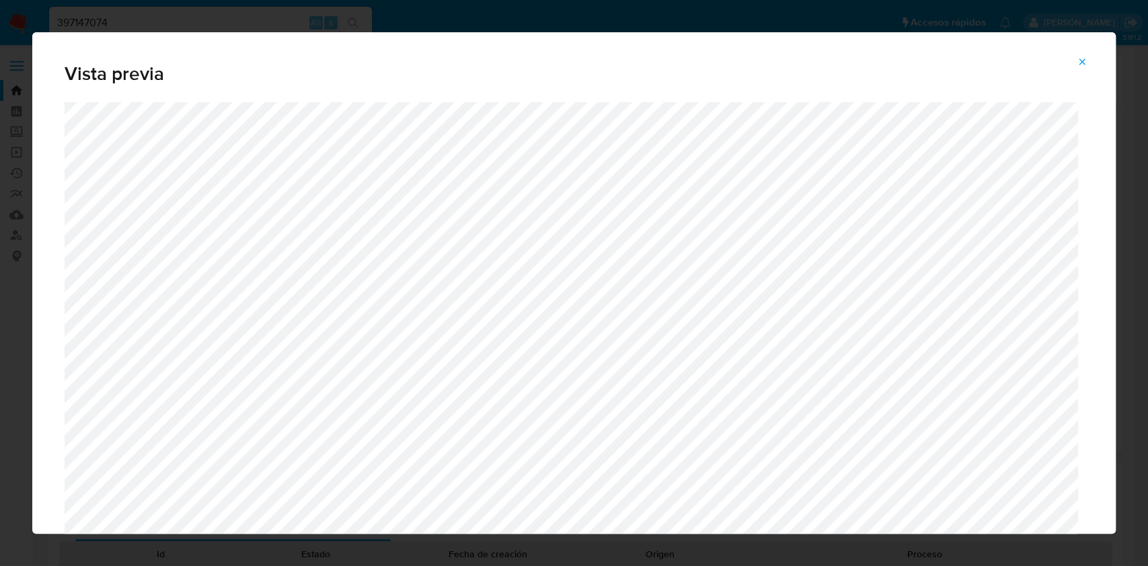
click at [1081, 61] on icon "Attachment preview" at bounding box center [1082, 61] width 11 height 11
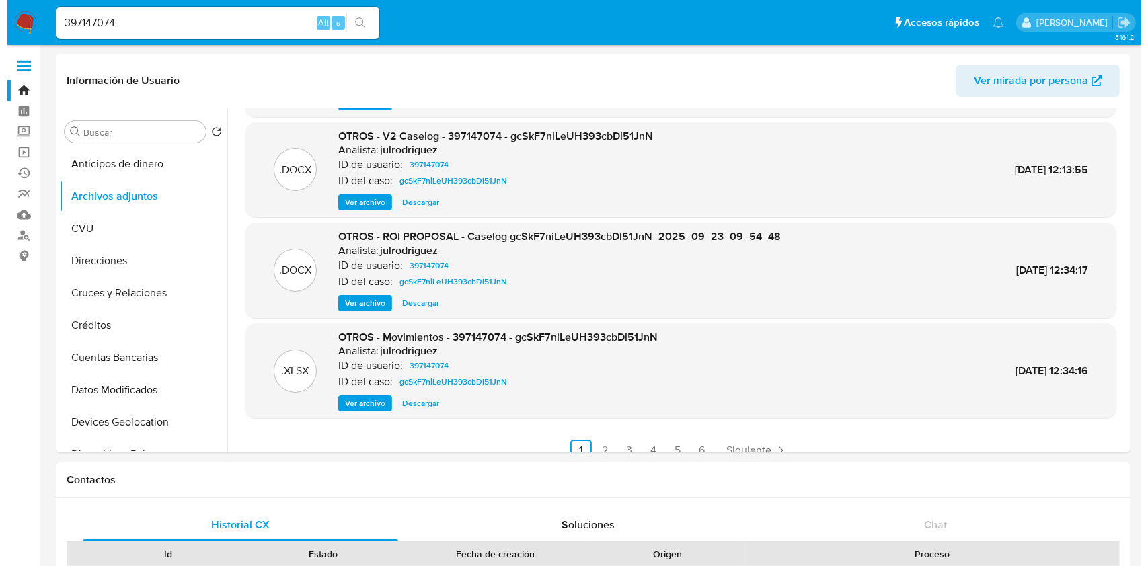
scroll to position [113, 0]
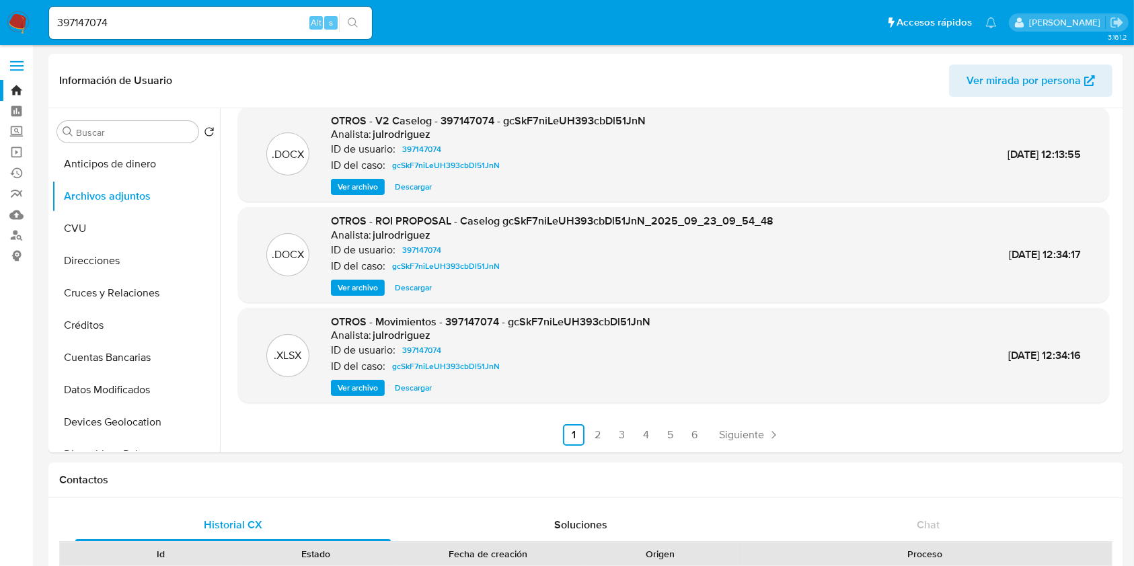
click at [351, 178] on div "OTROS - V2 Caselog - 397147074 - gcSkF7niLeUH393cbDl51JnN Analista: julrodrigue…" at bounding box center [488, 155] width 315 height 82
click at [352, 182] on span "Ver archivo" at bounding box center [358, 186] width 40 height 13
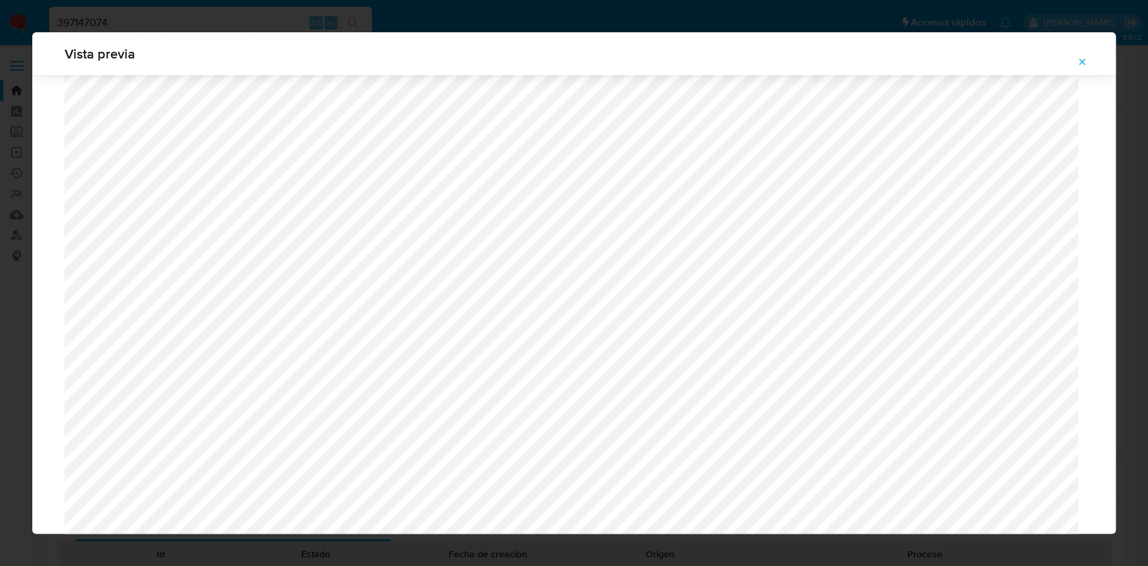
scroll to position [1139, 0]
click at [1086, 60] on icon "Attachment preview" at bounding box center [1082, 61] width 11 height 11
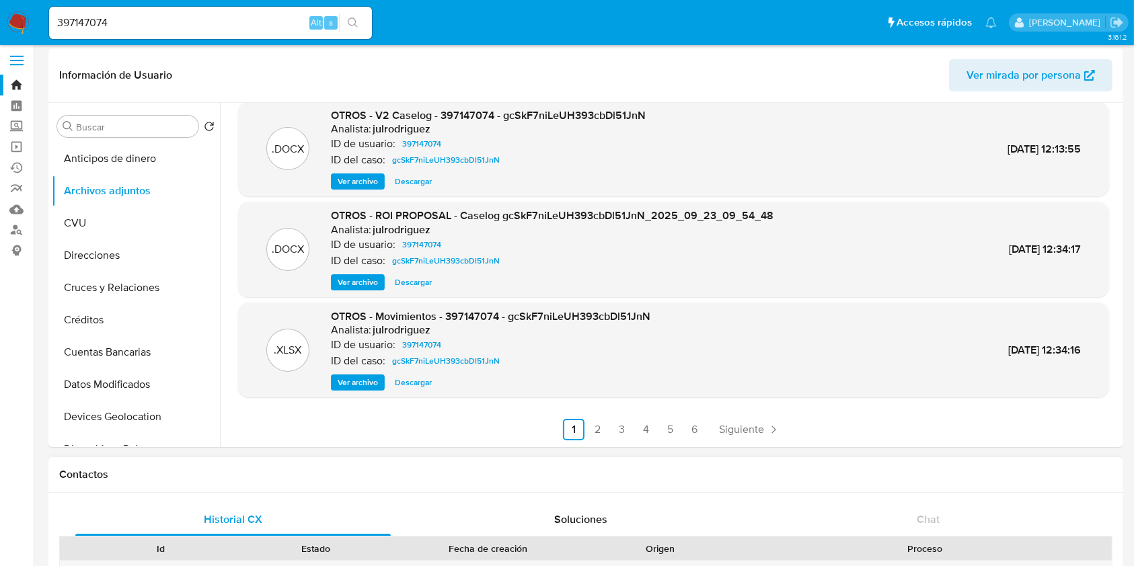
scroll to position [179, 0]
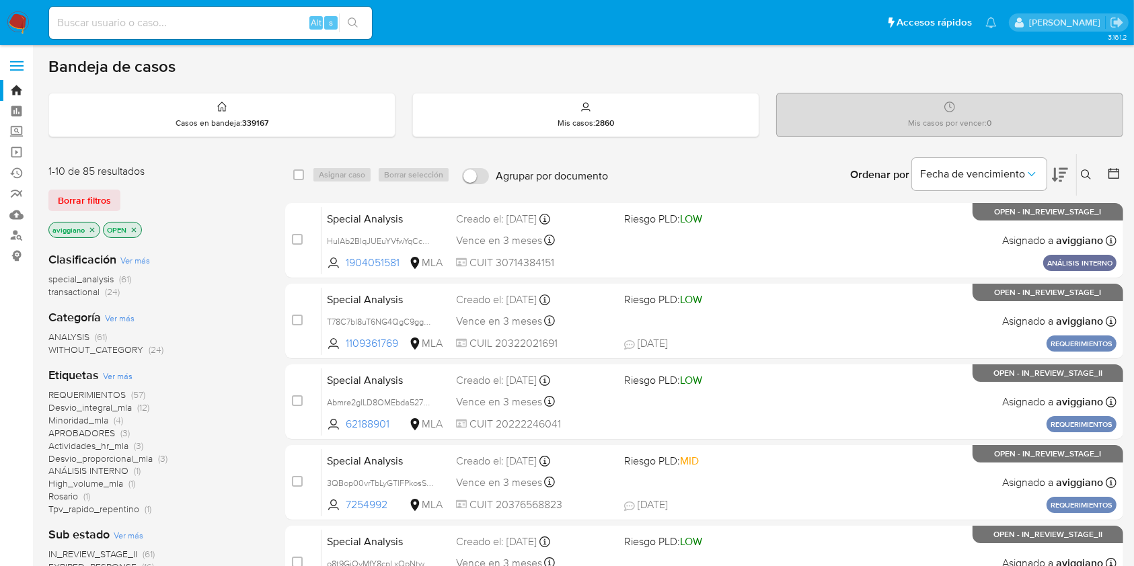
drag, startPoint x: 1071, startPoint y: 76, endPoint x: 1083, endPoint y: 104, distance: 30.1
click at [1071, 77] on div "Bandeja de casos Casos en bandeja : 339167 Mis casos : 2860 Mis casos por vence…" at bounding box center [585, 554] width 1075 height 997
click at [1083, 169] on icon at bounding box center [1086, 174] width 11 height 11
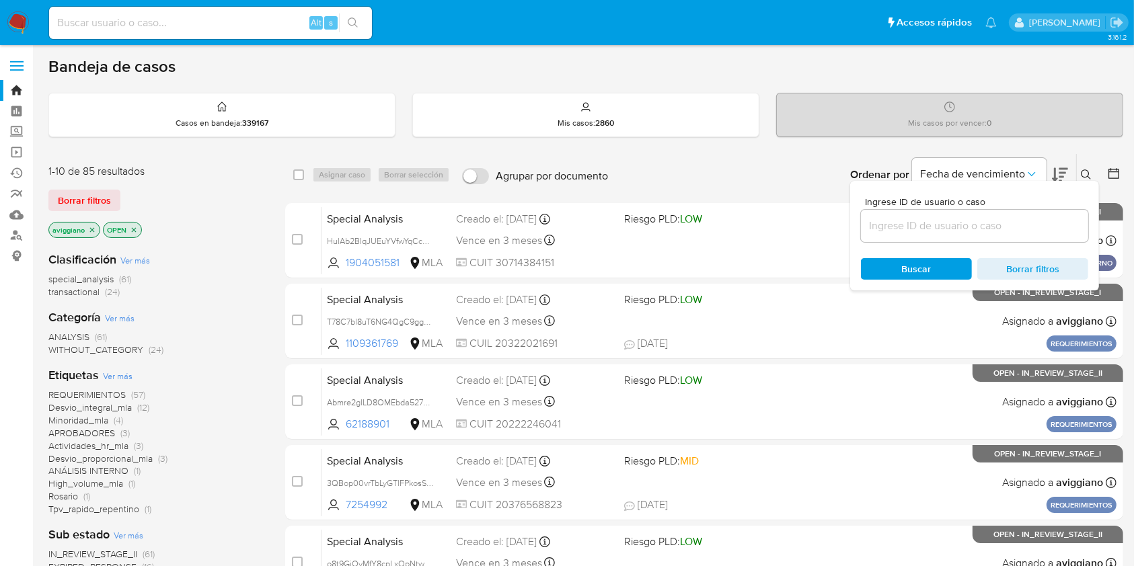
click at [985, 226] on input at bounding box center [974, 225] width 227 height 17
type input "UALz1aBjL8o0DrunJ1C3ep1h"
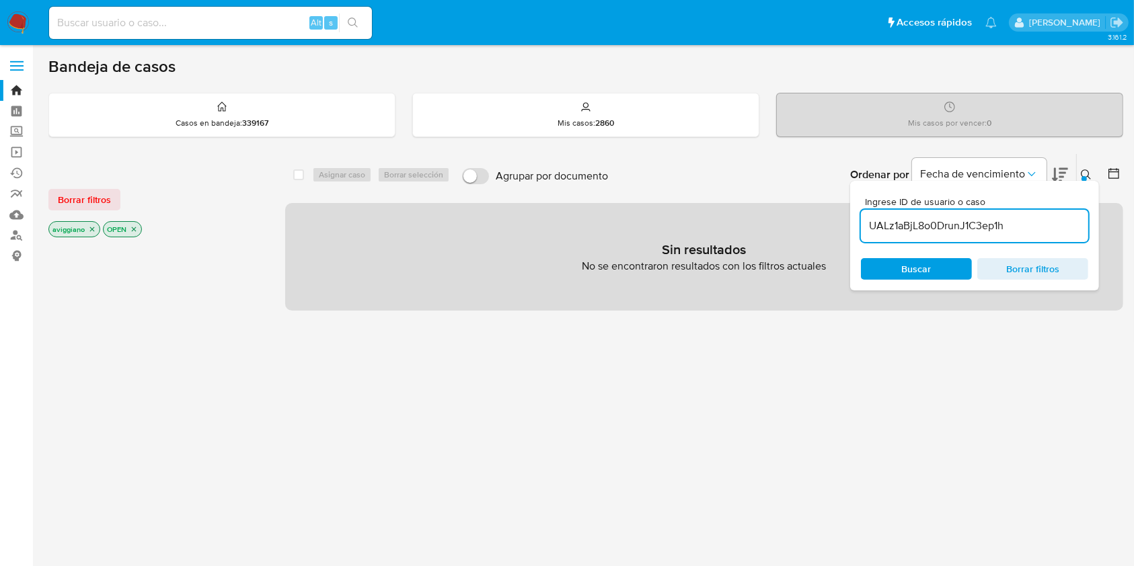
click at [89, 227] on icon "close-filter" at bounding box center [92, 229] width 8 height 8
click at [81, 225] on icon "close-filter" at bounding box center [79, 229] width 8 height 8
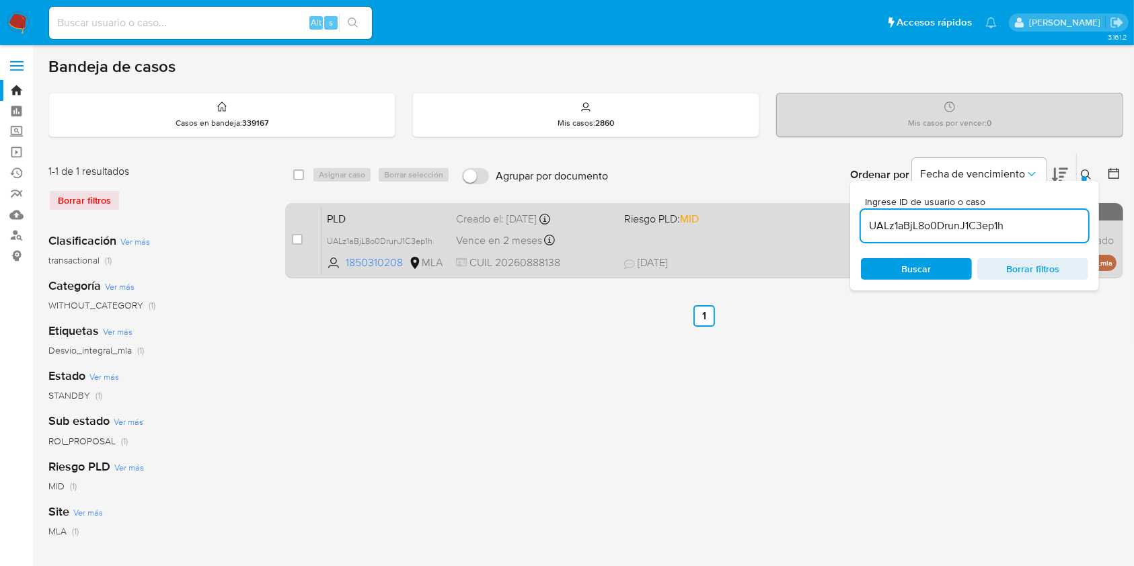
click at [771, 239] on span at bounding box center [702, 240] width 157 height 3
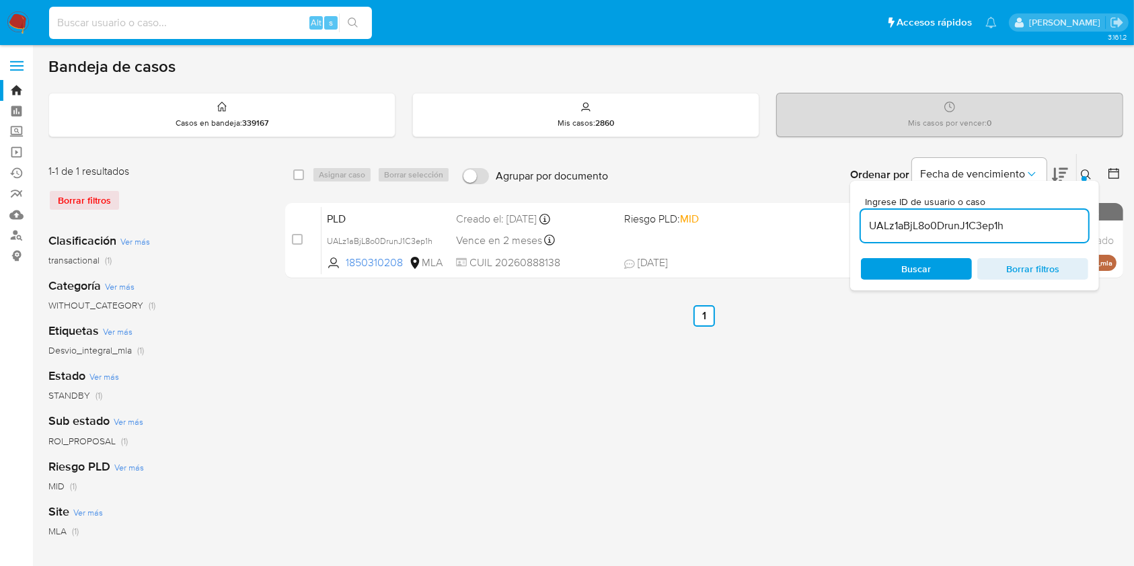
paste input "1850310208"
type input "1850310208"
click at [349, 24] on icon "search-icon" at bounding box center [353, 22] width 10 height 10
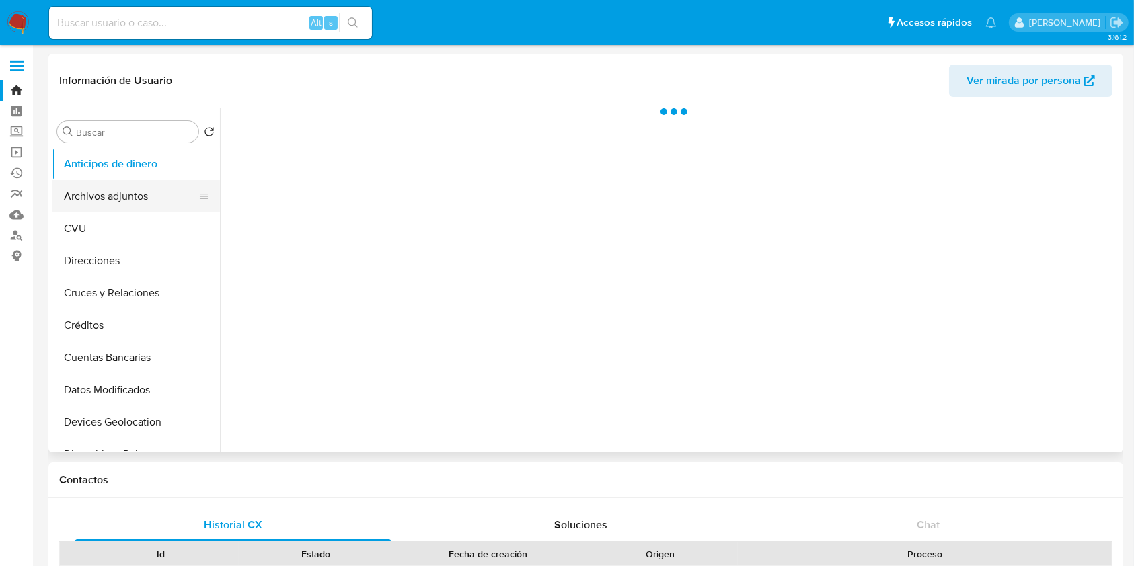
select select "10"
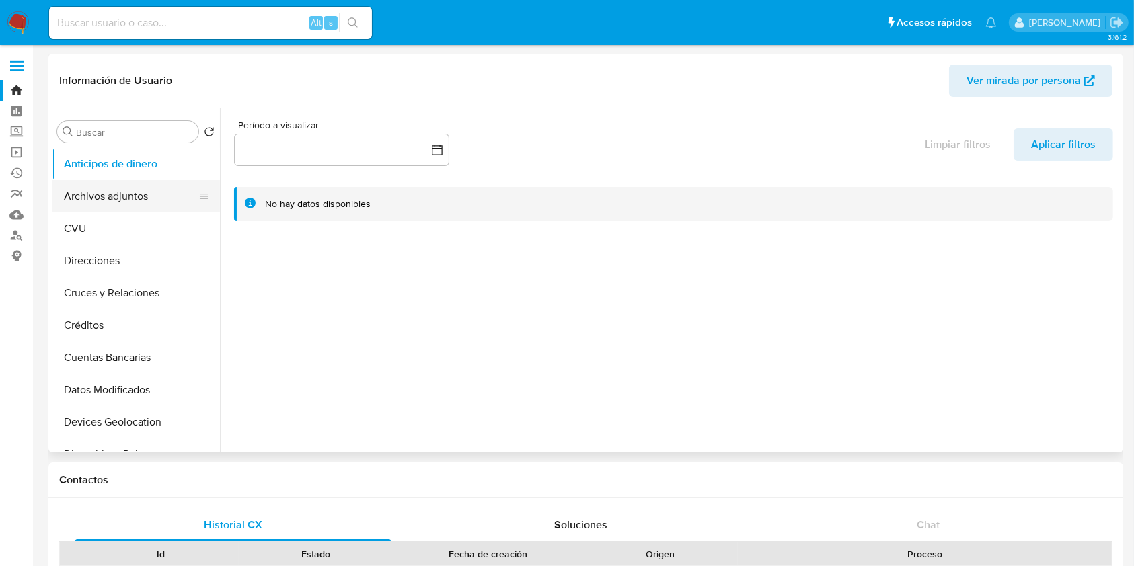
click at [167, 195] on button "Archivos adjuntos" at bounding box center [130, 196] width 157 height 32
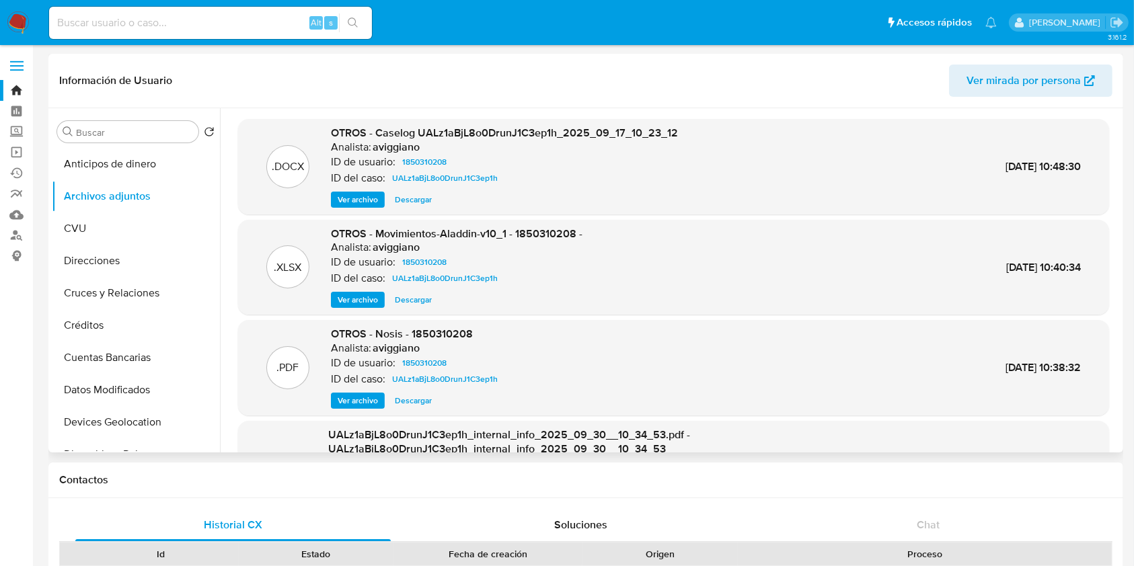
click at [353, 197] on span "Ver archivo" at bounding box center [358, 199] width 40 height 13
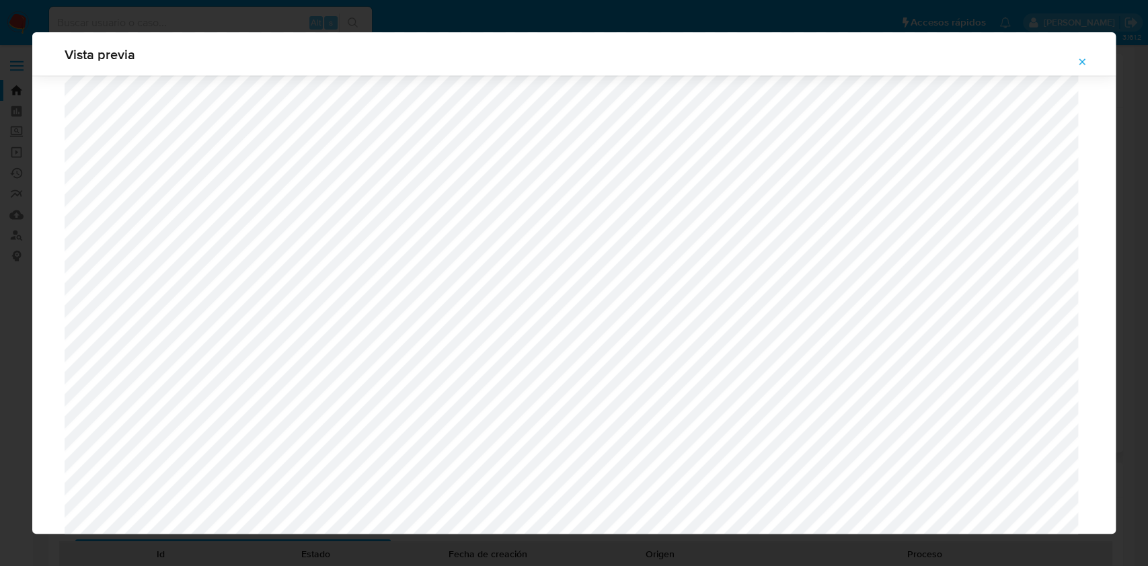
scroll to position [1856, 0]
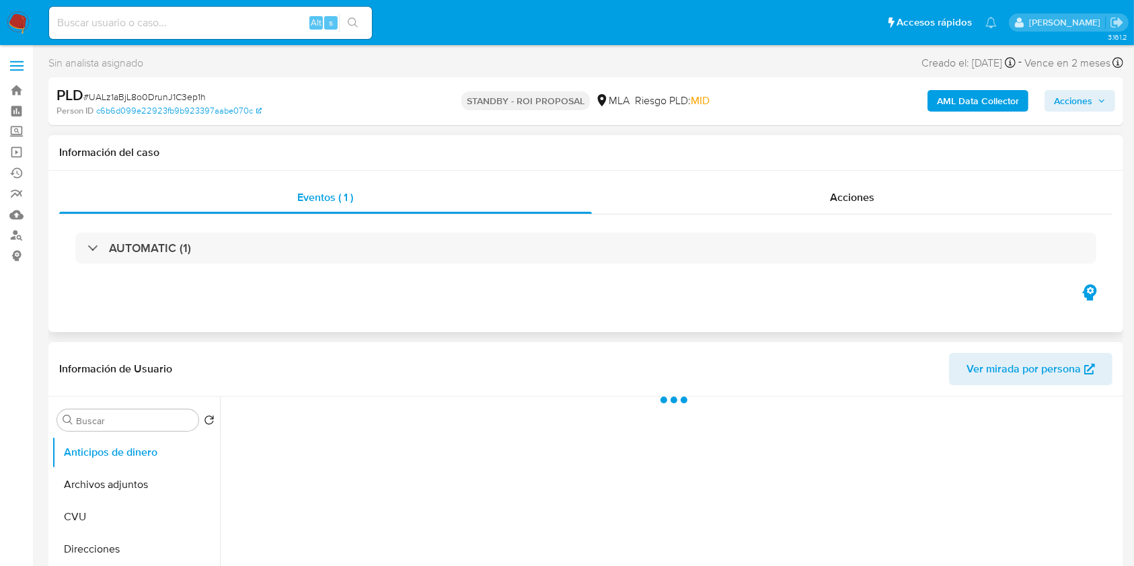
select select "10"
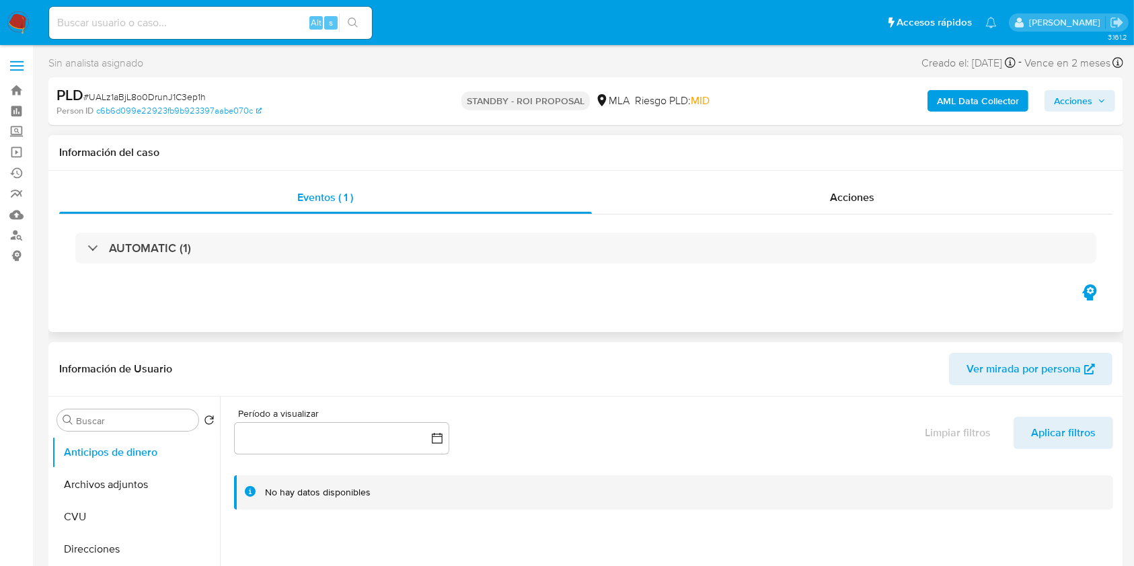
click at [408, 299] on div "Eventos ( 1 ) Acciones AUTOMATIC (1)" at bounding box center [585, 251] width 1075 height 161
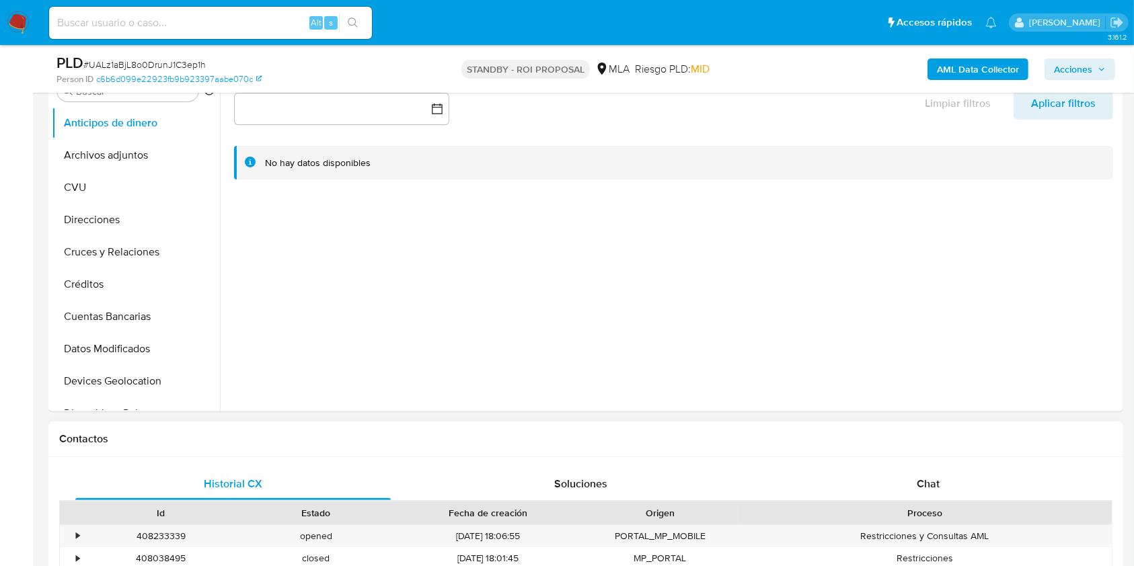
scroll to position [628, 0]
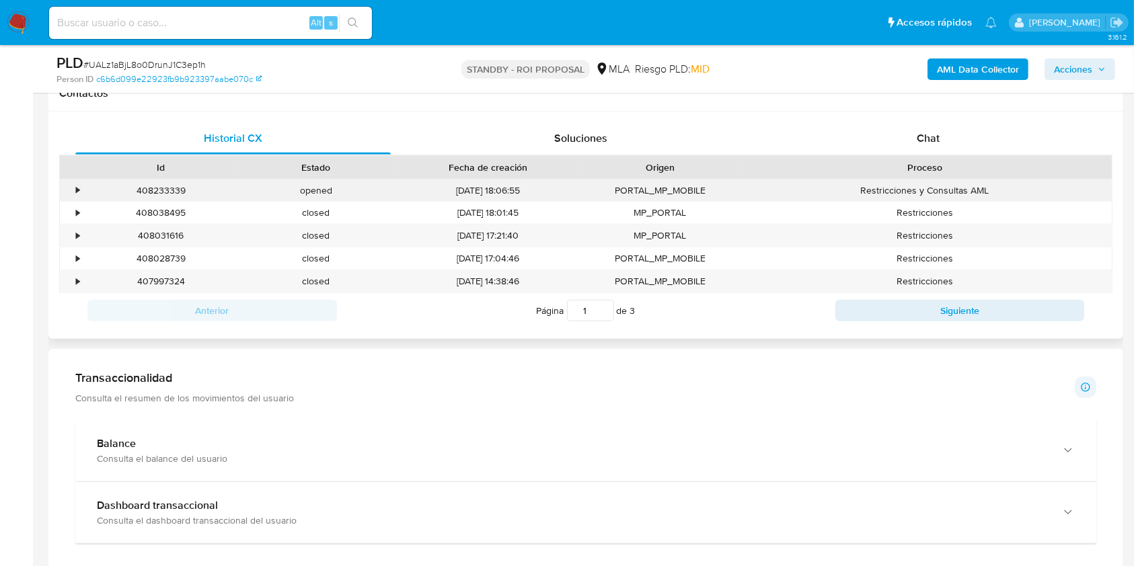
click at [308, 192] on div "opened" at bounding box center [316, 191] width 155 height 22
click at [177, 191] on div "408233339" at bounding box center [160, 191] width 155 height 22
copy div "408233339"
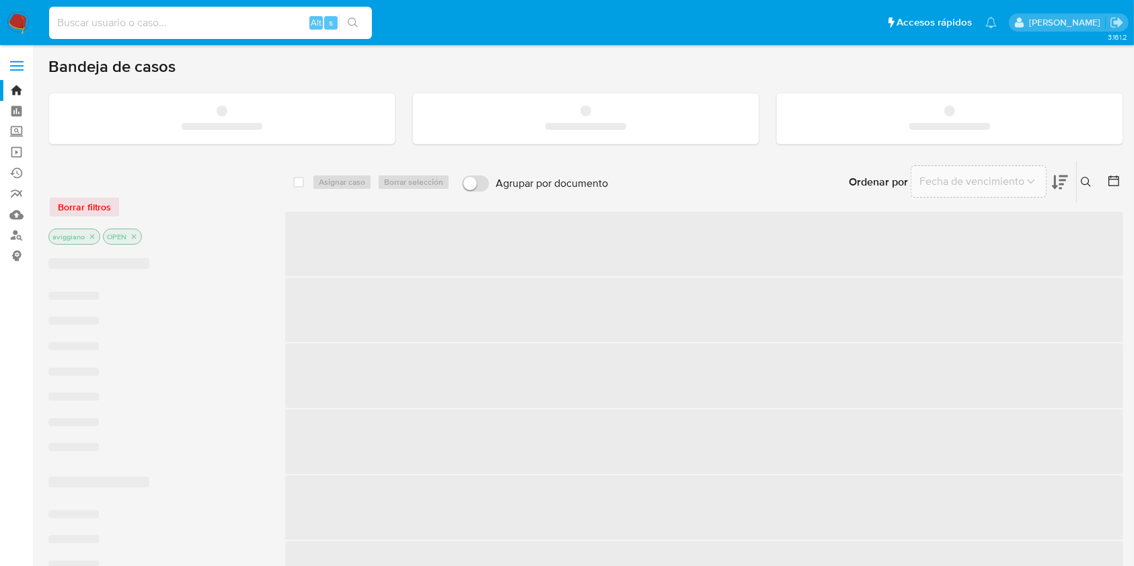
click at [142, 26] on input at bounding box center [210, 22] width 323 height 17
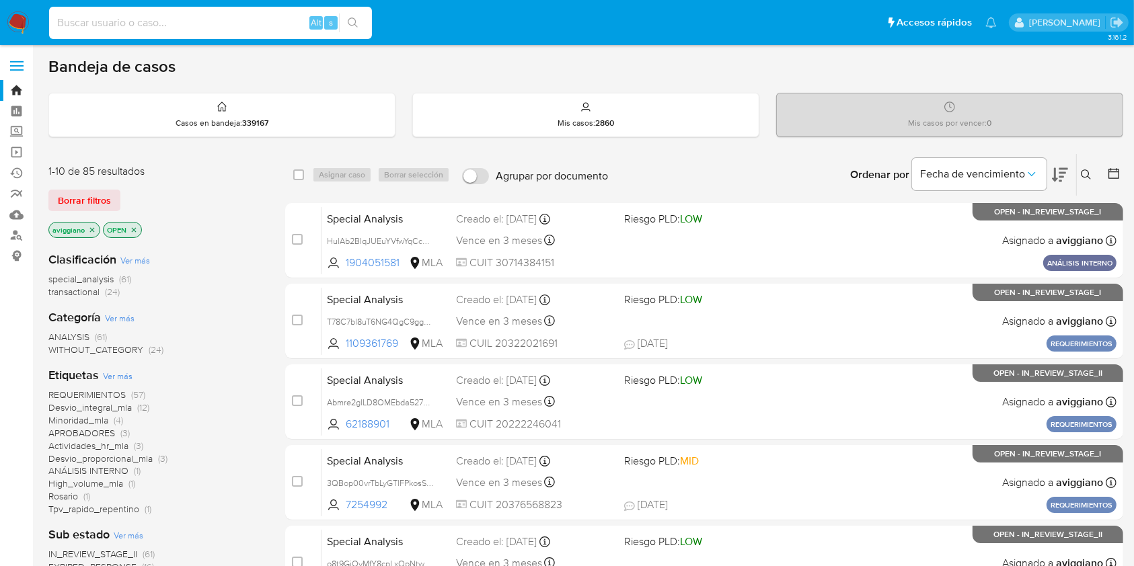
paste input "eX0gbGYsvWIciobFmw9P4kQh"
type input "eX0gbGYsvWIciobFmw9P4kQh"
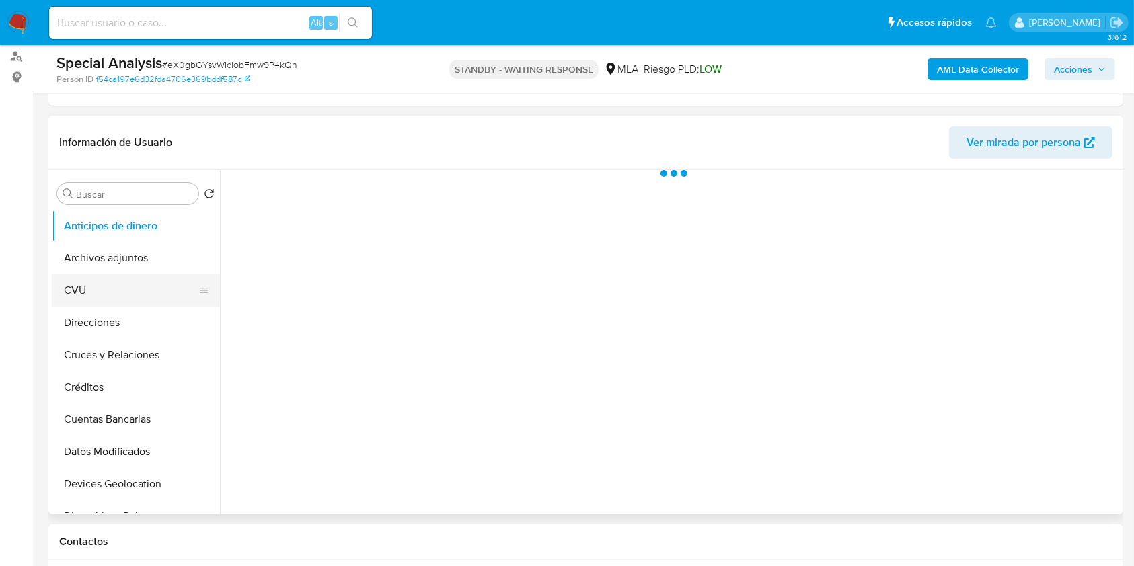
scroll to position [359, 0]
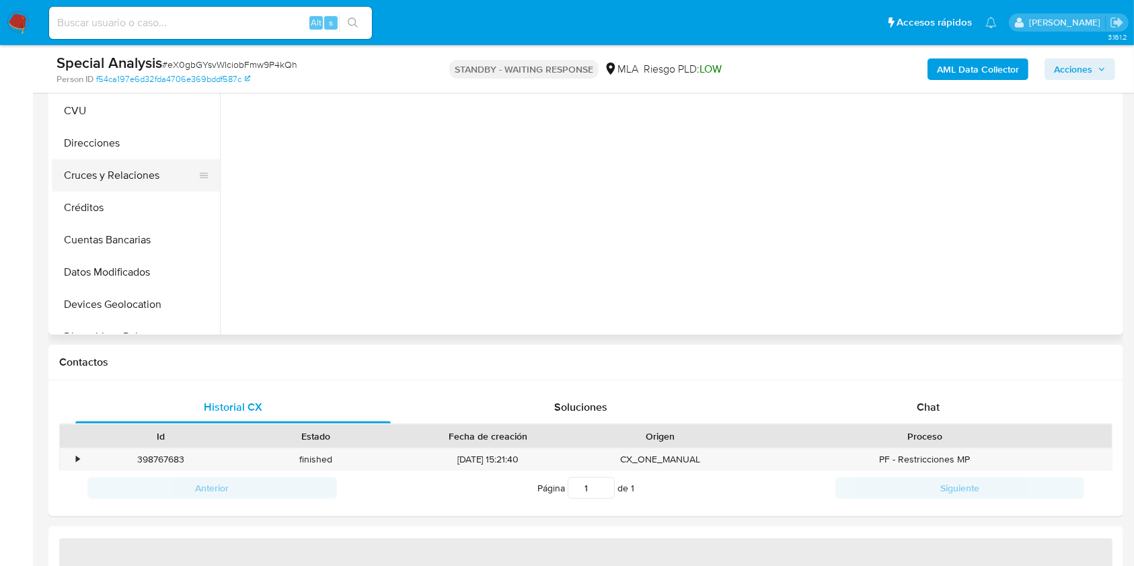
select select "10"
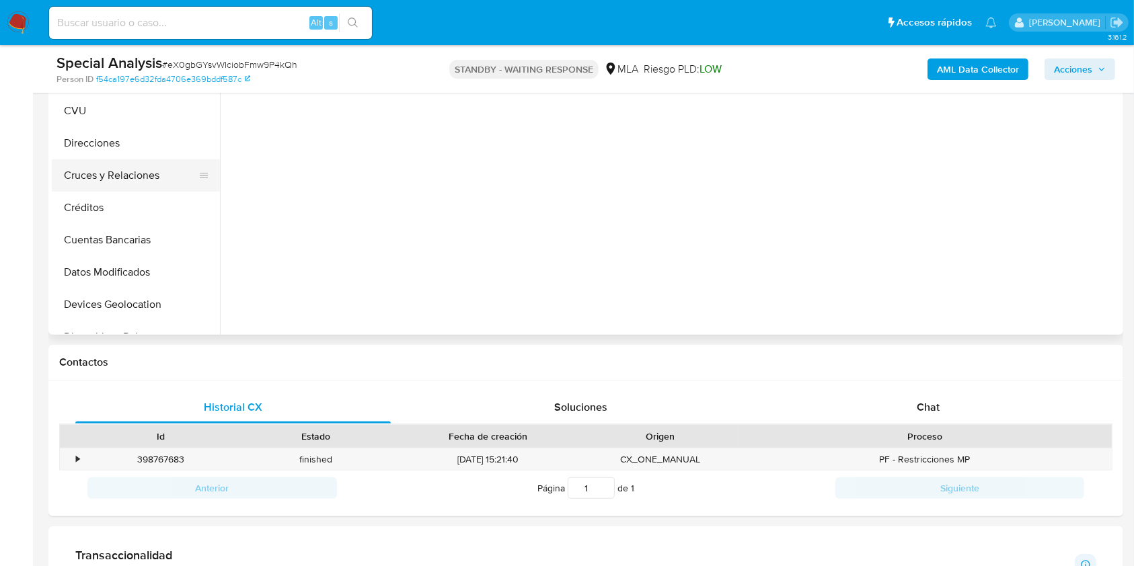
scroll to position [179, 0]
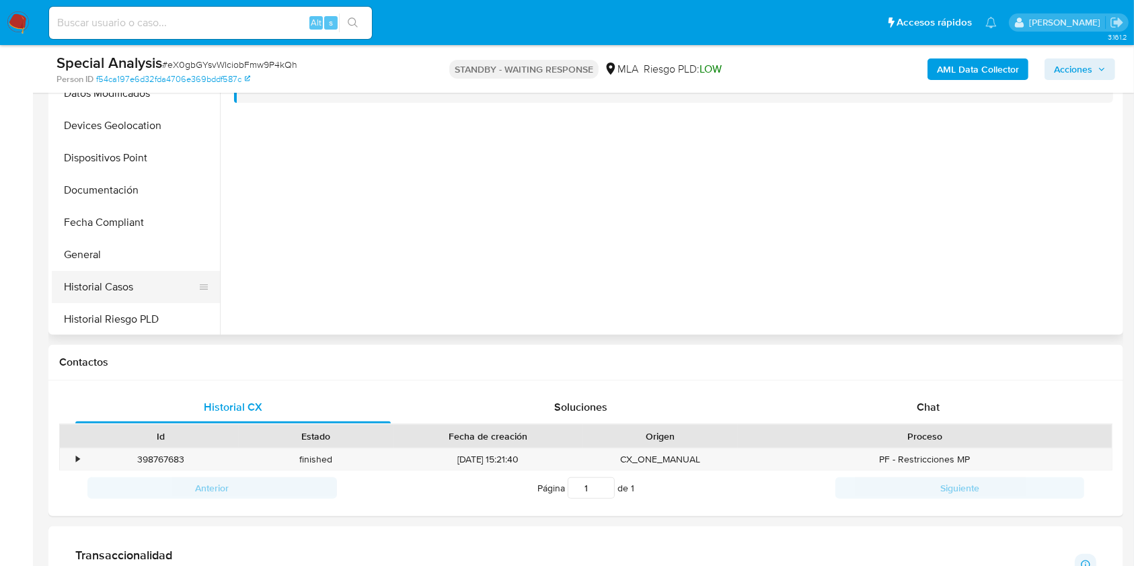
click at [128, 279] on button "Historial Casos" at bounding box center [130, 287] width 157 height 32
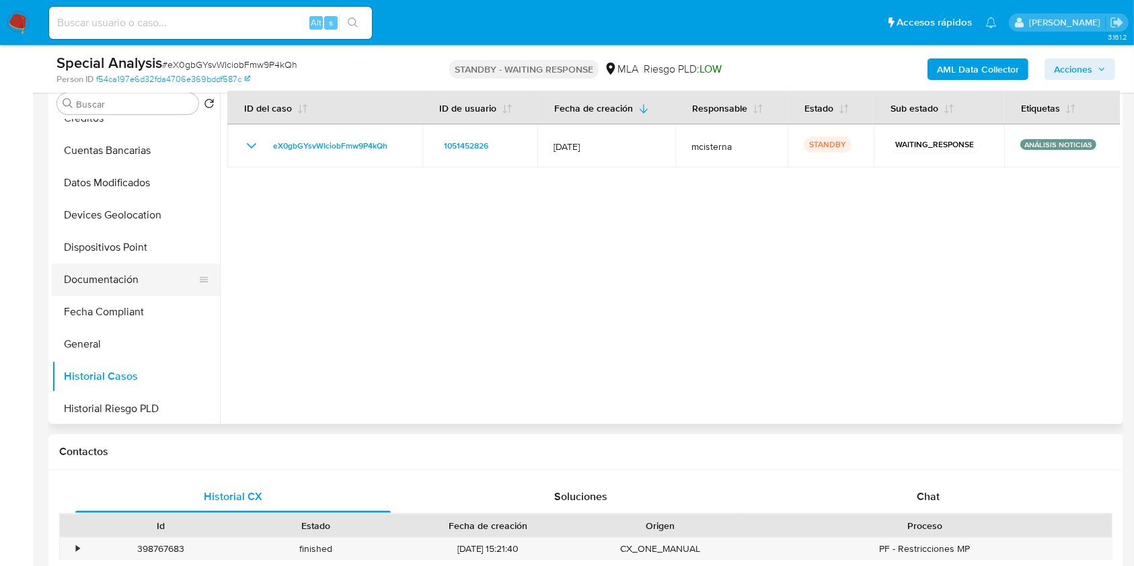
click at [124, 287] on button "Documentación" at bounding box center [130, 280] width 157 height 32
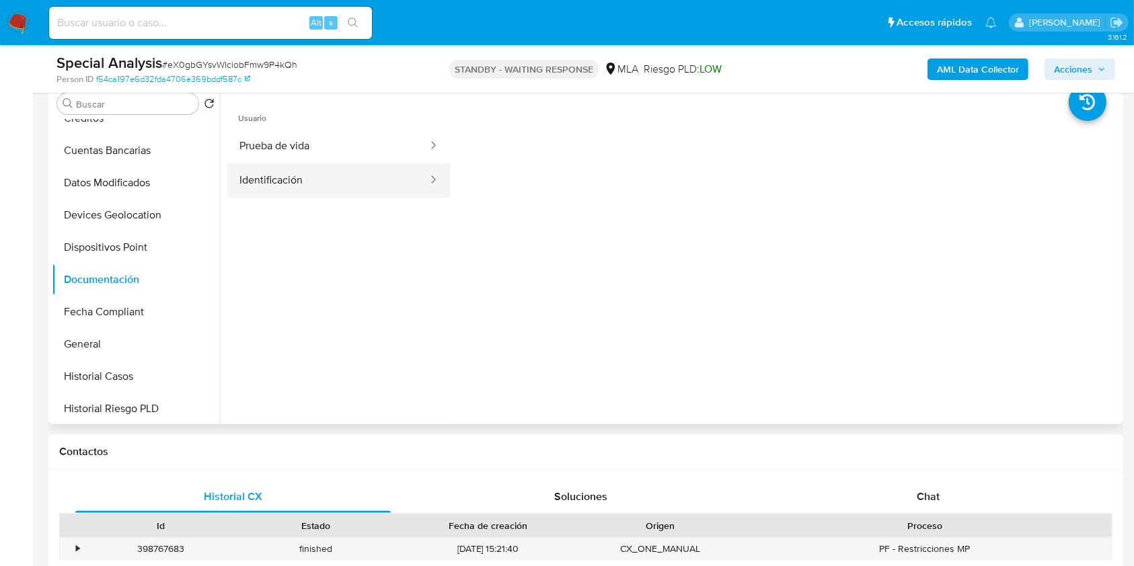
click at [312, 174] on button "Identificación" at bounding box center [328, 180] width 202 height 34
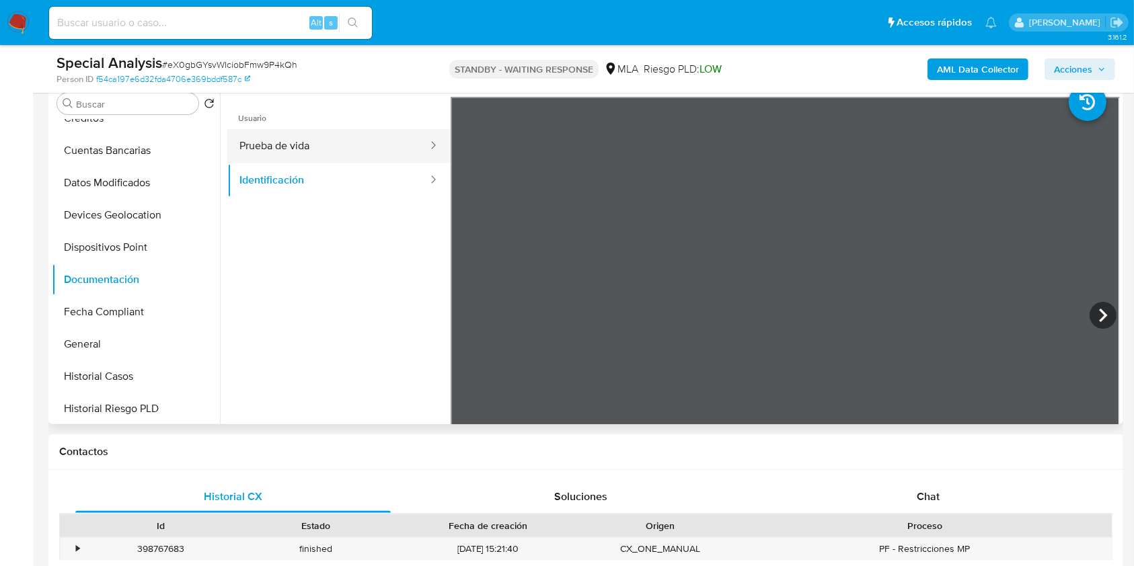
click at [393, 153] on button "Prueba de vida" at bounding box center [328, 146] width 202 height 34
drag, startPoint x: 831, startPoint y: 278, endPoint x: 825, endPoint y: 274, distance: 7.3
click at [830, 277] on div at bounding box center [785, 317] width 669 height 441
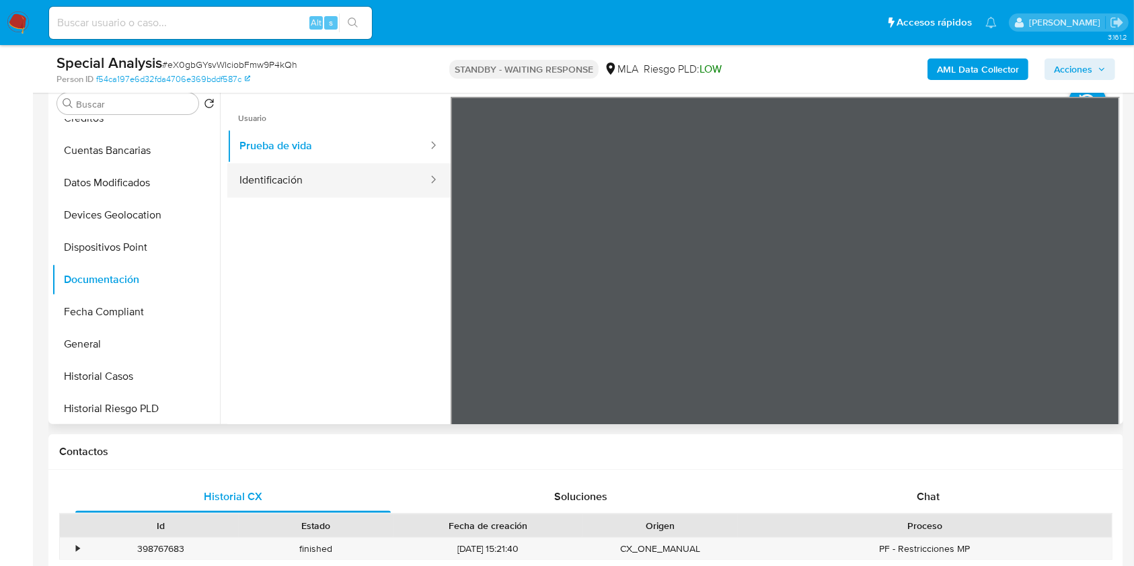
click at [339, 180] on button "Identificación" at bounding box center [328, 180] width 202 height 34
